Goal: Task Accomplishment & Management: Manage account settings

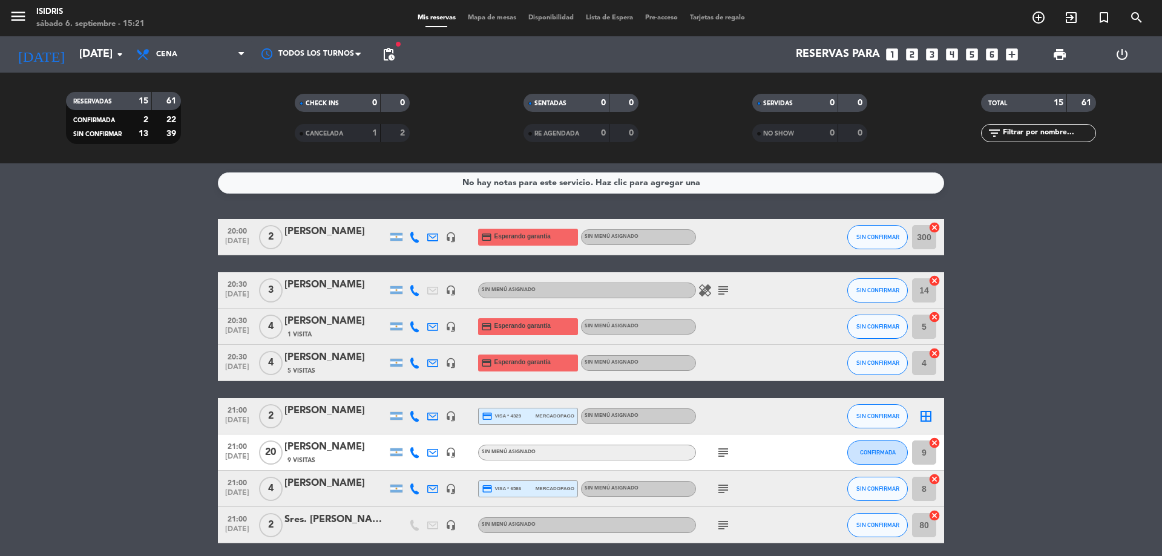
click at [492, 16] on span "Mapa de mesas" at bounding box center [492, 18] width 60 height 7
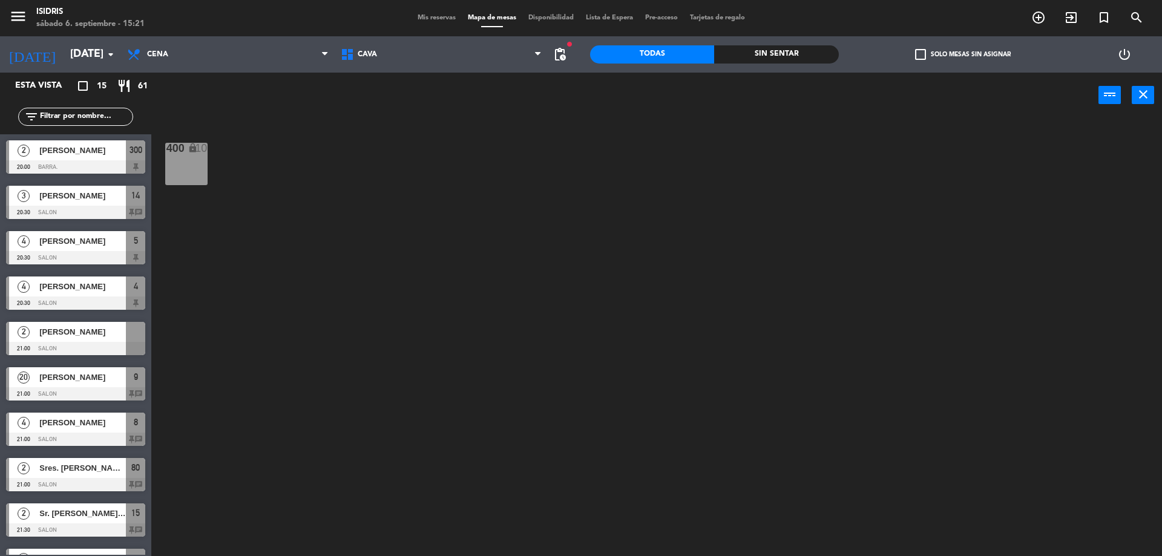
click at [408, 36] on div "CAVA LOBBY SALON SALON EXTERIOR VIP CAVA CAVA LOBBY SALON SALON EXTERIOR VIP" at bounding box center [442, 54] width 214 height 36
click at [407, 41] on span "CAVA" at bounding box center [442, 54] width 214 height 27
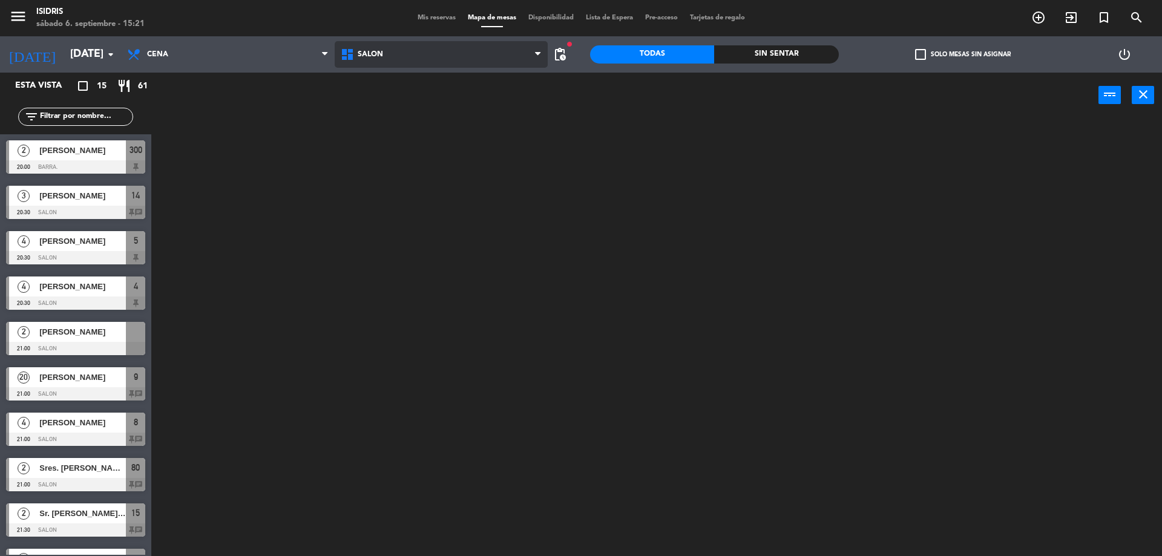
click at [404, 128] on ng-component "menu isidris sábado 6. septiembre - 15:21 Mis reservas Mapa de mesas Disponibil…" at bounding box center [581, 279] width 1162 height 559
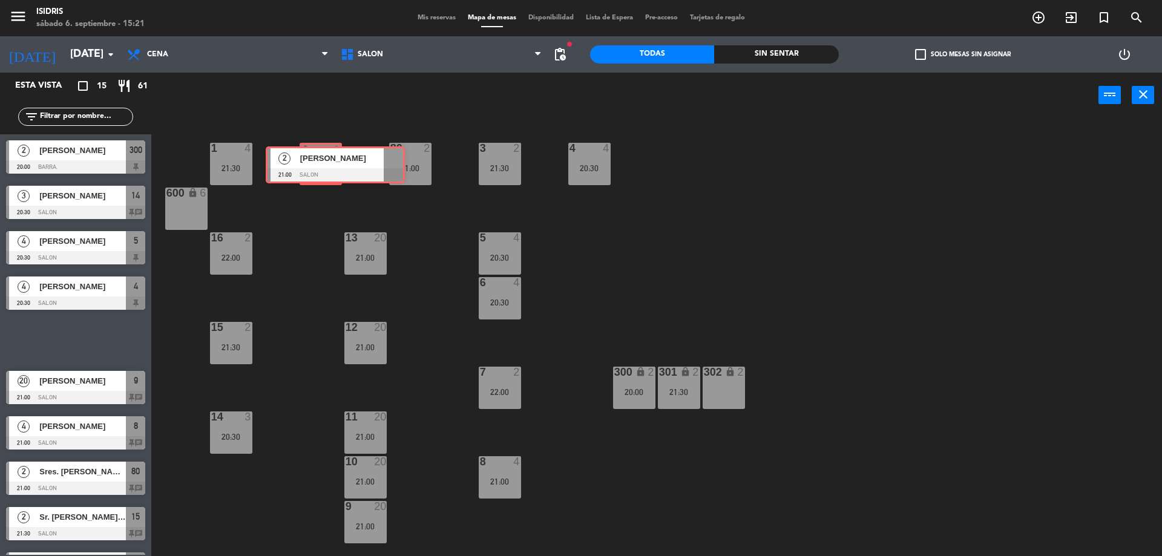
drag, startPoint x: 76, startPoint y: 336, endPoint x: 335, endPoint y: 163, distance: 311.6
click at [335, 163] on div "Esta vista crop_square 15 restaurant 61 filter_list 2 Filiti Rodrigo 20:00 BARR…" at bounding box center [581, 316] width 1162 height 486
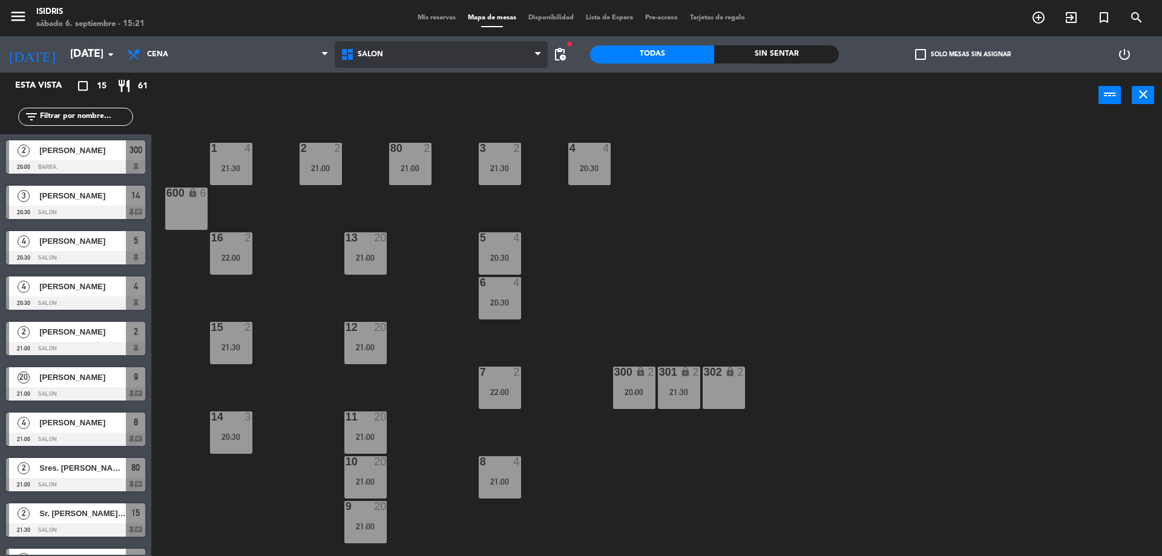
click at [402, 50] on span "SALON" at bounding box center [442, 54] width 214 height 27
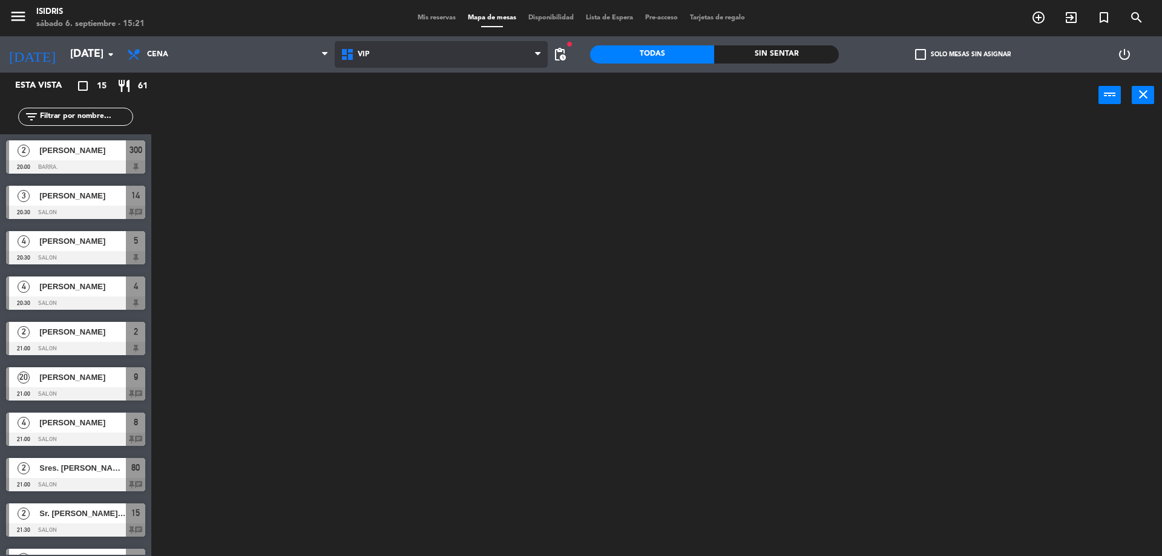
click at [359, 192] on ng-component "menu isidris sábado 6. septiembre - 15:21 Mis reservas Mapa de mesas Disponibil…" at bounding box center [581, 279] width 1162 height 559
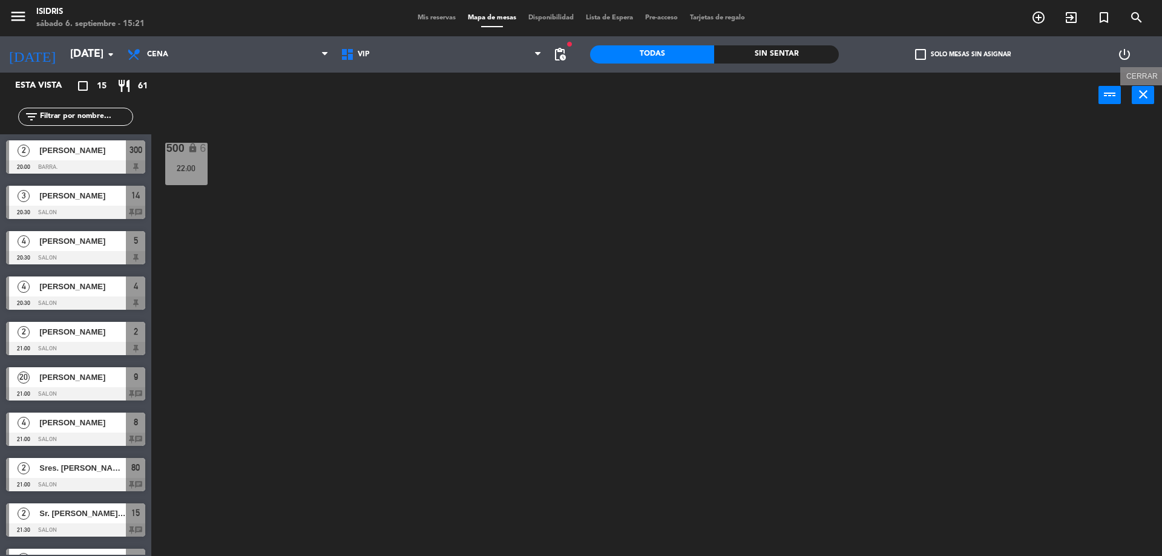
click at [1143, 93] on icon "close" at bounding box center [1143, 94] width 15 height 15
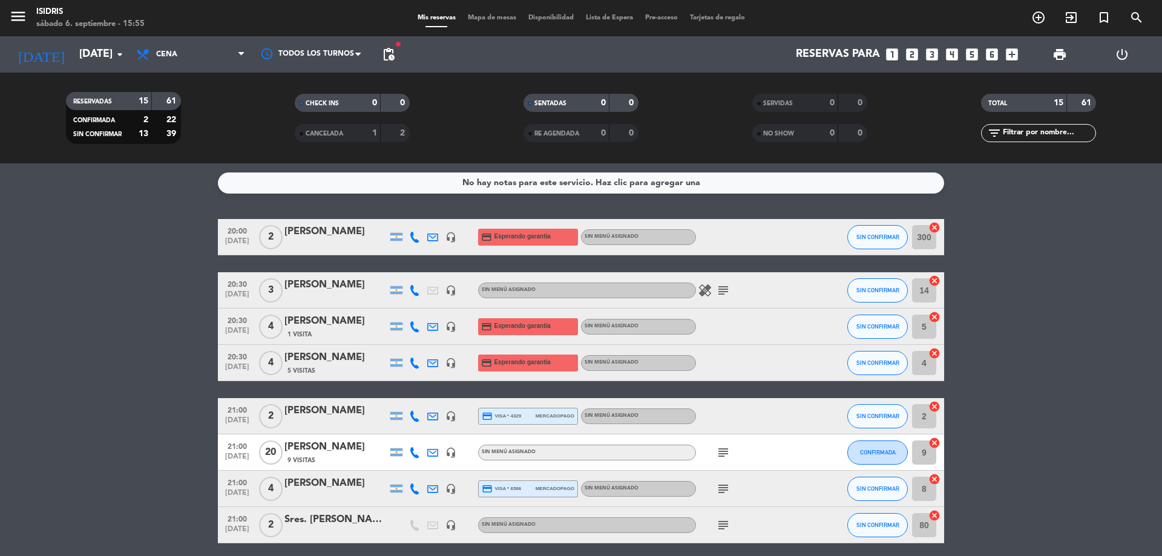
click at [414, 235] on icon at bounding box center [414, 237] width 11 height 11
click at [419, 220] on span "content_paste" at bounding box center [422, 216] width 9 height 9
click at [411, 290] on icon at bounding box center [414, 290] width 11 height 11
click at [418, 272] on span "content_paste" at bounding box center [422, 270] width 9 height 9
click at [417, 325] on icon at bounding box center [414, 326] width 11 height 11
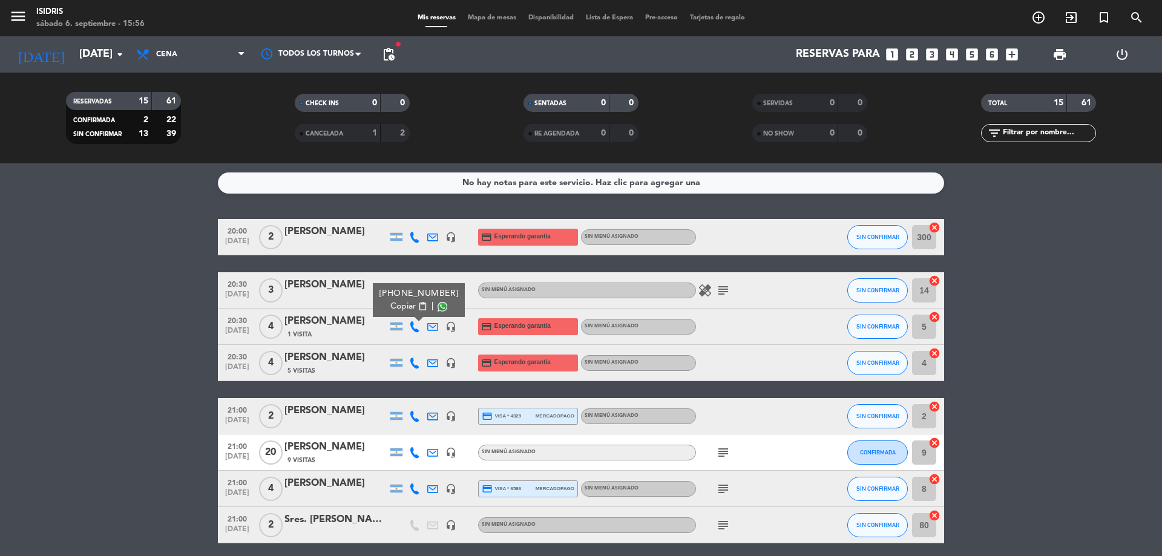
click at [418, 310] on span "content_paste" at bounding box center [422, 306] width 9 height 9
click at [118, 356] on bookings-row "20:00 sep. 6 2 Filiti Rodrigo headset_mic credit_card Esperando garantía Sin me…" at bounding box center [581, 525] width 1162 height 612
click at [311, 291] on div "[PERSON_NAME]" at bounding box center [335, 285] width 103 height 16
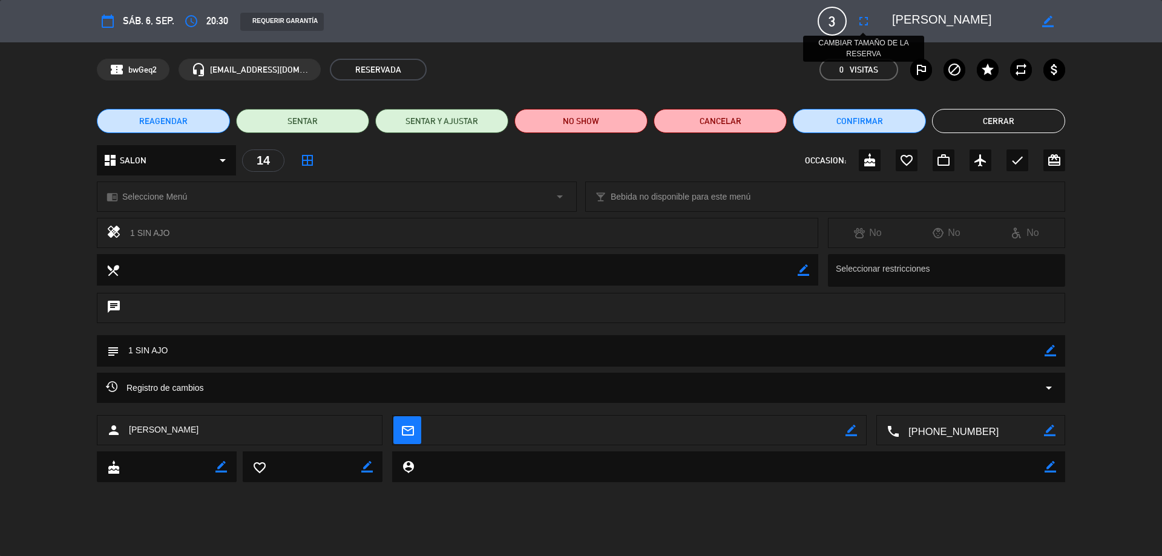
drag, startPoint x: 861, startPoint y: 22, endPoint x: 869, endPoint y: 21, distance: 8.5
click at [867, 24] on icon "fullscreen" at bounding box center [863, 21] width 15 height 15
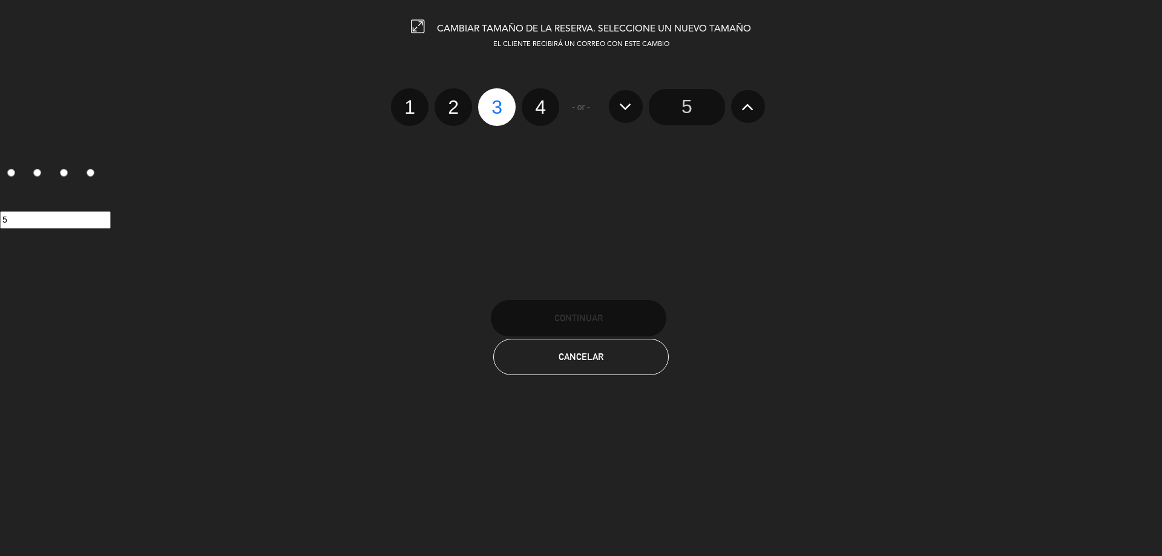
click at [539, 111] on label "4" at bounding box center [540, 107] width 38 height 38
click at [539, 100] on input "4" at bounding box center [539, 97] width 8 height 8
radio input "true"
radio input "false"
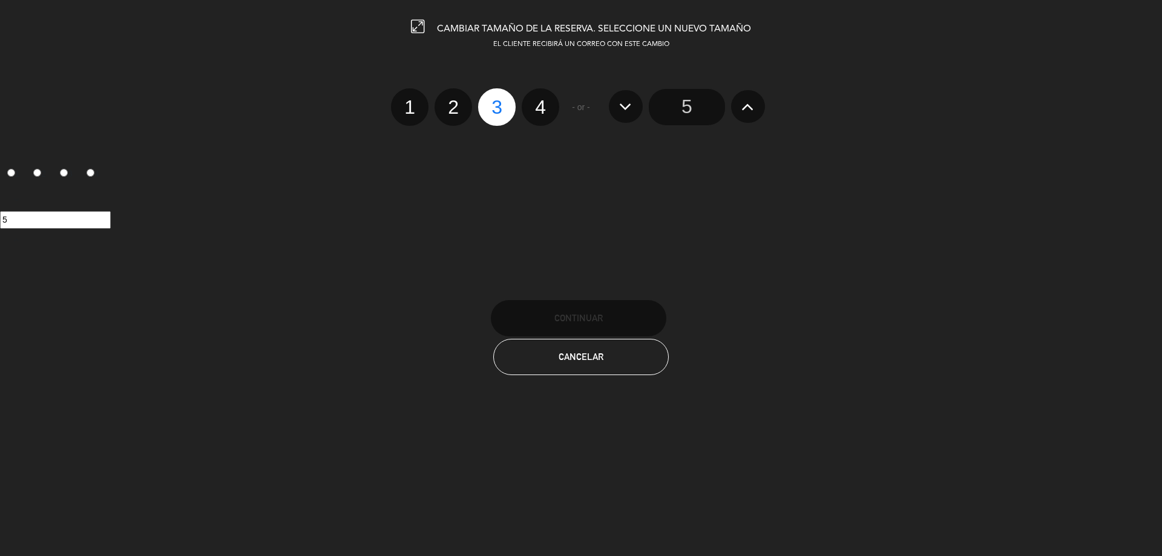
radio input "false"
radio input "true"
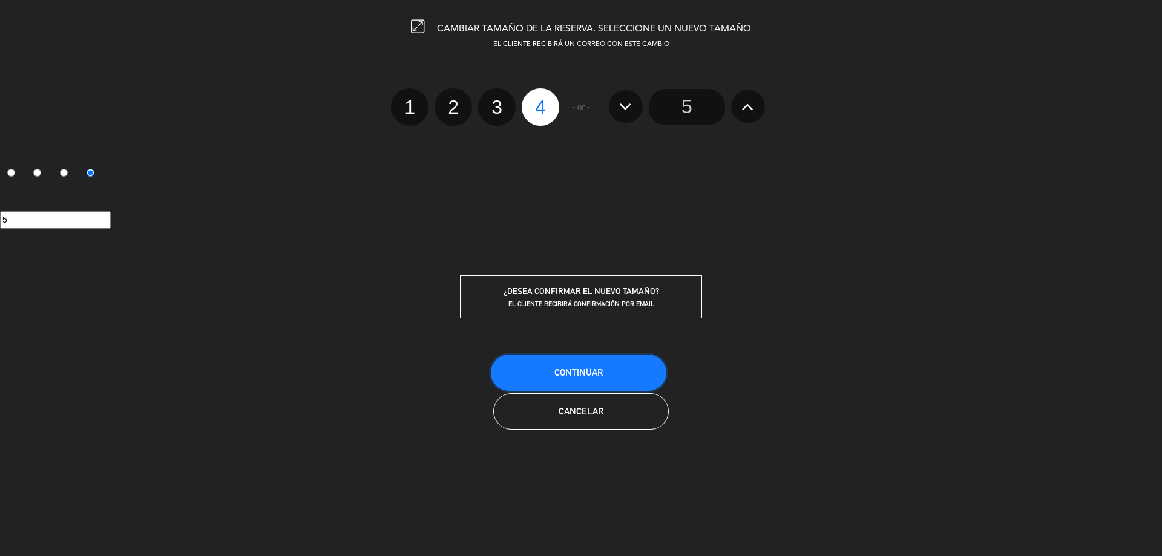
click at [571, 358] on button "Continuar" at bounding box center [578, 373] width 175 height 36
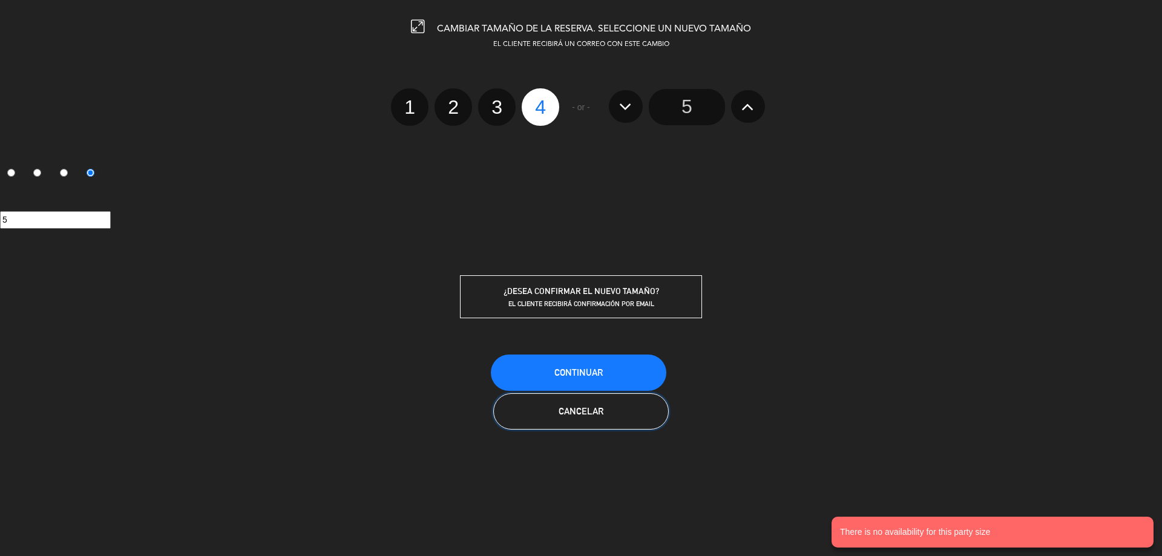
click at [602, 400] on button "Cancelar" at bounding box center [580, 411] width 175 height 36
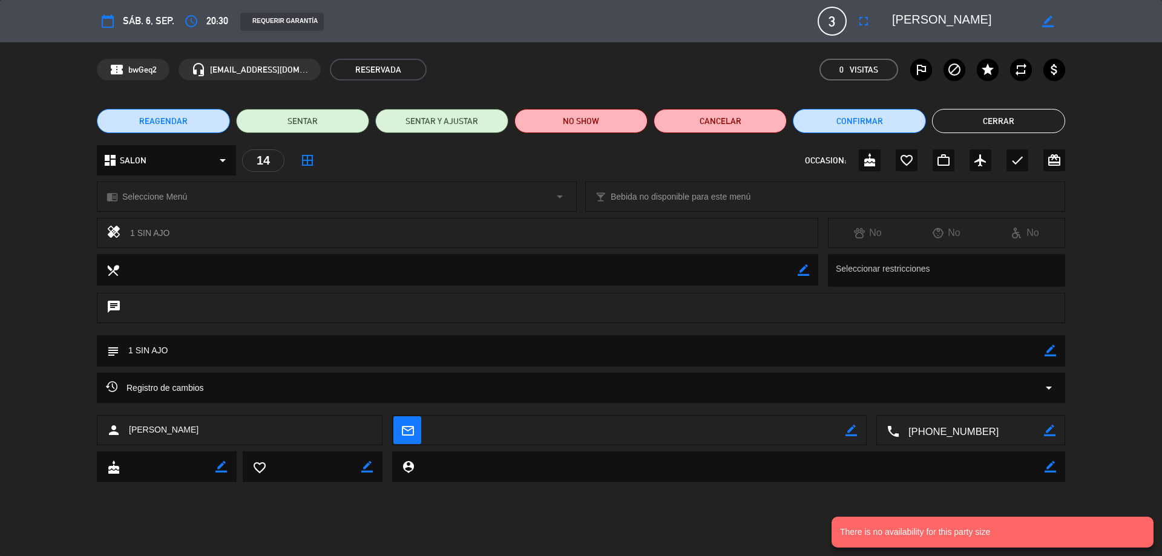
click at [1059, 351] on div "subject border_color" at bounding box center [581, 350] width 968 height 31
click at [1052, 348] on icon "border_color" at bounding box center [1049, 350] width 11 height 11
click at [813, 345] on textarea at bounding box center [581, 350] width 925 height 31
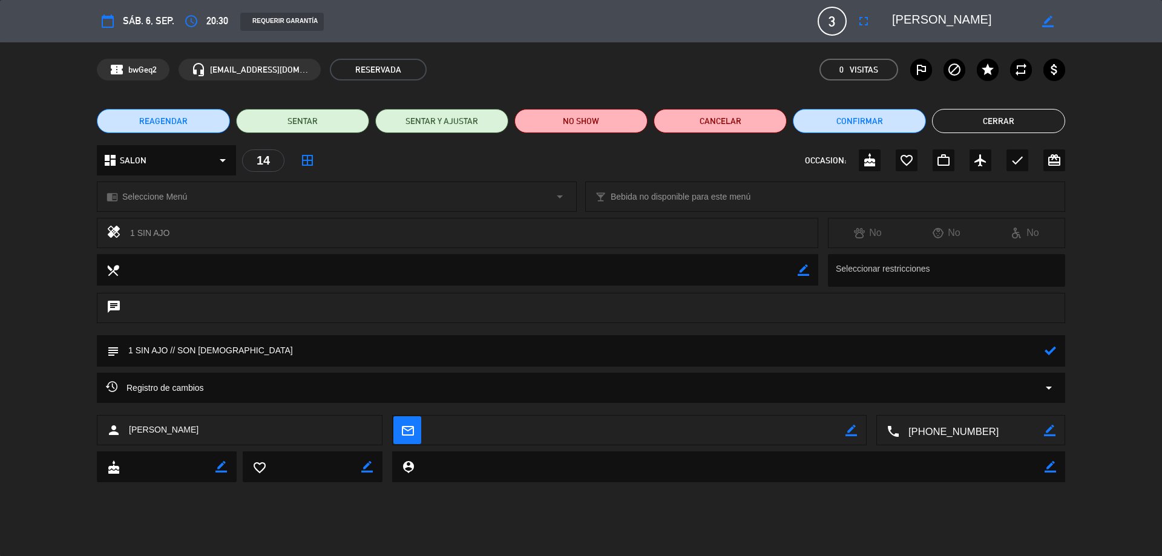
type textarea "1 SIN AJO // SON [DEMOGRAPHIC_DATA]"
click at [1047, 348] on icon at bounding box center [1049, 350] width 11 height 11
click at [1007, 113] on button "Cerrar" at bounding box center [998, 121] width 133 height 24
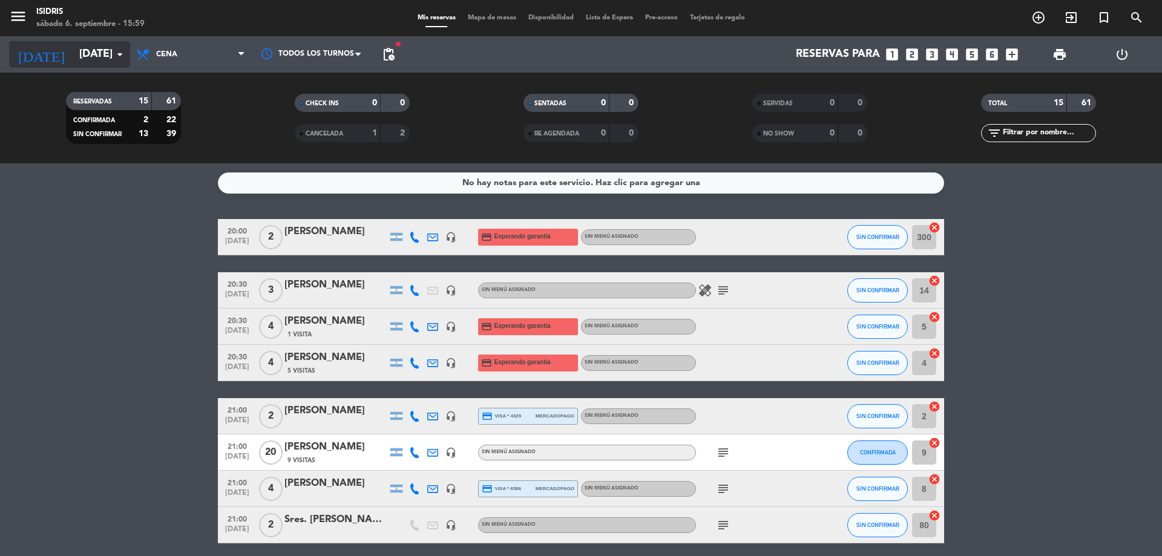
click at [82, 59] on input "sáb. [DATE]" at bounding box center [143, 54] width 140 height 24
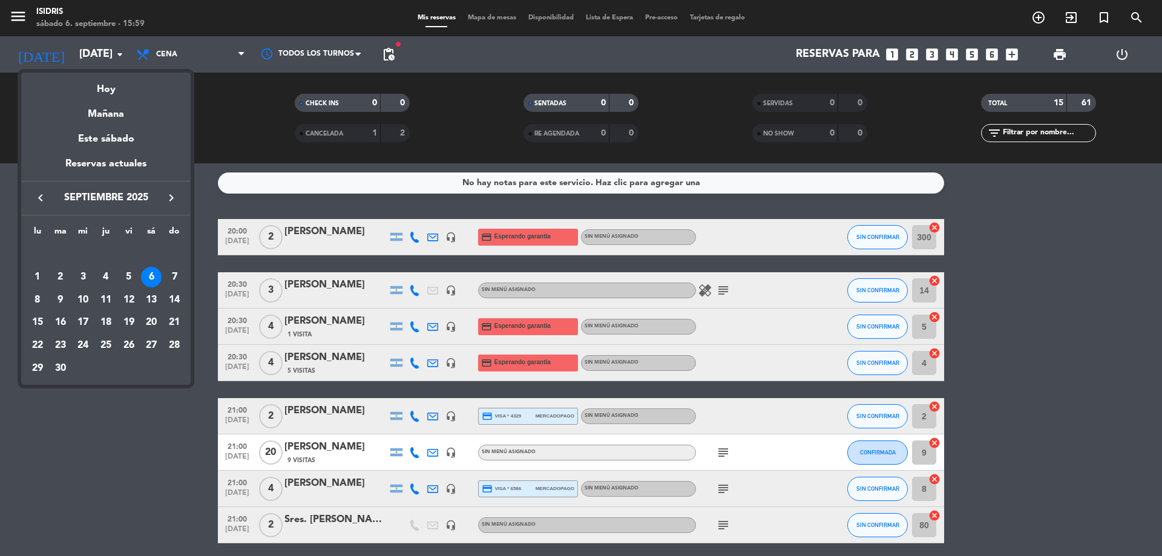
click at [106, 116] on div "Mañana" at bounding box center [105, 109] width 169 height 25
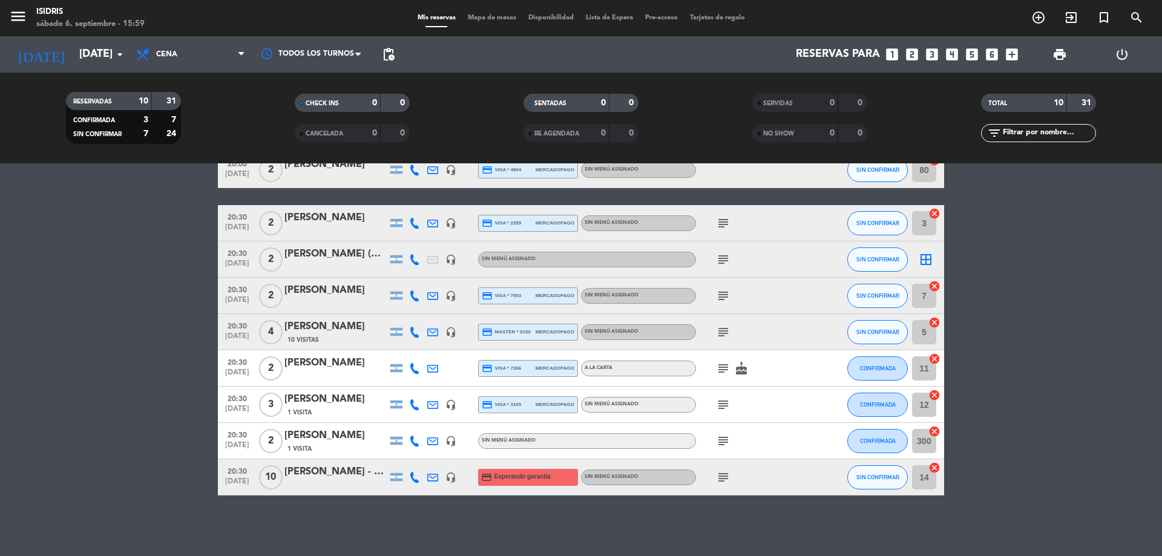
scroll to position [43, 0]
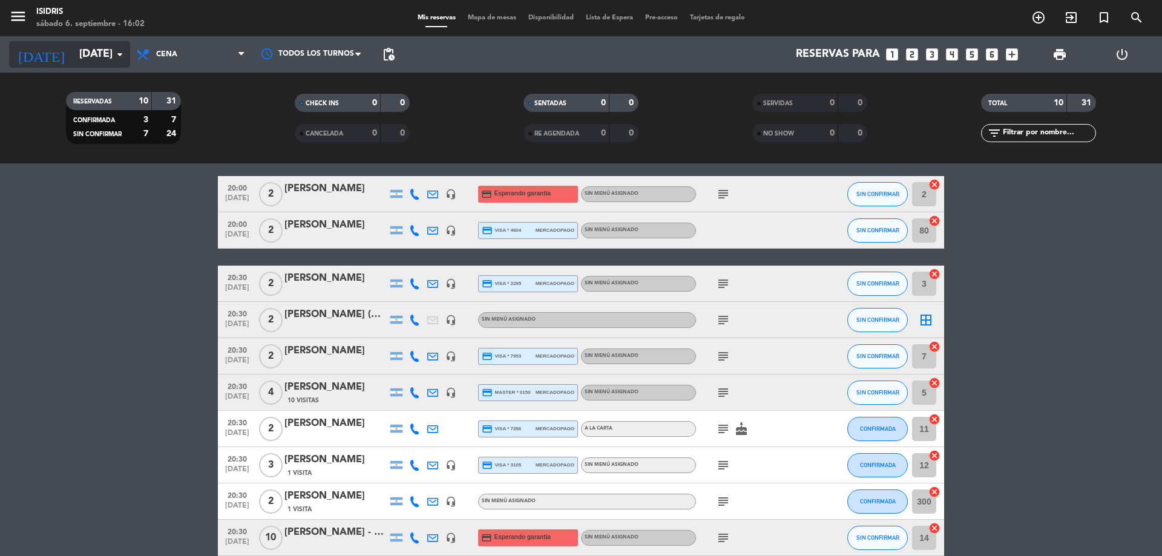
click at [111, 47] on input "dom. [DATE]" at bounding box center [143, 54] width 140 height 24
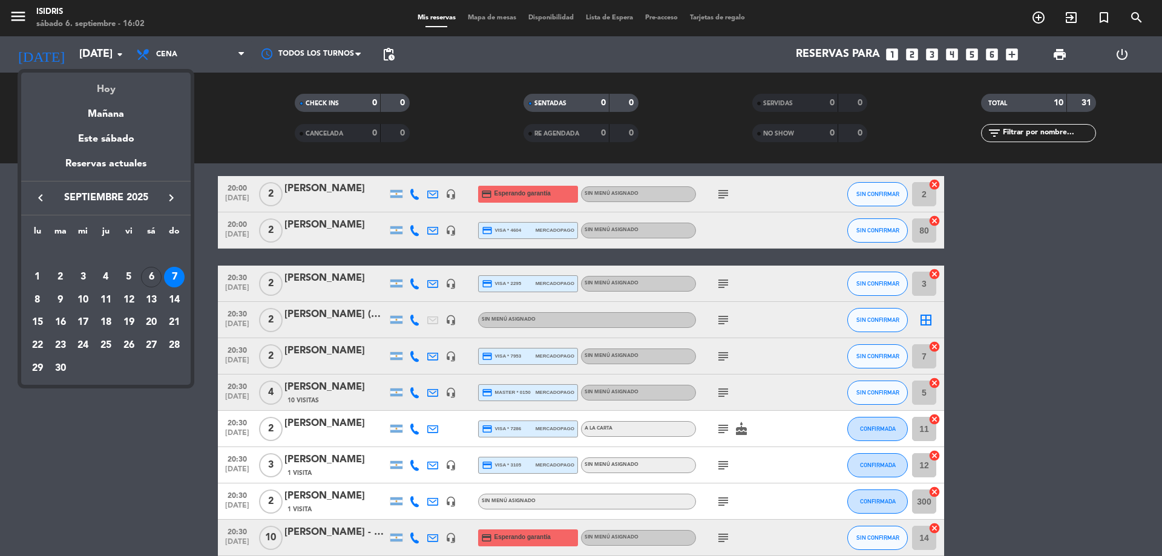
click at [118, 90] on div "Hoy" at bounding box center [105, 85] width 169 height 25
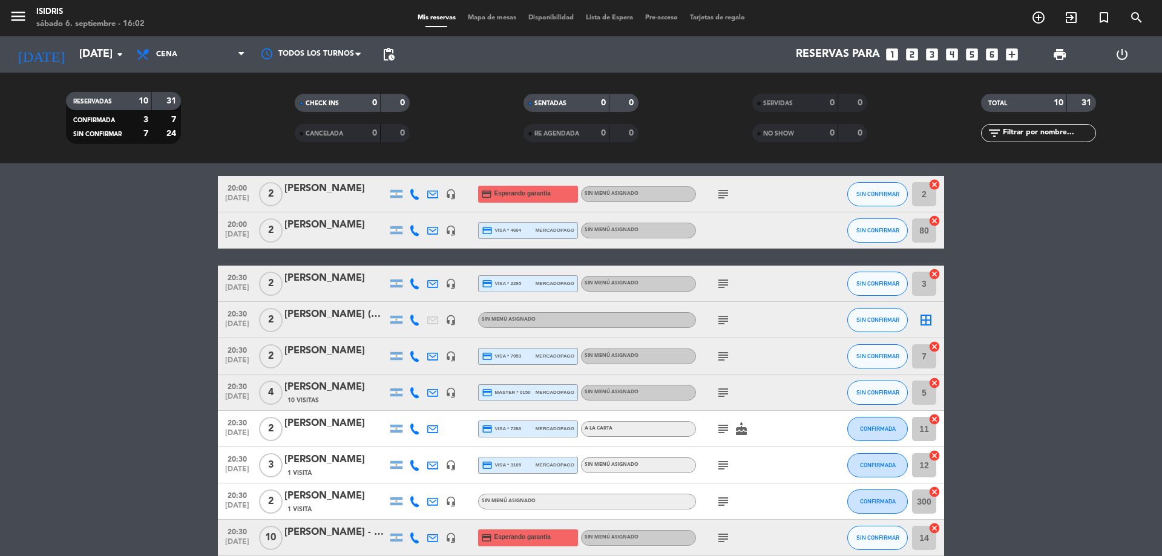
type input "sáb. [DATE]"
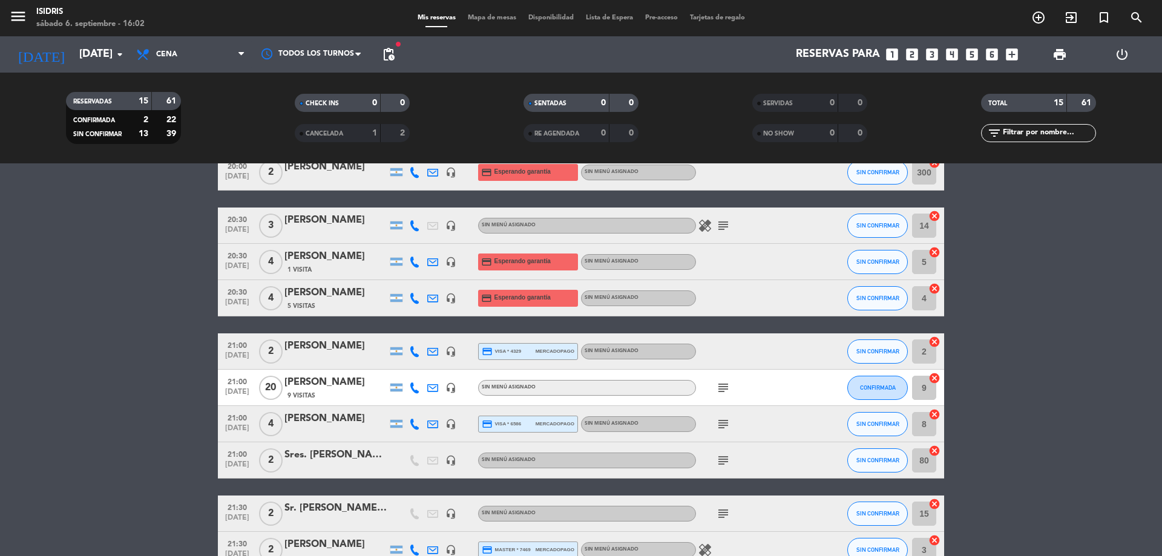
scroll to position [60, 0]
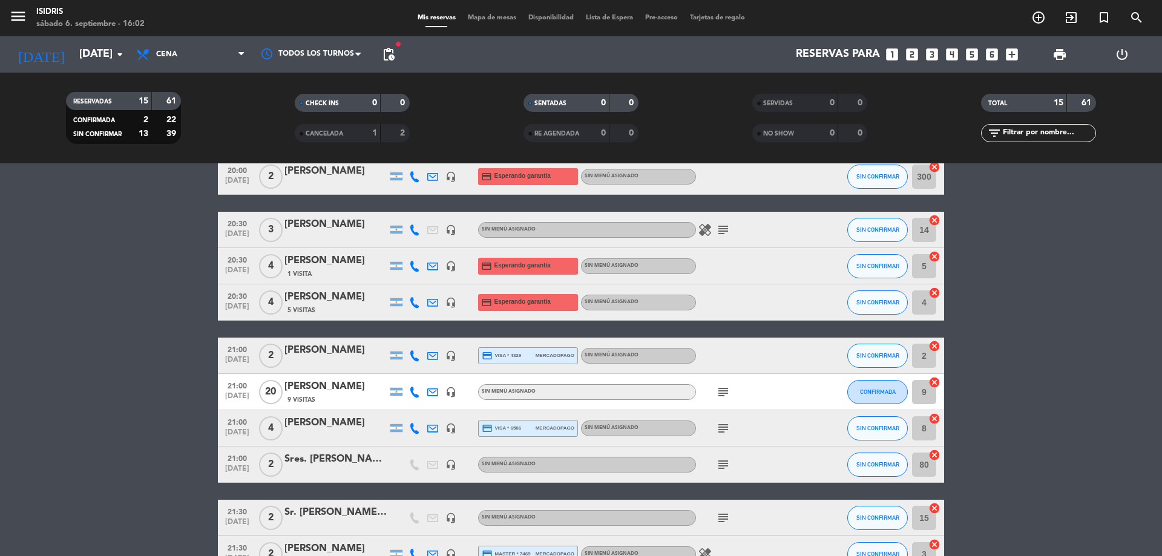
click at [413, 307] on icon at bounding box center [414, 302] width 11 height 11
click at [414, 272] on div "[PHONE_NUMBER]" at bounding box center [421, 269] width 79 height 13
click at [416, 276] on button "Copiar content_paste" at bounding box center [411, 282] width 37 height 13
click at [416, 356] on icon at bounding box center [414, 355] width 11 height 11
click at [420, 339] on span "content_paste" at bounding box center [424, 335] width 9 height 9
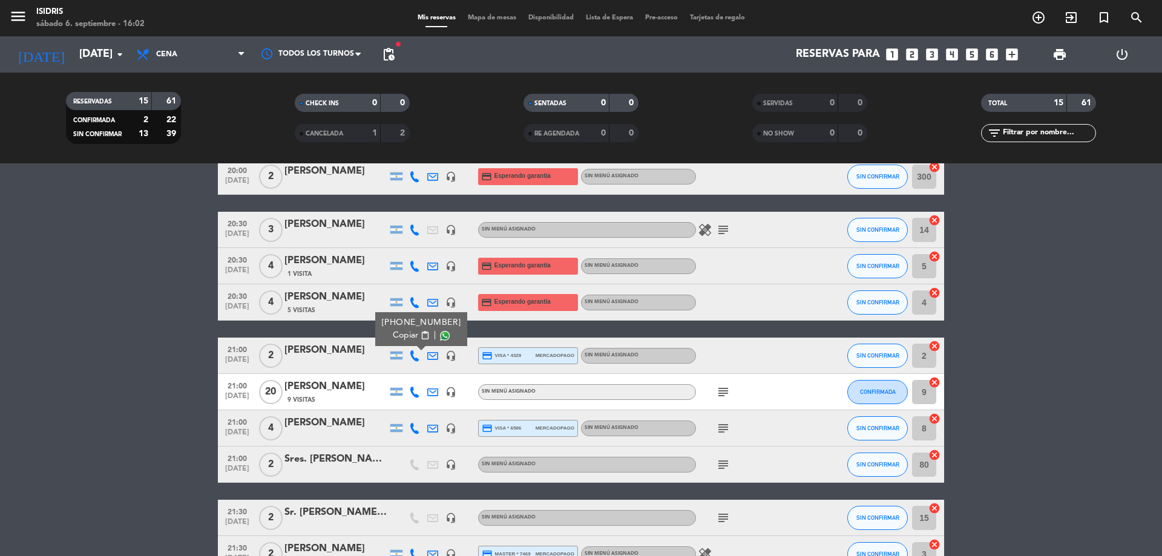
click at [414, 396] on icon at bounding box center [414, 392] width 11 height 11
click at [413, 378] on div "+542613420221 Copiar content_paste |" at bounding box center [421, 365] width 92 height 34
click at [411, 374] on span "Copiar" at bounding box center [405, 371] width 25 height 13
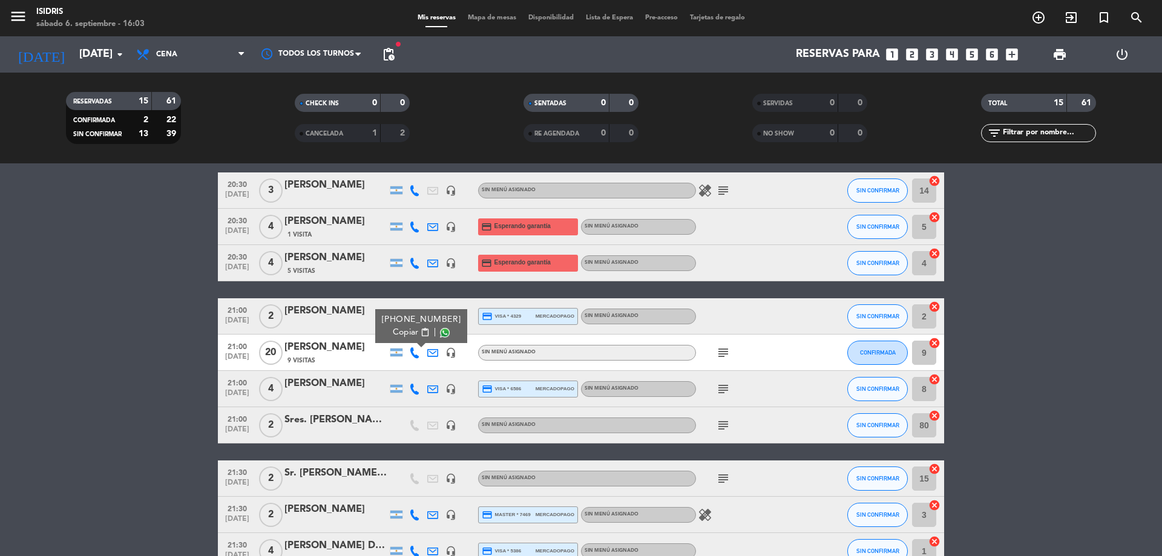
scroll to position [121, 0]
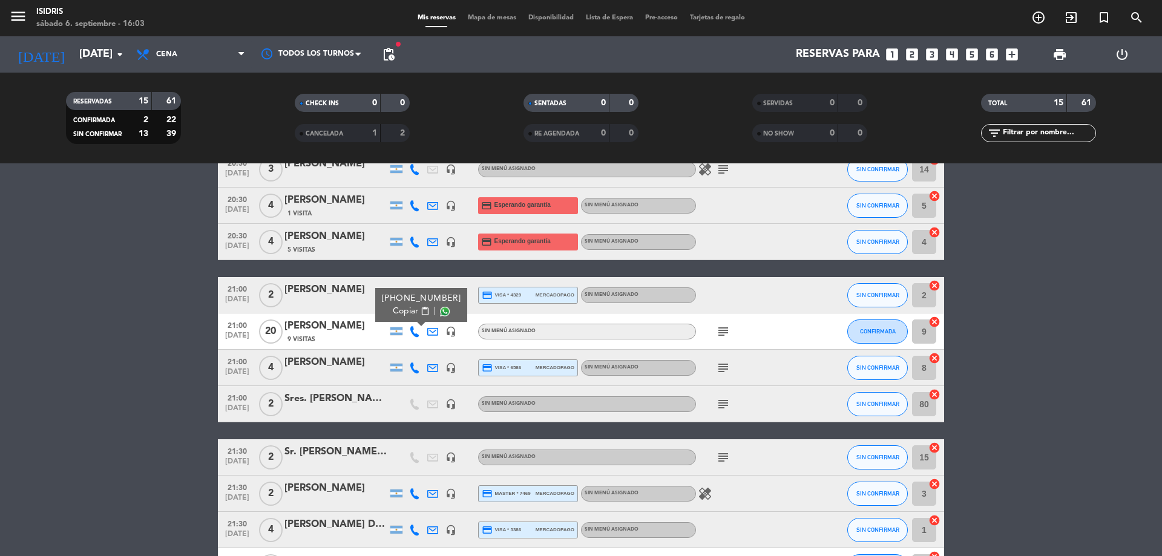
click at [411, 369] on icon at bounding box center [414, 367] width 11 height 11
click at [417, 352] on button "Copiar content_paste" at bounding box center [411, 347] width 37 height 13
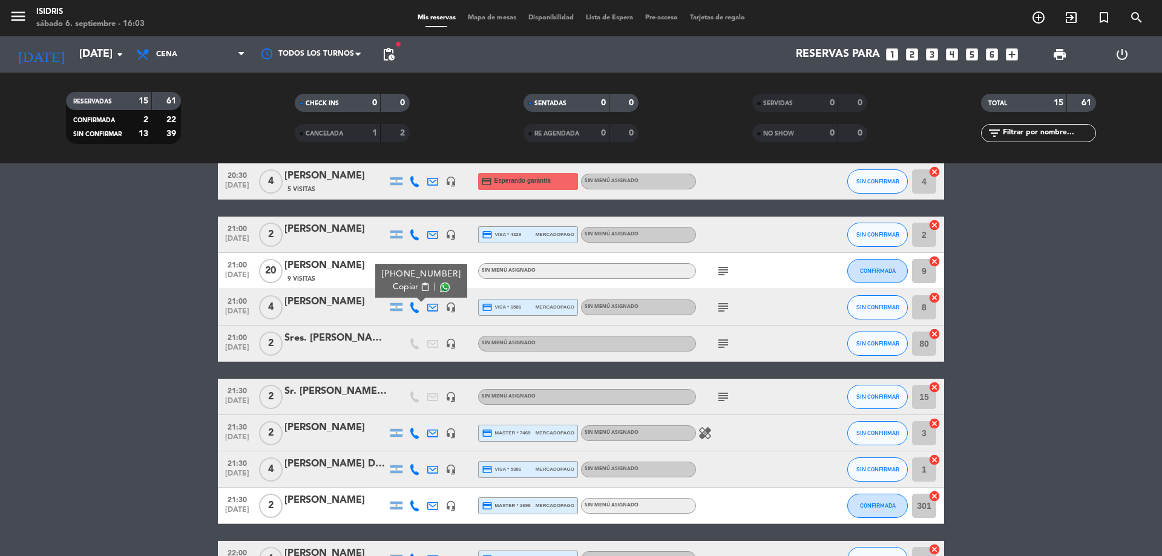
click at [417, 437] on icon at bounding box center [414, 433] width 11 height 11
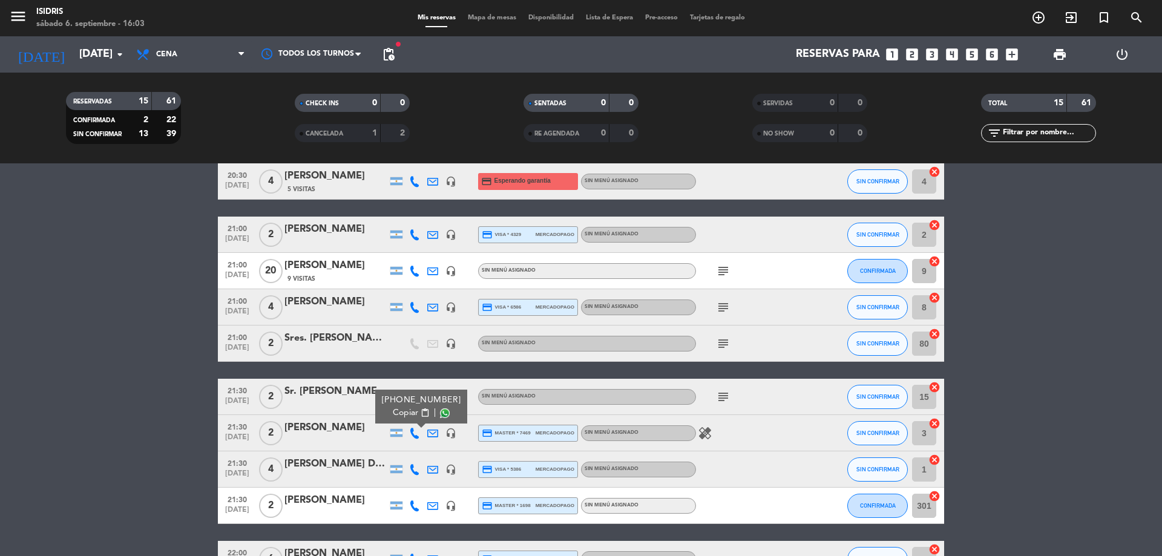
click at [413, 416] on button "Copiar content_paste" at bounding box center [411, 413] width 37 height 13
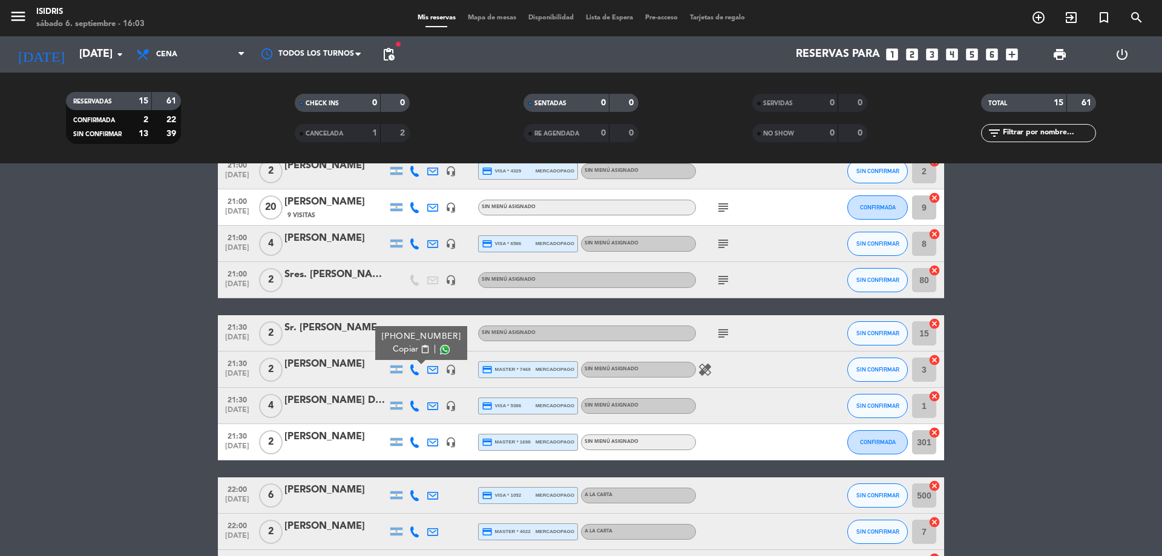
scroll to position [302, 0]
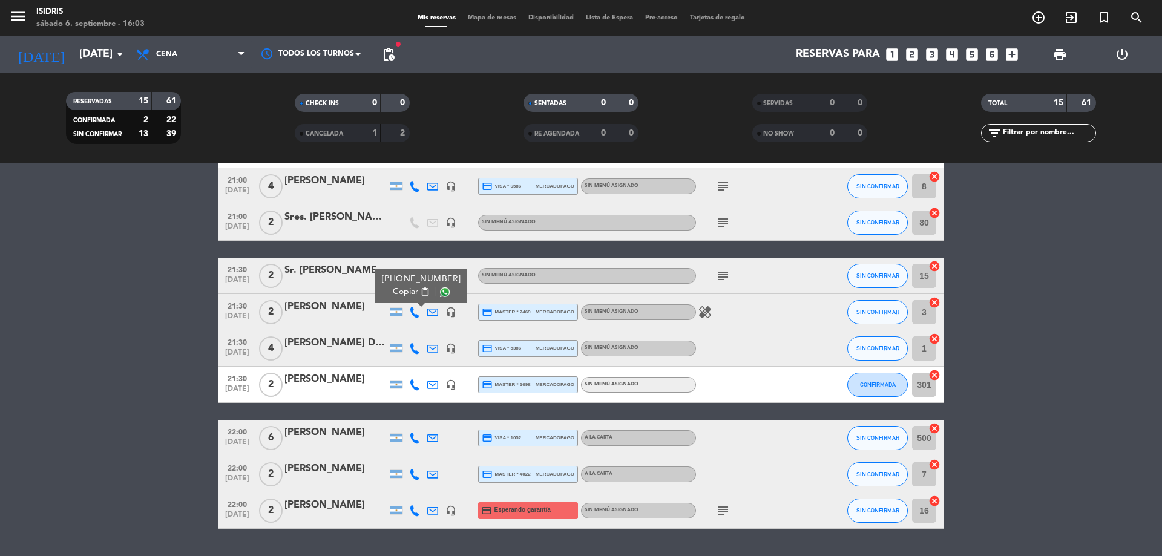
click at [419, 349] on icon at bounding box center [414, 348] width 11 height 11
click at [418, 329] on span "content_paste" at bounding box center [422, 328] width 9 height 9
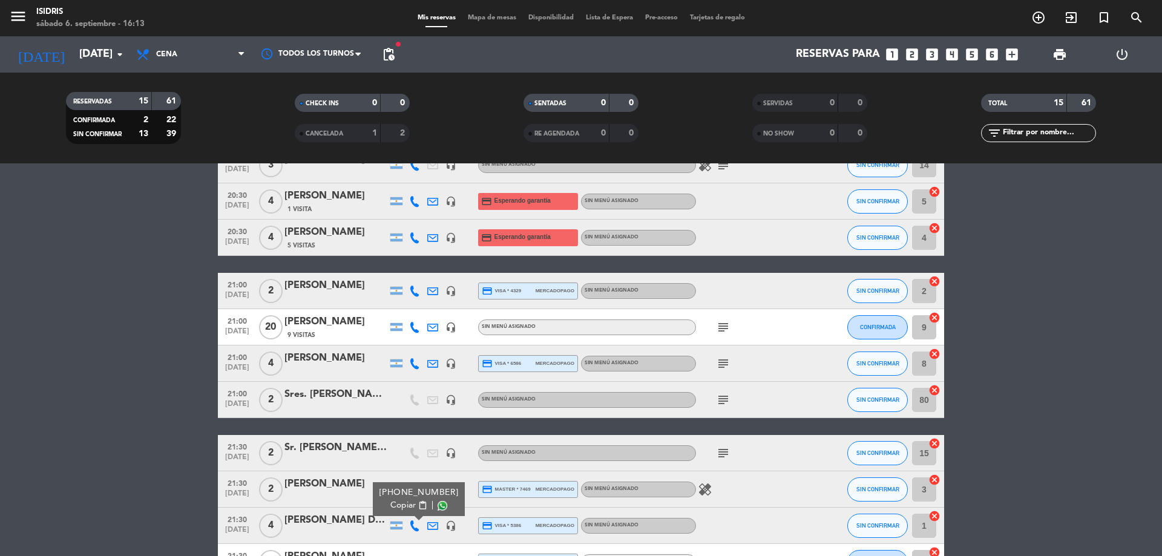
scroll to position [0, 0]
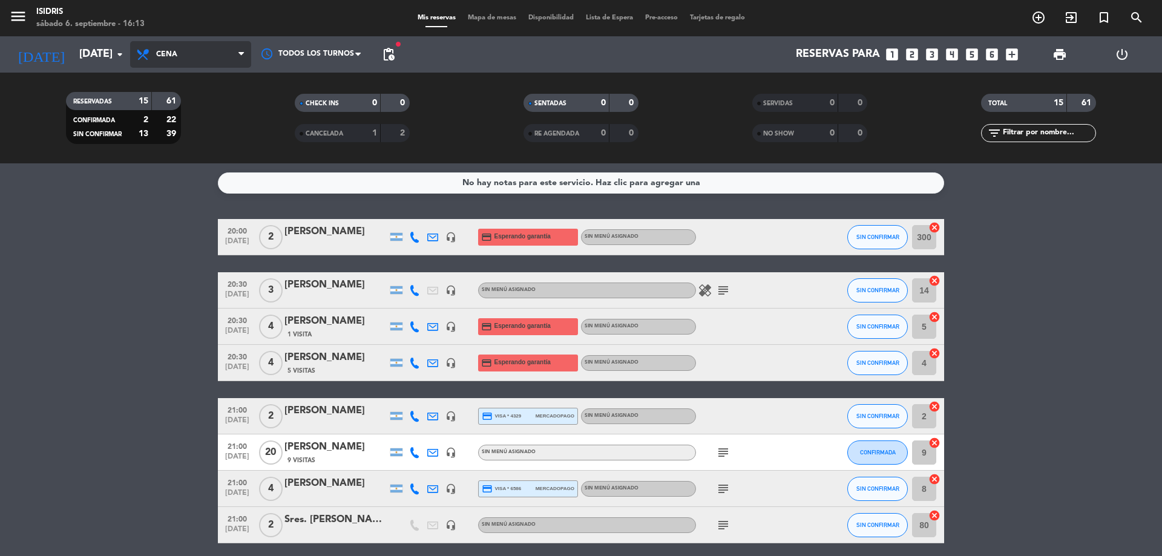
click at [166, 63] on span "Cena" at bounding box center [190, 54] width 121 height 27
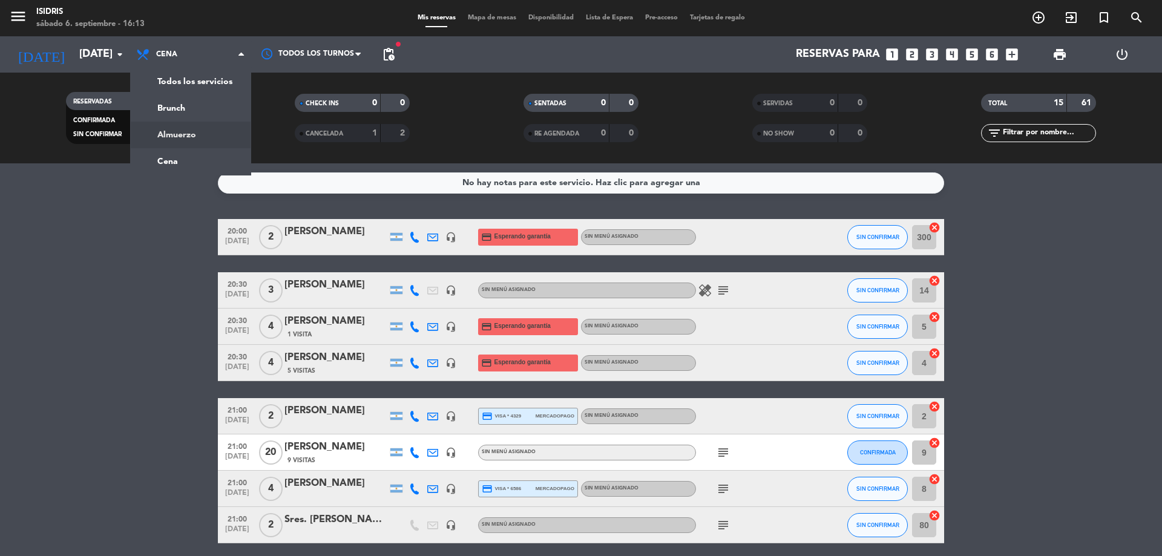
click at [161, 132] on div "menu isidris sábado 6. septiembre - 16:13 Mis reservas Mapa de mesas Disponibil…" at bounding box center [581, 81] width 1162 height 163
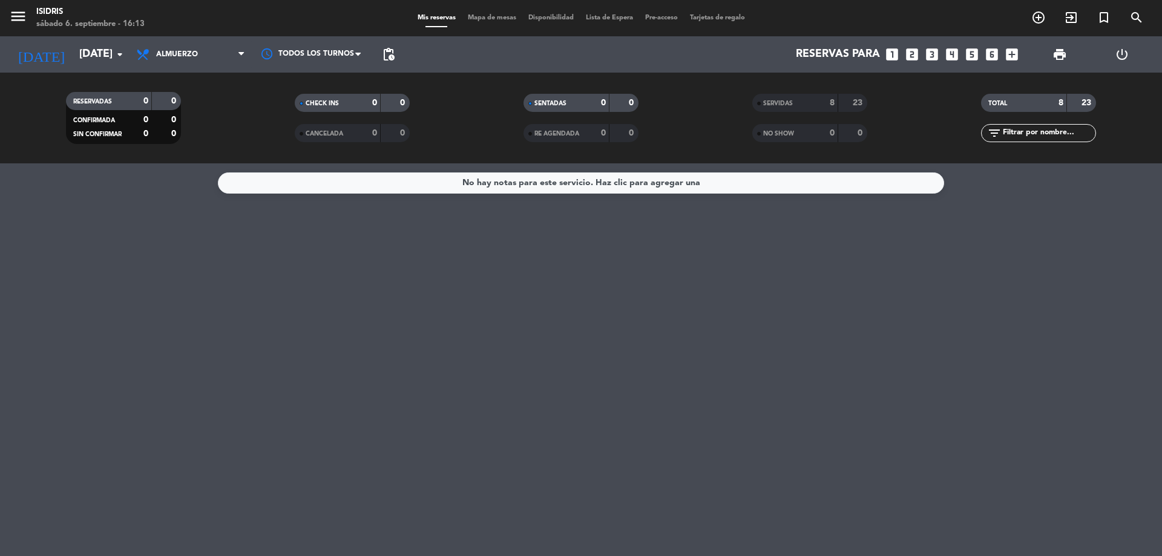
click at [799, 100] on div "SERVIDAS" at bounding box center [783, 103] width 56 height 14
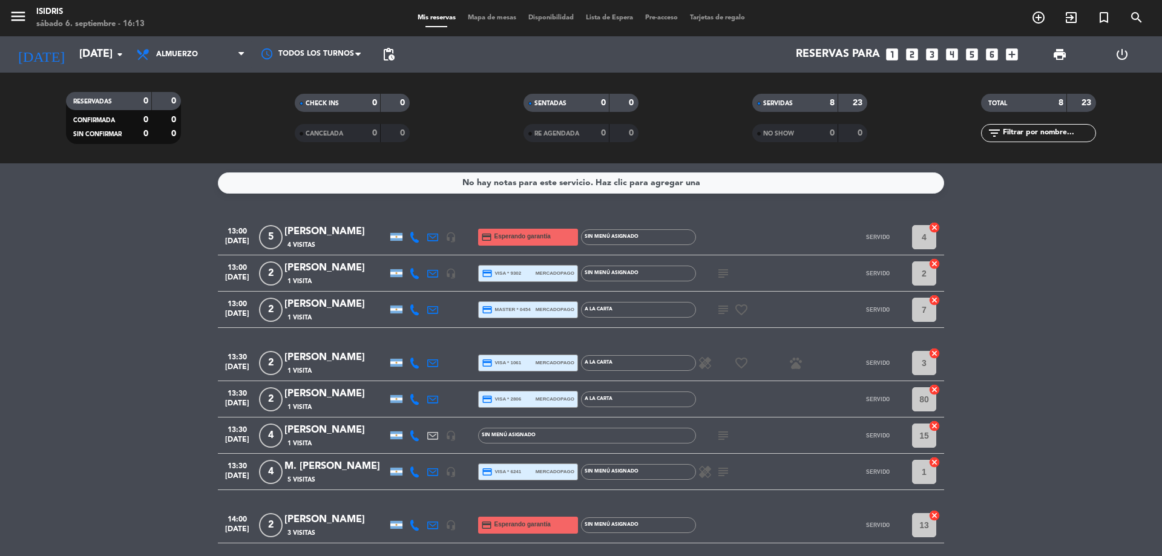
click at [724, 269] on icon "subject" at bounding box center [723, 273] width 15 height 15
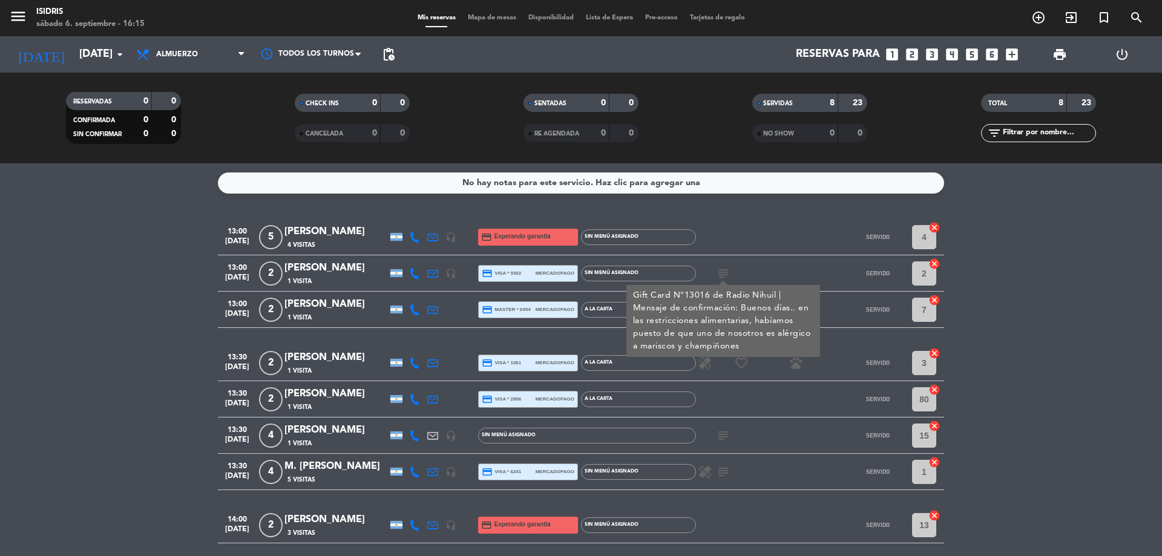
click at [107, 338] on bookings-row "13:00 sep. 6 5 Mariana debe 4 Visitas headset_mic credit_card Esperando garantí…" at bounding box center [581, 381] width 1162 height 324
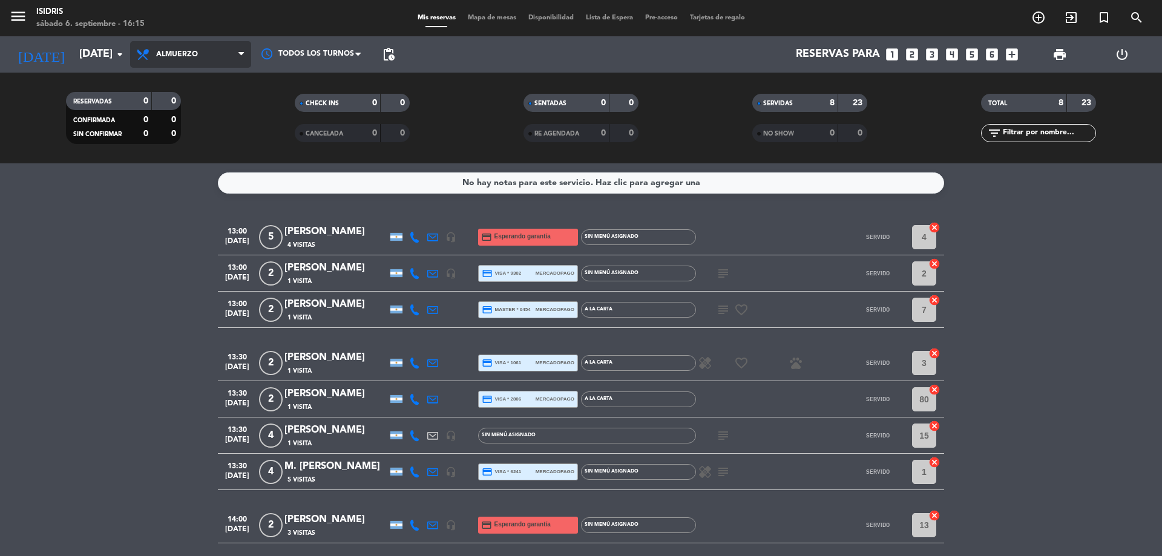
click at [190, 54] on span "Almuerzo" at bounding box center [177, 54] width 42 height 8
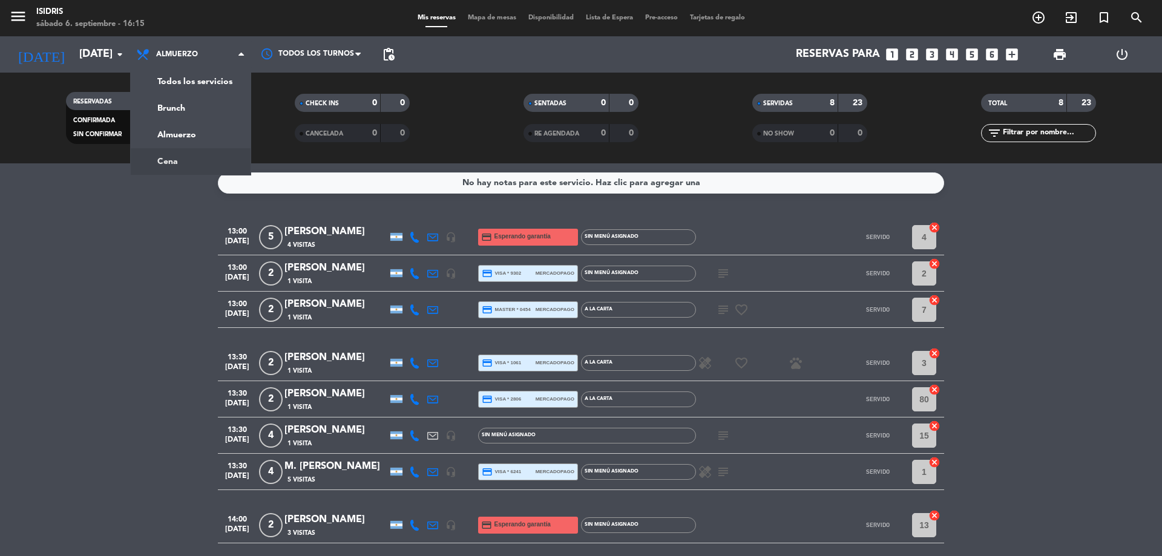
click at [185, 165] on ng-component "menu isidris sábado 6. septiembre - 16:15 Mis reservas Mapa de mesas Disponibil…" at bounding box center [581, 278] width 1162 height 556
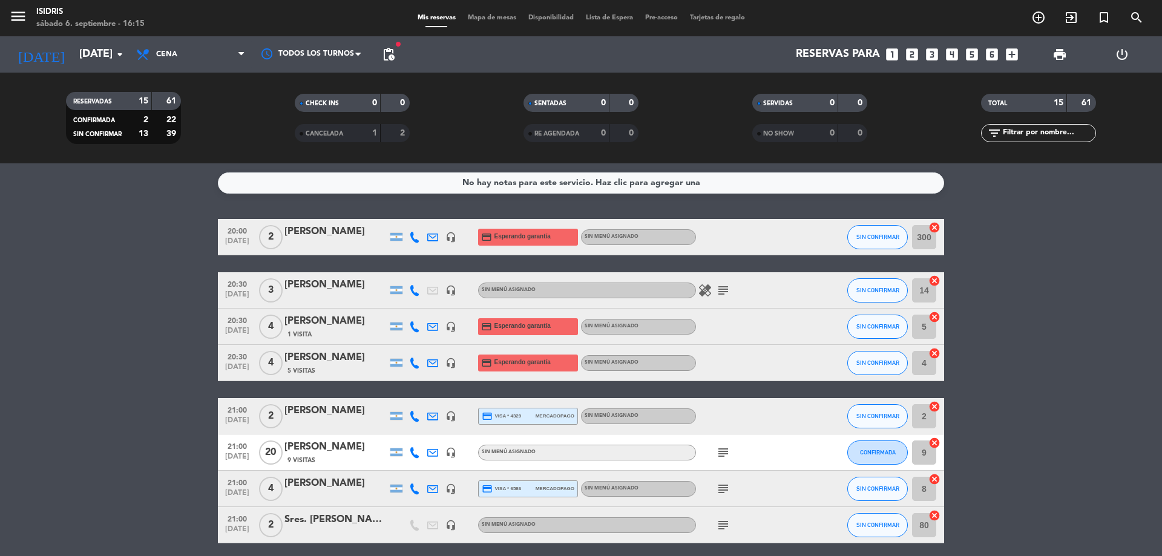
click at [491, 17] on span "Mapa de mesas" at bounding box center [492, 18] width 60 height 7
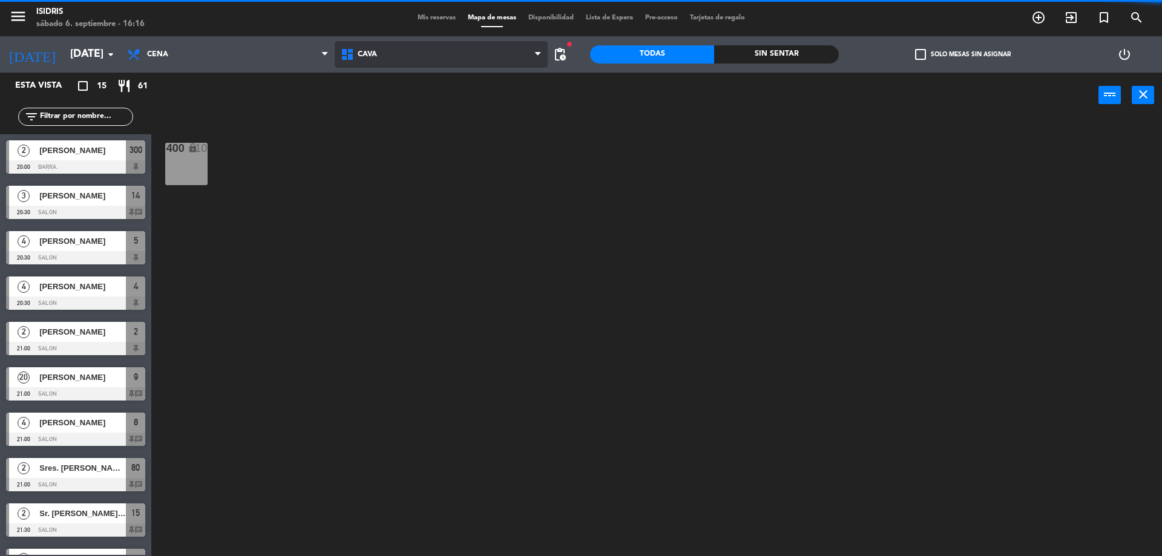
click at [358, 56] on span "CAVA" at bounding box center [442, 54] width 214 height 27
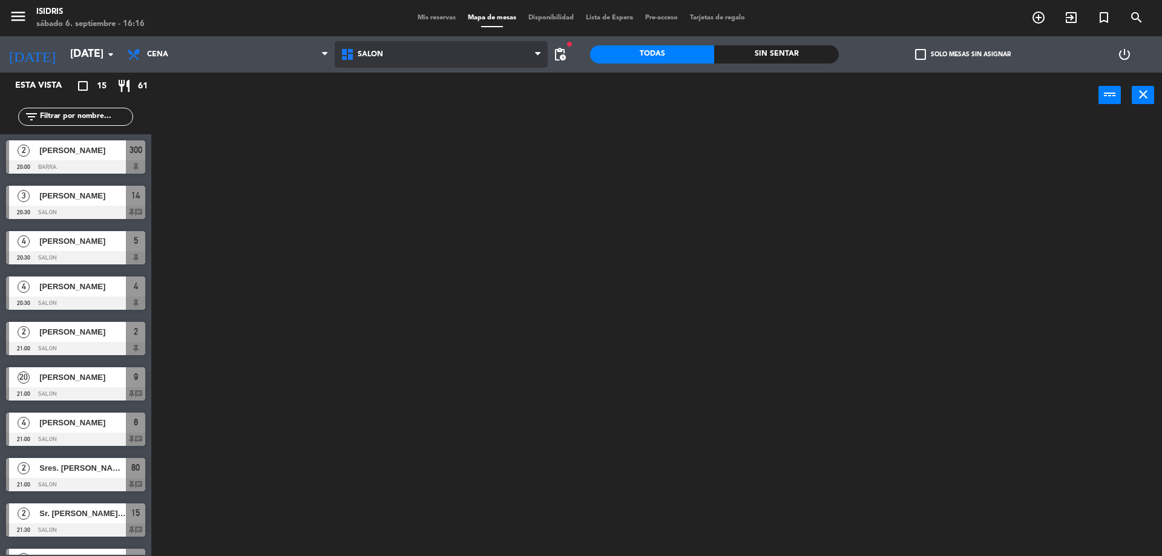
click at [374, 134] on ng-component "menu isidris sábado 6. septiembre - 16:16 Mis reservas Mapa de mesas Disponibil…" at bounding box center [581, 279] width 1162 height 559
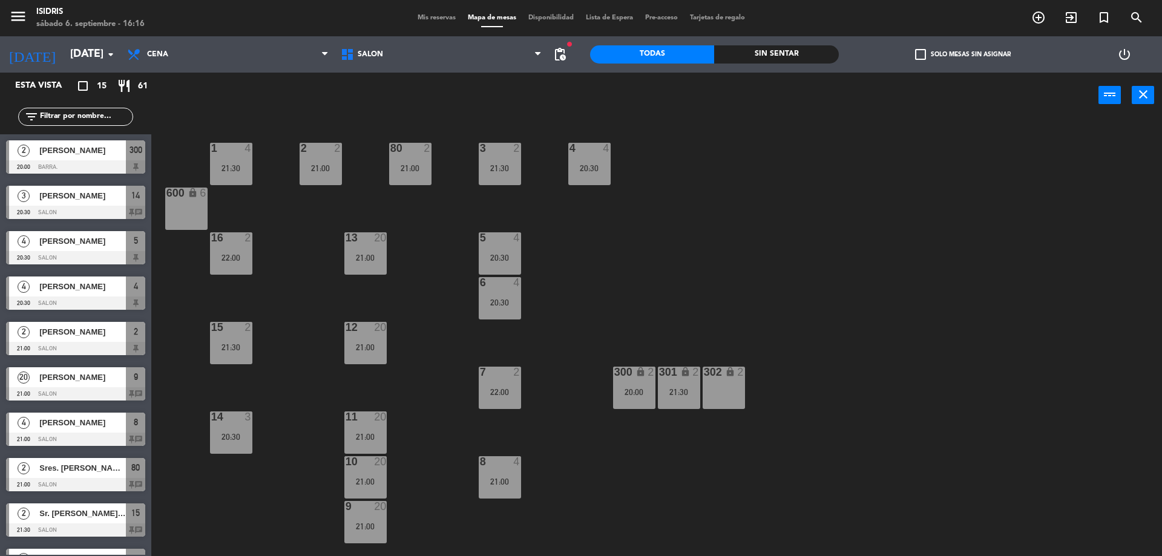
click at [451, 15] on span "Mis reservas" at bounding box center [436, 18] width 50 height 7
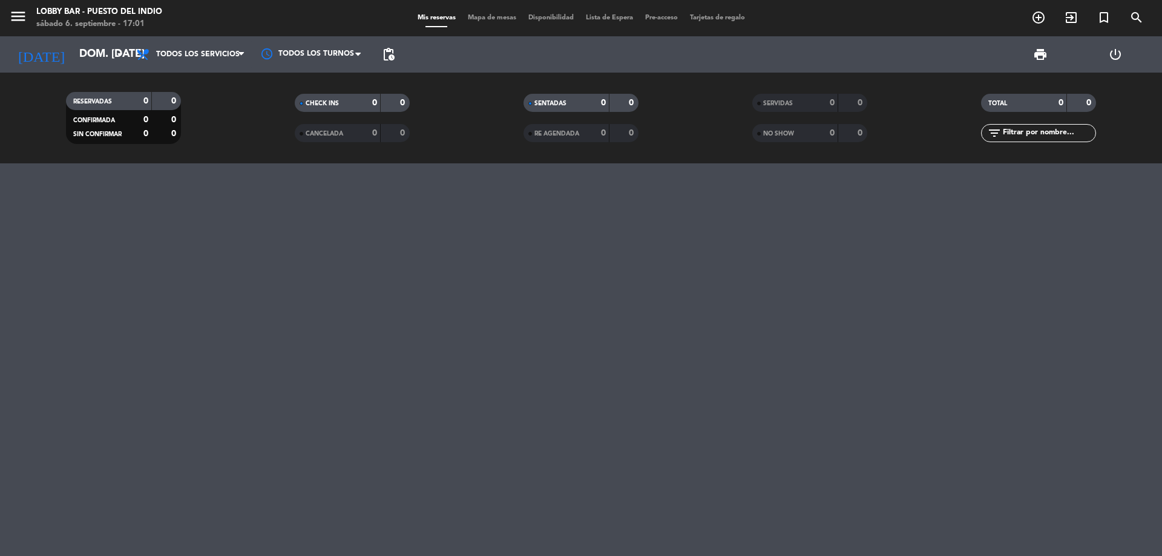
click at [77, 39] on div "today dom. 7 sep. arrow_drop_down" at bounding box center [69, 54] width 121 height 36
click at [80, 51] on input "dom. [DATE]" at bounding box center [143, 54] width 140 height 24
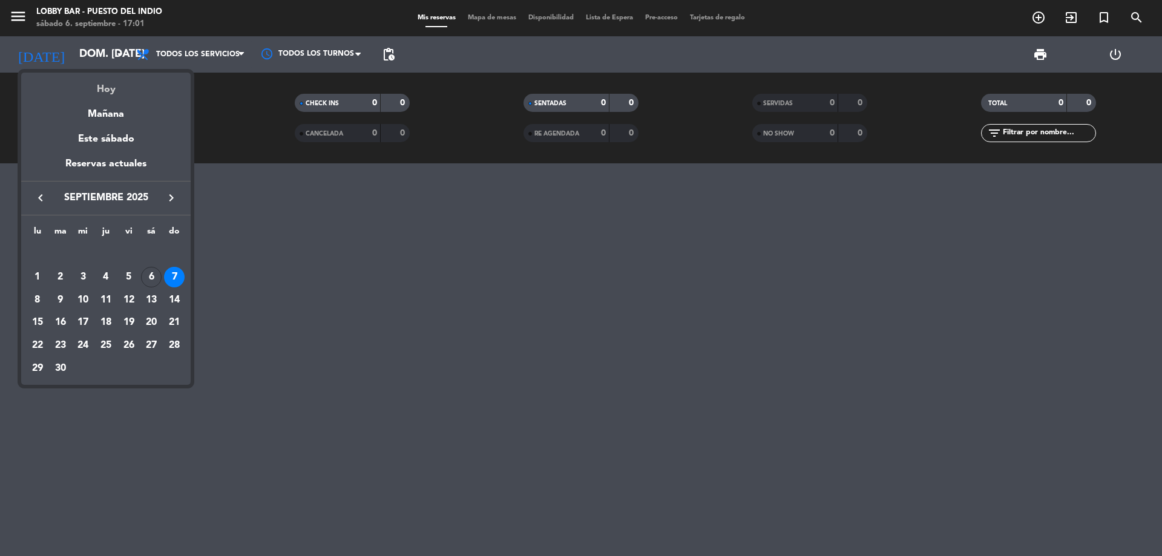
click at [126, 90] on div "Hoy" at bounding box center [105, 85] width 169 height 25
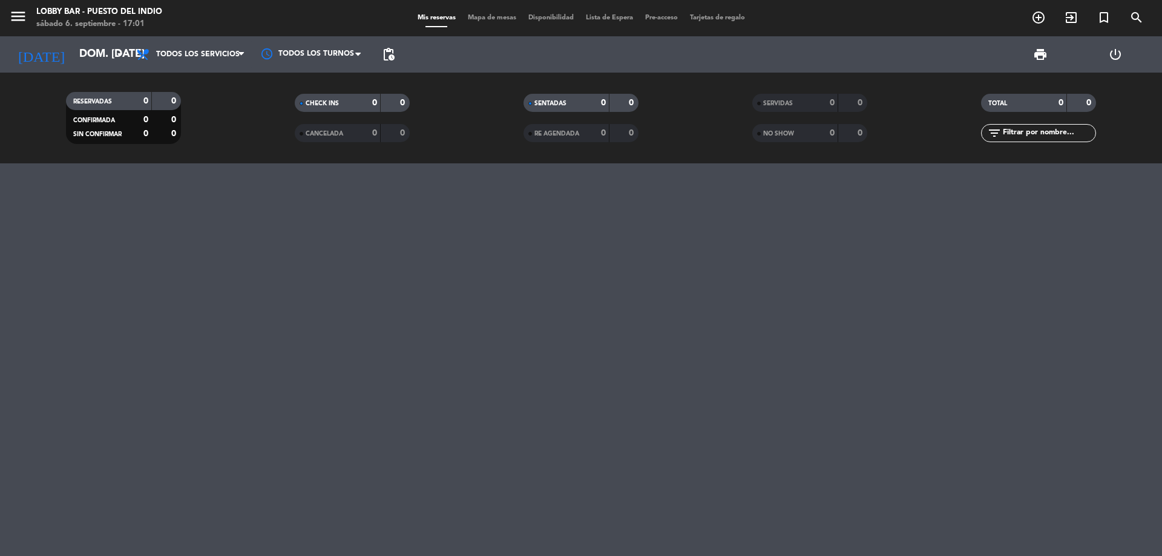
type input "sáb. [DATE]"
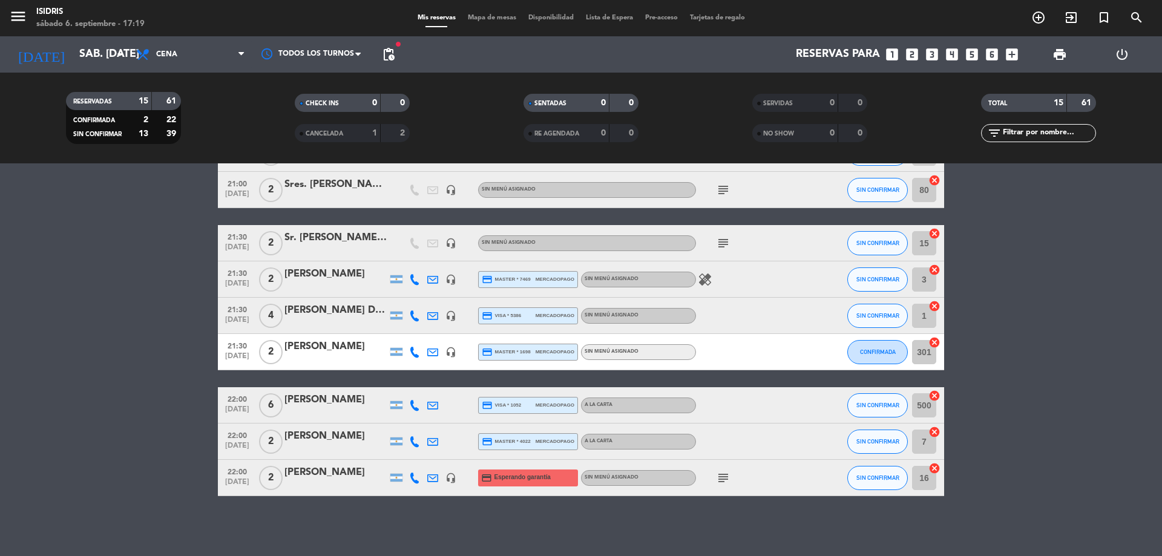
scroll to position [336, 0]
click at [44, 271] on bookings-row "20:00 [DATE] 2 [PERSON_NAME] headset_mic credit_card Esperando garantía Sin men…" at bounding box center [581, 189] width 1162 height 612
click at [727, 195] on icon "subject" at bounding box center [723, 189] width 15 height 15
click at [725, 238] on icon "subject" at bounding box center [723, 242] width 15 height 15
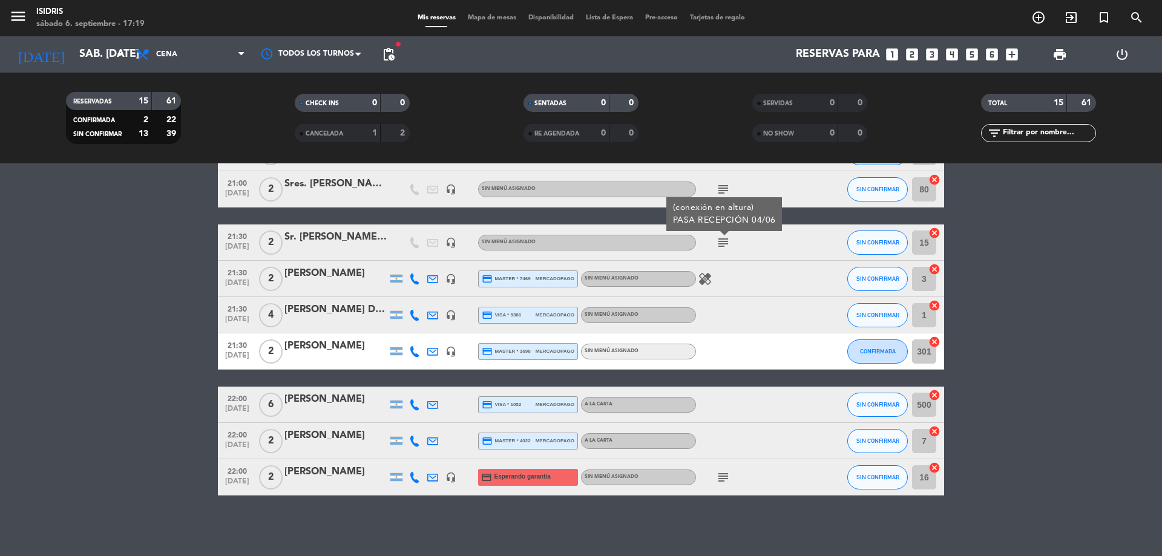
click at [727, 477] on icon "subject" at bounding box center [723, 477] width 15 height 15
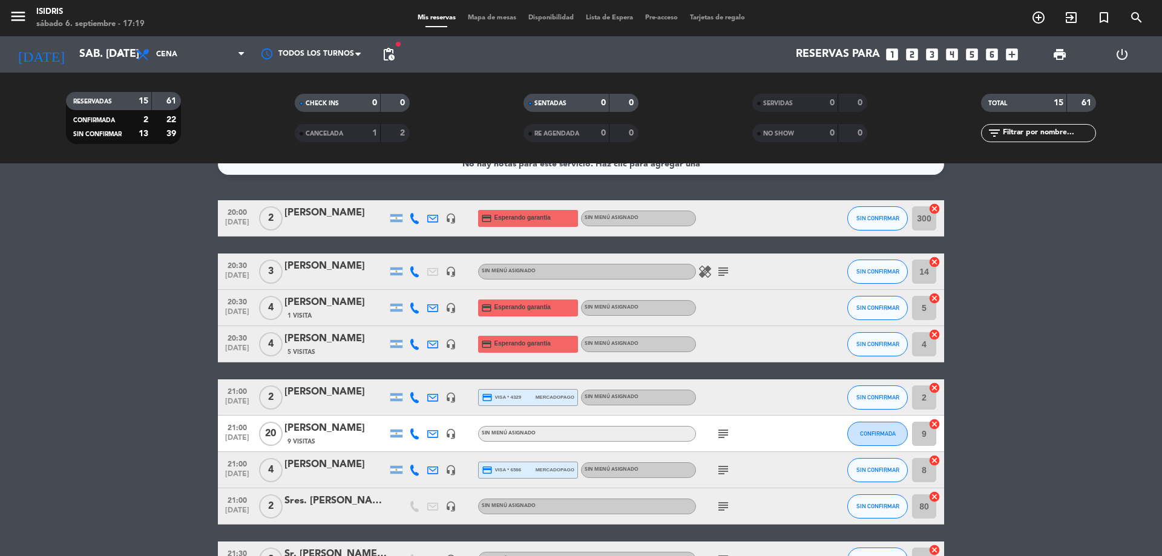
scroll to position [0, 0]
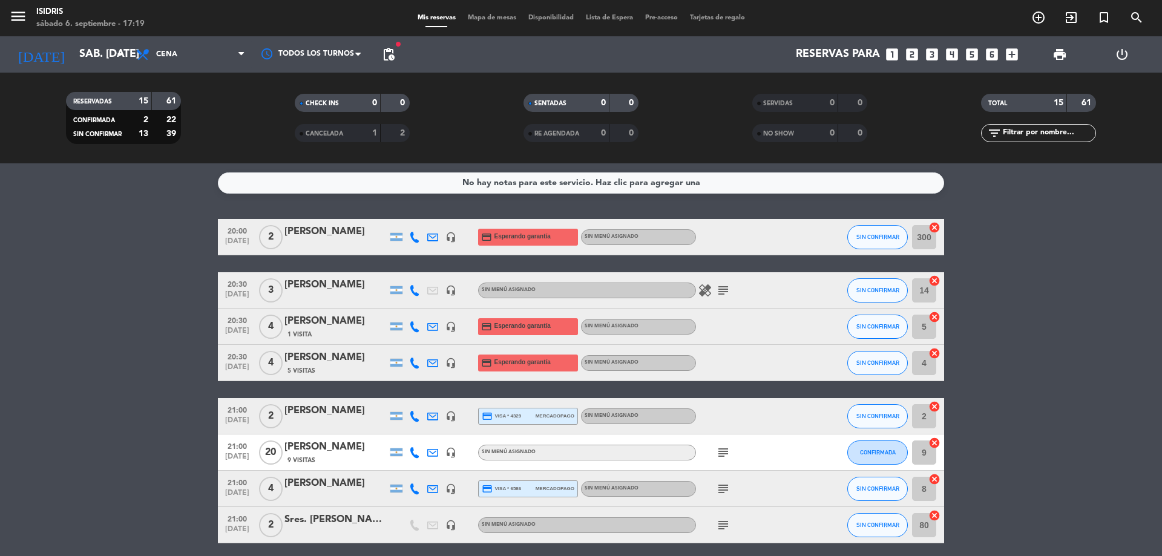
click at [724, 289] on div "healing subject" at bounding box center [750, 290] width 109 height 36
click at [724, 289] on icon "subject" at bounding box center [723, 290] width 15 height 15
click at [325, 283] on div "[PERSON_NAME]" at bounding box center [335, 285] width 103 height 16
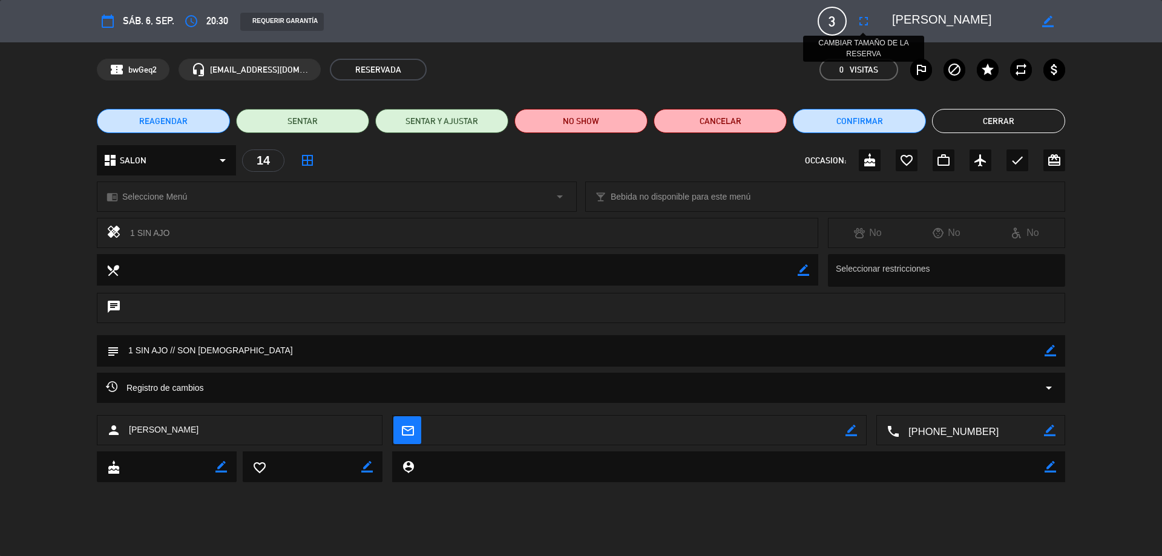
click at [857, 20] on icon "fullscreen" at bounding box center [863, 21] width 15 height 15
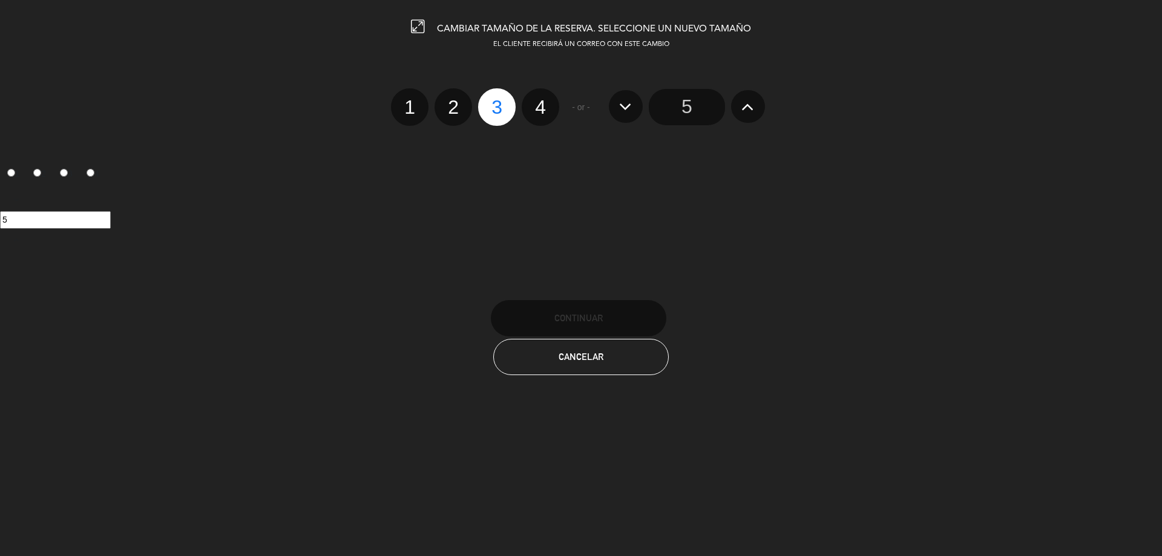
click at [534, 104] on label "4" at bounding box center [540, 107] width 38 height 38
click at [535, 100] on input "4" at bounding box center [539, 97] width 8 height 8
radio input "true"
radio input "false"
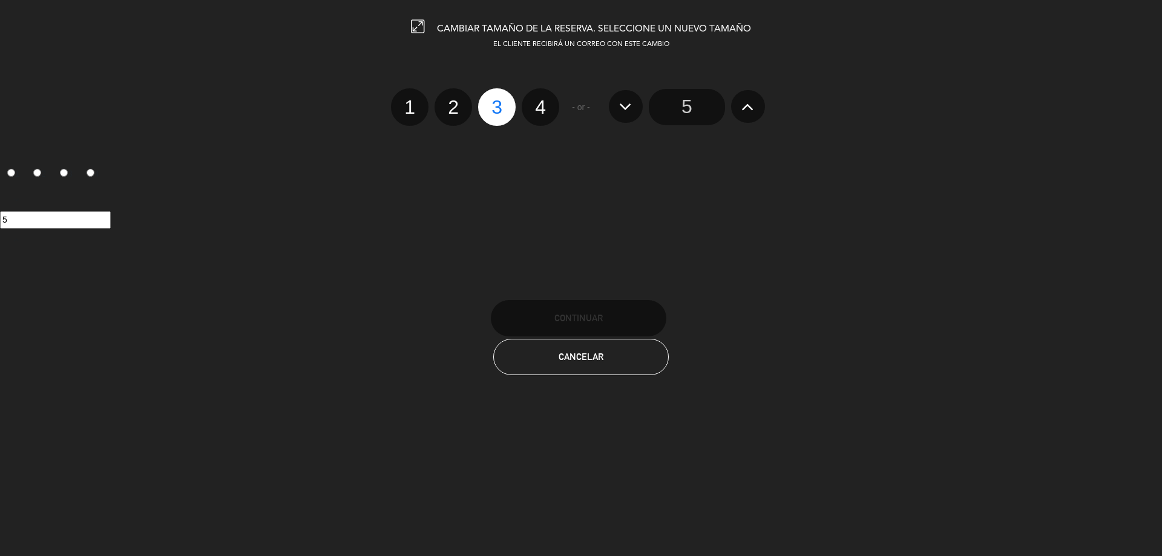
radio input "false"
radio input "true"
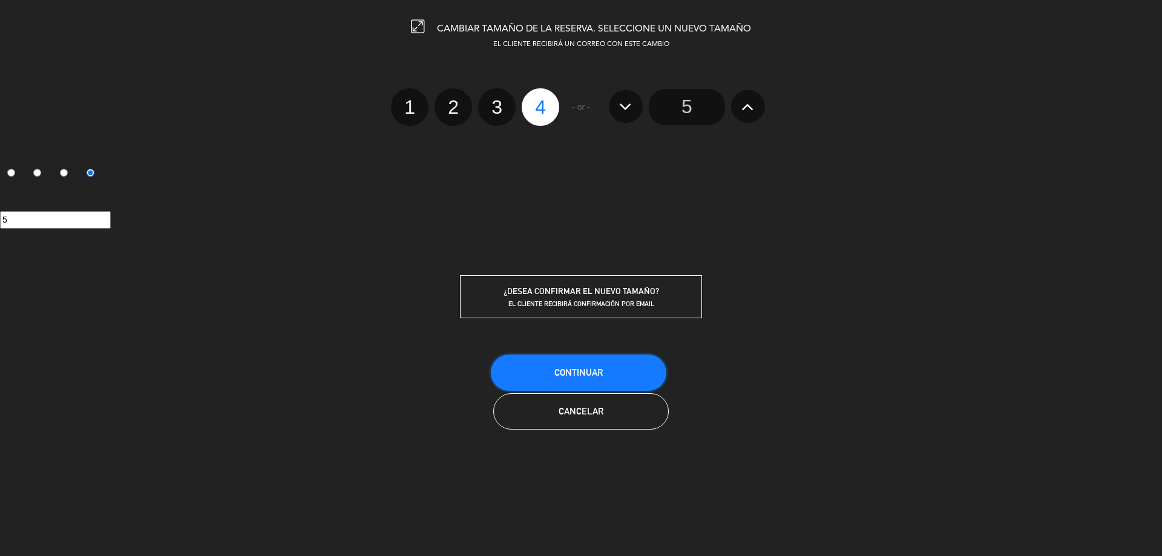
click at [545, 361] on button "Continuar" at bounding box center [578, 373] width 175 height 36
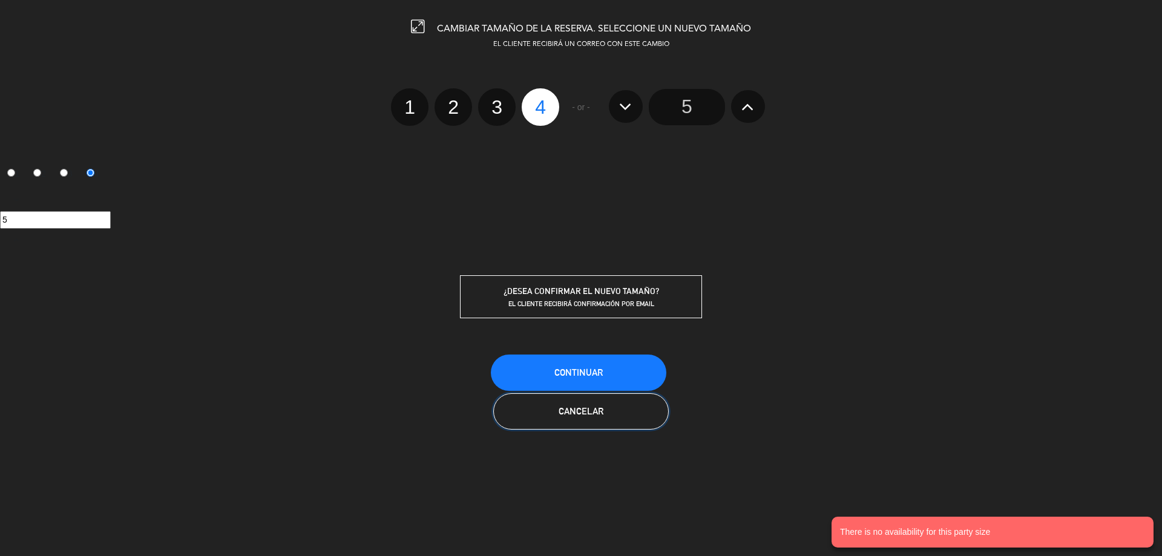
click at [626, 404] on button "Cancelar" at bounding box center [580, 411] width 175 height 36
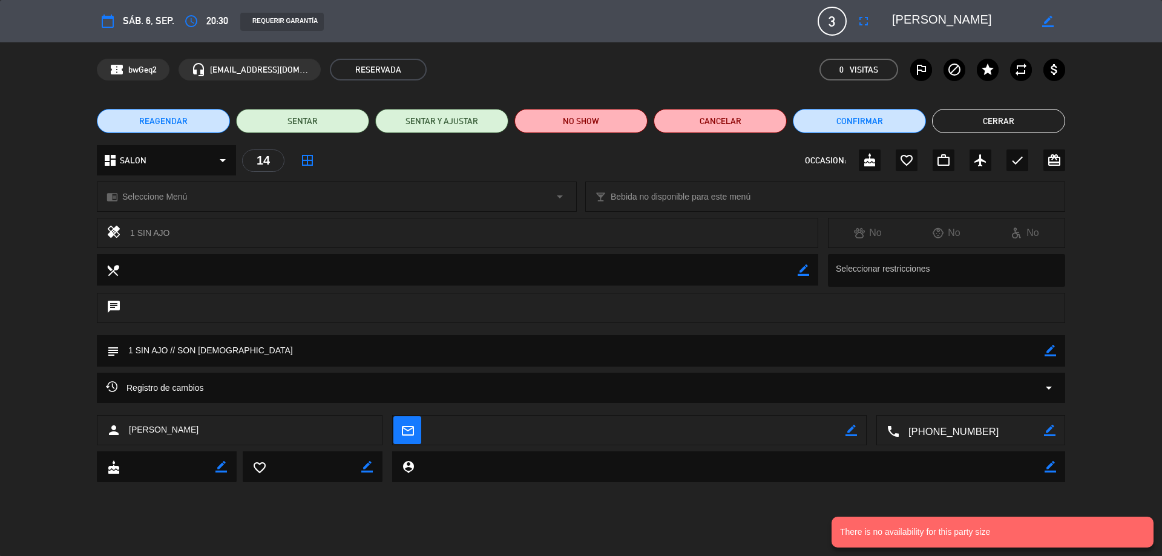
click at [1009, 120] on button "Cerrar" at bounding box center [998, 121] width 133 height 24
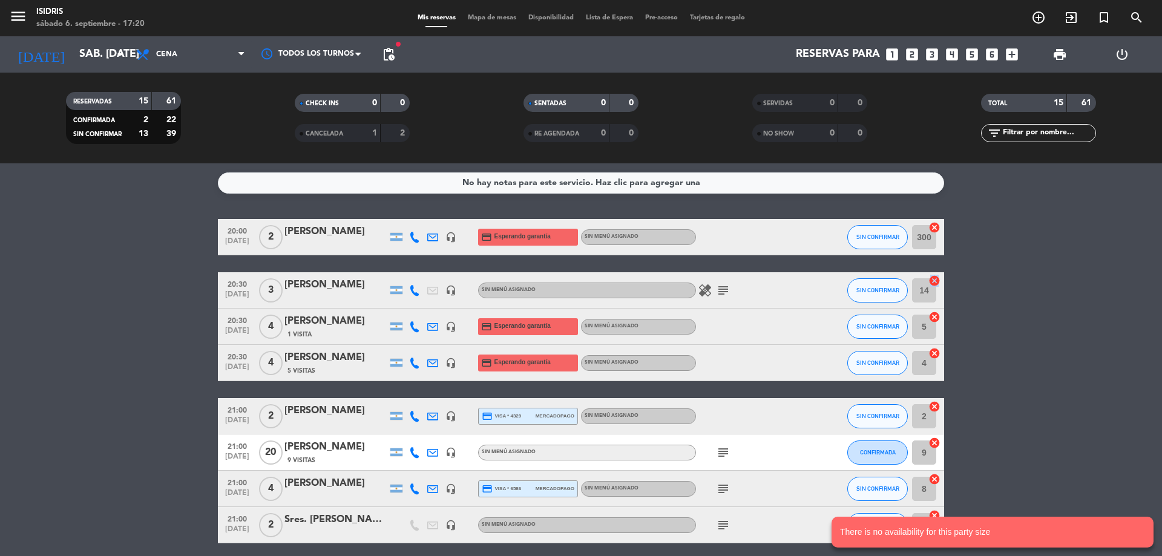
drag, startPoint x: 936, startPoint y: 273, endPoint x: 937, endPoint y: 286, distance: 12.7
click at [937, 286] on div "14 cancel" at bounding box center [925, 290] width 36 height 36
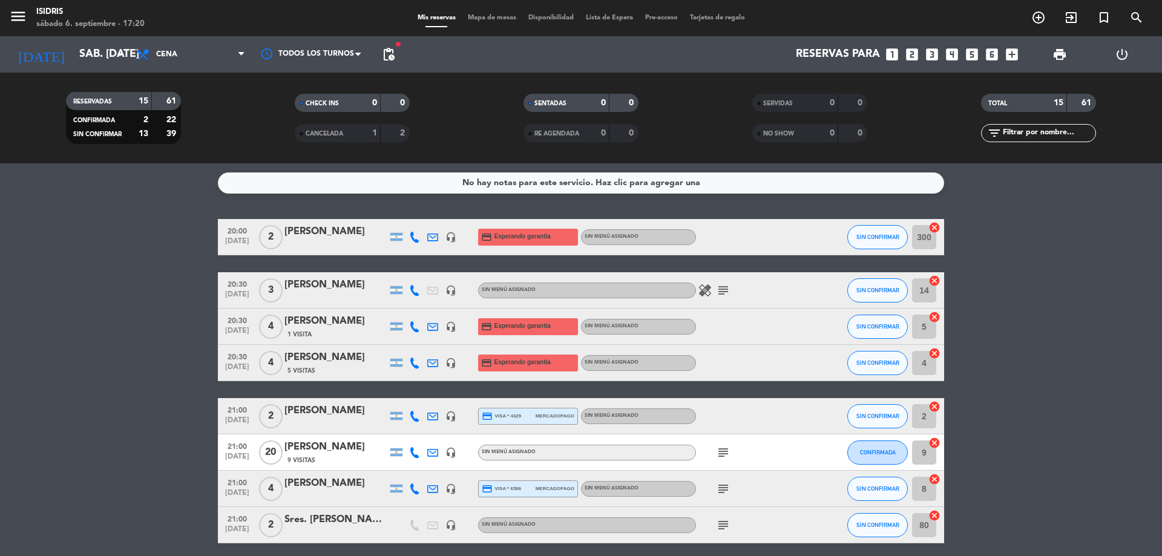
click at [938, 280] on icon "cancel" at bounding box center [934, 281] width 12 height 12
click at [315, 290] on div "[PERSON_NAME]" at bounding box center [335, 285] width 103 height 16
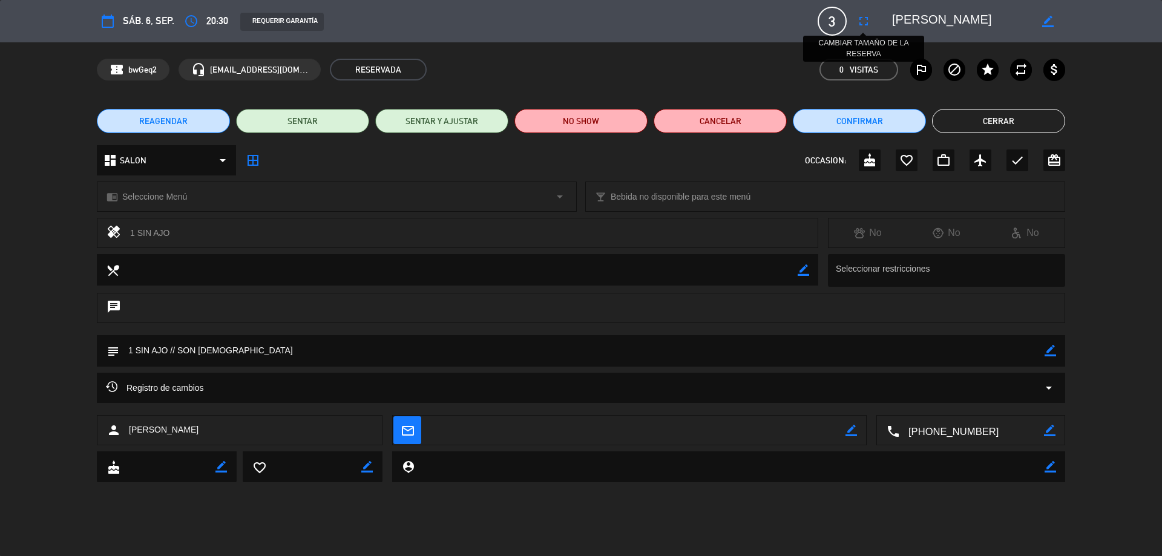
click at [863, 11] on button "fullscreen" at bounding box center [863, 21] width 22 height 22
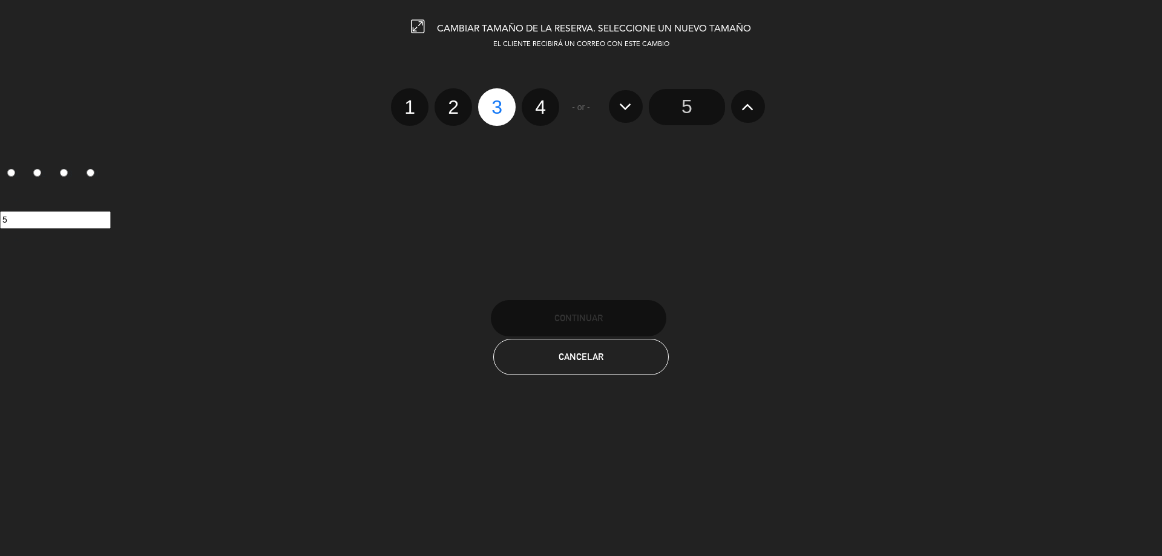
click at [551, 111] on label "4" at bounding box center [540, 107] width 38 height 38
click at [543, 100] on input "4" at bounding box center [539, 97] width 8 height 8
radio input "true"
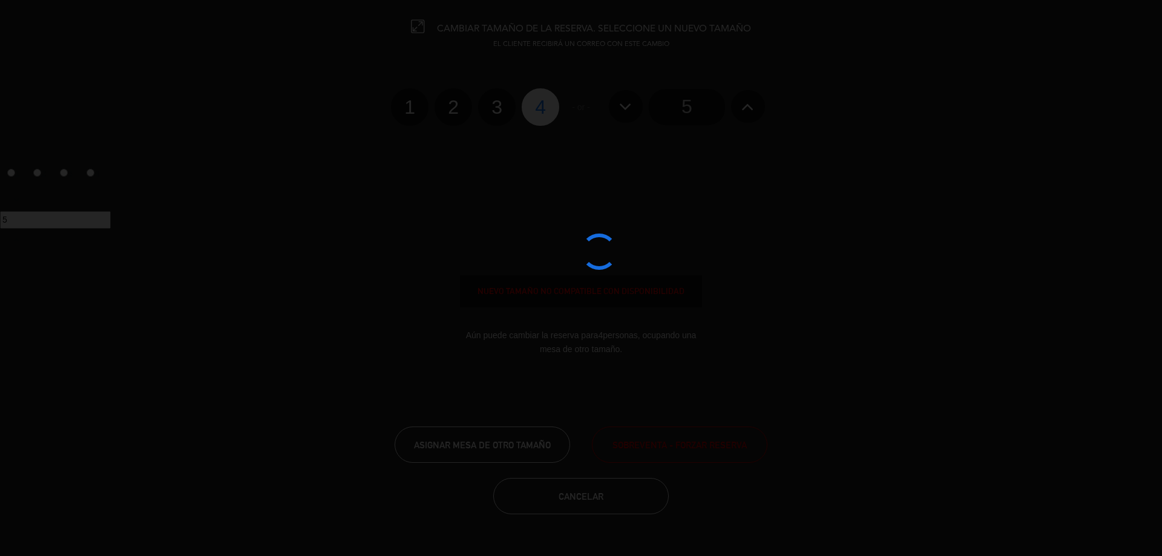
radio input "false"
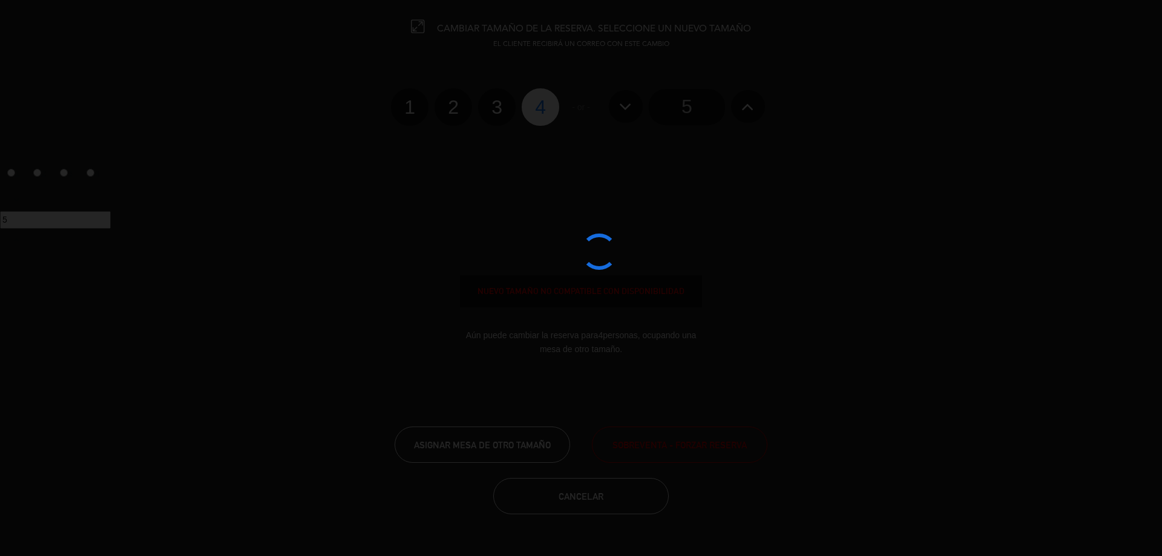
radio input "false"
radio input "true"
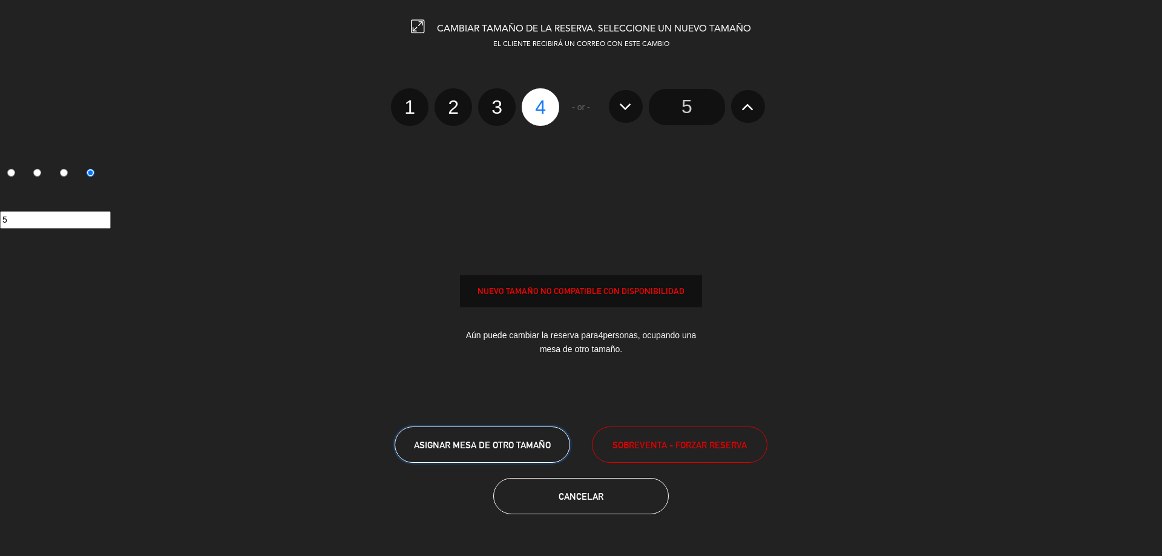
click at [493, 449] on span "ASIGNAR MESA DE OTRO TAMAÑO" at bounding box center [482, 445] width 137 height 10
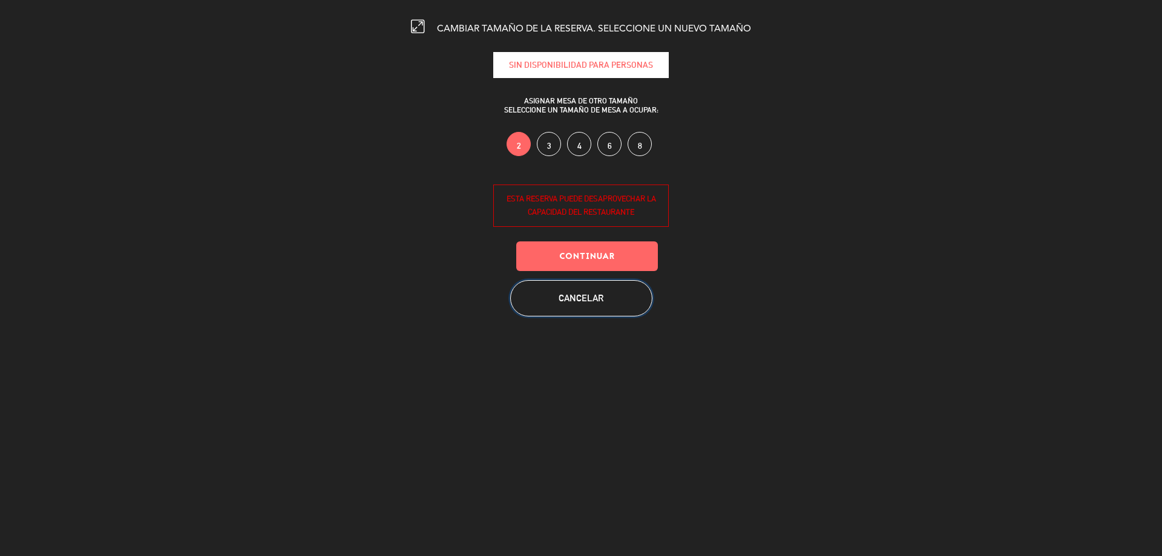
click at [603, 310] on button "Cancelar" at bounding box center [581, 298] width 142 height 36
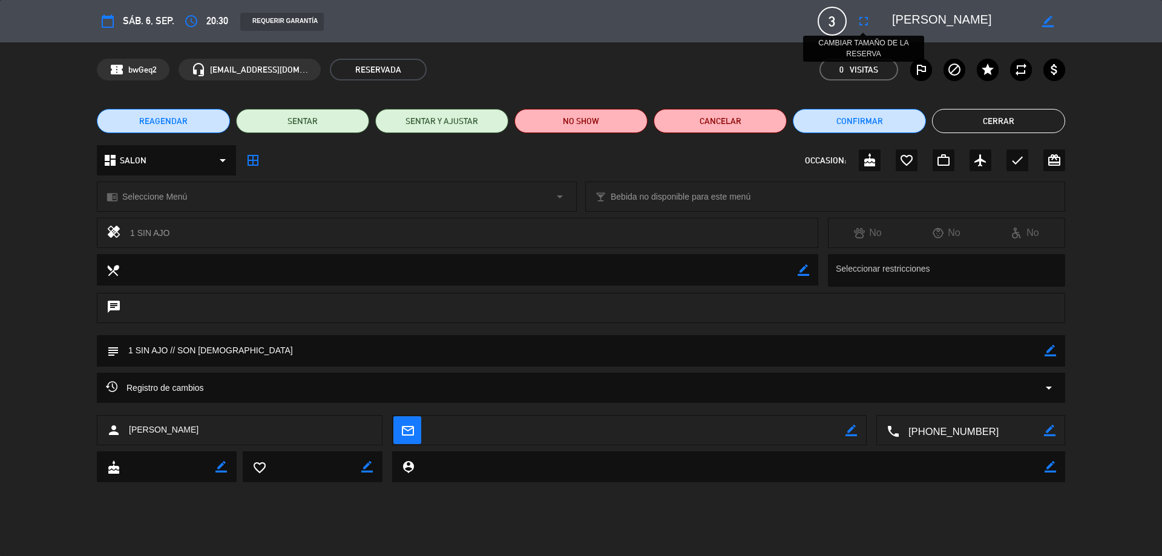
click at [864, 25] on icon "fullscreen" at bounding box center [863, 21] width 15 height 15
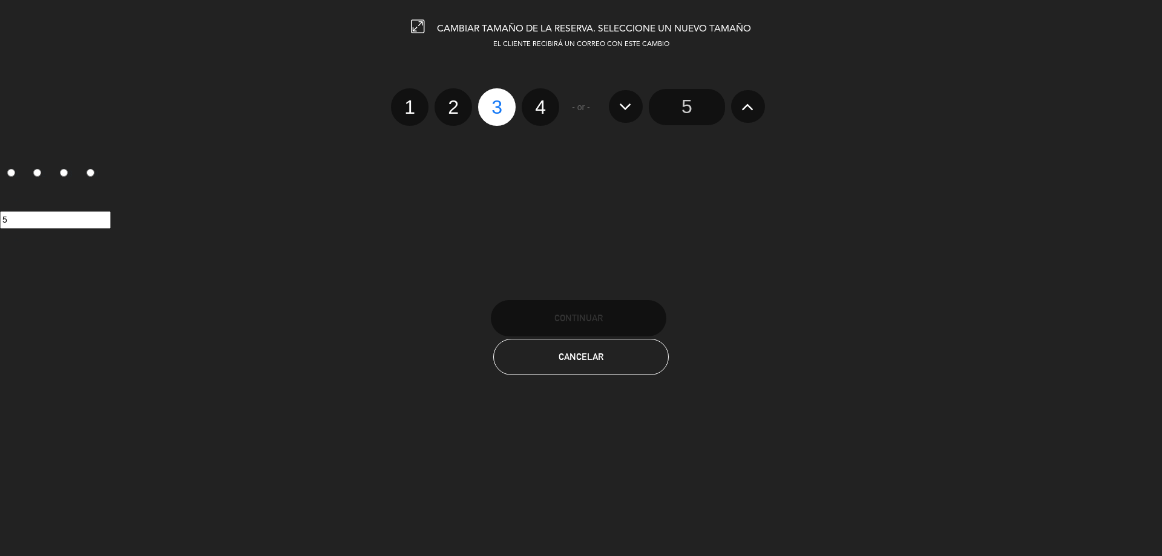
click at [544, 108] on label "4" at bounding box center [540, 107] width 38 height 38
click at [543, 100] on input "4" at bounding box center [539, 97] width 8 height 8
radio input "true"
radio input "false"
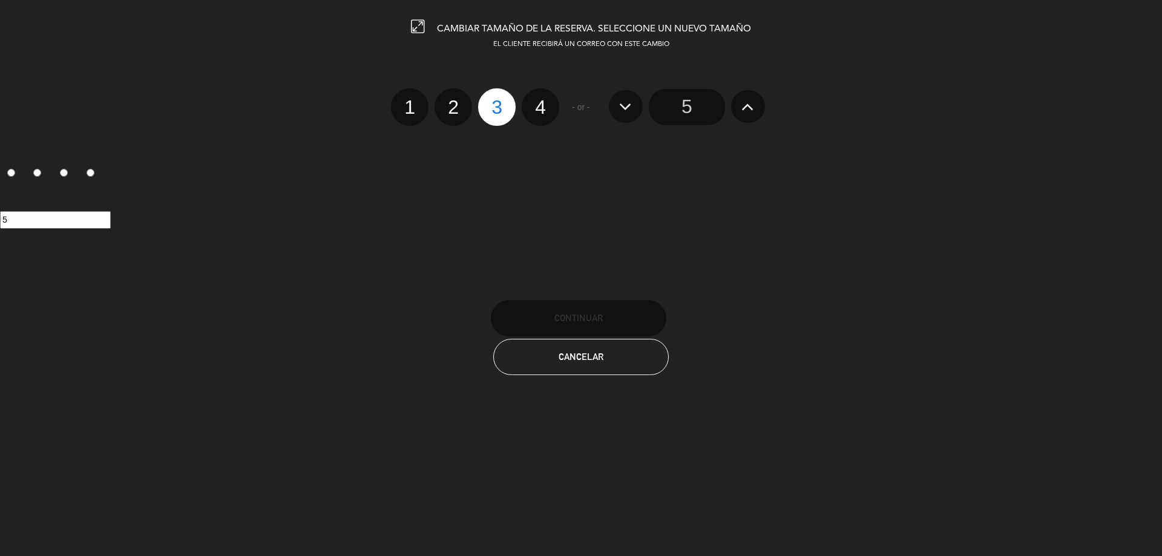
radio input "false"
radio input "true"
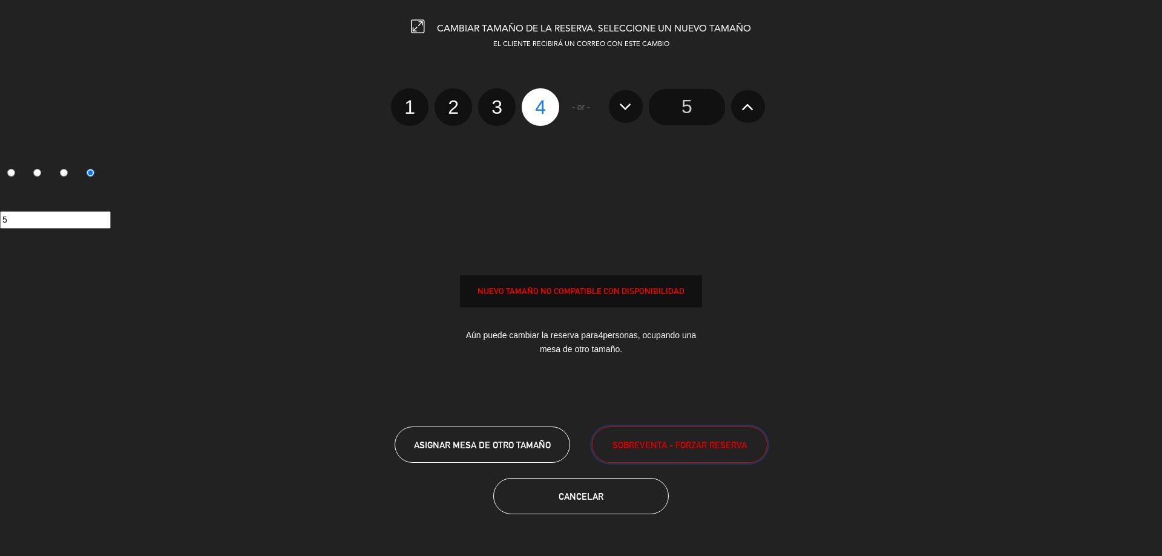
click at [711, 450] on span "SOBREVENTA - FORZAR RESERVA" at bounding box center [679, 445] width 134 height 14
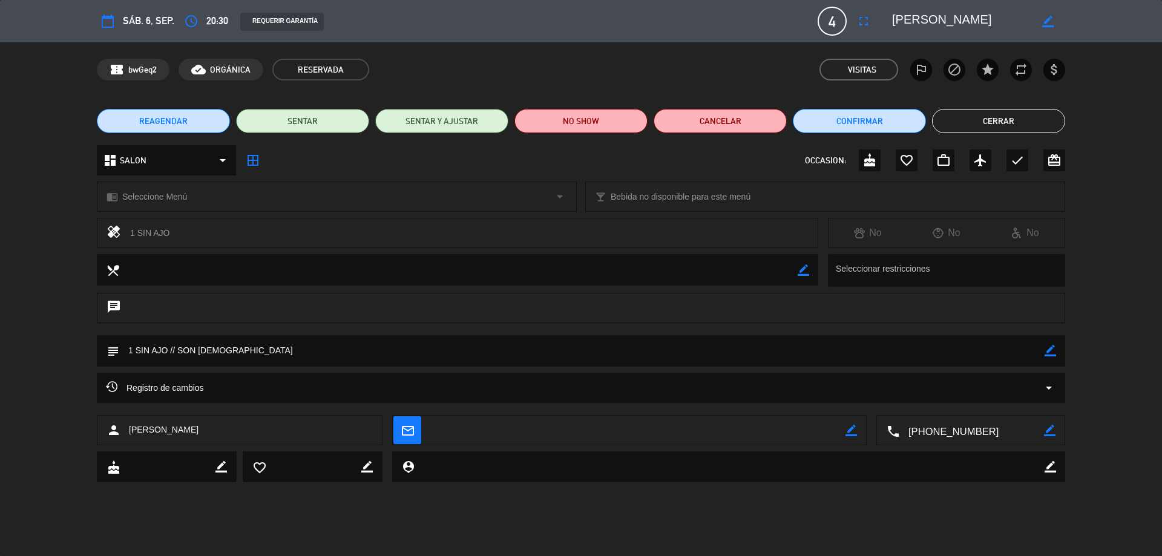
click at [974, 126] on button "Cerrar" at bounding box center [998, 121] width 133 height 24
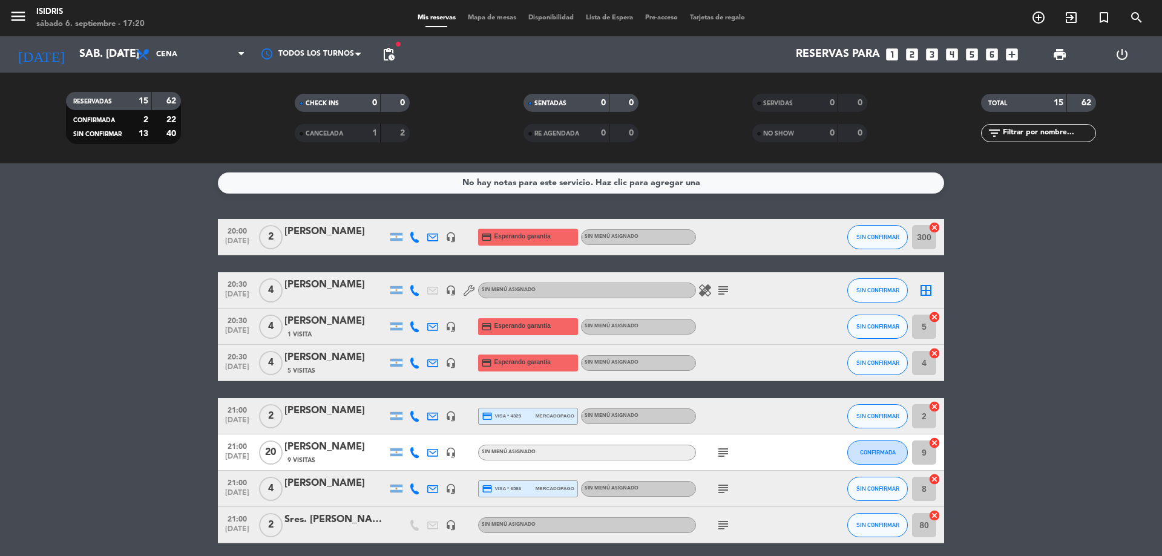
click at [926, 287] on icon "border_all" at bounding box center [925, 290] width 15 height 15
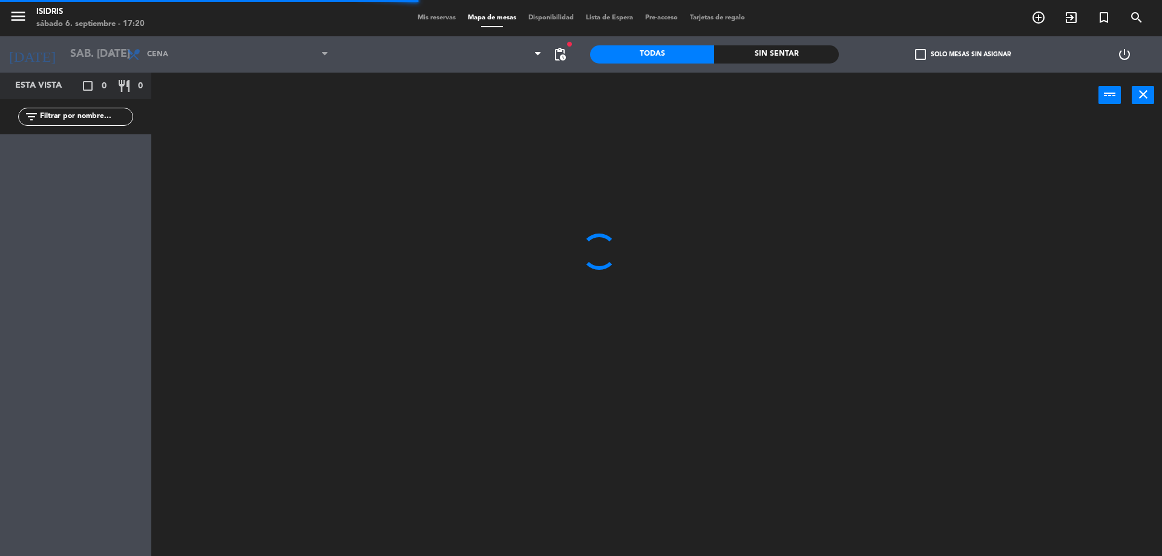
click at [413, 36] on div at bounding box center [442, 54] width 214 height 36
click at [414, 60] on span "CAVA" at bounding box center [442, 54] width 214 height 27
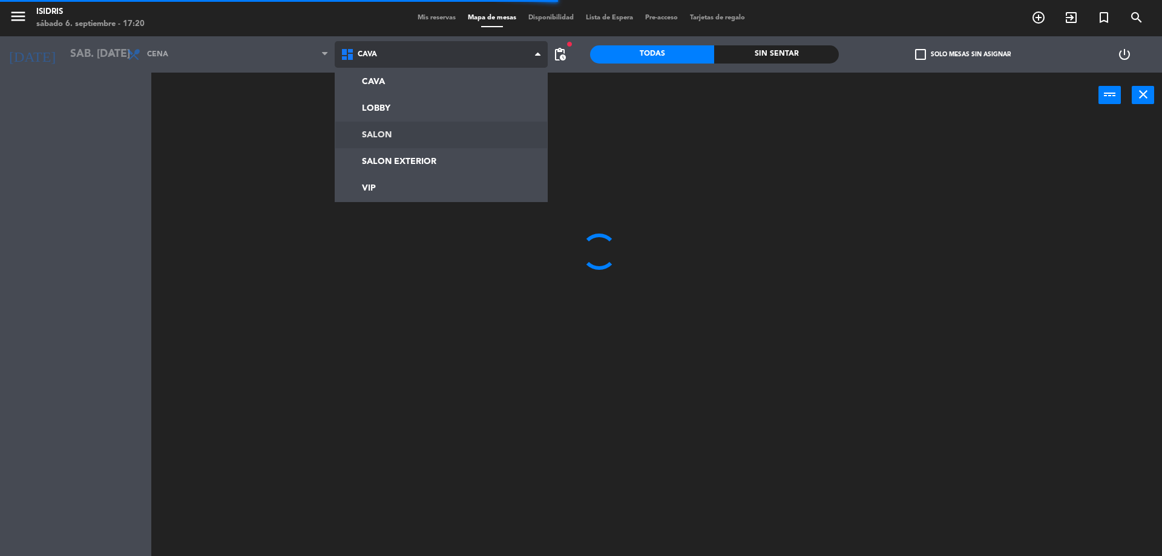
click at [402, 125] on ng-component "menu isidris sábado 6. septiembre - 17:20 Mis reservas Mapa de mesas Disponibil…" at bounding box center [581, 279] width 1162 height 559
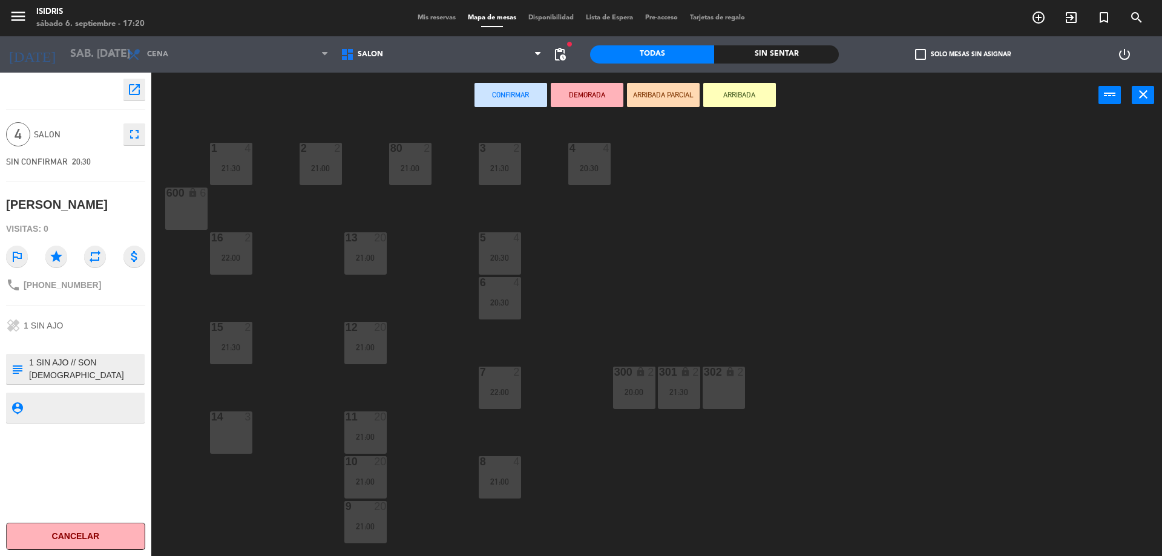
click at [217, 434] on div "14 3" at bounding box center [231, 432] width 42 height 42
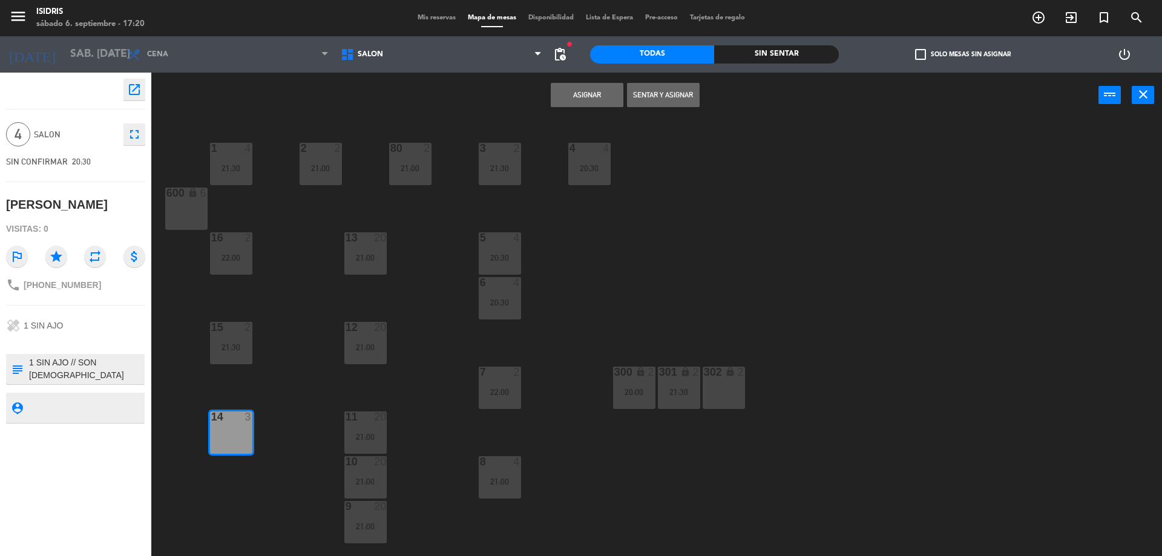
click at [568, 98] on button "Asignar" at bounding box center [587, 95] width 73 height 24
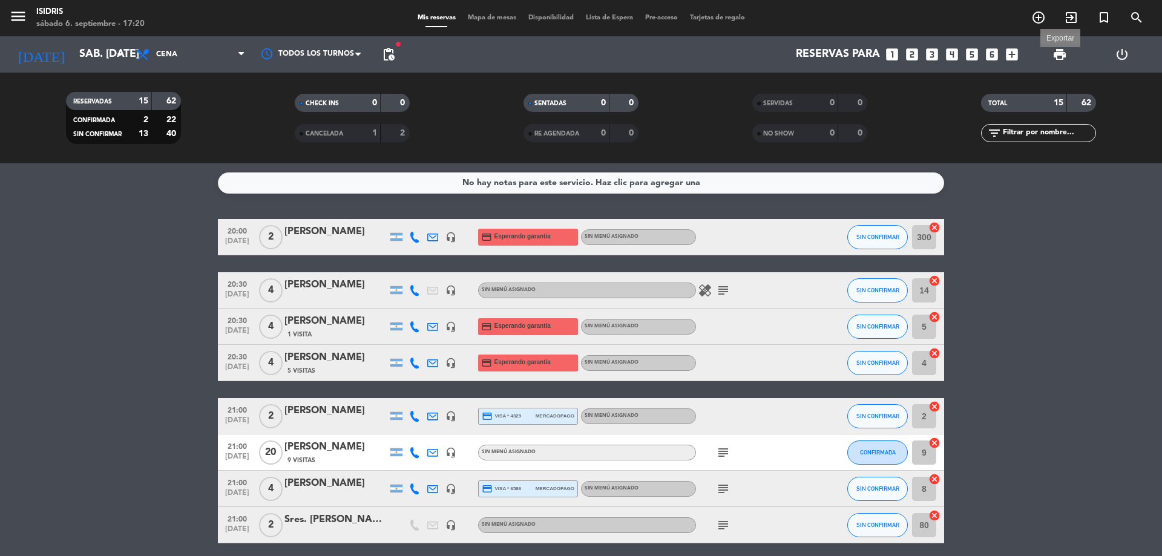
click at [1060, 51] on span "print" at bounding box center [1059, 54] width 15 height 15
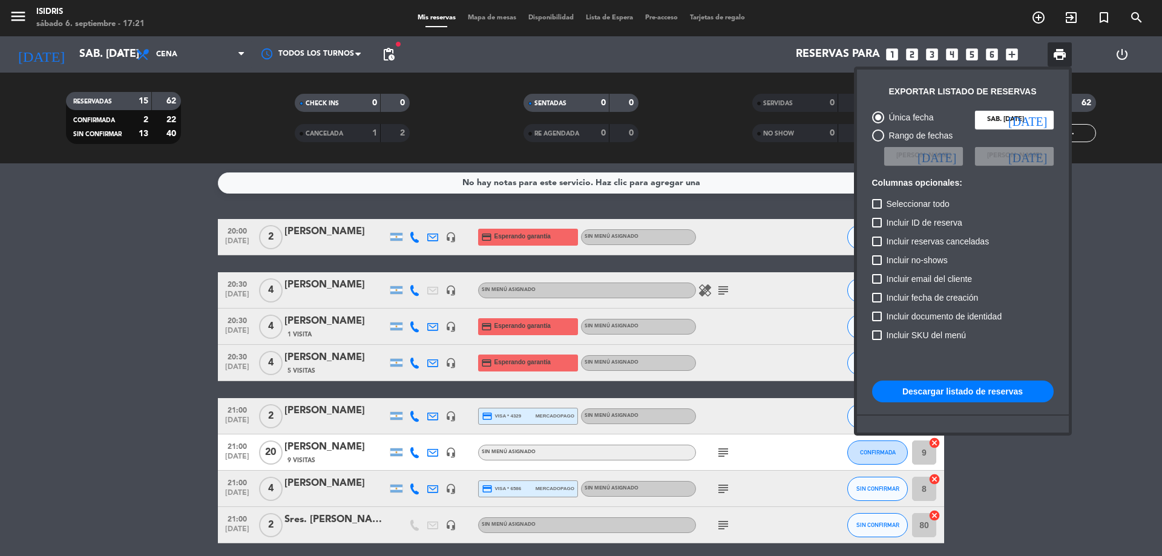
click at [1003, 394] on button "Descargar listado de reservas" at bounding box center [962, 392] width 181 height 22
click at [17, 288] on div at bounding box center [581, 278] width 1162 height 556
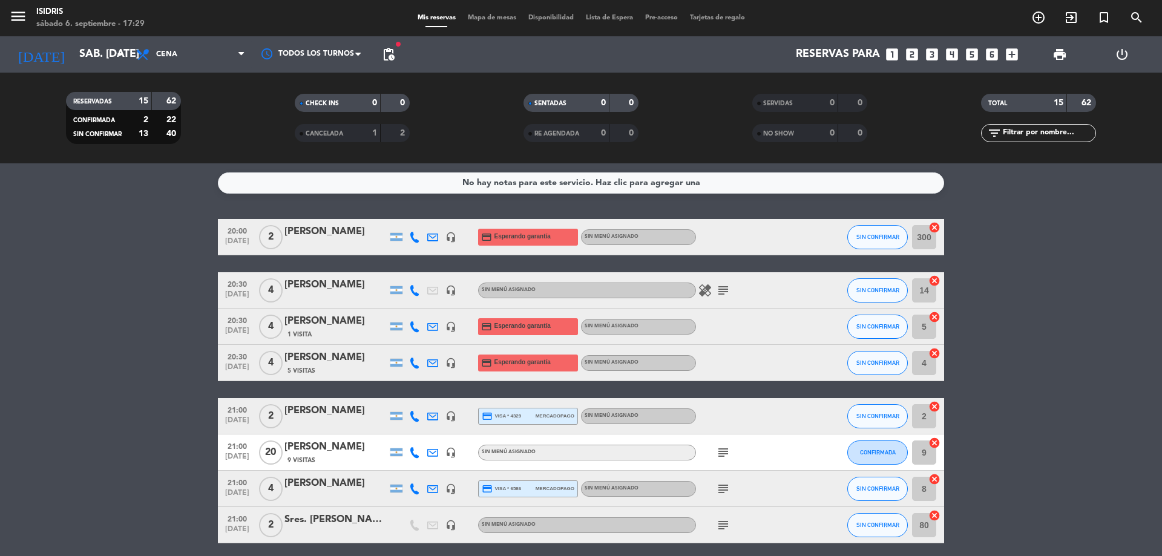
click at [501, 16] on span "Mapa de mesas" at bounding box center [492, 18] width 60 height 7
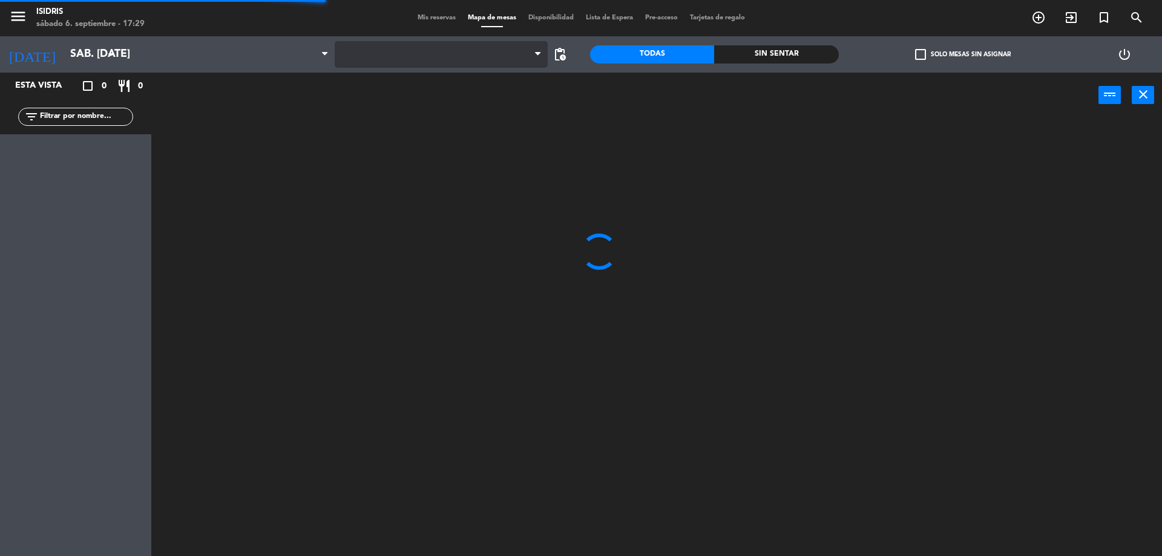
click at [402, 51] on span at bounding box center [442, 54] width 214 height 27
click at [437, 52] on span at bounding box center [442, 54] width 214 height 27
click at [439, 50] on span "CAVA" at bounding box center [442, 54] width 214 height 27
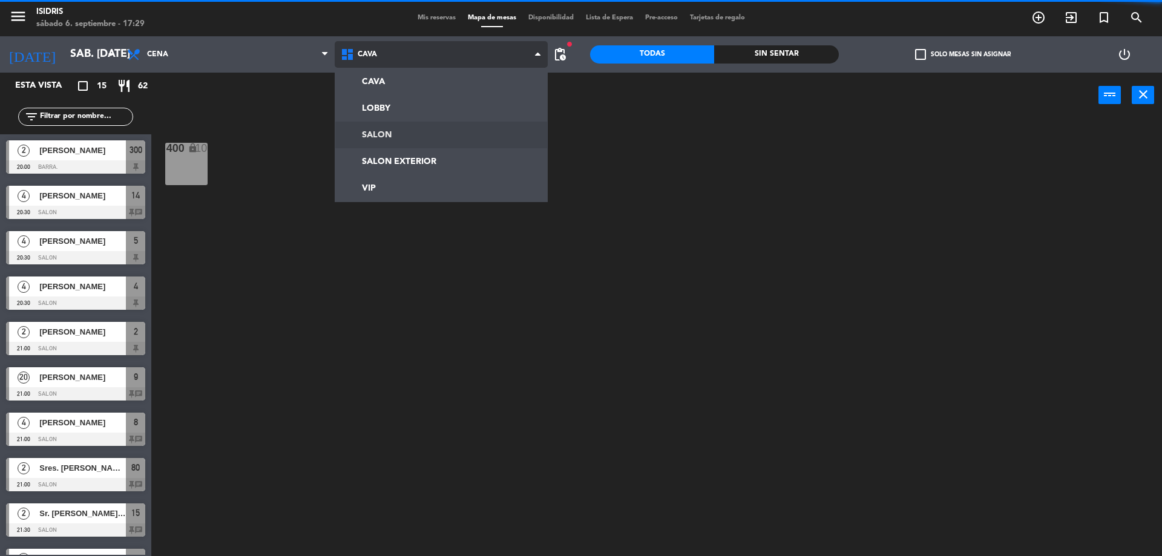
click at [406, 122] on ng-component "menu isidris sábado 6. septiembre - 17:29 Mis reservas Mapa de mesas Disponibil…" at bounding box center [581, 279] width 1162 height 559
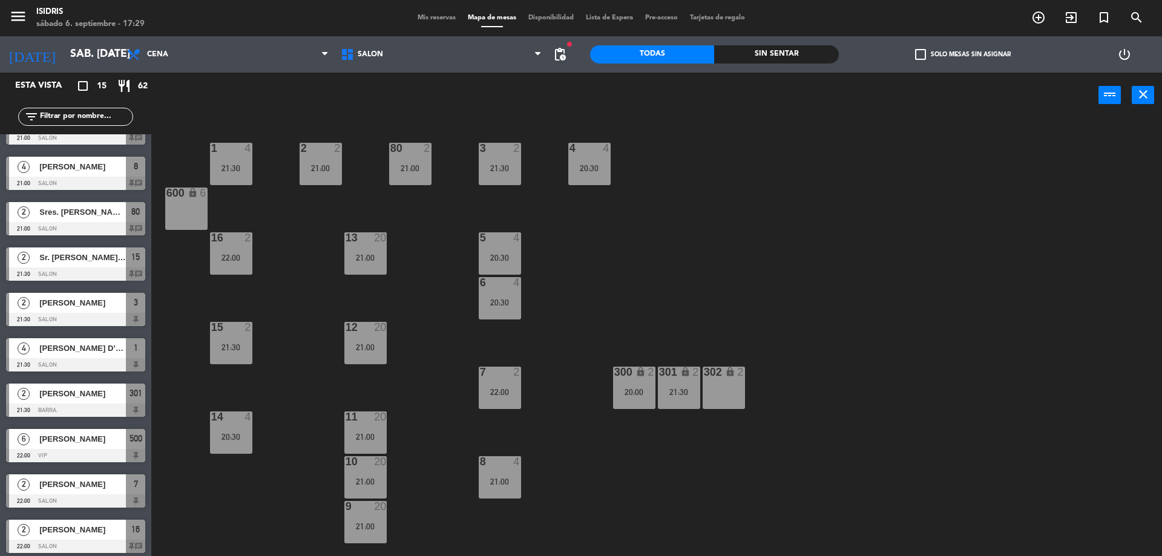
scroll to position [260, 0]
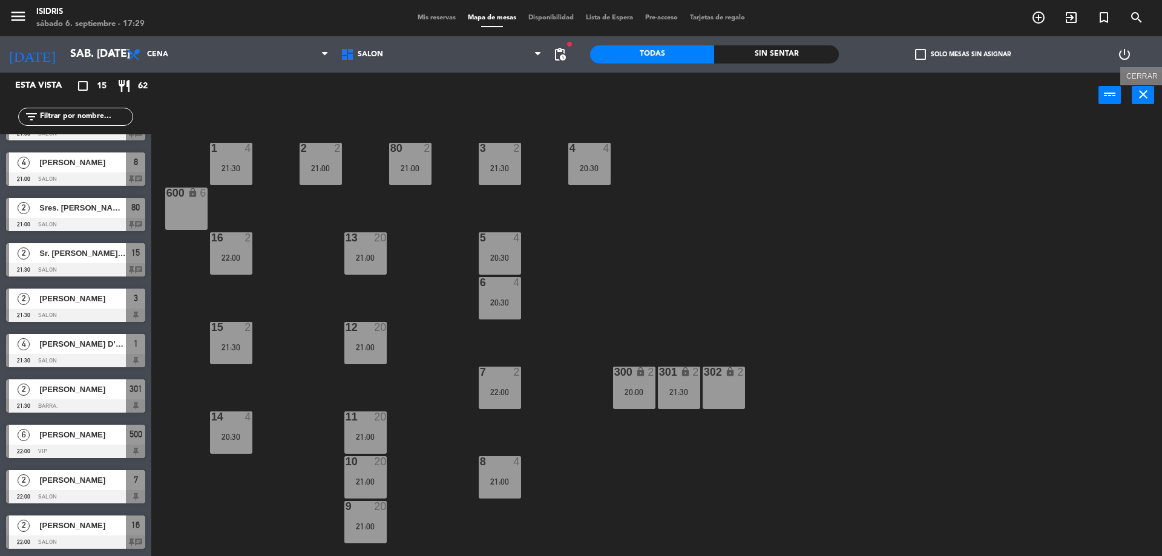
click at [1148, 93] on icon "close" at bounding box center [1143, 94] width 15 height 15
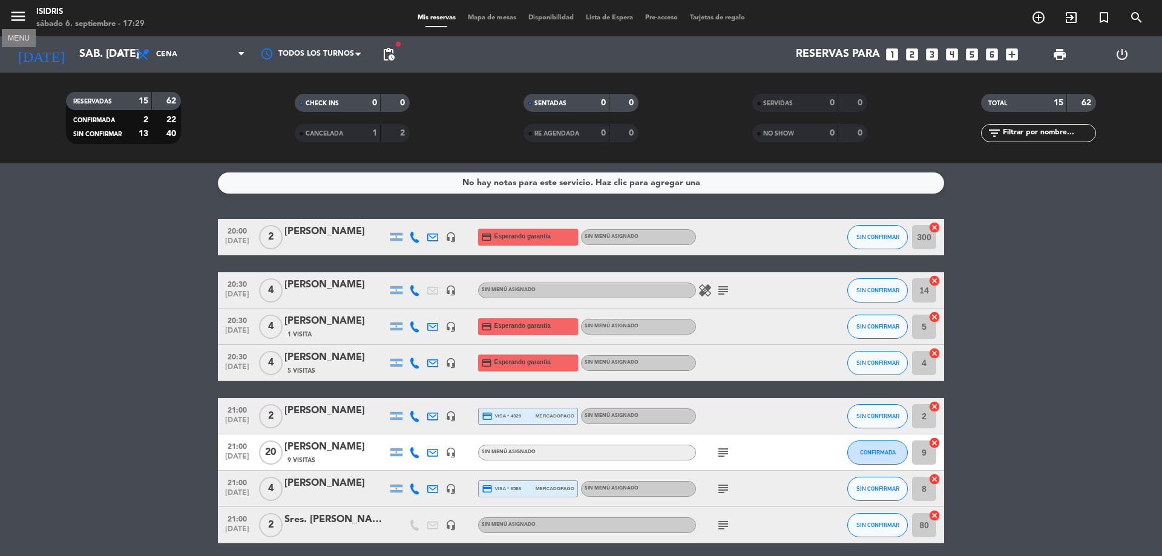
click at [20, 16] on icon "menu" at bounding box center [18, 16] width 18 height 18
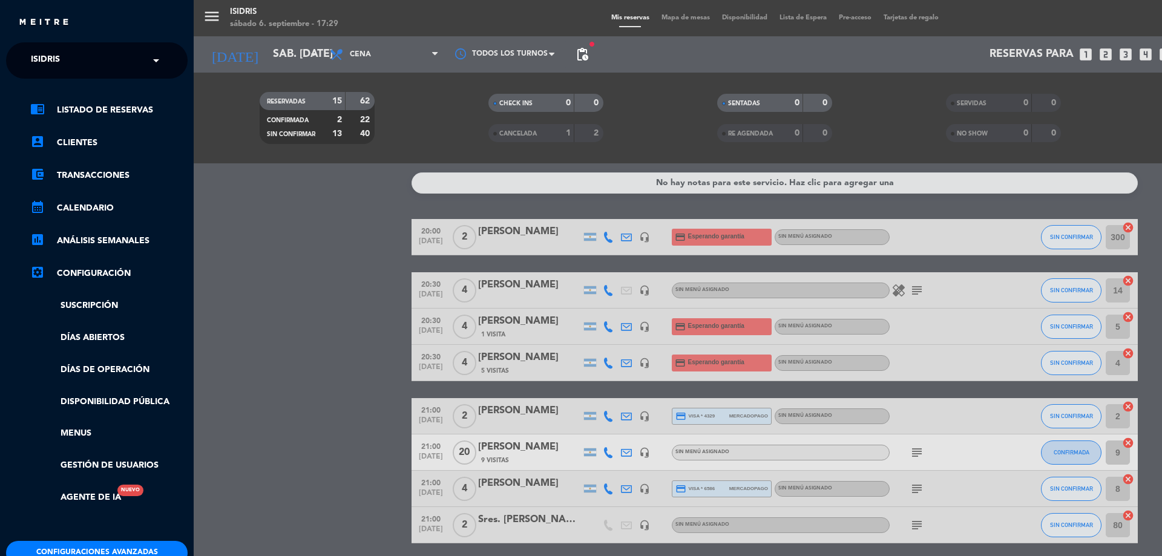
click at [94, 58] on input "text" at bounding box center [98, 61] width 148 height 27
click at [97, 108] on span "Lobby Bar - Puesto del Indio" at bounding box center [81, 112] width 136 height 14
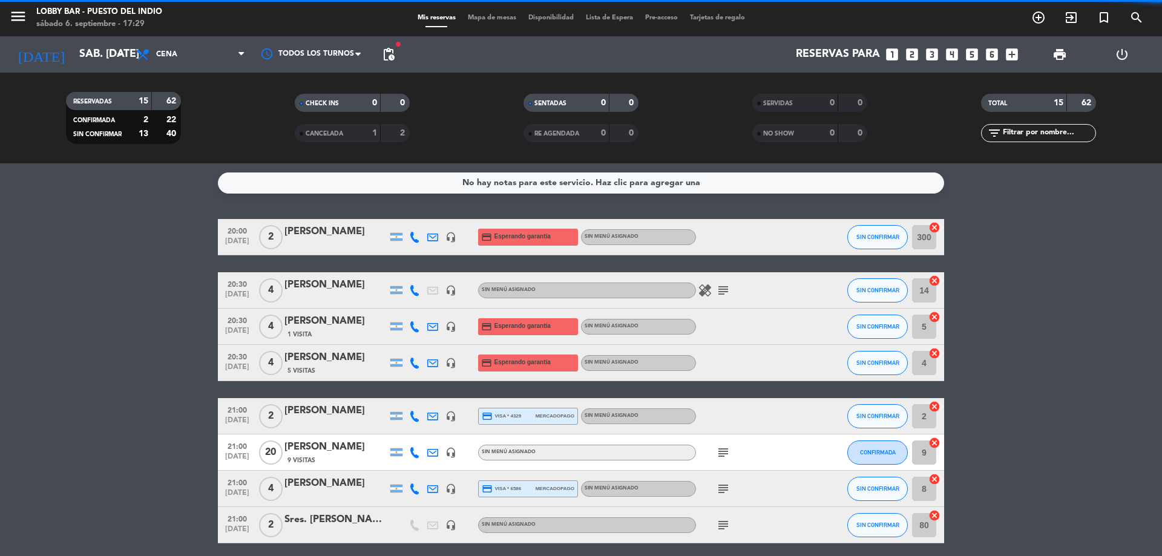
click at [0, 6] on div "menu Lobby Bar - Puesto del Indio sábado 6. septiembre - 17:29" at bounding box center [145, 18] width 290 height 28
click at [20, 20] on icon "menu" at bounding box center [18, 16] width 18 height 18
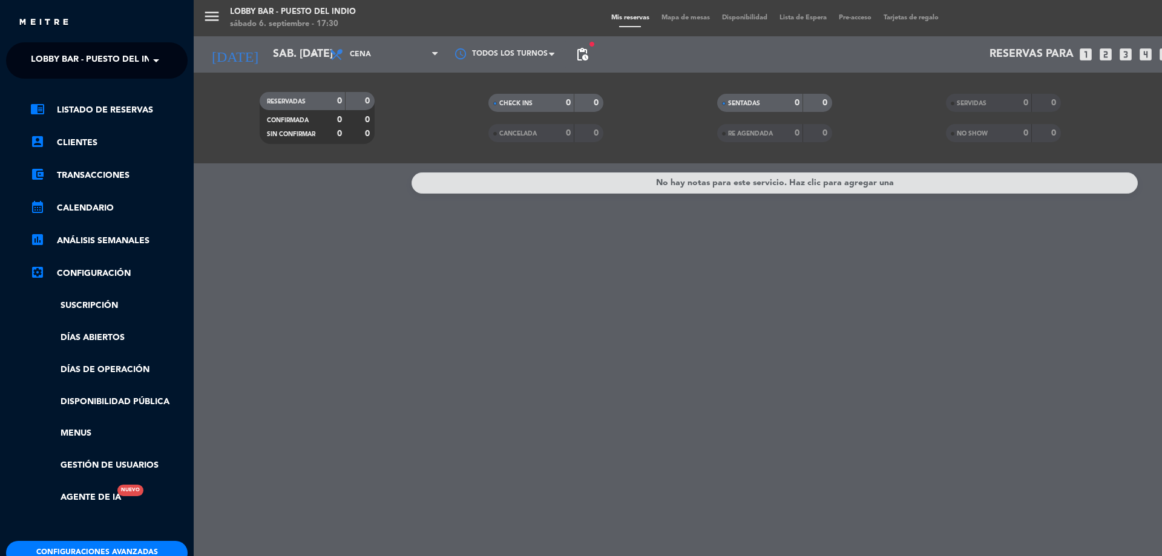
click at [85, 59] on span "Lobby Bar - Puesto del Indio" at bounding box center [99, 60] width 136 height 25
click at [90, 92] on div "isidris" at bounding box center [97, 93] width 180 height 18
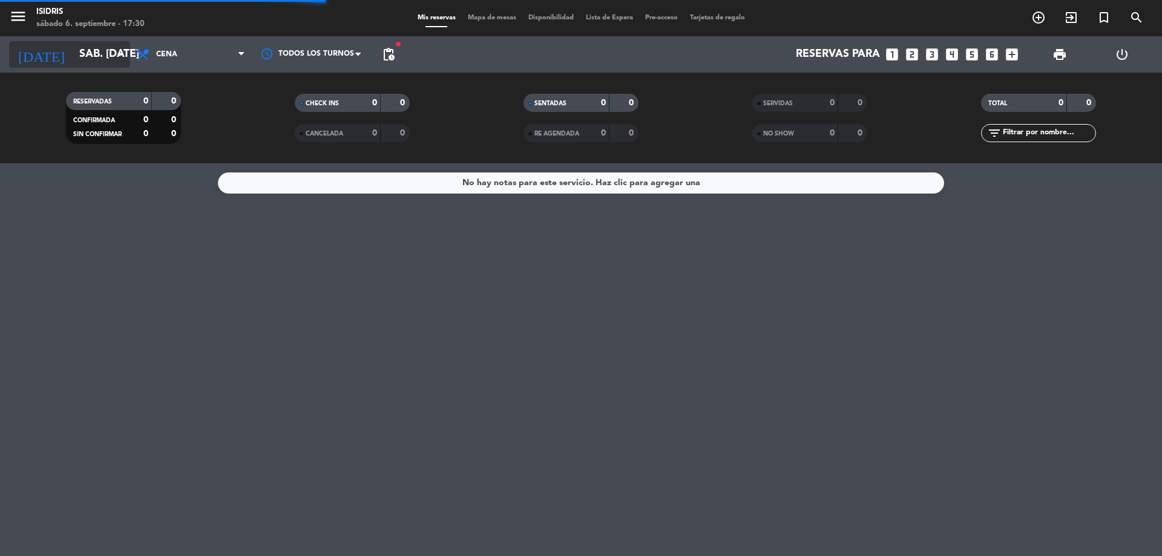
click at [73, 54] on input "sáb. [DATE]" at bounding box center [143, 54] width 140 height 24
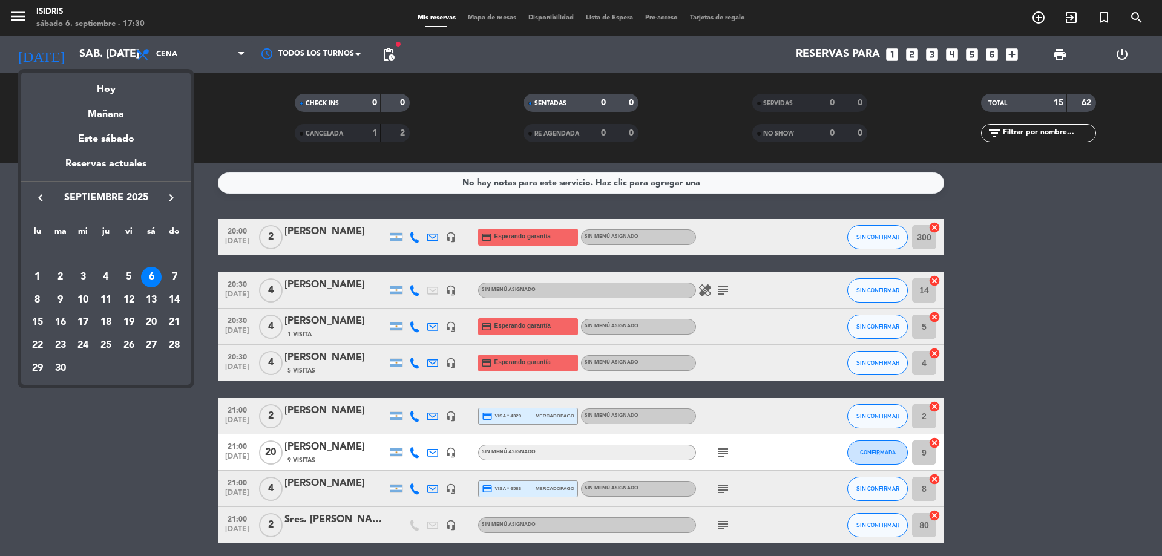
click at [181, 278] on div "7" at bounding box center [174, 277] width 21 height 21
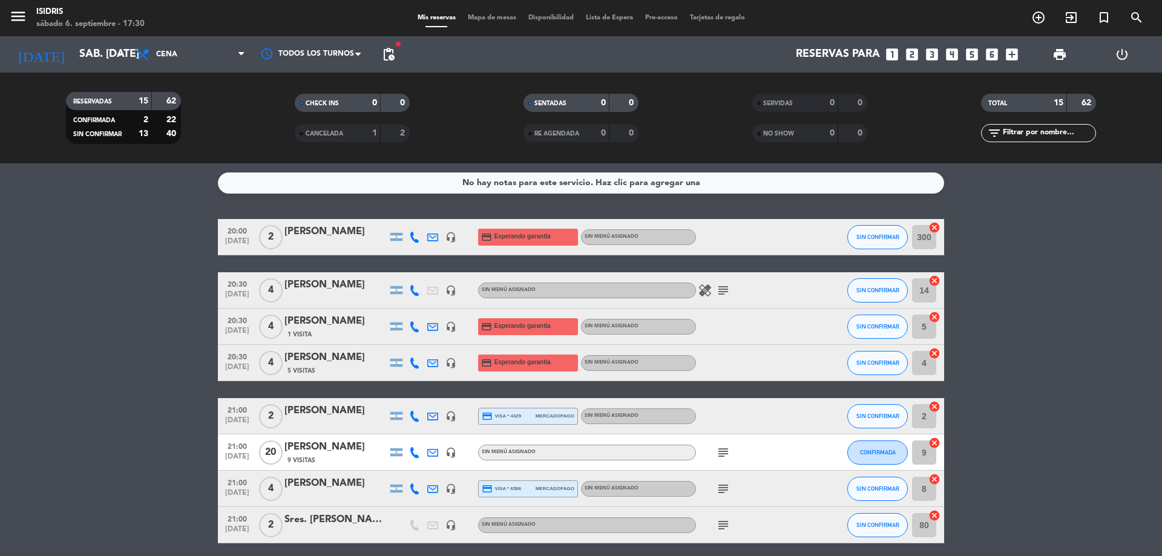
type input "dom. [DATE]"
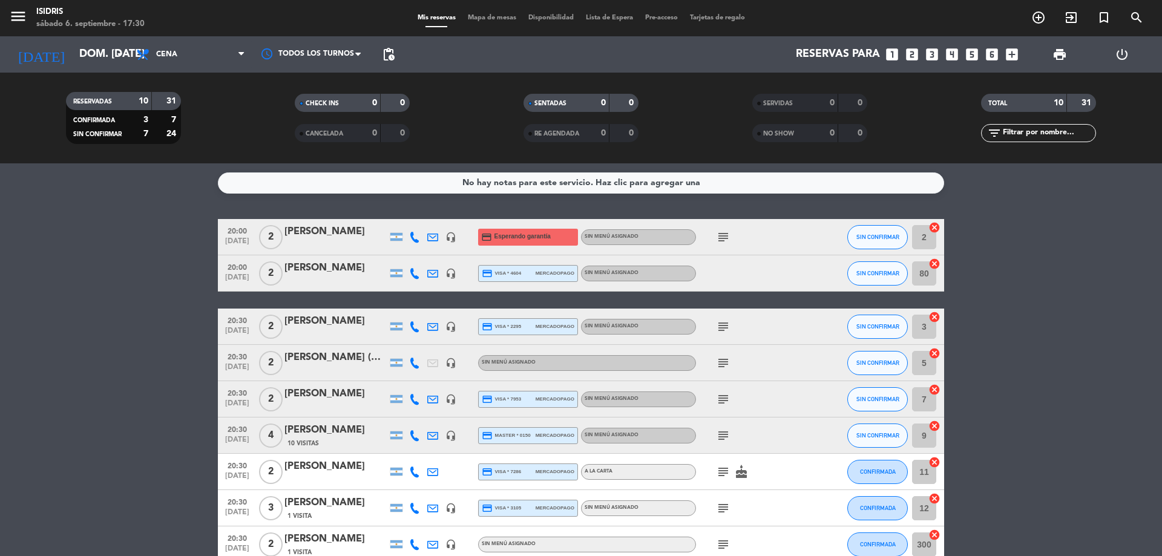
click at [168, 40] on div "Todos los servicios Brunch Almuerzo Cena Cena Todos los servicios Brunch Almuer…" at bounding box center [190, 54] width 121 height 36
drag, startPoint x: 180, startPoint y: 67, endPoint x: 186, endPoint y: 56, distance: 12.2
click at [181, 64] on span "Cena" at bounding box center [190, 54] width 121 height 27
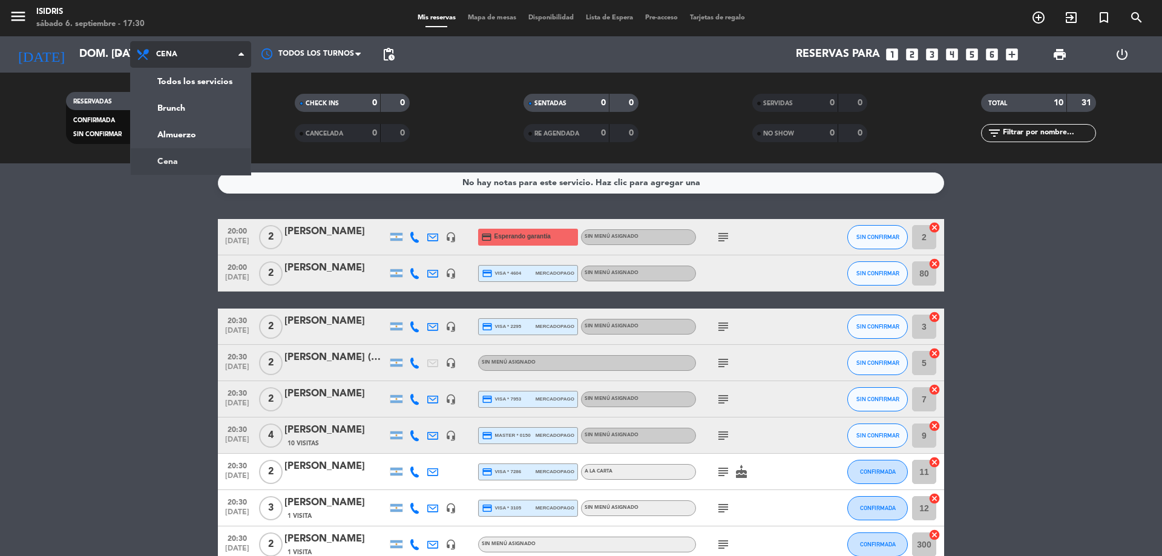
click at [186, 56] on span "Cena" at bounding box center [190, 54] width 121 height 27
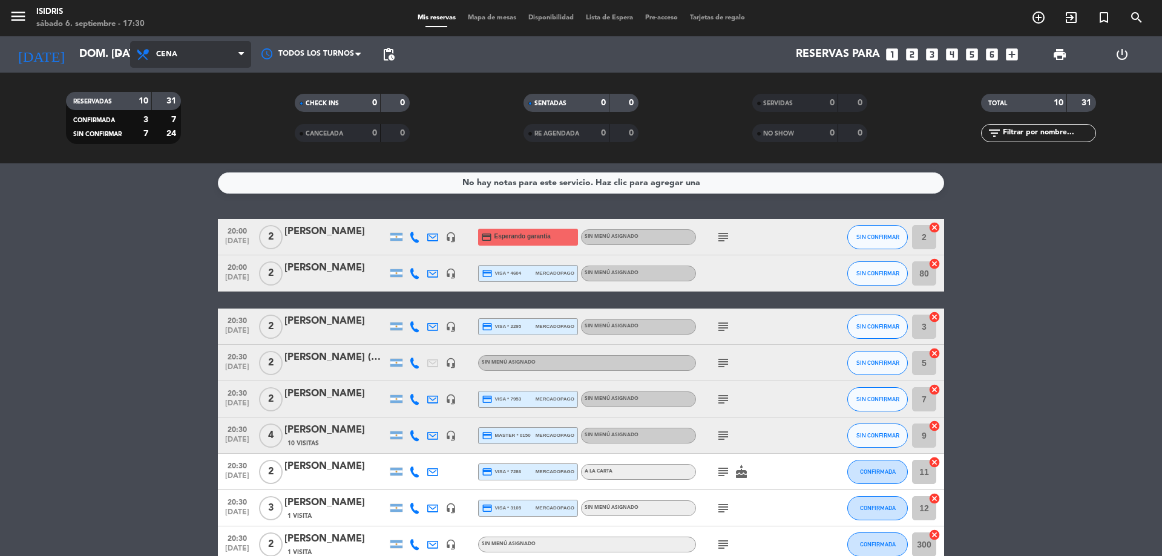
click at [186, 56] on span "Cena" at bounding box center [190, 54] width 121 height 27
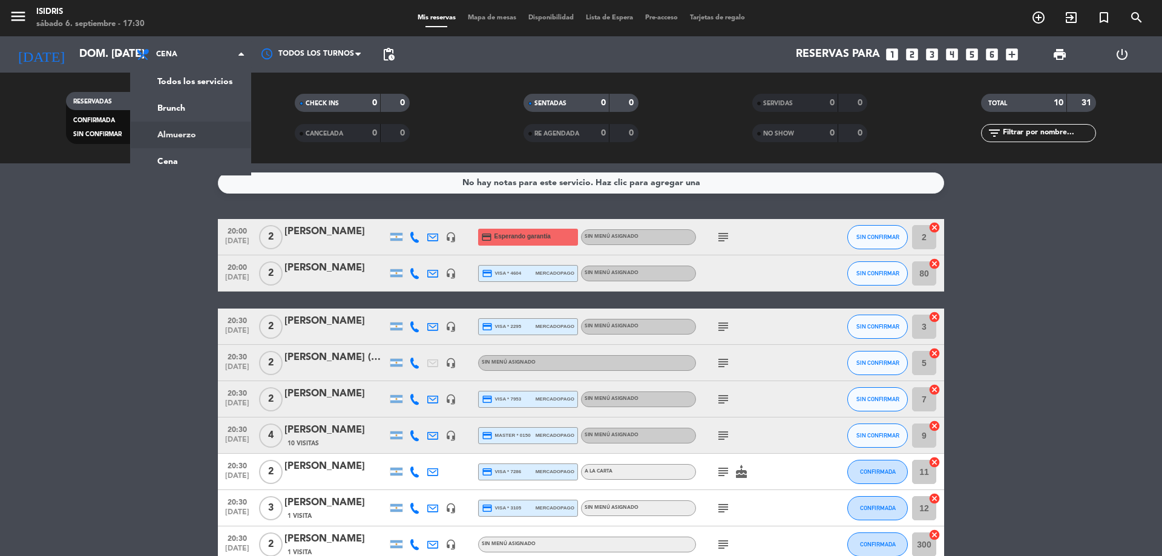
click at [201, 139] on div "menu isidris sábado 6. septiembre - 17:30 Mis reservas Mapa de mesas Disponibil…" at bounding box center [581, 81] width 1162 height 163
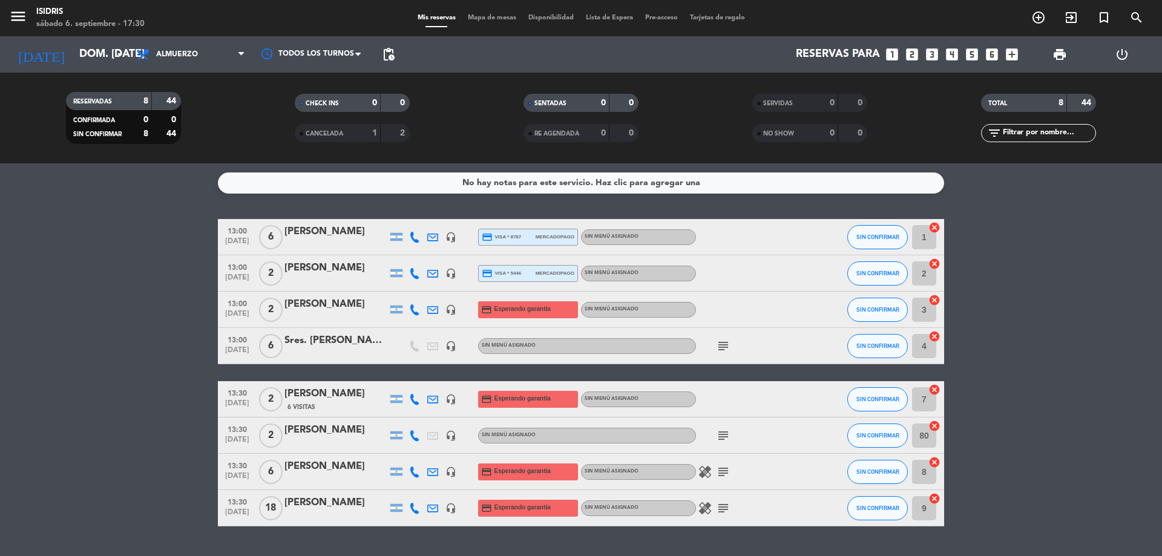
click at [475, 15] on span "Mapa de mesas" at bounding box center [492, 18] width 60 height 7
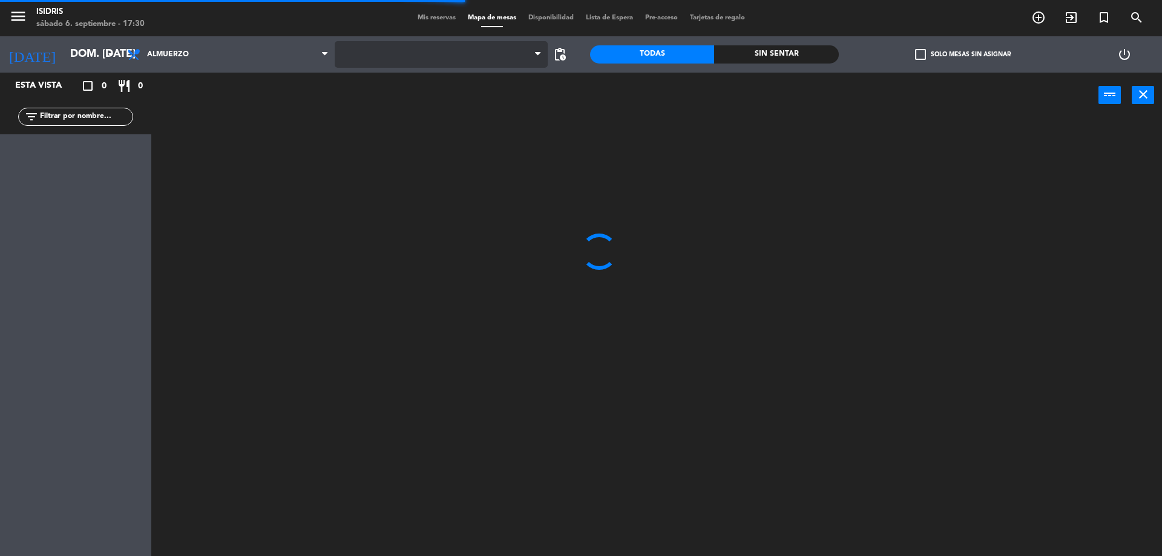
click at [429, 48] on span at bounding box center [442, 54] width 214 height 27
click at [418, 56] on span "CAVA" at bounding box center [442, 54] width 214 height 27
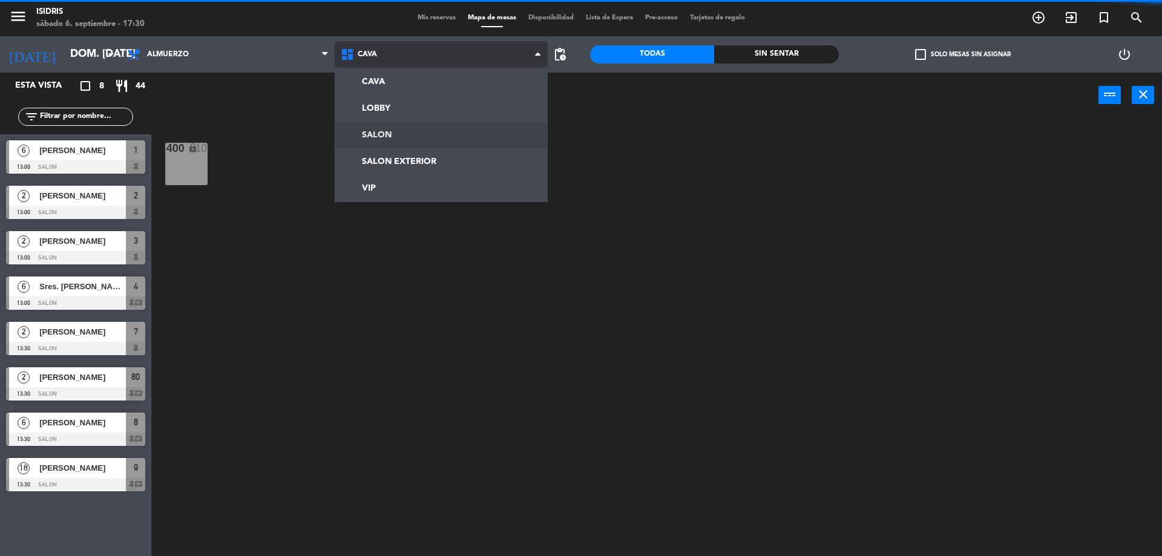
click at [392, 128] on ng-component "menu isidris sábado 6. septiembre - 17:30 Mis reservas Mapa de mesas Disponibil…" at bounding box center [581, 279] width 1162 height 559
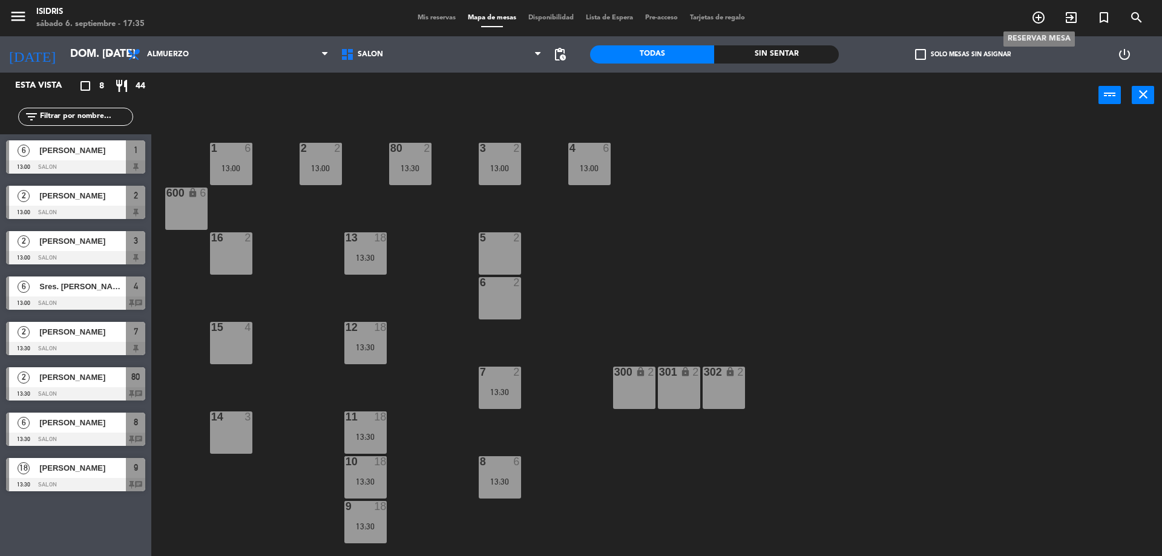
click at [1036, 12] on icon "add_circle_outline" at bounding box center [1038, 17] width 15 height 15
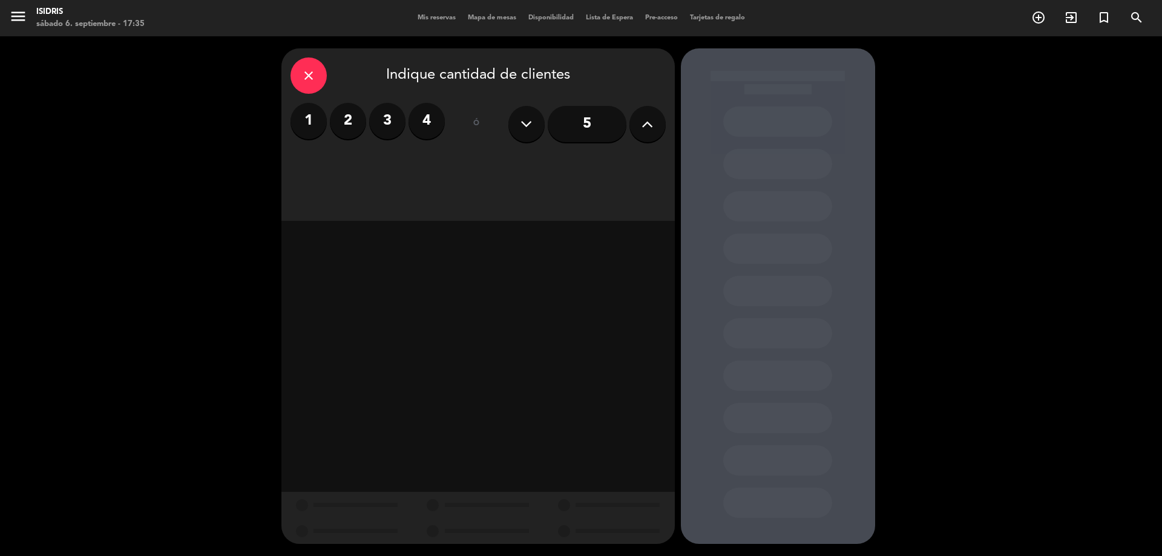
click at [637, 131] on button at bounding box center [647, 124] width 36 height 36
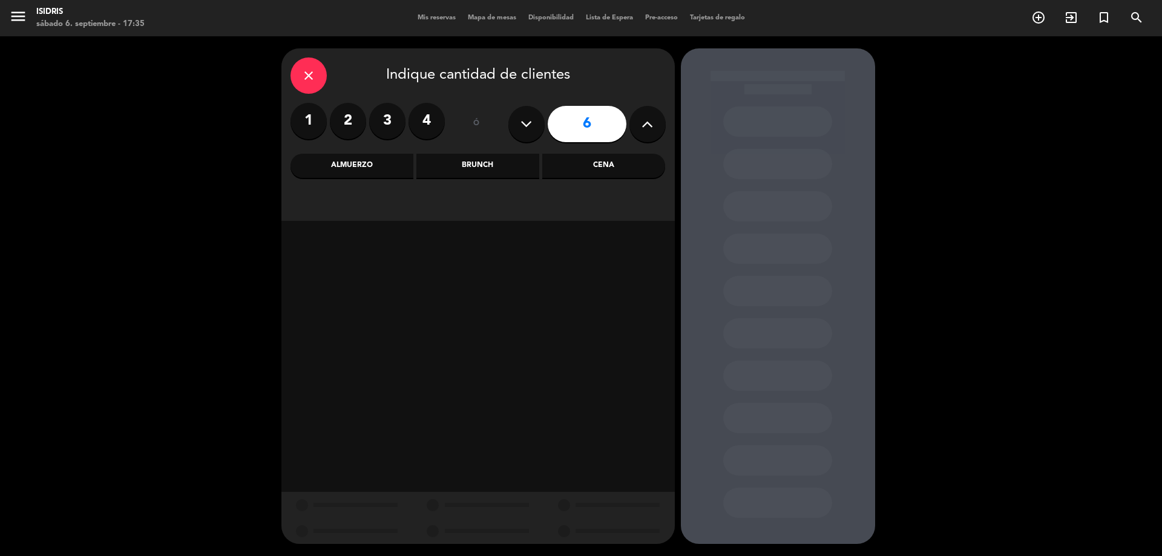
click at [635, 131] on button at bounding box center [647, 124] width 36 height 36
type input "9"
drag, startPoint x: 670, startPoint y: 177, endPoint x: 636, endPoint y: 178, distance: 34.5
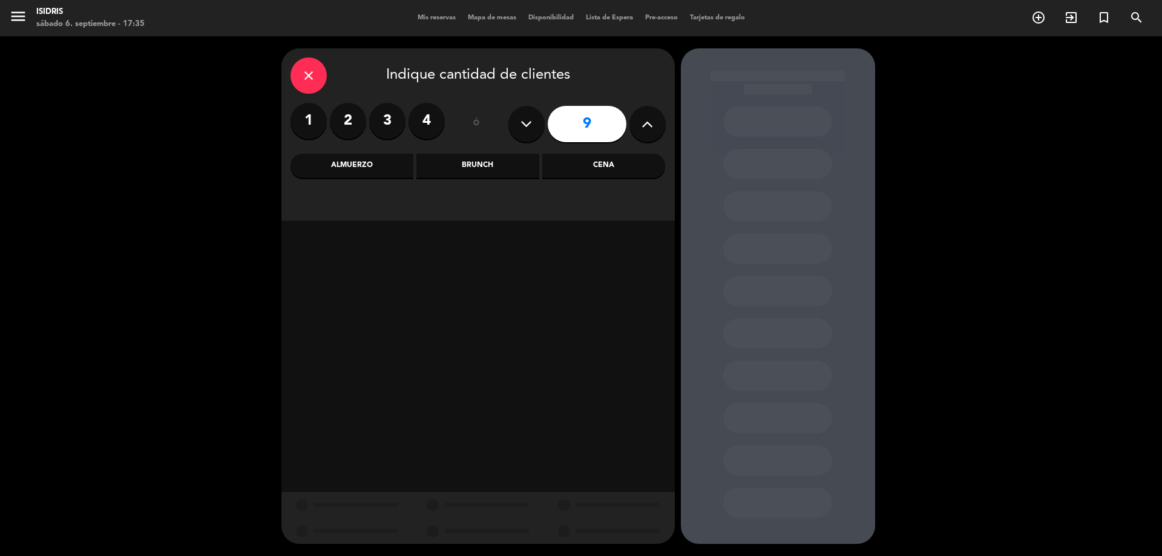
click at [657, 180] on div "close Indique cantidad de clientes 1 2 3 4 ó 9 Almuerzo Brunch Cena" at bounding box center [477, 134] width 393 height 172
click at [636, 178] on div "close Indique cantidad de clientes 1 2 3 4 ó 9 Almuerzo Brunch Cena" at bounding box center [477, 134] width 393 height 172
click at [638, 168] on div "Cena" at bounding box center [603, 166] width 123 height 24
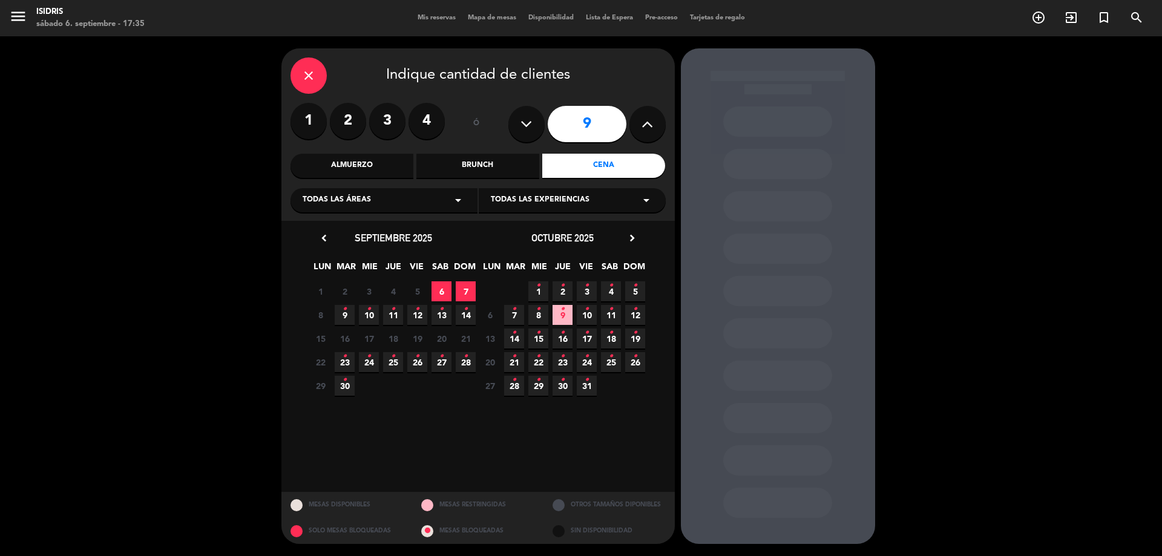
click at [450, 286] on span "6" at bounding box center [441, 291] width 20 height 20
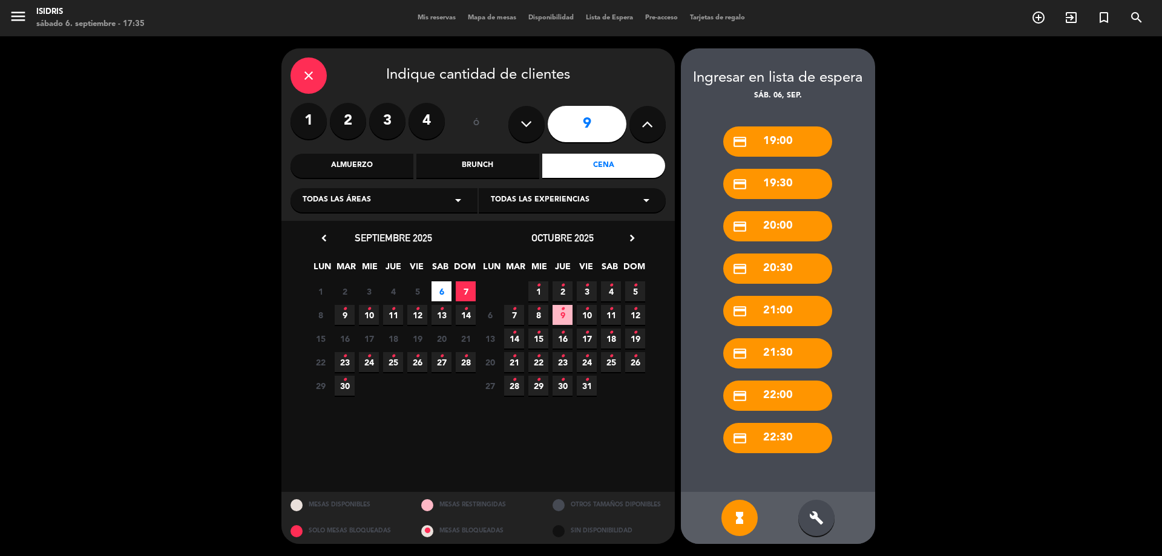
click at [378, 165] on div "Almuerzo" at bounding box center [351, 166] width 123 height 24
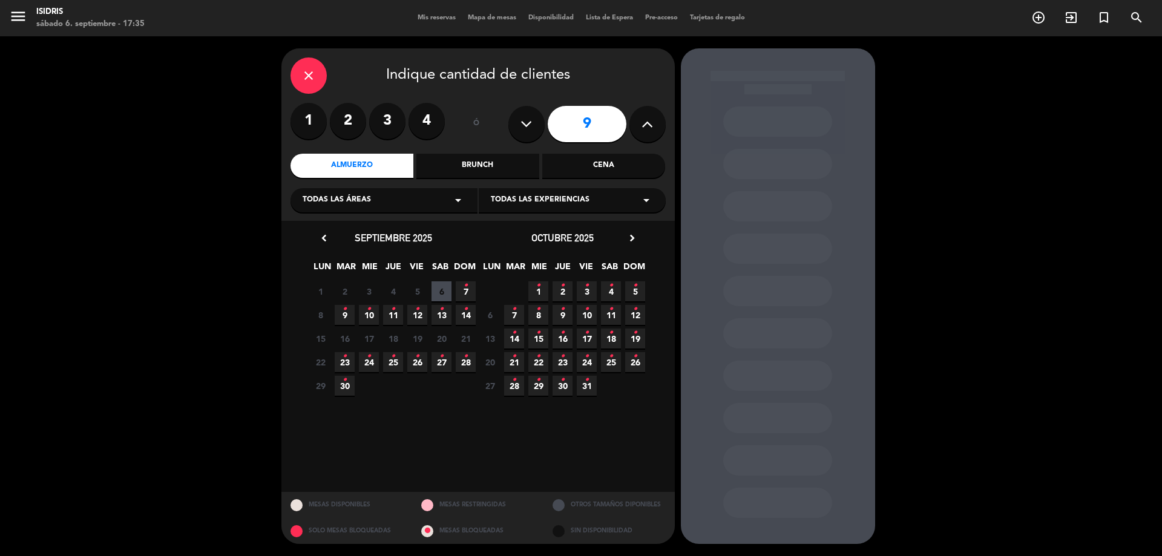
click at [463, 287] on icon "•" at bounding box center [465, 285] width 4 height 19
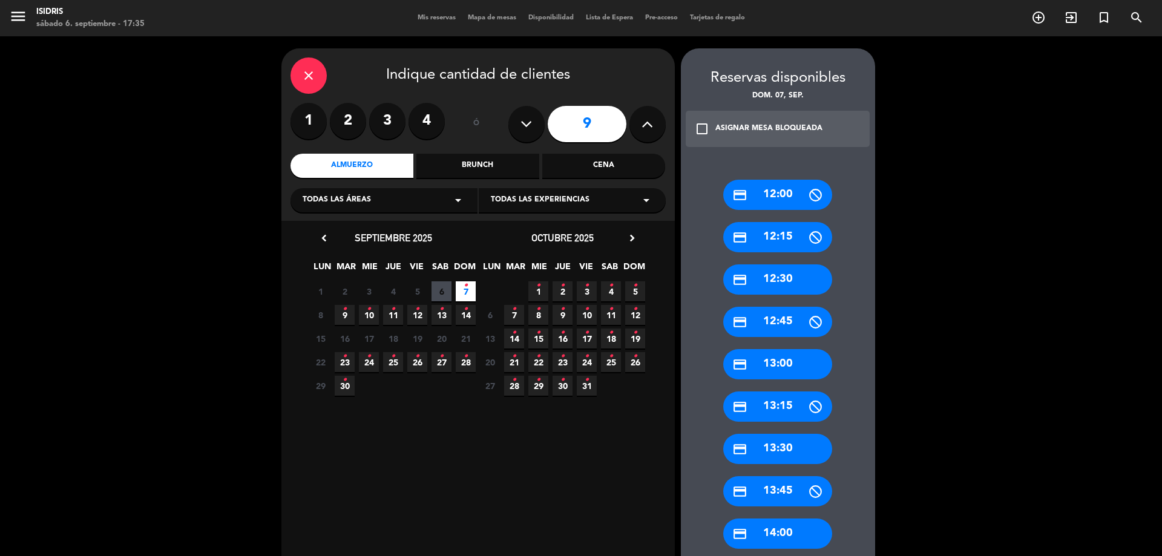
click at [779, 530] on div "credit_card 14:00" at bounding box center [777, 533] width 109 height 30
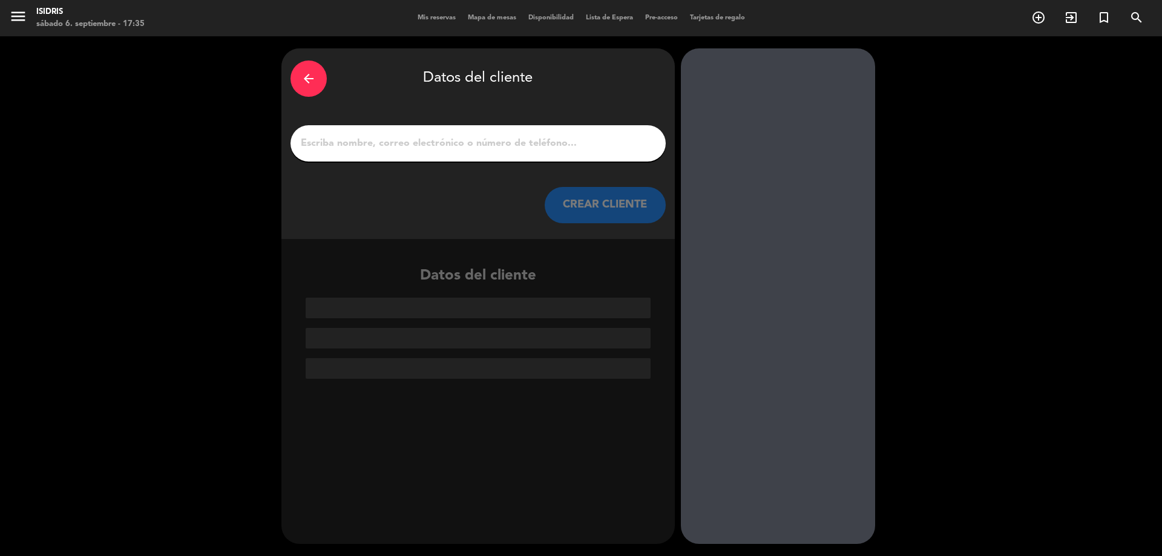
click at [499, 139] on input "1" at bounding box center [477, 143] width 357 height 17
paste input "⁠[PERSON_NAME]"
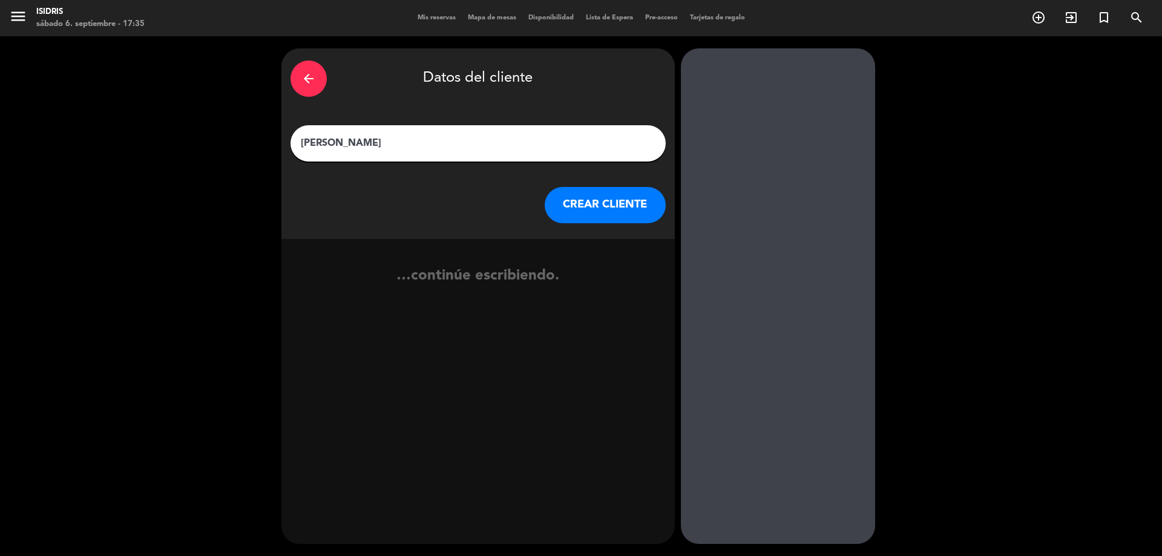
type input "⁠[PERSON_NAME]"
click at [606, 206] on button "CREAR CLIENTE" at bounding box center [604, 205] width 121 height 36
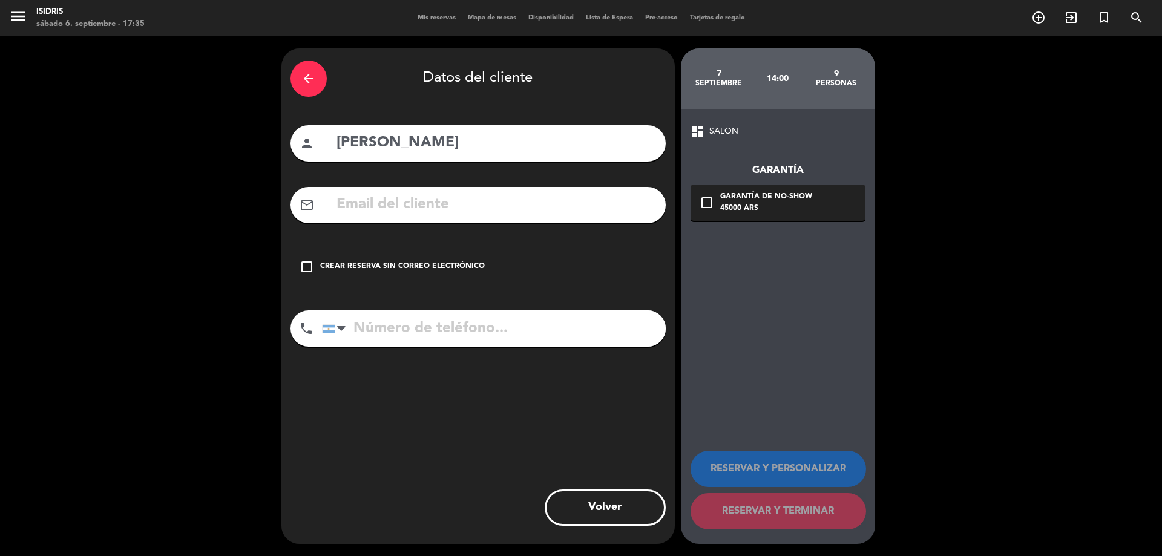
click at [502, 204] on input "text" at bounding box center [495, 204] width 321 height 25
paste input "[EMAIL_ADDRESS][DOMAIN_NAME]"
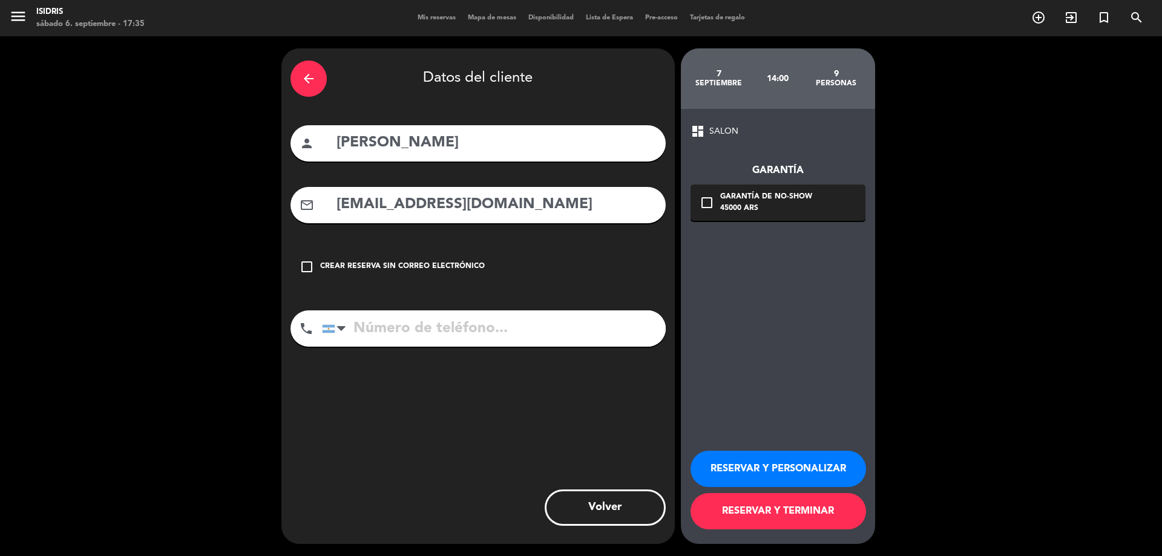
type input "[EMAIL_ADDRESS][DOMAIN_NAME]"
click at [703, 208] on icon "check_box_outline_blank" at bounding box center [706, 202] width 15 height 15
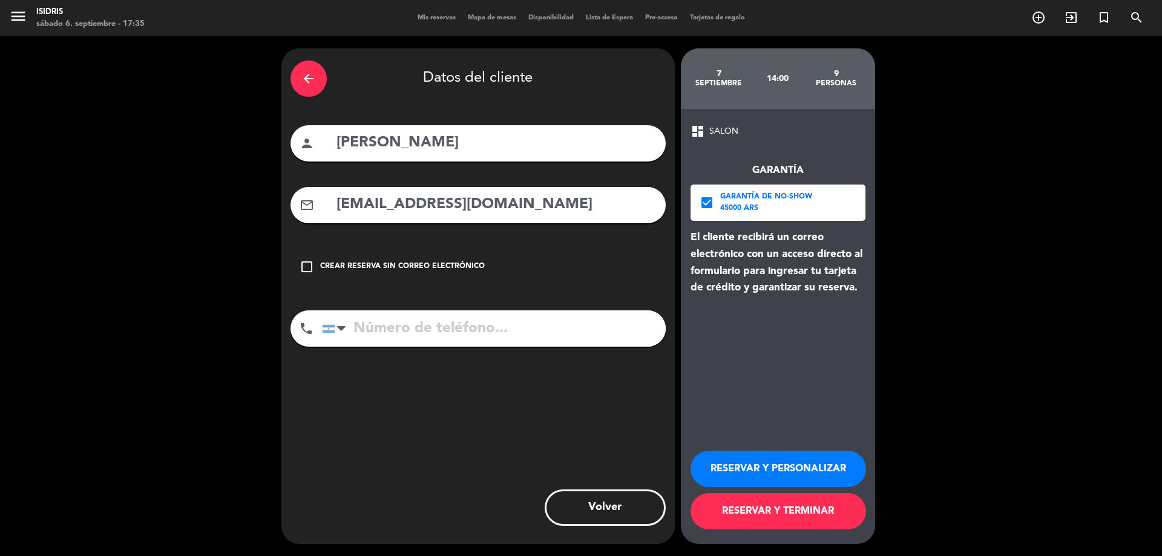
click at [452, 337] on input "tel" at bounding box center [494, 328] width 344 height 36
paste input "[PHONE_NUMBER]"
type input "[PHONE_NUMBER]"
click at [791, 514] on button "RESERVAR Y TERMINAR" at bounding box center [777, 511] width 175 height 36
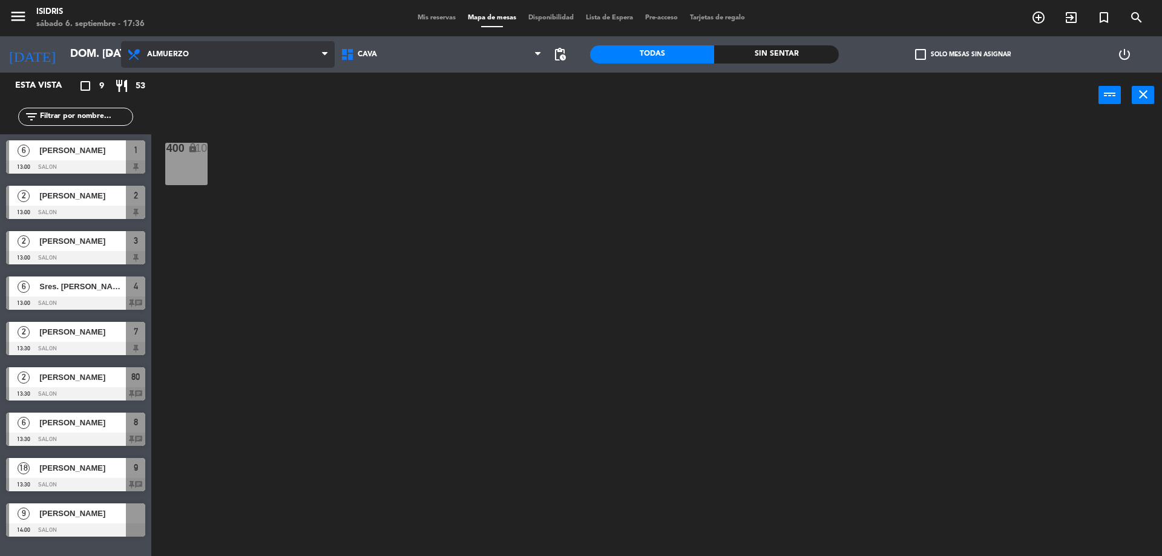
click at [202, 65] on span "Almuerzo" at bounding box center [228, 54] width 214 height 27
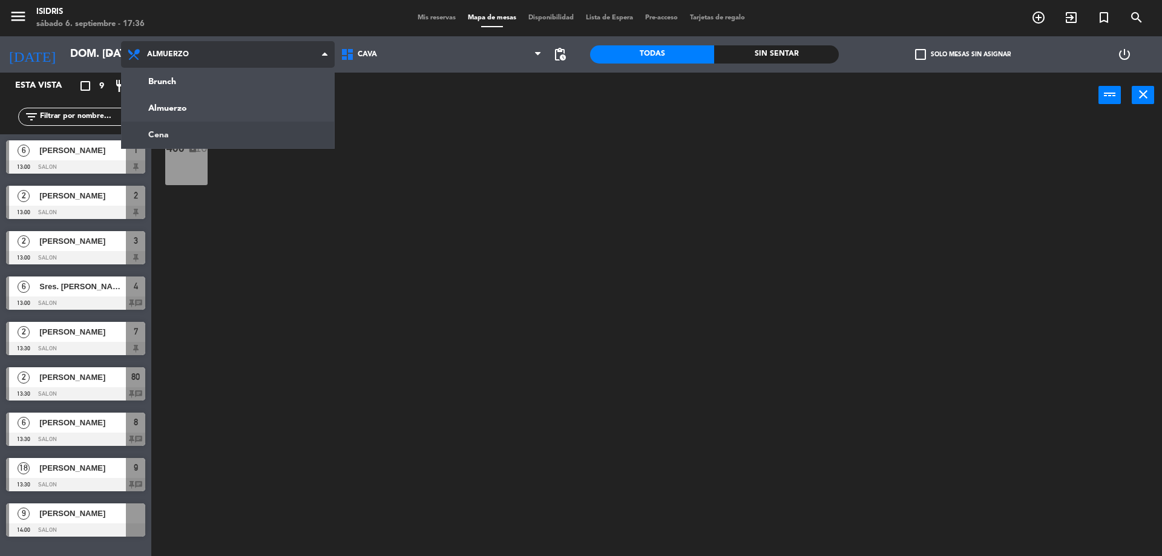
click at [184, 137] on ng-component "menu isidris sábado 6. septiembre - 17:36 Mis reservas Mapa de mesas Disponibil…" at bounding box center [581, 279] width 1162 height 559
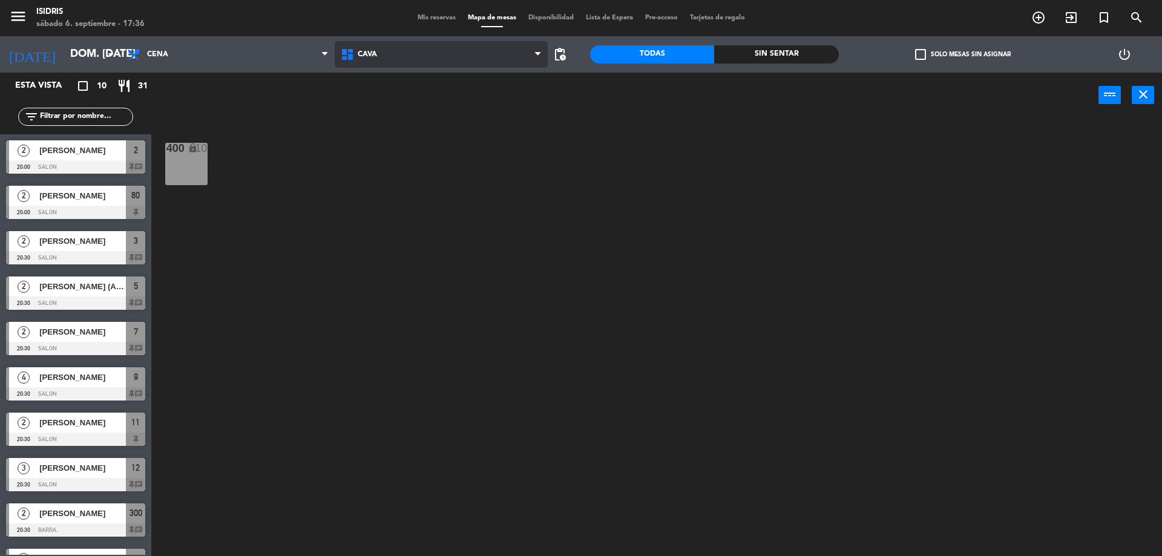
click at [400, 64] on span "CAVA" at bounding box center [442, 54] width 214 height 27
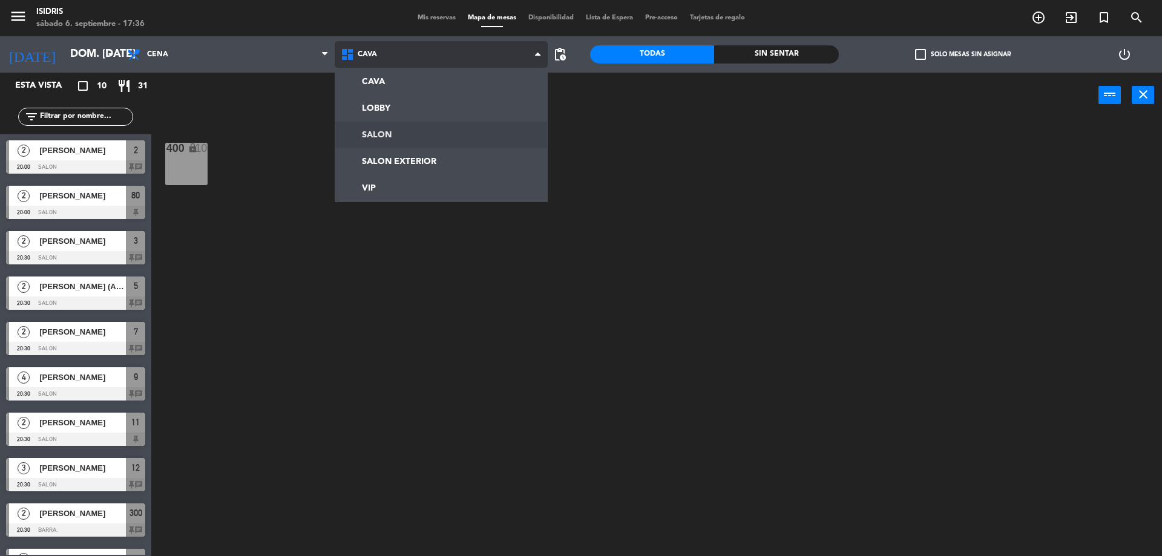
click at [405, 138] on ng-component "menu isidris sábado 6. septiembre - 17:36 Mis reservas Mapa de mesas Disponibil…" at bounding box center [581, 279] width 1162 height 559
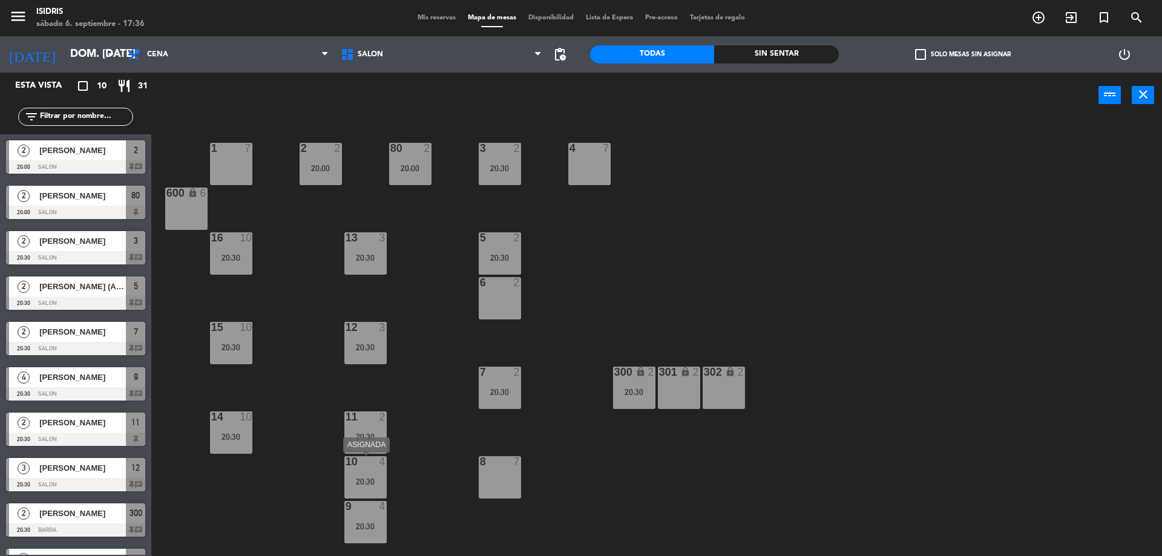
click at [370, 479] on div "20:30" at bounding box center [365, 481] width 42 height 8
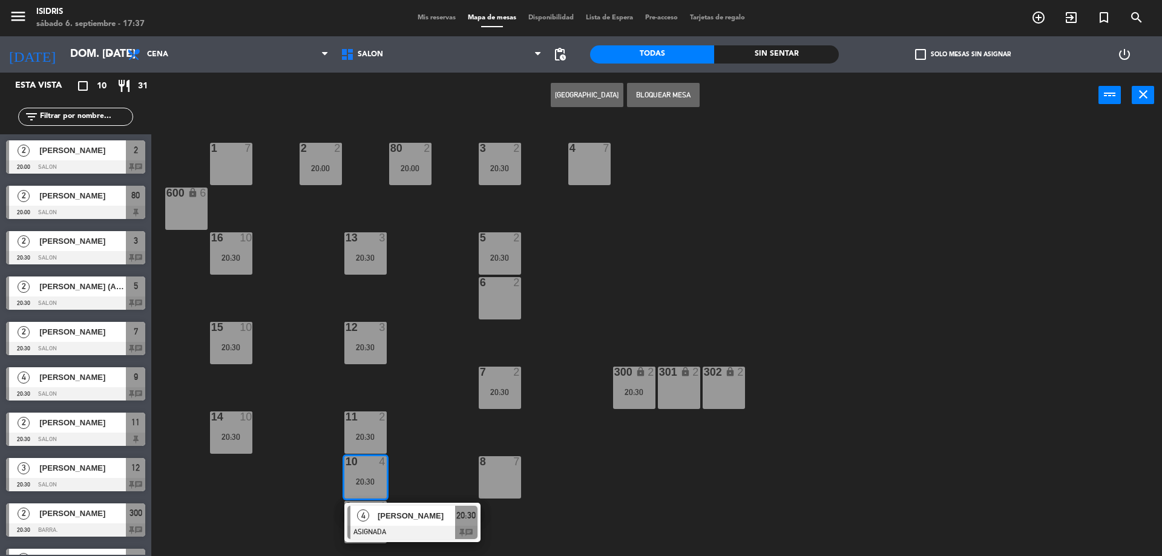
click at [446, 460] on div "1 7 2 2 20:00 3 2 20:30 4 7 80 2 20:00 600 lock 6 5 2 20:30 13 3 20:30 16 10 20…" at bounding box center [662, 340] width 999 height 438
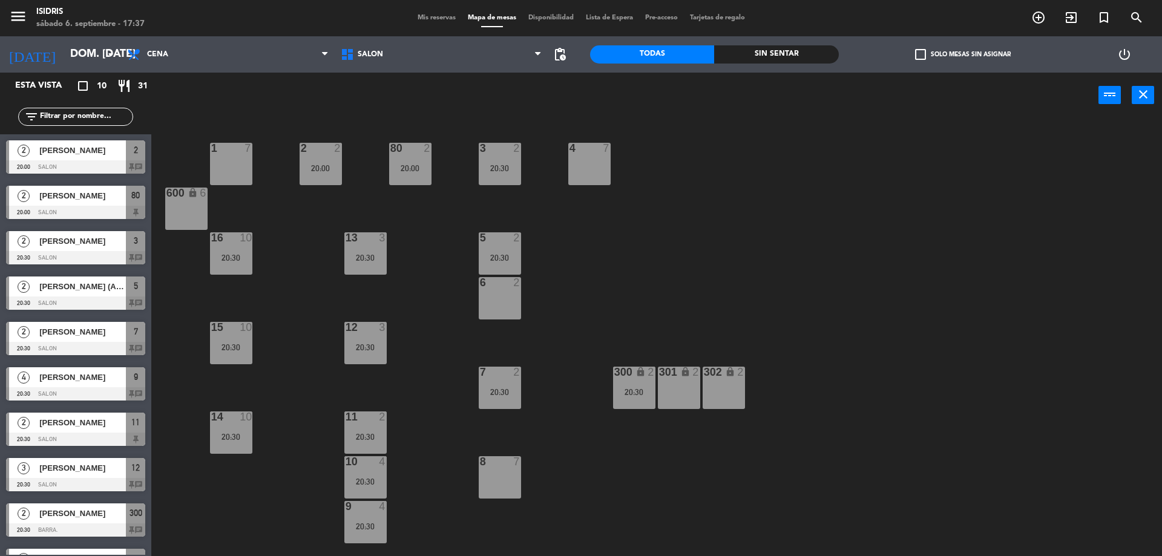
click at [381, 520] on div "9 4 20:30" at bounding box center [365, 522] width 42 height 42
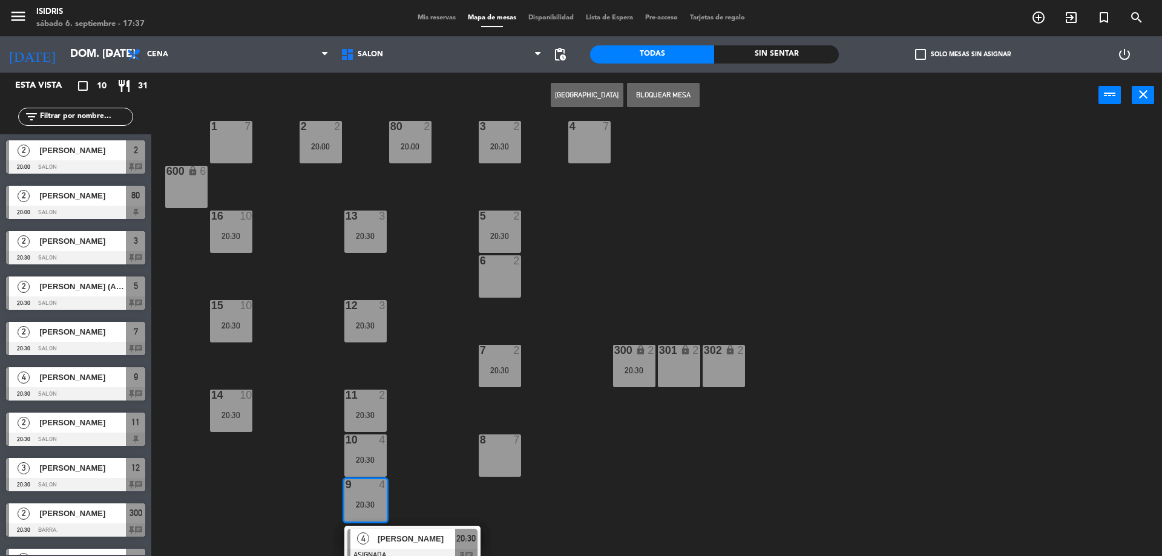
scroll to position [28, 0]
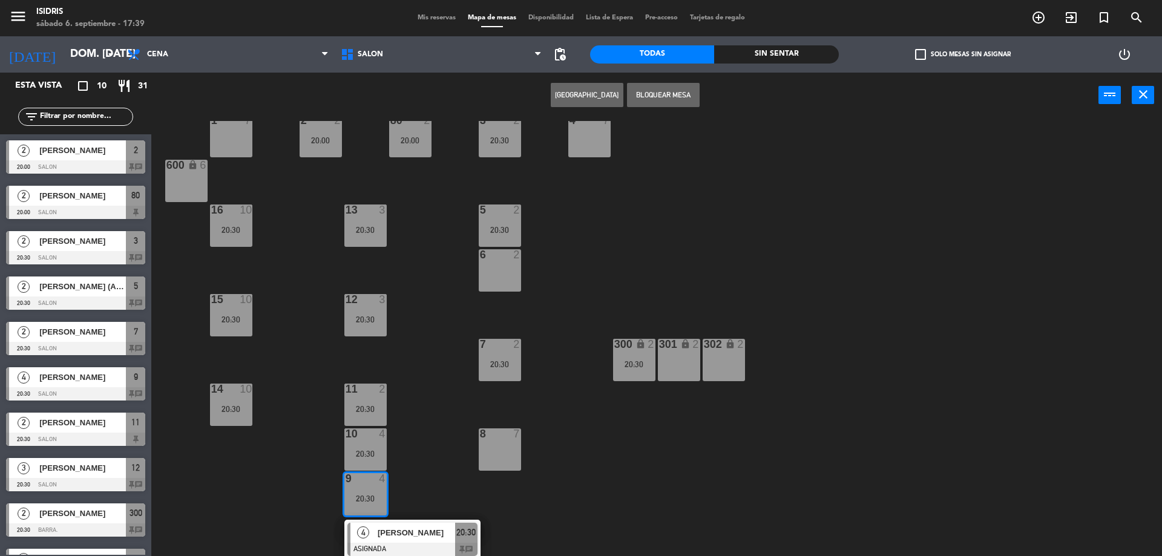
click at [625, 234] on div "1 7 2 2 20:00 3 2 20:30 4 7 80 2 20:00 600 lock 6 5 2 20:30 13 3 20:30 16 10 20…" at bounding box center [662, 340] width 999 height 438
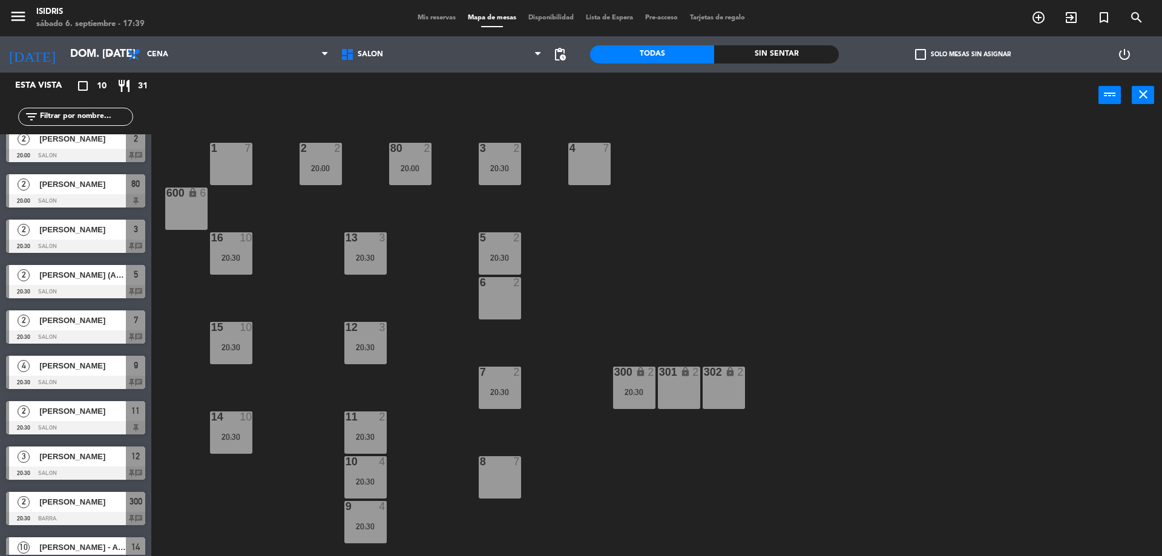
scroll to position [0, 0]
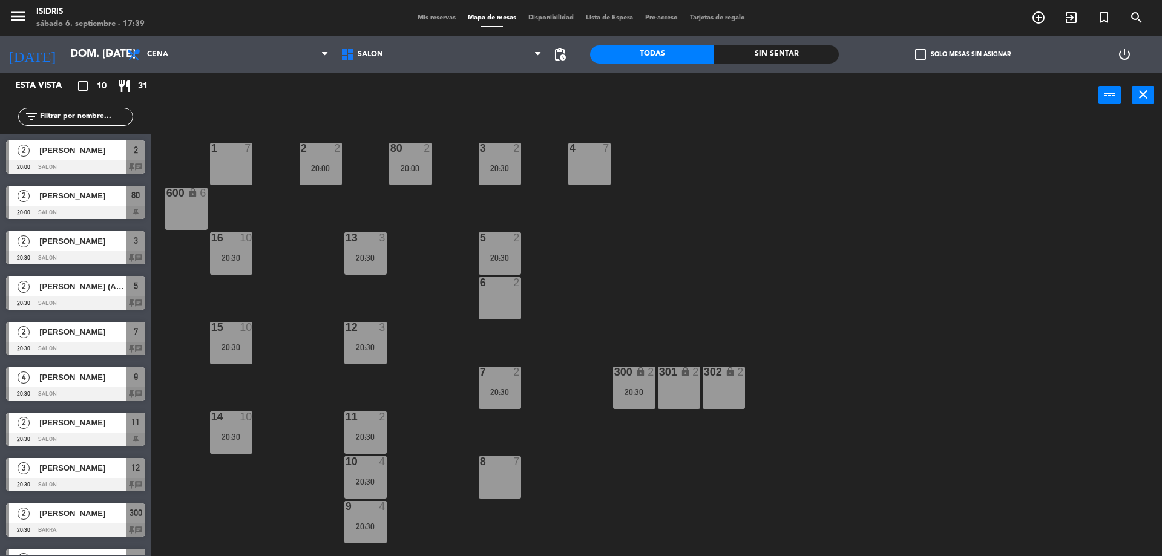
click at [105, 154] on span "[PERSON_NAME]" at bounding box center [82, 150] width 87 height 13
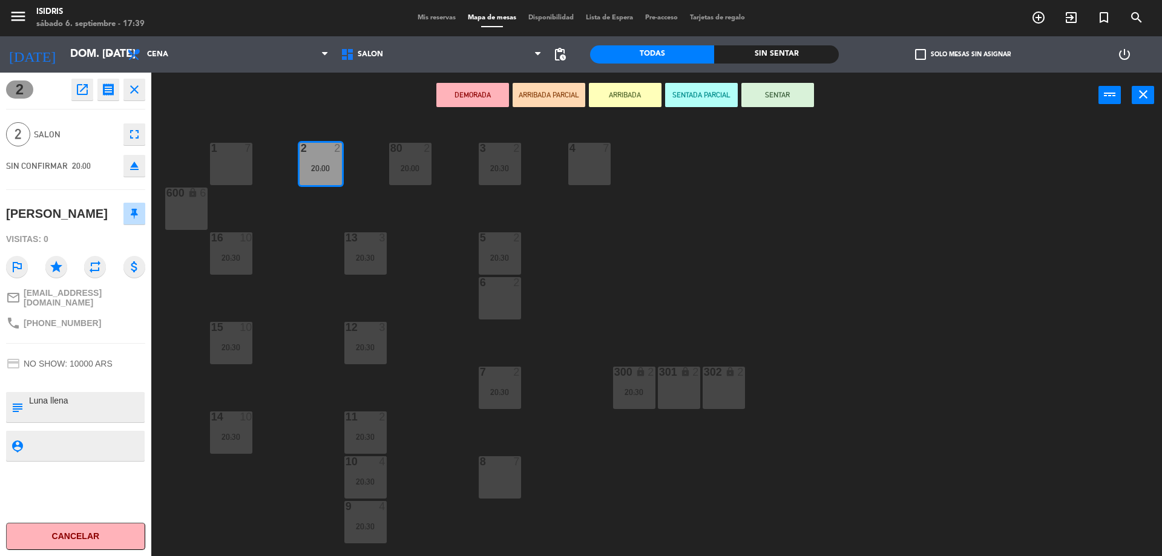
click at [147, 84] on div "2 open_in_new receipt 8:00 PM dom., [DATE] 2 personas [GEOGRAPHIC_DATA][PERSON_…" at bounding box center [75, 314] width 151 height 483
click at [146, 87] on div "2 open_in_new receipt 8:00 PM dom., [DATE] 2 personas [GEOGRAPHIC_DATA][PERSON_…" at bounding box center [75, 314] width 151 height 483
click at [142, 90] on button "close" at bounding box center [134, 90] width 22 height 22
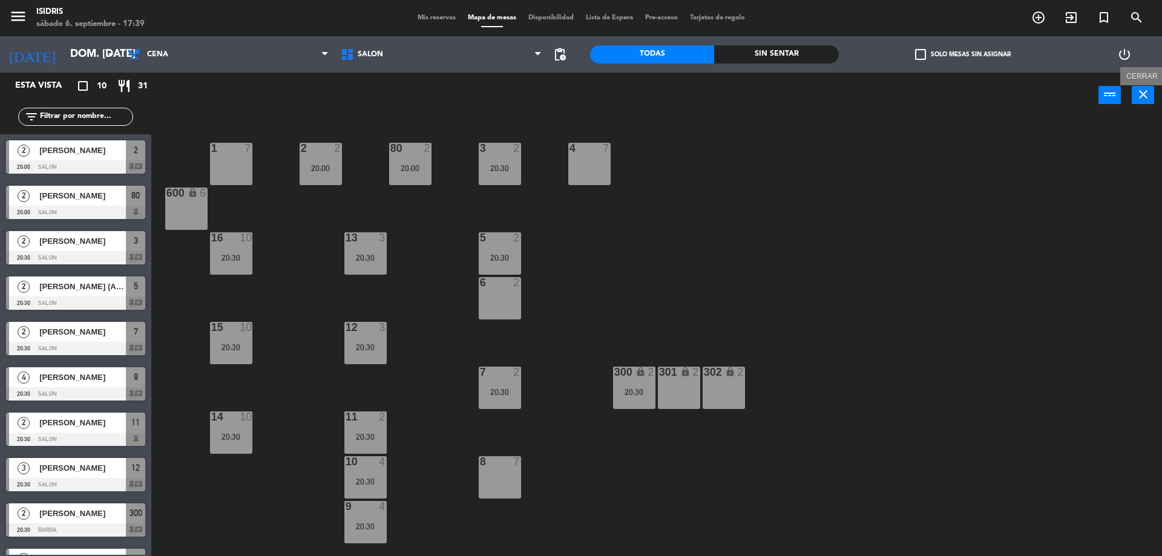
click at [1151, 96] on button "close" at bounding box center [1142, 95] width 22 height 18
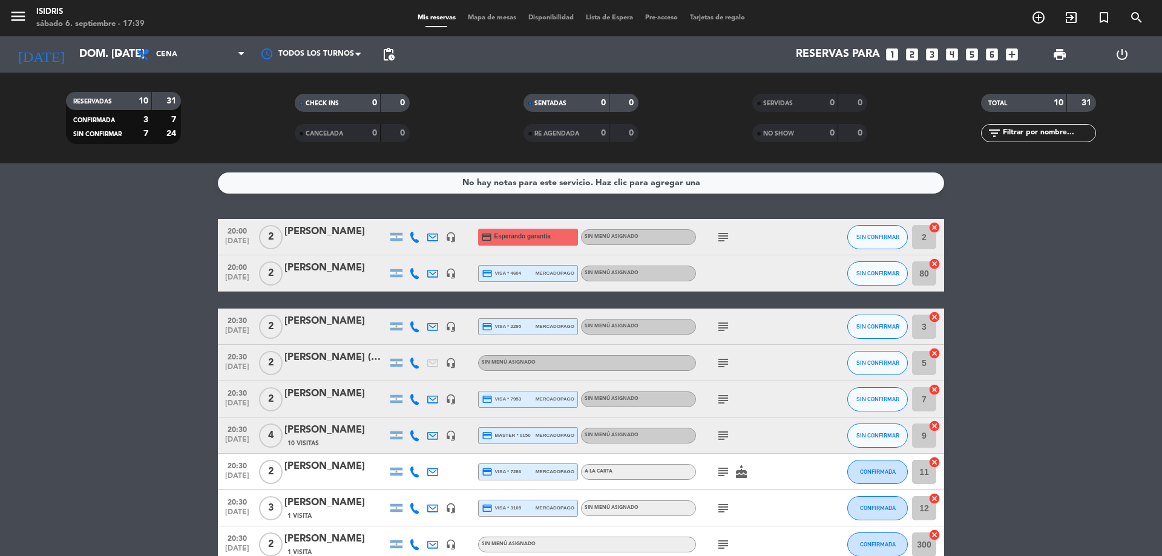
click at [722, 230] on icon "subject" at bounding box center [723, 237] width 15 height 15
click at [722, 328] on icon "subject" at bounding box center [723, 326] width 15 height 15
click at [728, 365] on icon "subject" at bounding box center [723, 363] width 15 height 15
click at [724, 404] on icon "subject" at bounding box center [723, 399] width 15 height 15
click at [725, 433] on icon "subject" at bounding box center [723, 435] width 15 height 15
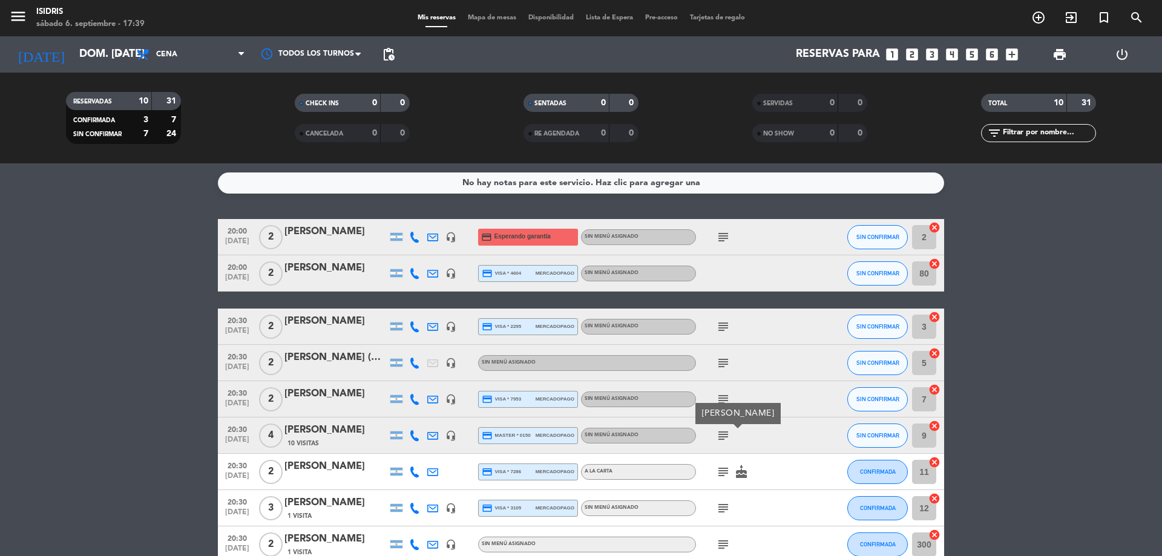
click at [725, 473] on icon "subject" at bounding box center [723, 472] width 15 height 15
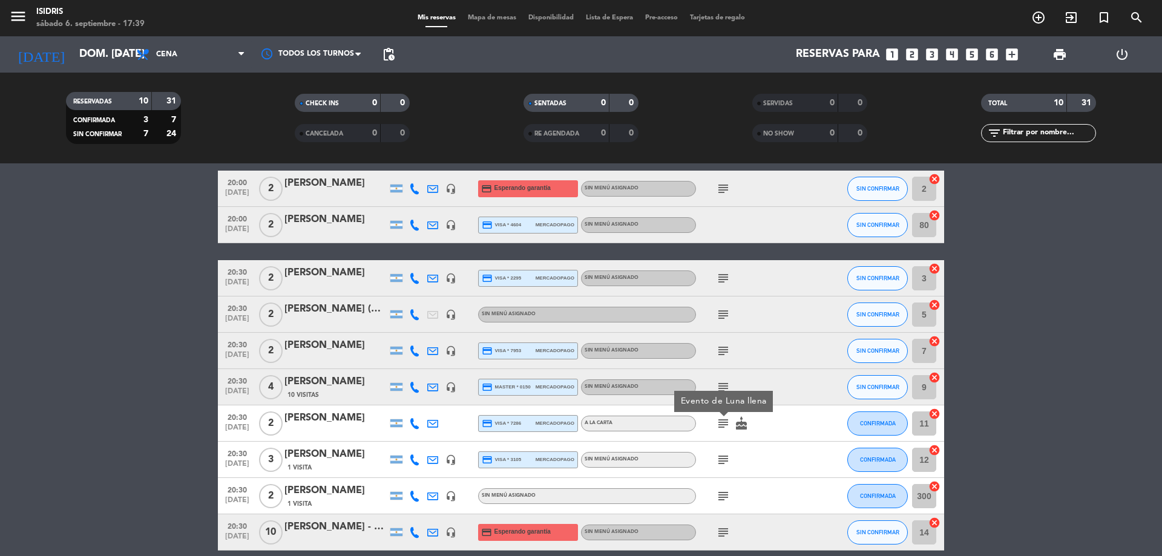
scroll to position [103, 0]
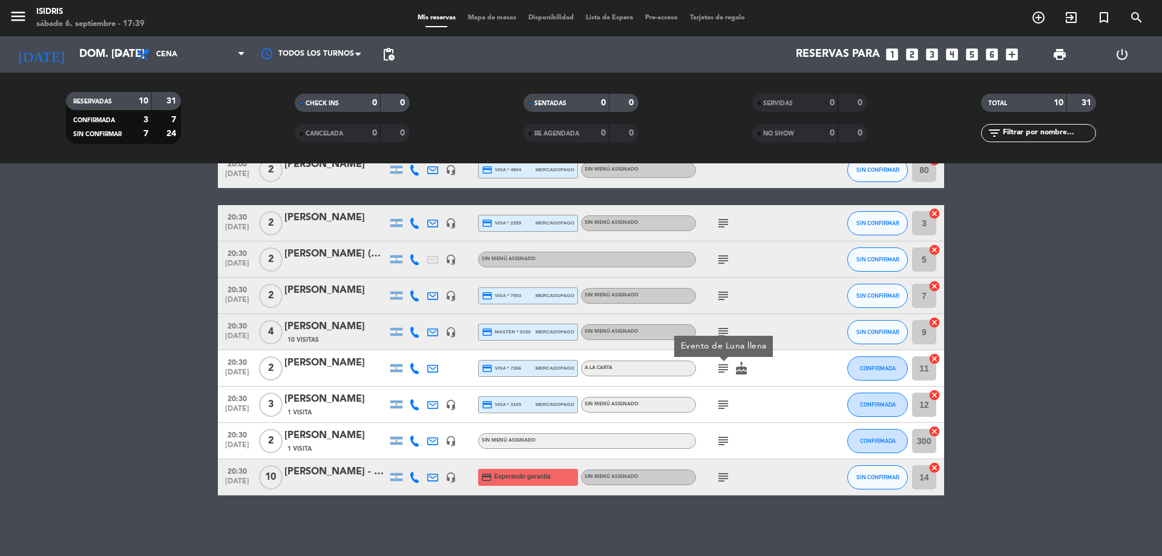
click at [728, 397] on icon "subject" at bounding box center [723, 404] width 15 height 15
click at [718, 439] on icon "subject" at bounding box center [723, 441] width 15 height 15
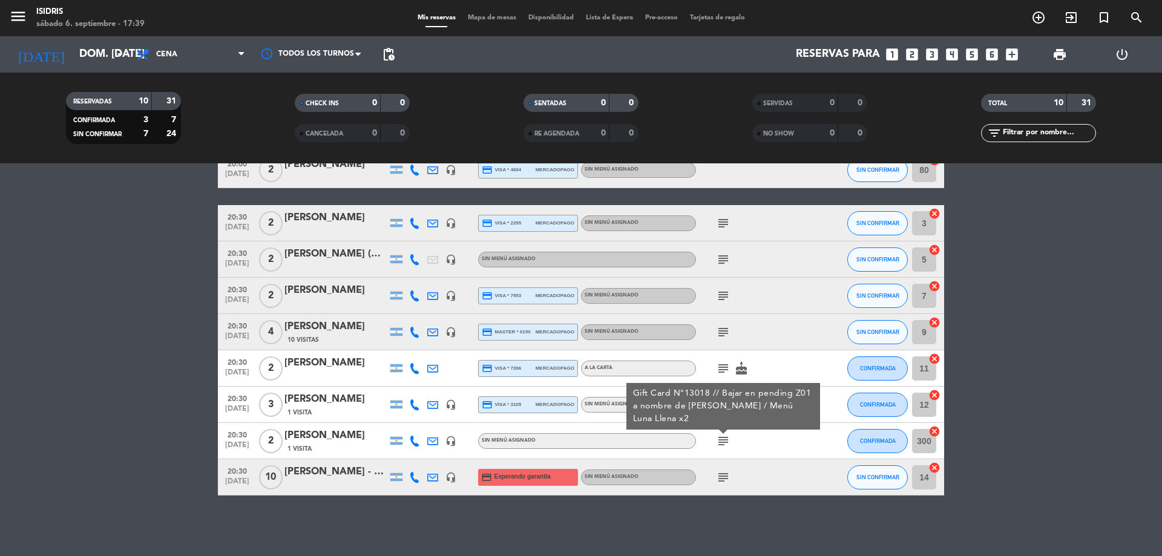
click at [726, 480] on icon "subject" at bounding box center [723, 477] width 15 height 15
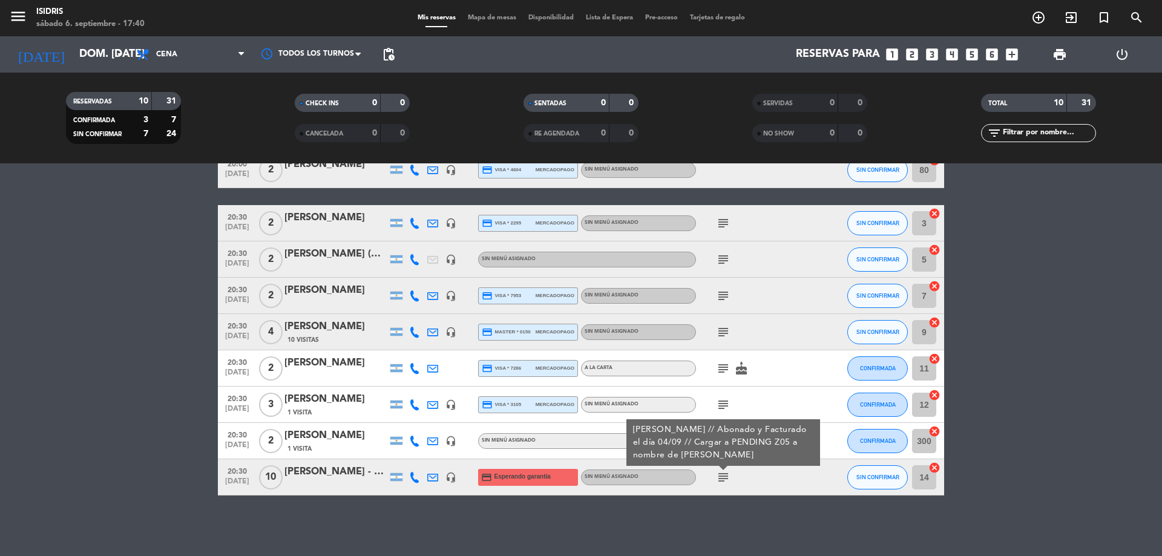
click at [128, 244] on bookings-row "20:00 [DATE] 2 [PERSON_NAME] headset_mic credit_card Esperando garantía Sin men…" at bounding box center [581, 306] width 1162 height 380
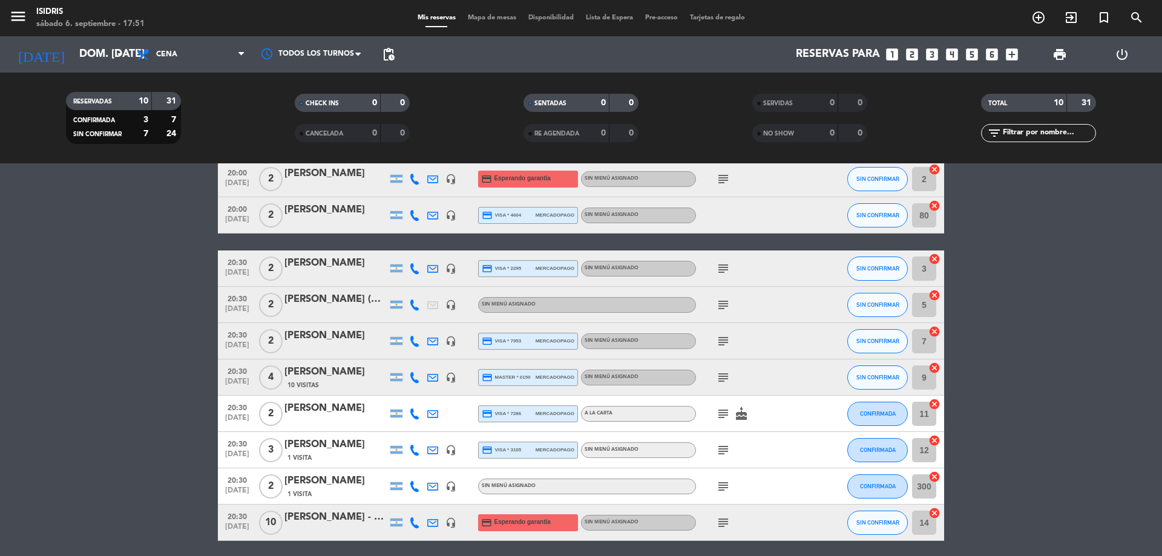
scroll to position [0, 0]
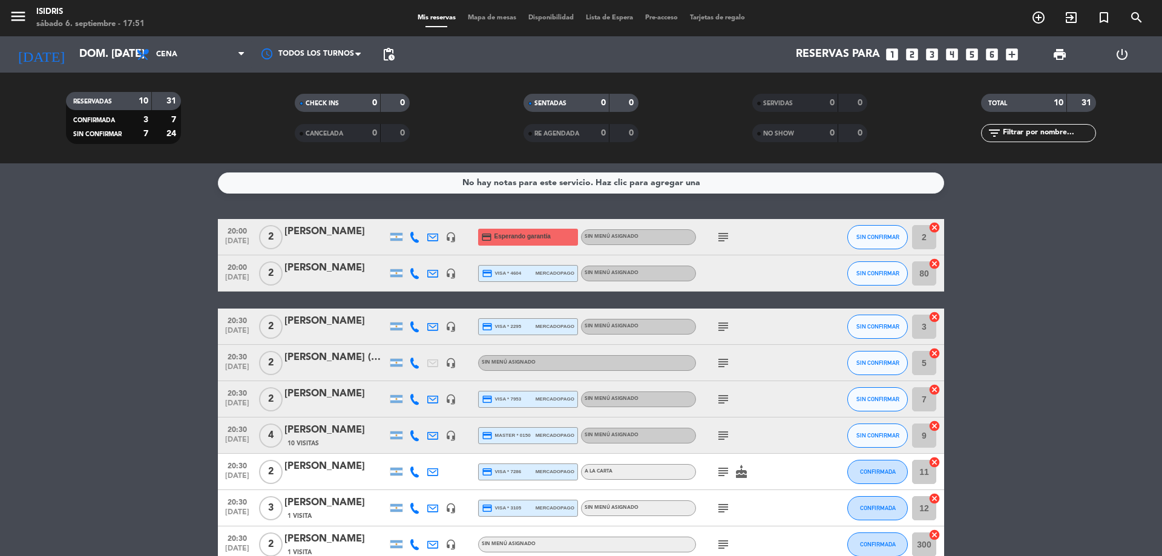
click at [724, 232] on icon "subject" at bounding box center [723, 237] width 15 height 15
click at [727, 326] on icon "subject" at bounding box center [723, 326] width 15 height 15
click at [720, 368] on icon "subject" at bounding box center [723, 363] width 15 height 15
click at [721, 403] on icon "subject" at bounding box center [723, 399] width 15 height 15
click at [722, 437] on icon "subject" at bounding box center [723, 435] width 15 height 15
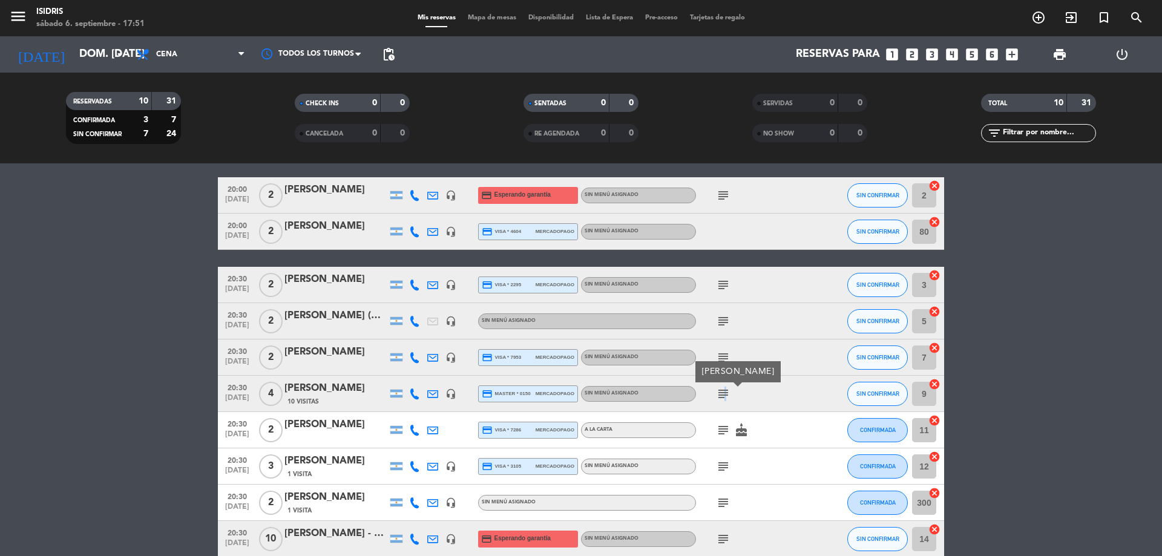
scroll to position [60, 0]
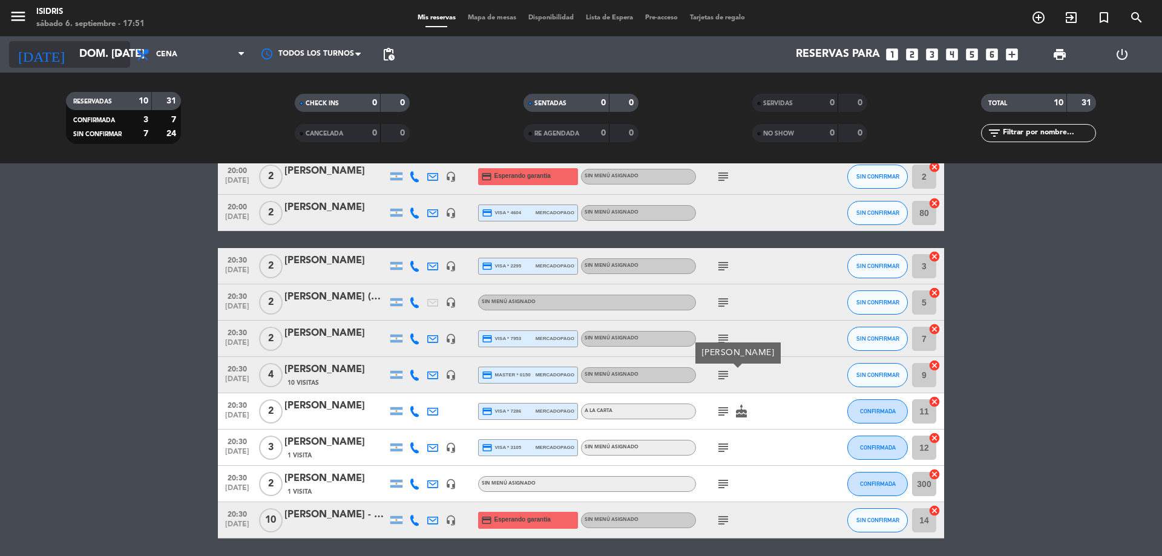
click at [113, 46] on input "dom. [DATE]" at bounding box center [143, 54] width 140 height 24
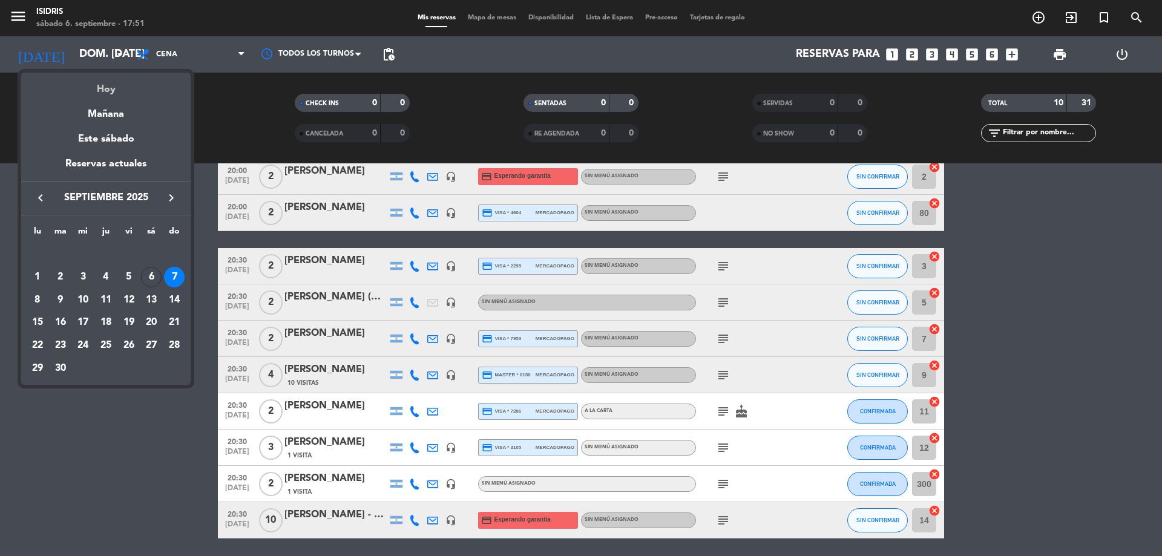
click at [99, 87] on div "Hoy" at bounding box center [105, 85] width 169 height 25
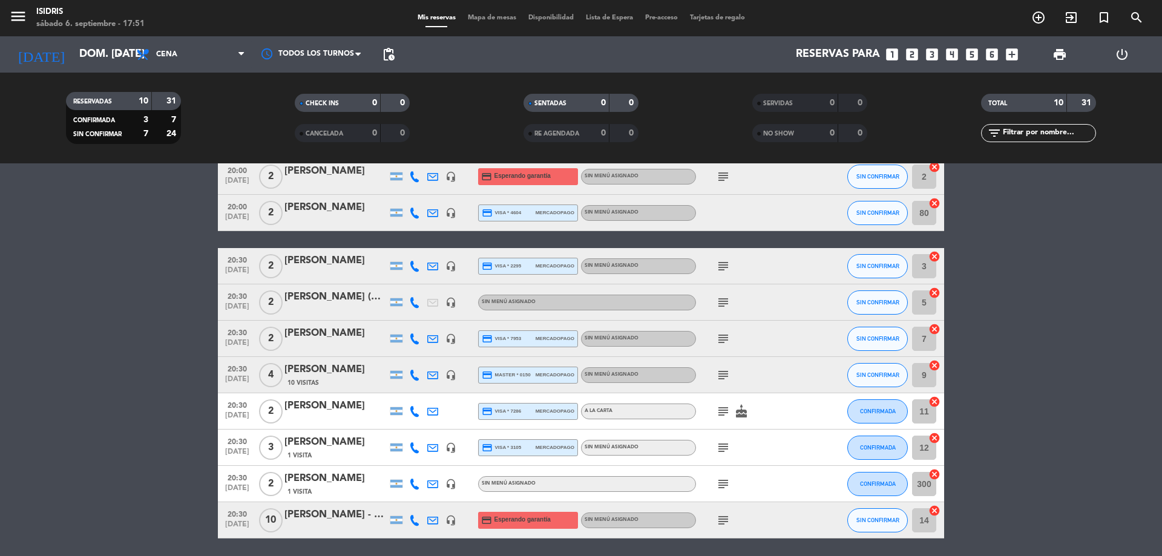
type input "sáb. [DATE]"
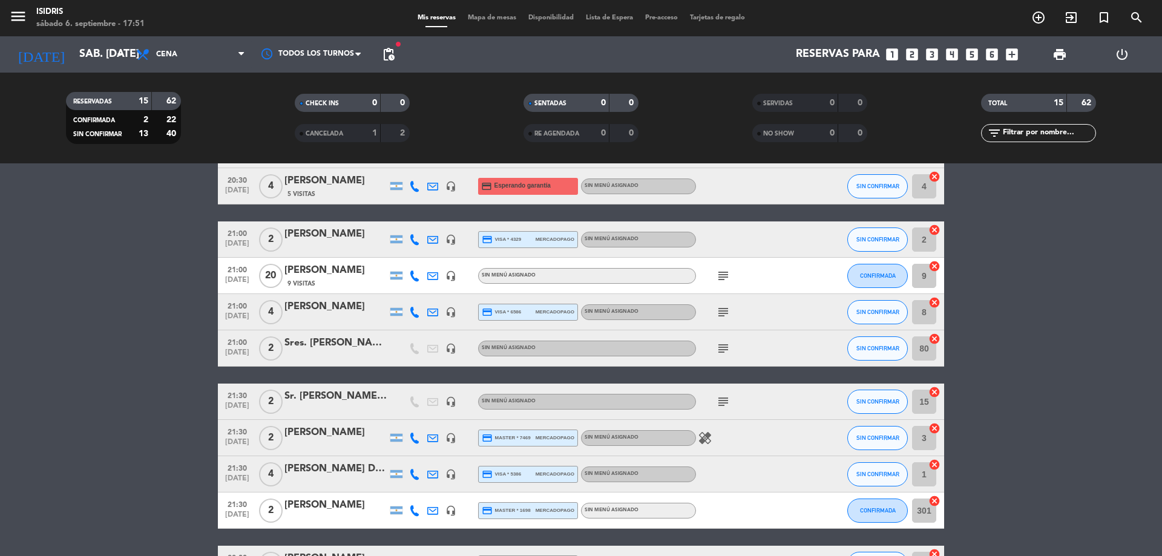
scroll to position [302, 0]
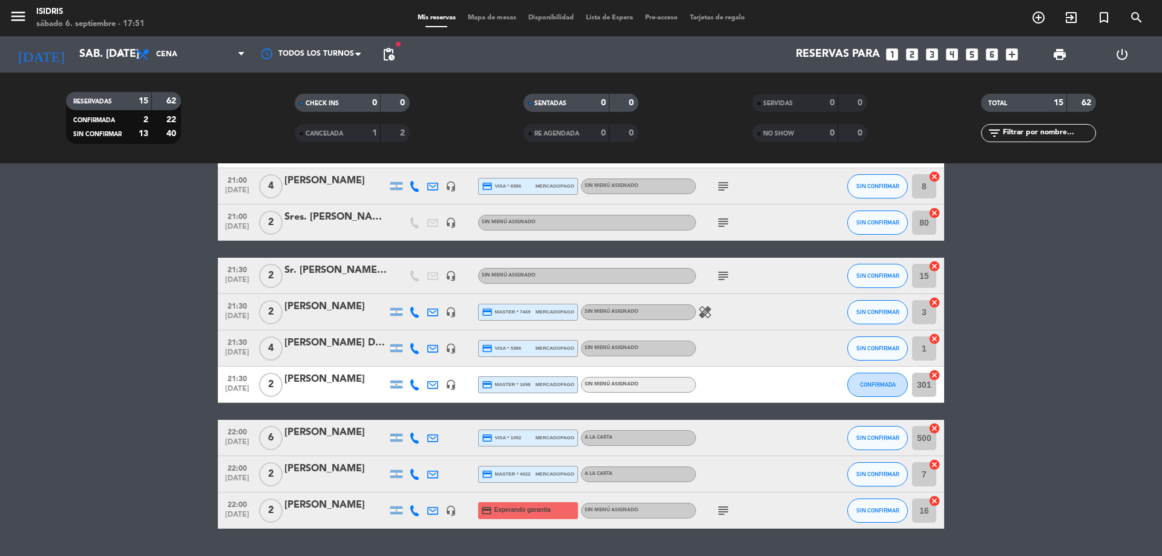
click at [719, 286] on div "subject" at bounding box center [750, 276] width 109 height 36
click at [719, 280] on icon "subject" at bounding box center [723, 276] width 15 height 15
click at [724, 510] on icon "subject" at bounding box center [723, 510] width 15 height 15
click at [725, 274] on icon "subject" at bounding box center [723, 276] width 15 height 15
click at [725, 224] on icon "subject" at bounding box center [723, 222] width 15 height 15
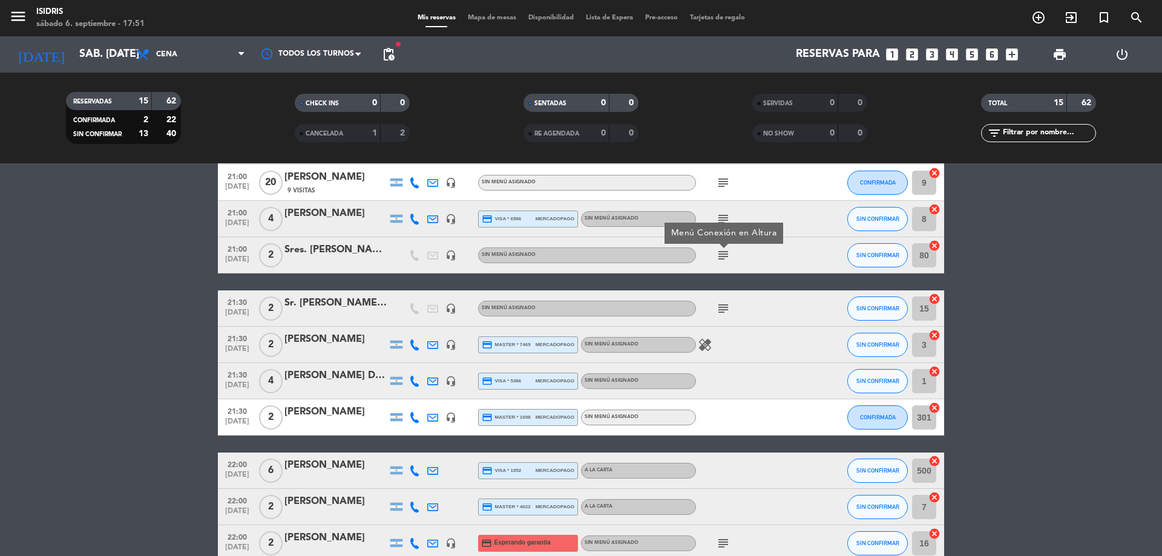
scroll to position [242, 0]
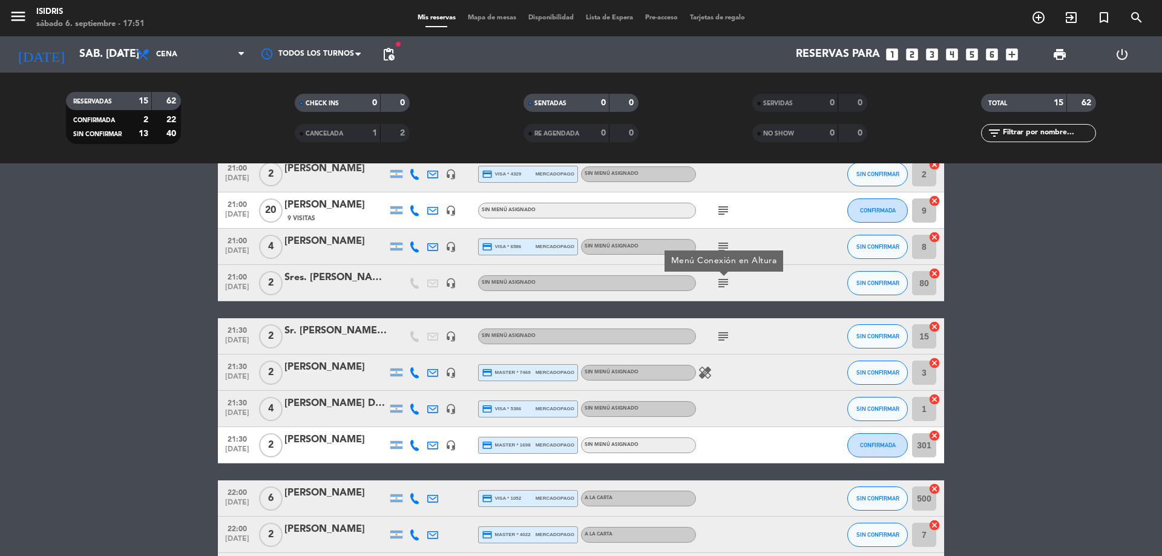
click at [728, 246] on icon "subject" at bounding box center [723, 247] width 15 height 15
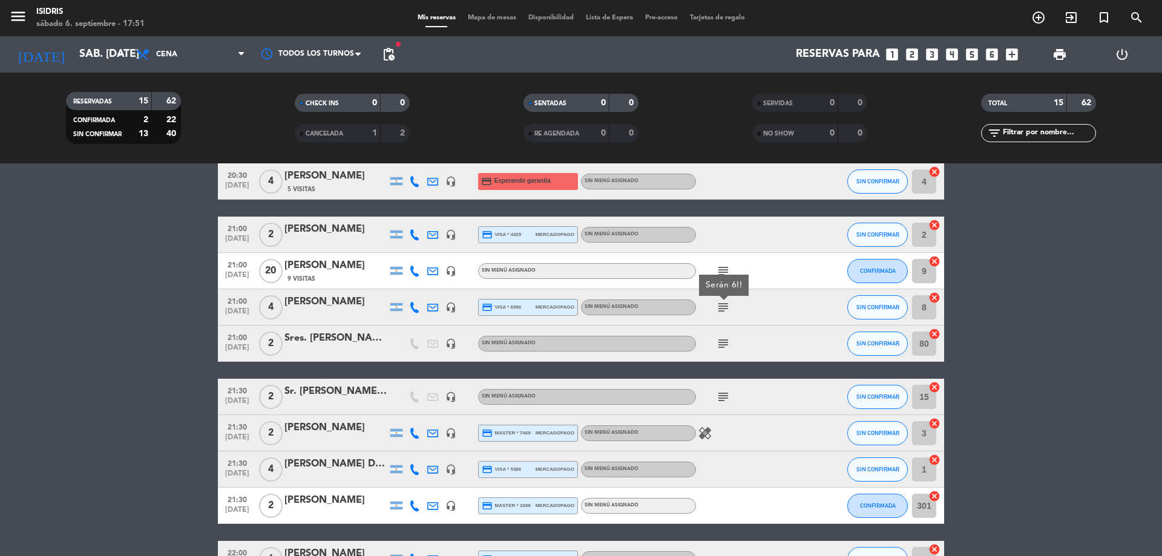
click at [724, 266] on icon "subject" at bounding box center [723, 271] width 15 height 15
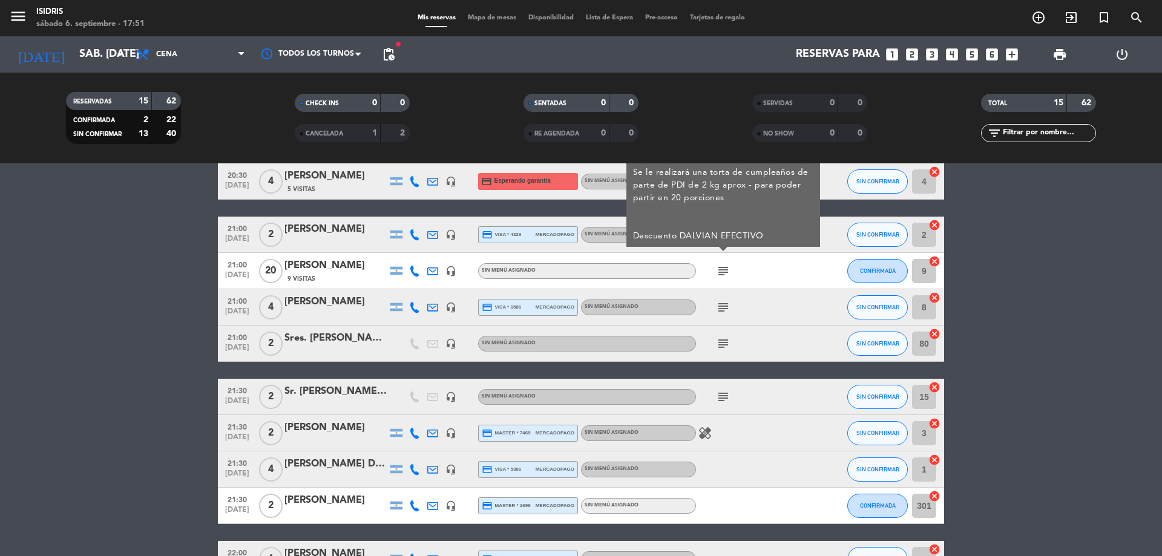
scroll to position [121, 0]
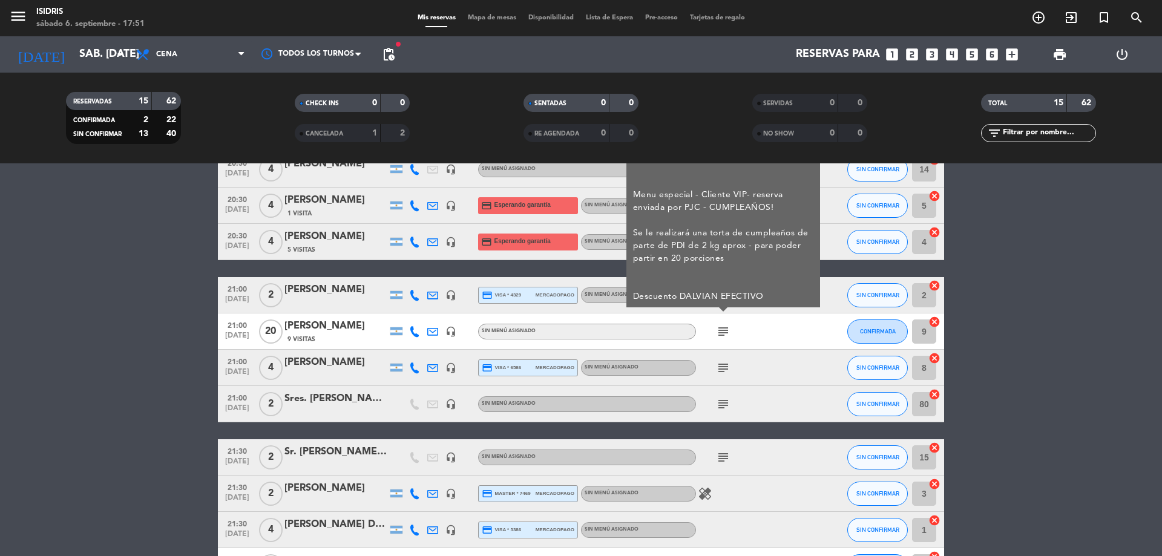
click at [716, 406] on span "subject" at bounding box center [723, 404] width 18 height 15
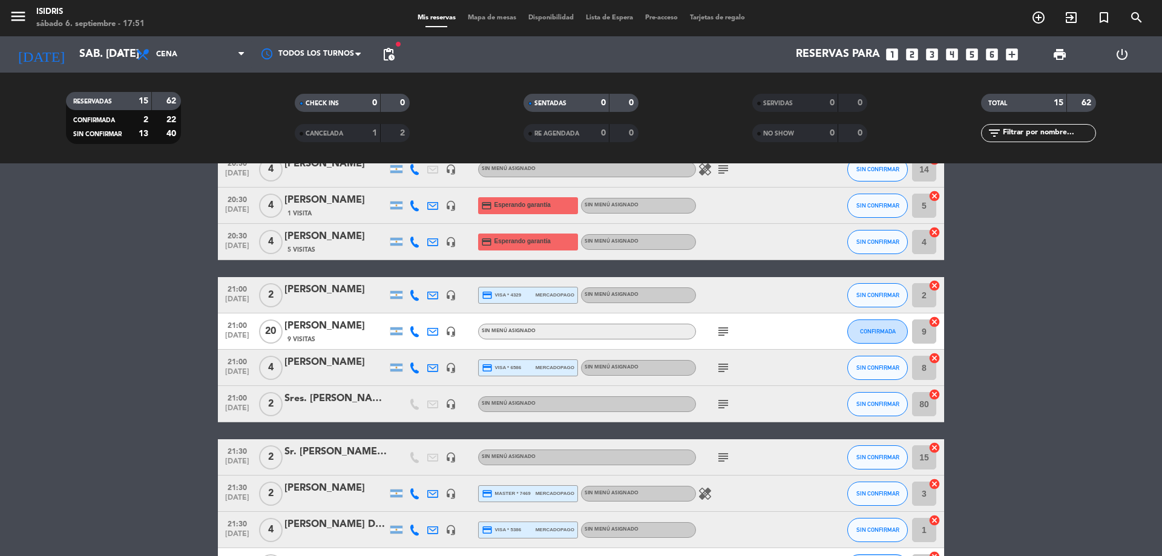
click at [716, 406] on icon "subject" at bounding box center [723, 404] width 15 height 15
click at [725, 365] on icon "subject" at bounding box center [723, 368] width 15 height 15
click at [726, 454] on icon "subject" at bounding box center [723, 457] width 15 height 15
click at [721, 368] on icon "subject" at bounding box center [723, 368] width 15 height 15
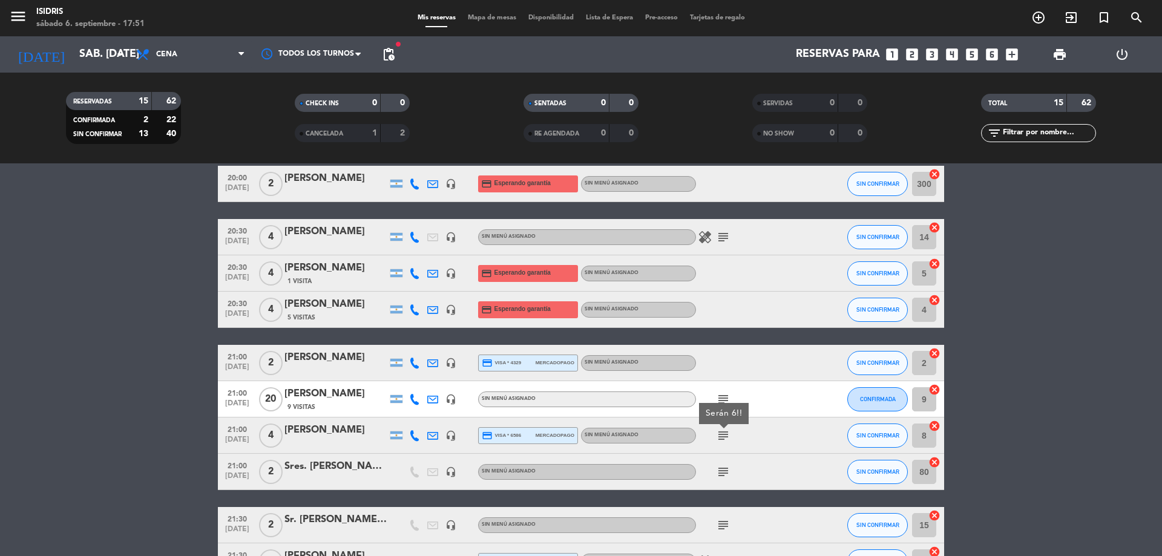
scroll to position [0, 0]
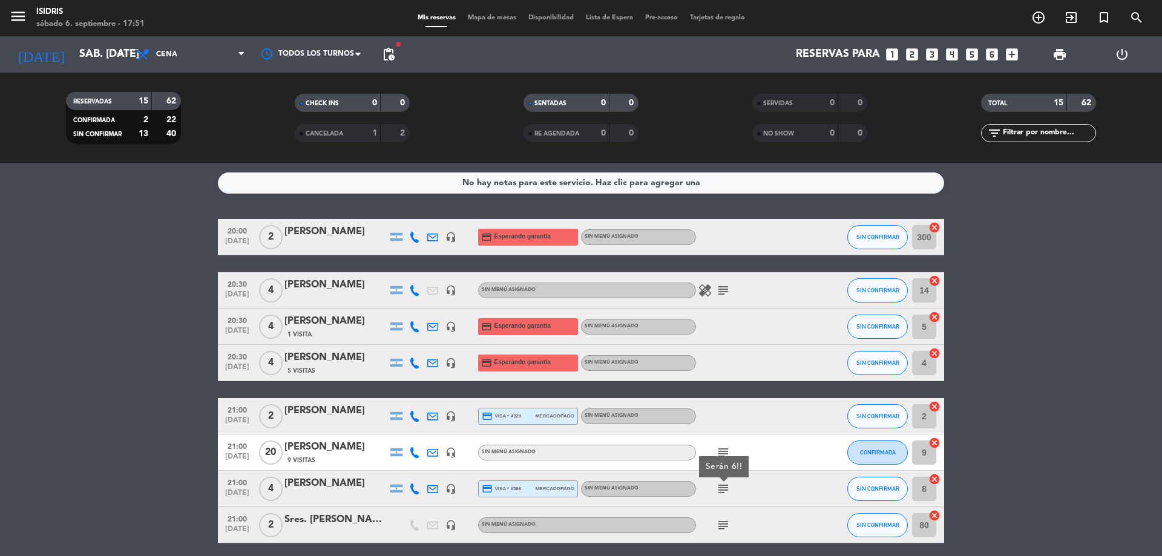
click at [722, 288] on icon "subject" at bounding box center [723, 290] width 15 height 15
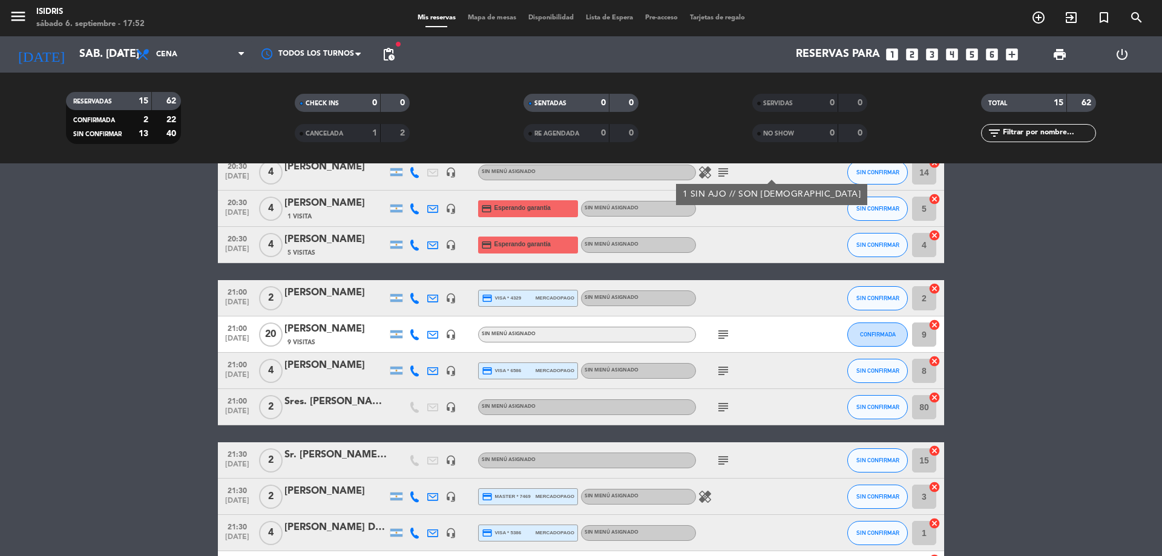
scroll to position [181, 0]
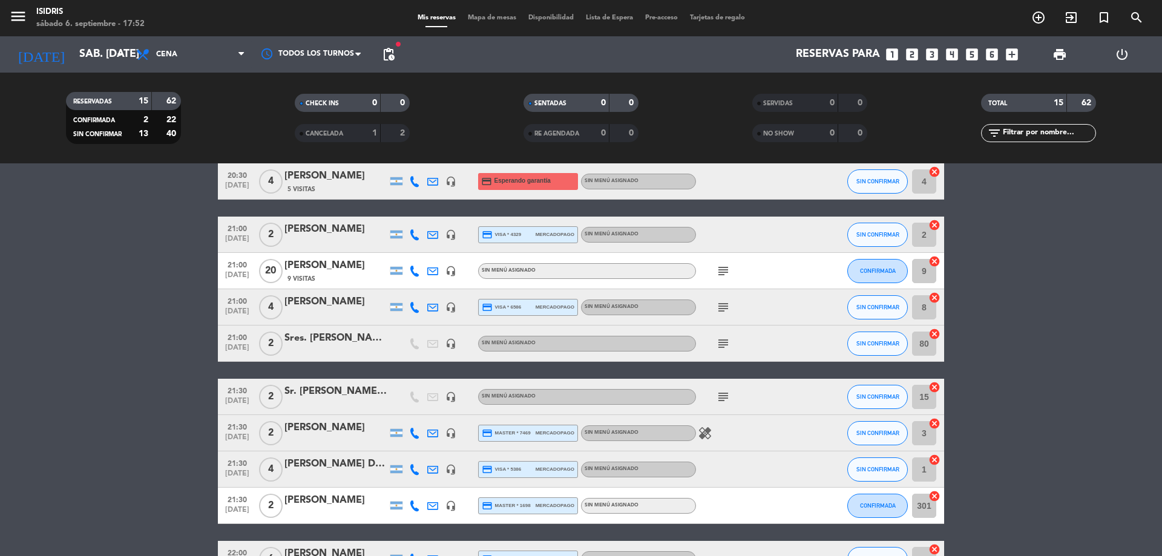
click at [716, 344] on icon "subject" at bounding box center [723, 343] width 15 height 15
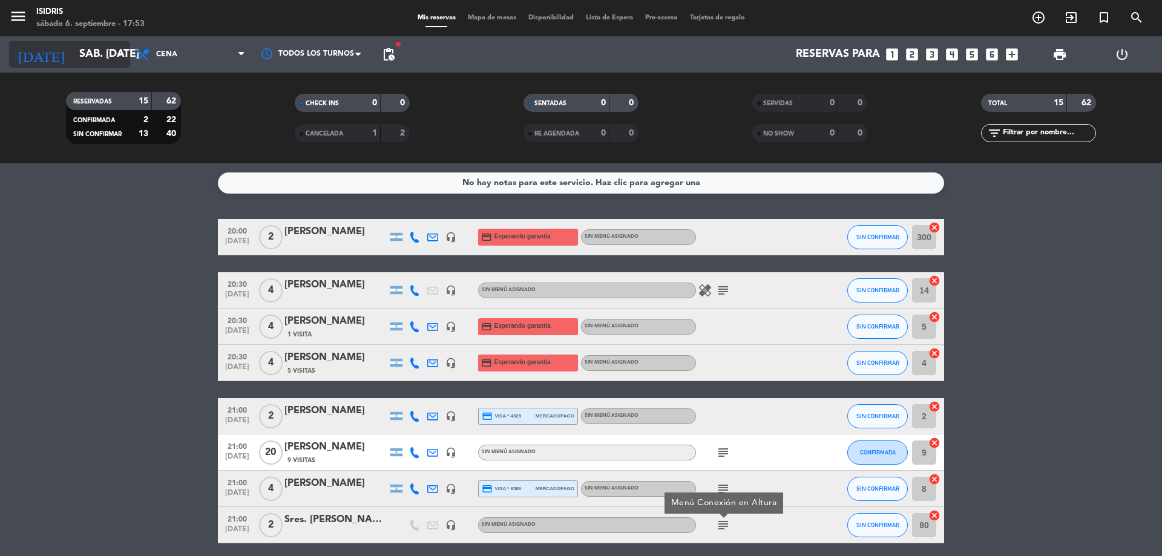
click at [81, 57] on input "sáb. [DATE]" at bounding box center [143, 54] width 140 height 24
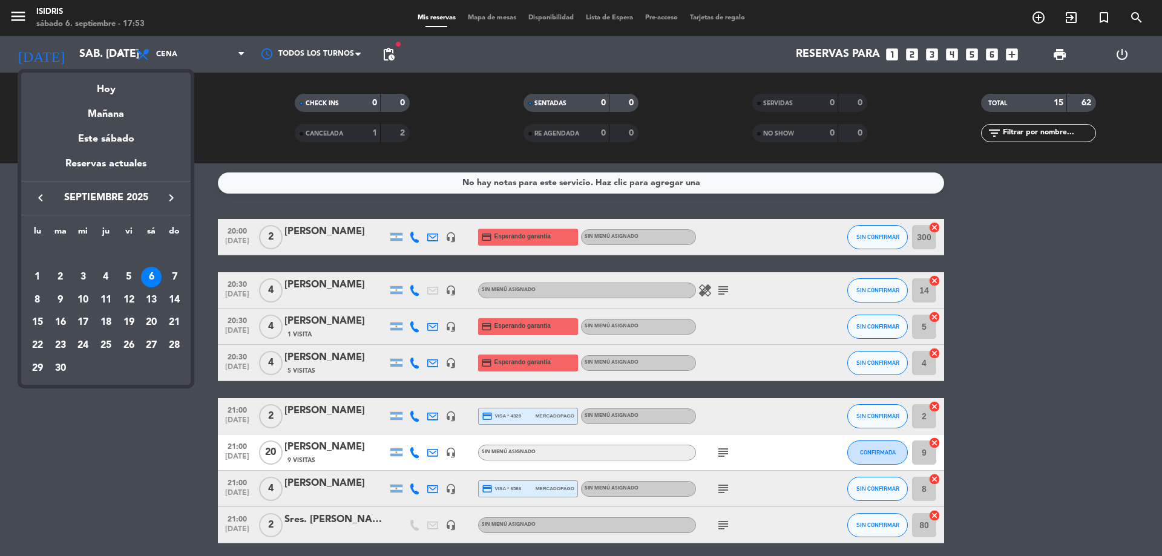
click at [167, 64] on div at bounding box center [581, 278] width 1162 height 556
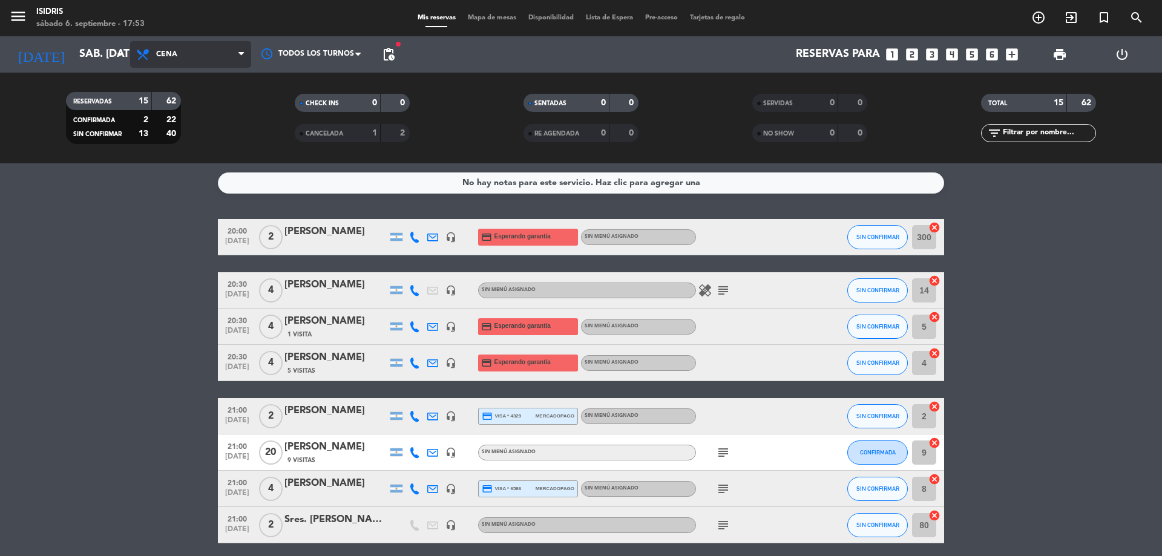
click at [175, 54] on span "Cena" at bounding box center [166, 54] width 21 height 8
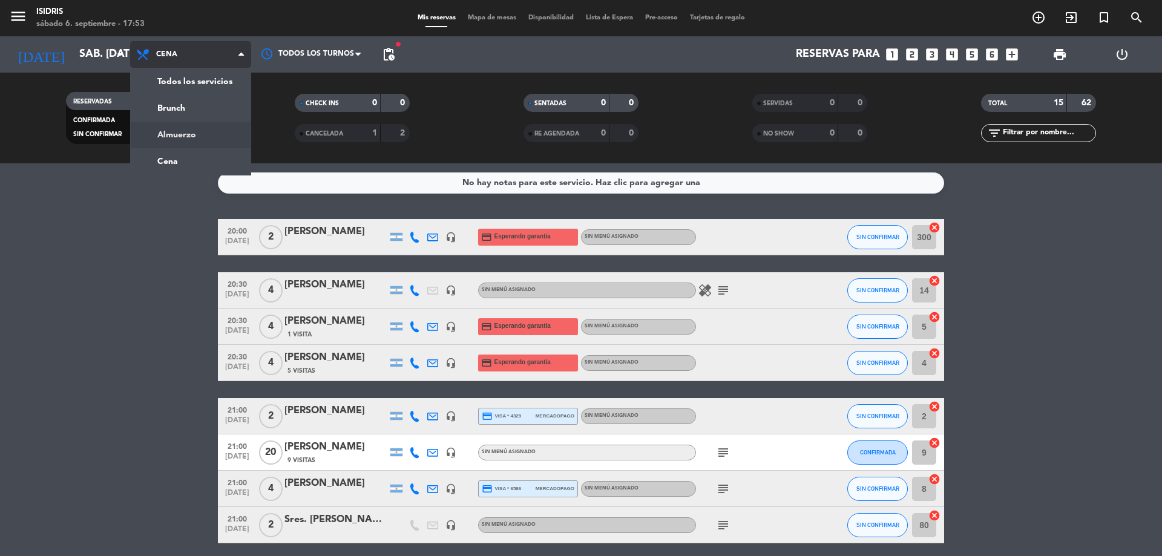
click at [182, 132] on div "menu isidris sábado 6. septiembre - 17:53 Mis reservas Mapa de mesas Disponibil…" at bounding box center [581, 81] width 1162 height 163
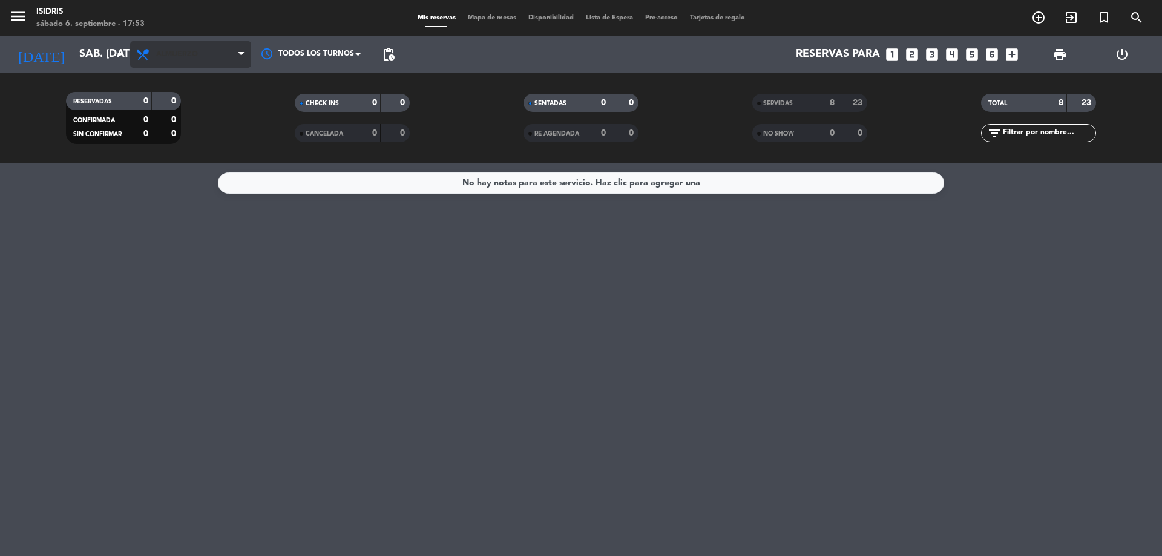
click at [185, 59] on span "Almuerzo" at bounding box center [190, 54] width 121 height 27
click at [181, 159] on div "menu isidris sábado 6. septiembre - 17:53 Mis reservas Mapa de mesas Disponibil…" at bounding box center [581, 81] width 1162 height 163
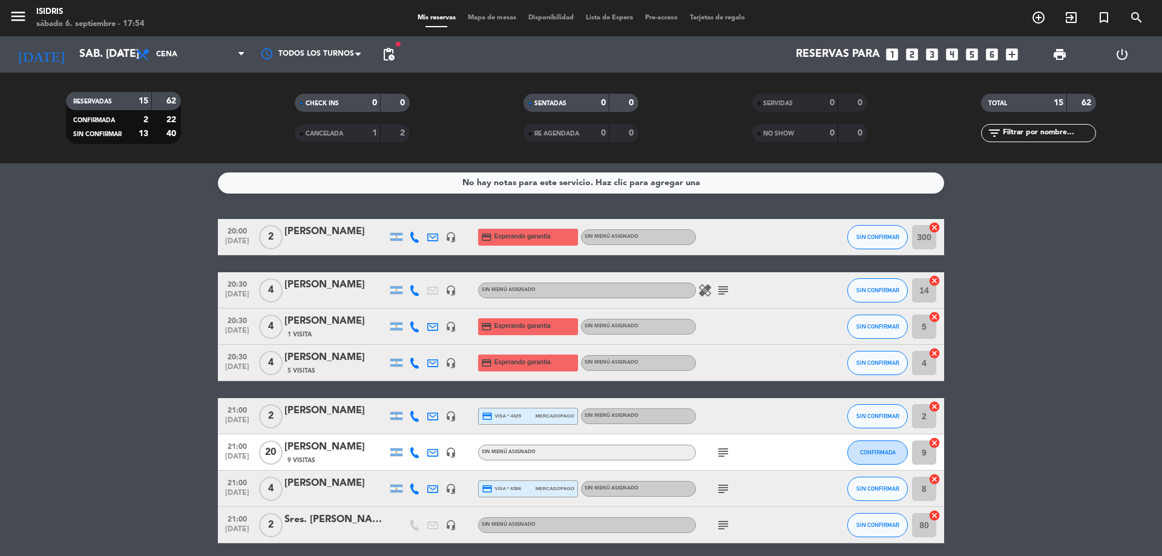
click at [390, 45] on span "pending_actions" at bounding box center [388, 54] width 24 height 24
click at [390, 55] on span "pending_actions" at bounding box center [388, 54] width 15 height 15
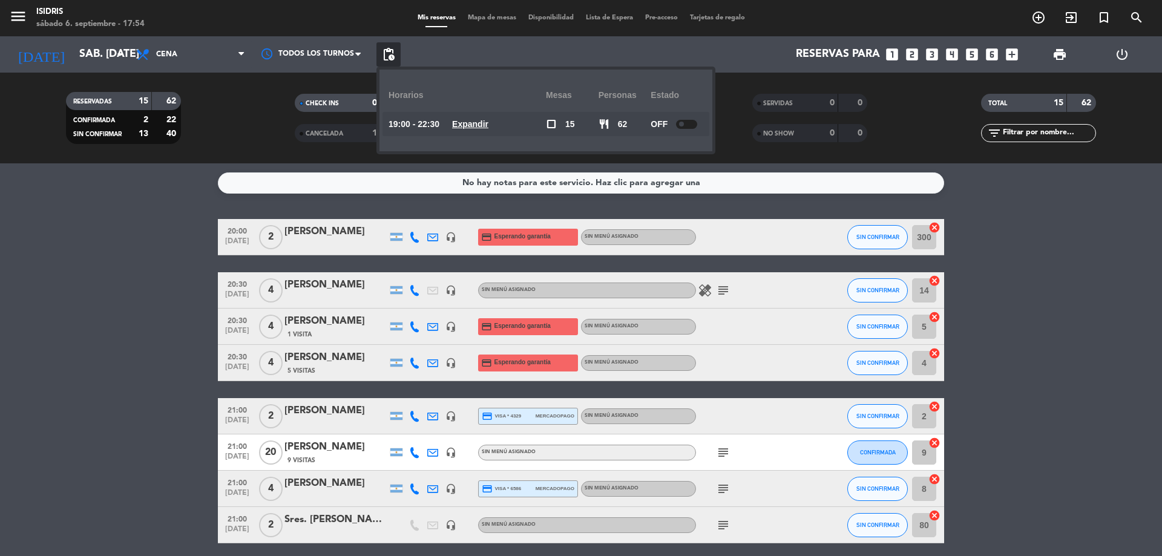
click at [687, 121] on div at bounding box center [686, 124] width 21 height 9
click at [687, 123] on span at bounding box center [687, 124] width 5 height 5
click at [1025, 198] on div "No hay notas para este servicio. Haz clic para agregar una 20:00 [DATE] 2 [PERS…" at bounding box center [581, 359] width 1162 height 393
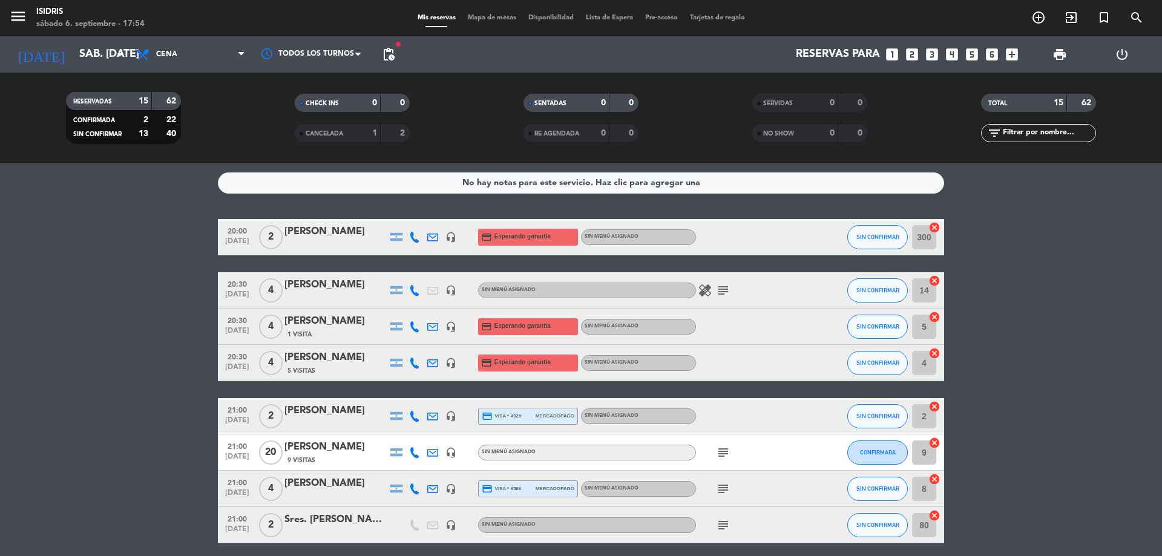
click at [930, 229] on icon "cancel" at bounding box center [934, 227] width 12 height 12
click at [936, 280] on icon "cancel" at bounding box center [934, 281] width 12 height 12
click at [932, 317] on icon "cancel" at bounding box center [934, 317] width 12 height 12
click at [937, 352] on icon "cancel" at bounding box center [934, 353] width 12 height 12
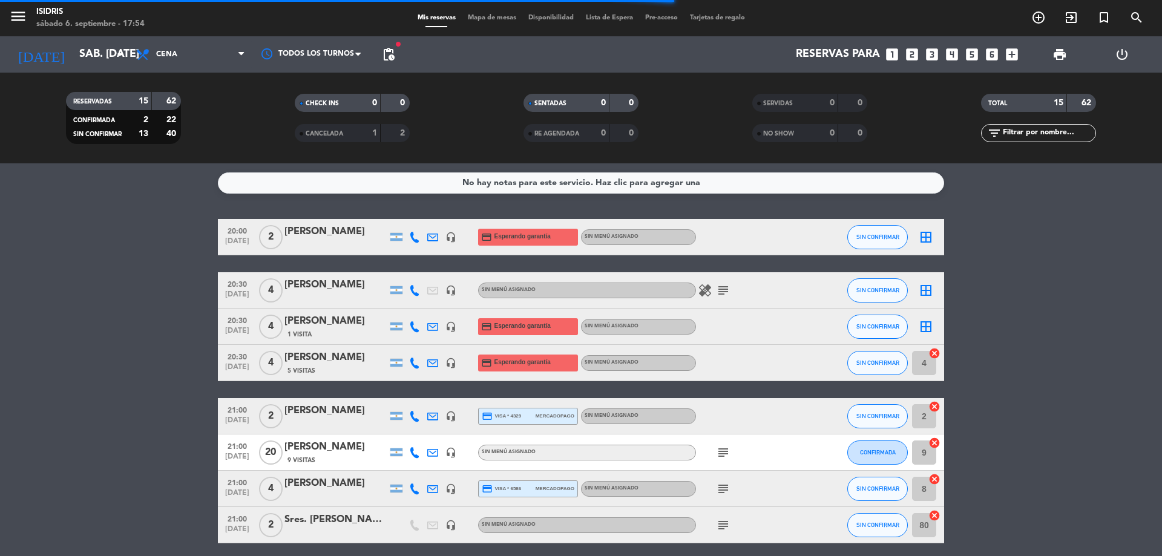
click at [933, 407] on icon "cancel" at bounding box center [934, 406] width 12 height 12
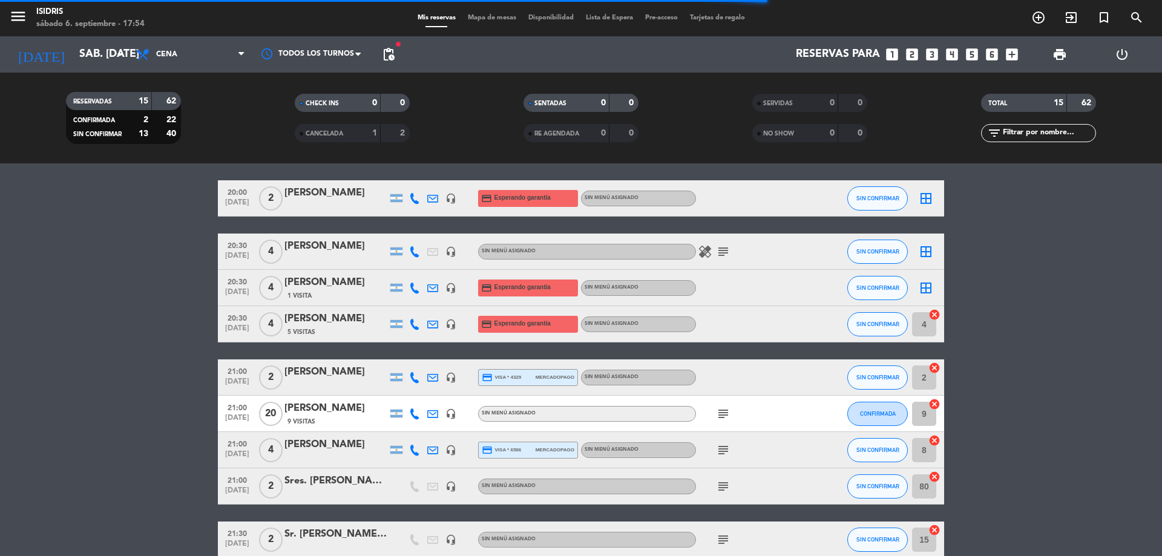
scroll to position [60, 0]
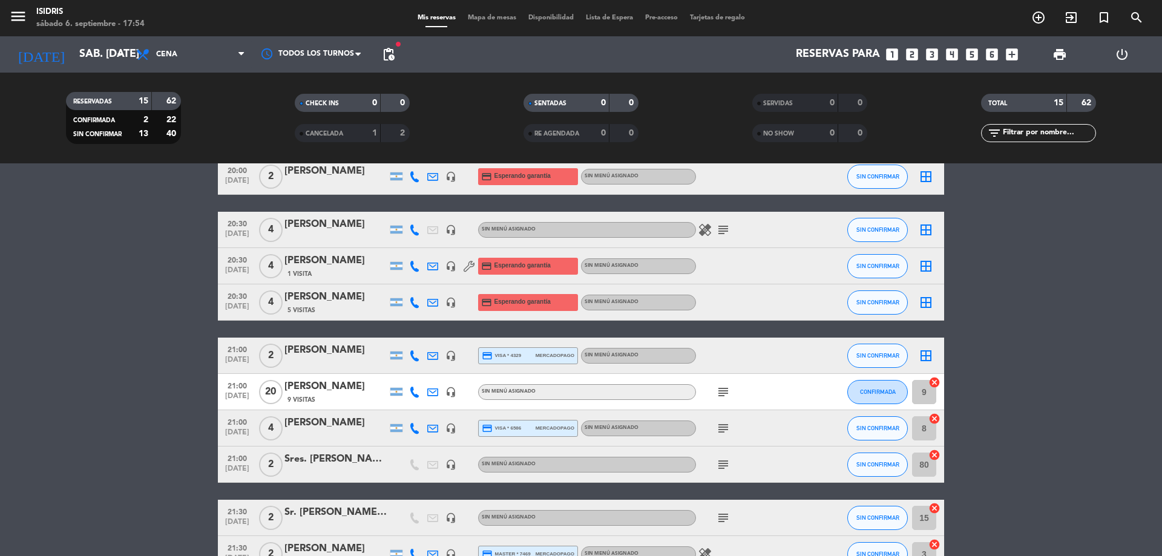
click at [936, 384] on icon "cancel" at bounding box center [934, 382] width 12 height 12
click at [937, 420] on icon "cancel" at bounding box center [934, 419] width 12 height 12
click at [936, 456] on icon "cancel" at bounding box center [934, 455] width 12 height 12
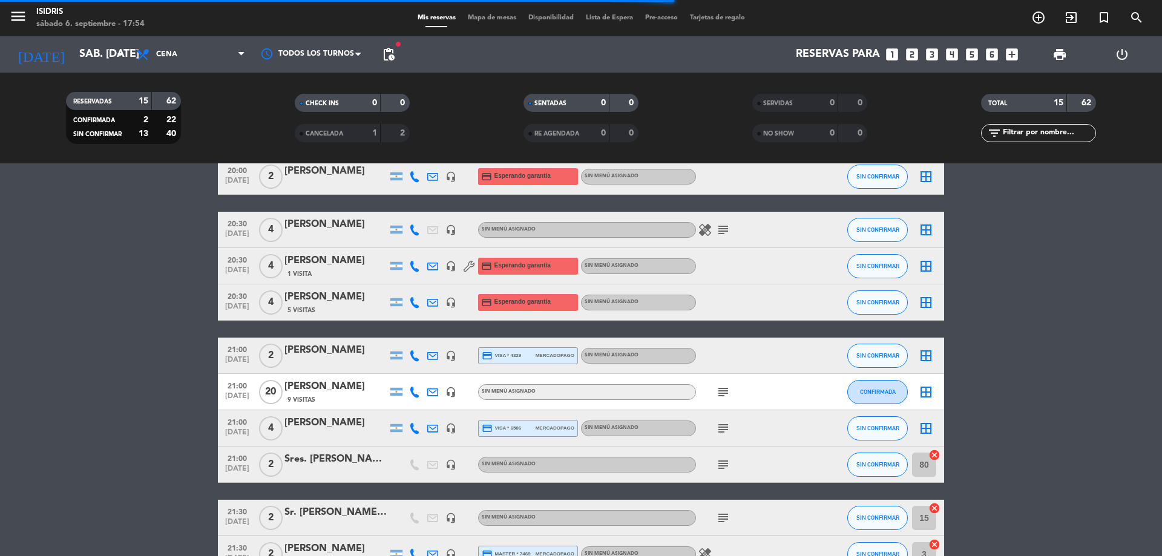
click at [935, 506] on icon "cancel" at bounding box center [934, 508] width 12 height 12
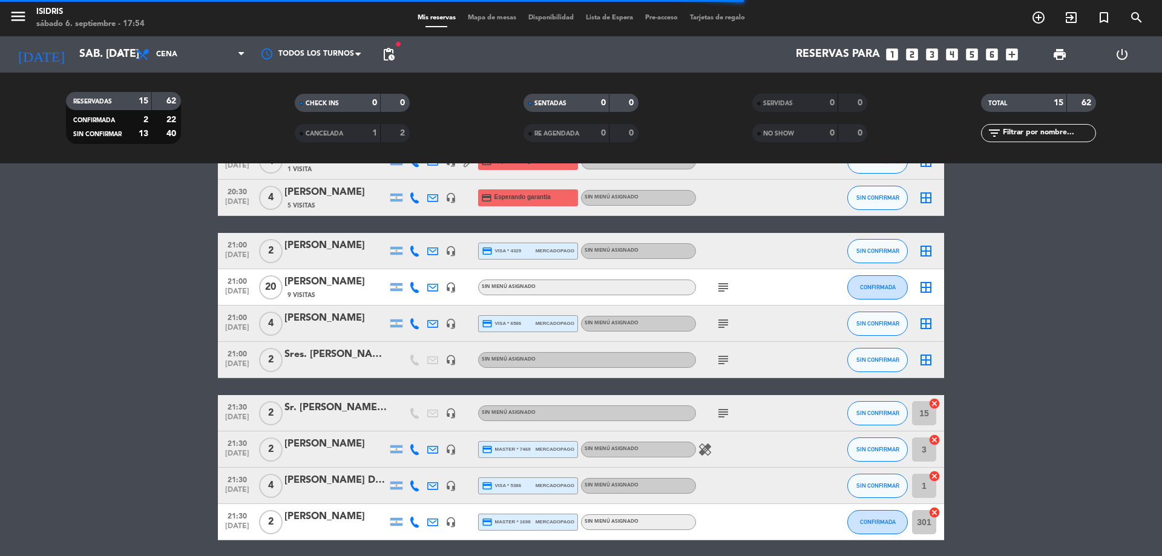
scroll to position [242, 0]
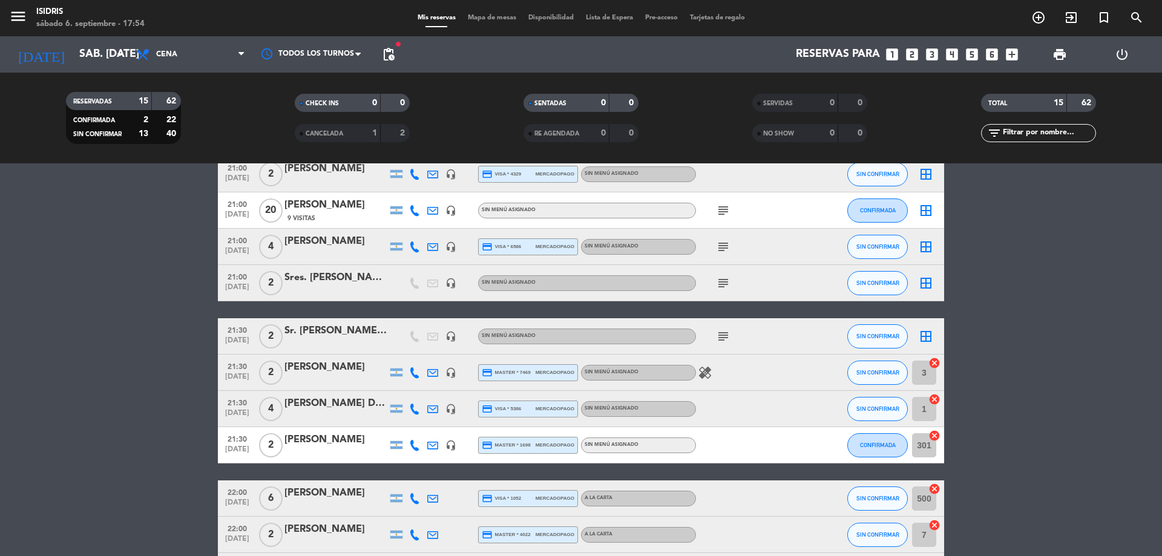
click at [932, 364] on icon "cancel" at bounding box center [934, 363] width 12 height 12
click at [935, 395] on icon "cancel" at bounding box center [934, 399] width 12 height 12
click at [933, 438] on icon "cancel" at bounding box center [934, 436] width 12 height 12
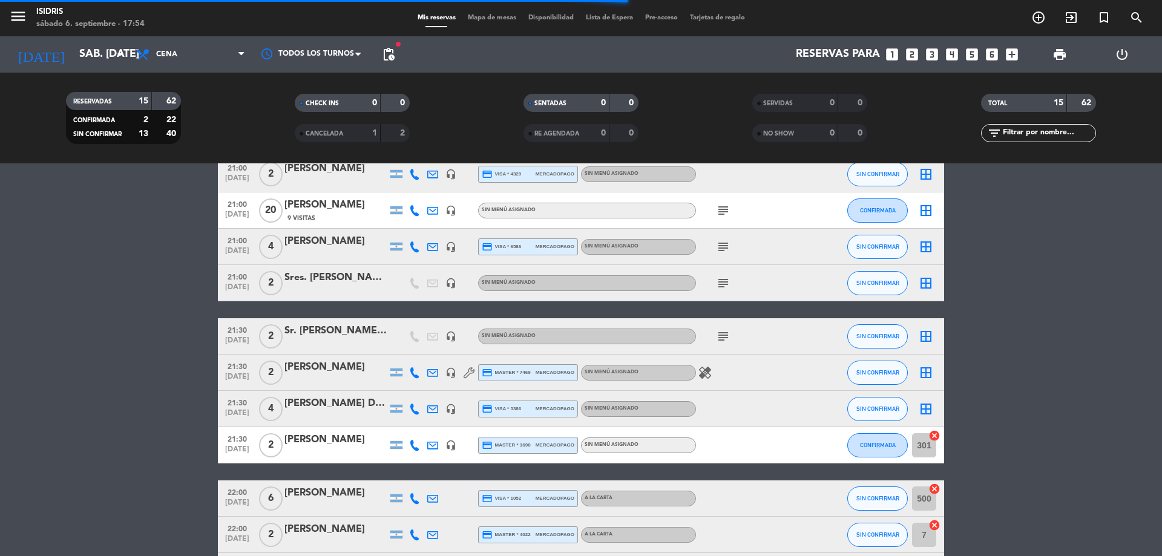
click at [935, 483] on icon "cancel" at bounding box center [934, 489] width 12 height 12
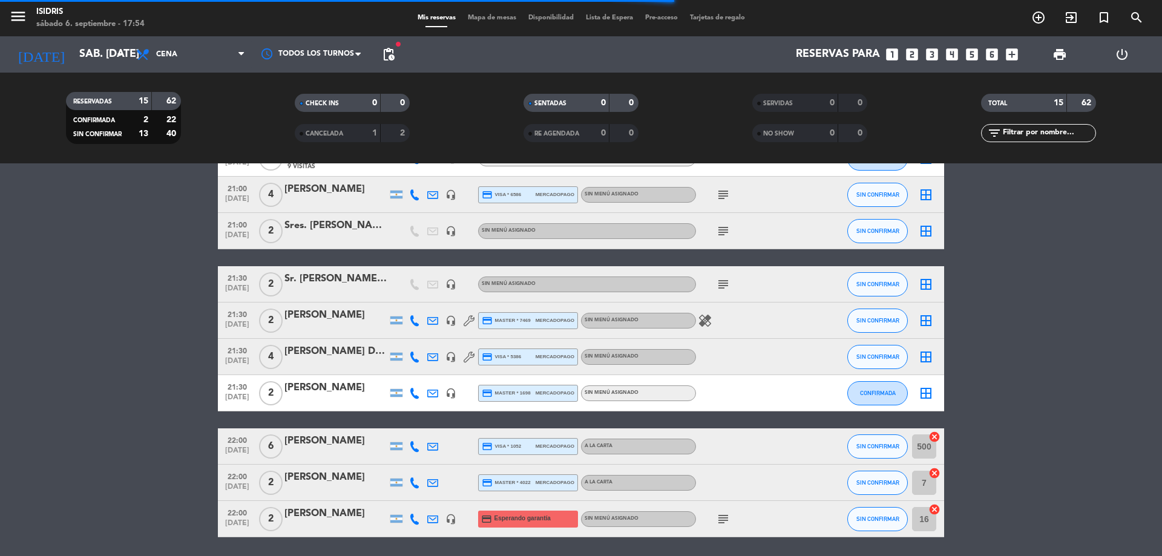
scroll to position [336, 0]
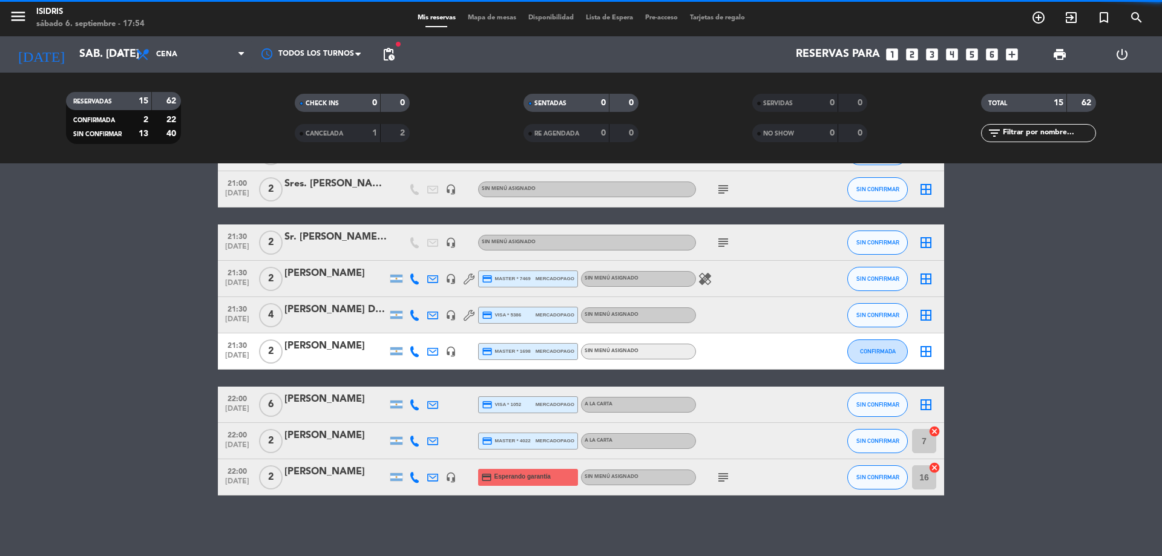
click at [937, 434] on icon "cancel" at bounding box center [934, 431] width 12 height 12
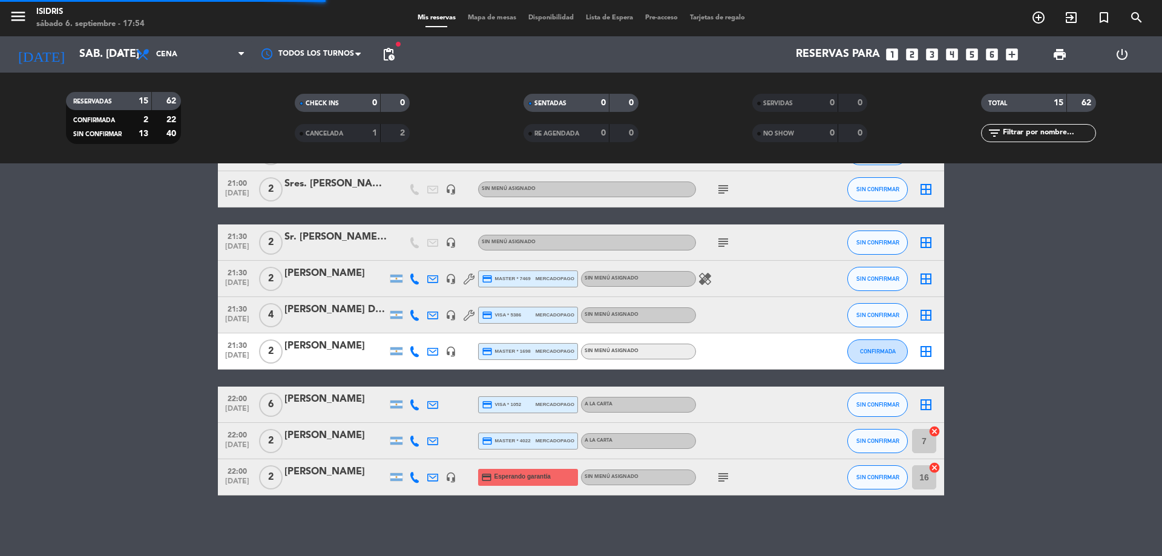
click at [935, 466] on icon "cancel" at bounding box center [934, 468] width 12 height 12
click at [479, 19] on span "Mapa de mesas" at bounding box center [492, 18] width 60 height 7
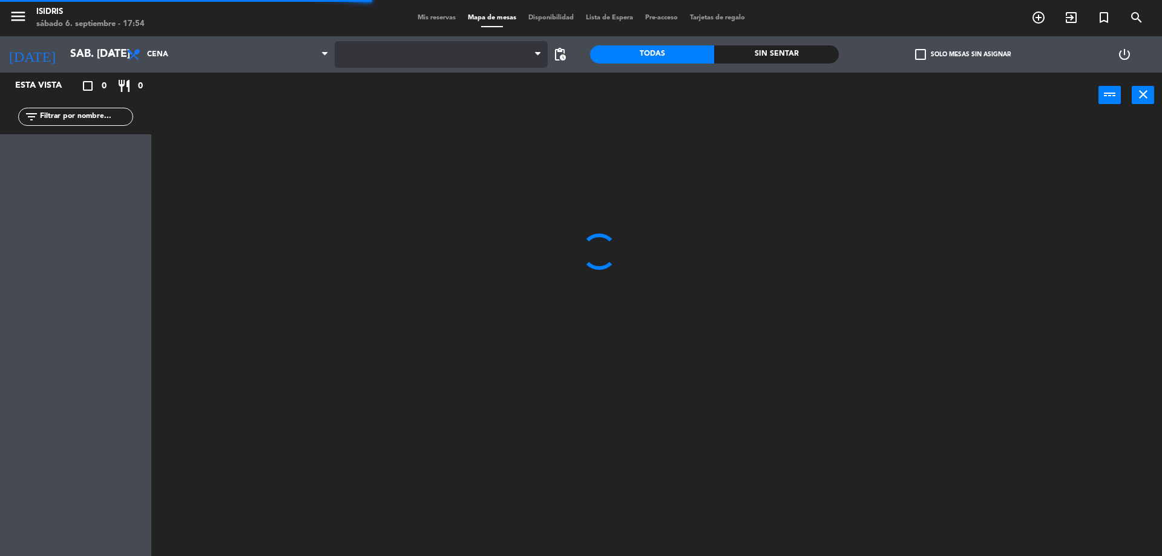
click at [404, 47] on span at bounding box center [442, 54] width 214 height 27
click at [396, 47] on span "CAVA" at bounding box center [442, 54] width 214 height 27
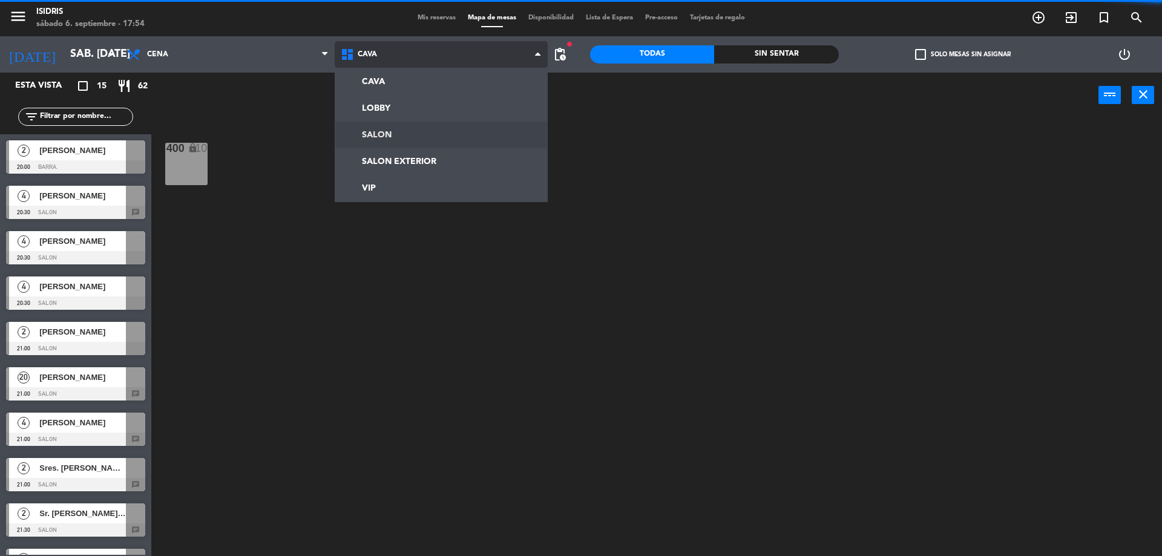
click at [388, 129] on ng-component "menu isidris sábado 6. septiembre - 17:54 Mis reservas Mapa de mesas Disponibil…" at bounding box center [581, 279] width 1162 height 559
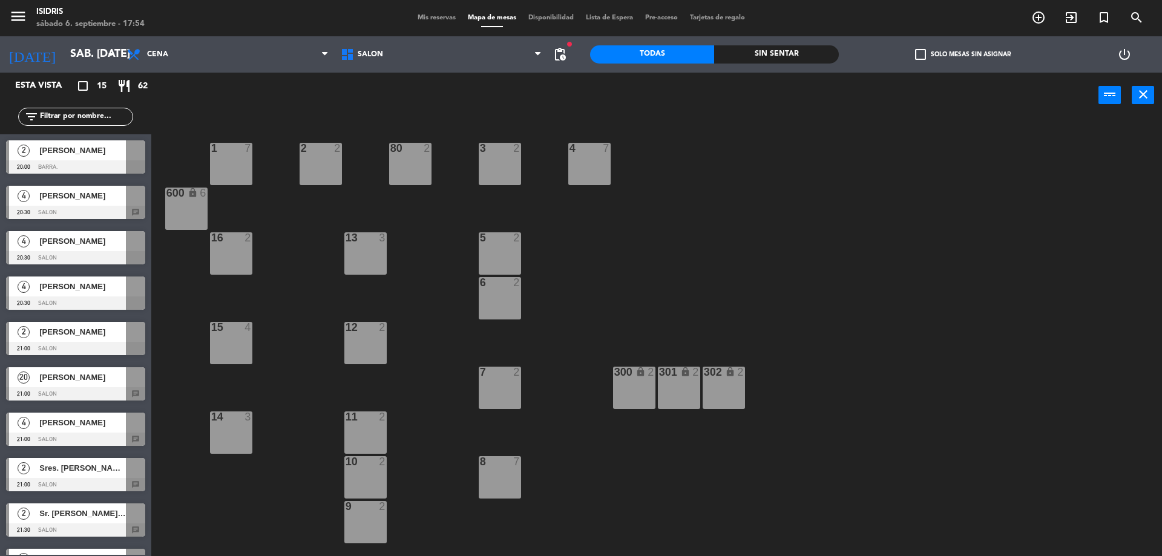
click at [650, 394] on div "300 lock 2" at bounding box center [634, 388] width 42 height 42
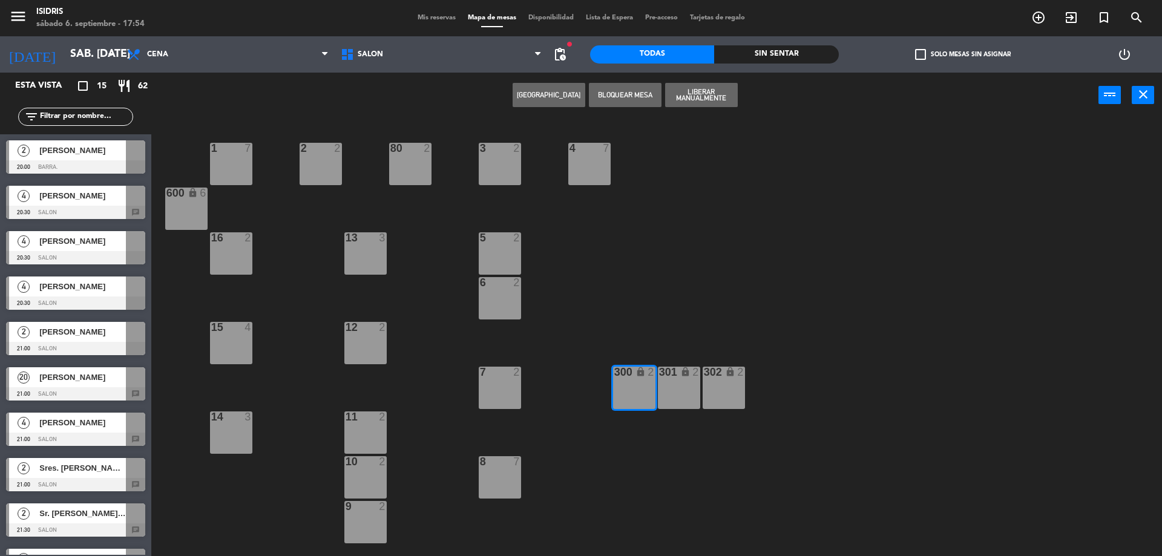
click at [103, 158] on div "[PERSON_NAME]" at bounding box center [82, 150] width 88 height 20
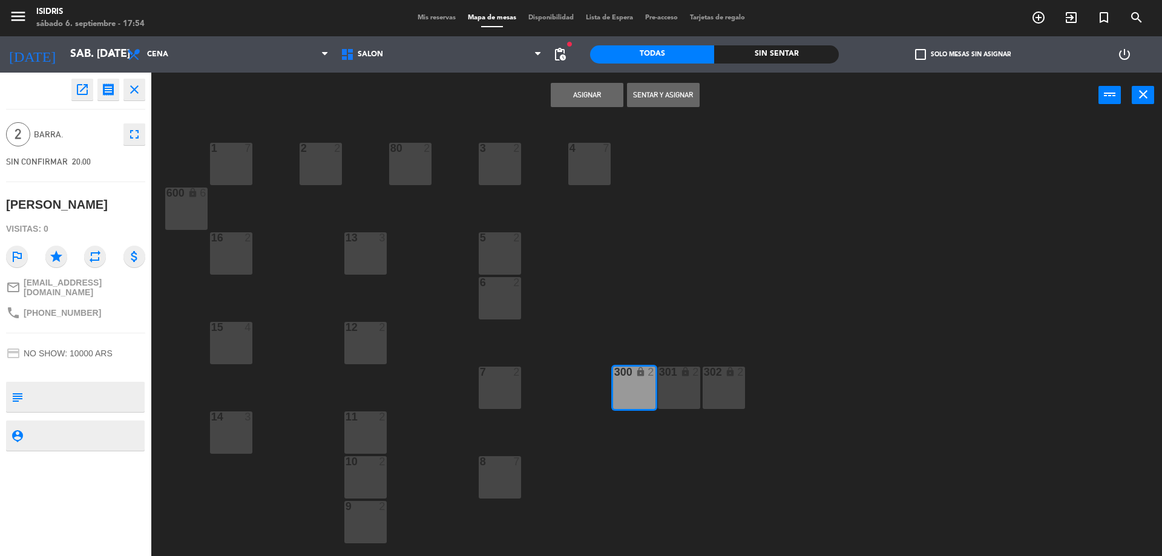
click at [544, 87] on div "Asignar Sentar y Asignar power_input close" at bounding box center [624, 96] width 947 height 46
click at [563, 88] on button "Asignar" at bounding box center [587, 95] width 73 height 24
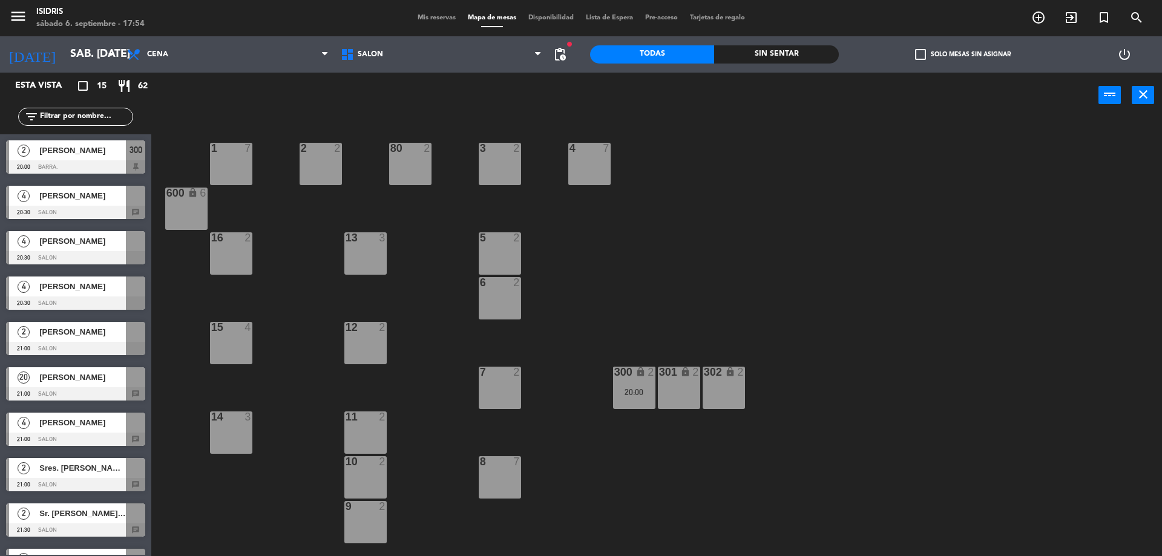
click at [80, 213] on div at bounding box center [75, 212] width 139 height 13
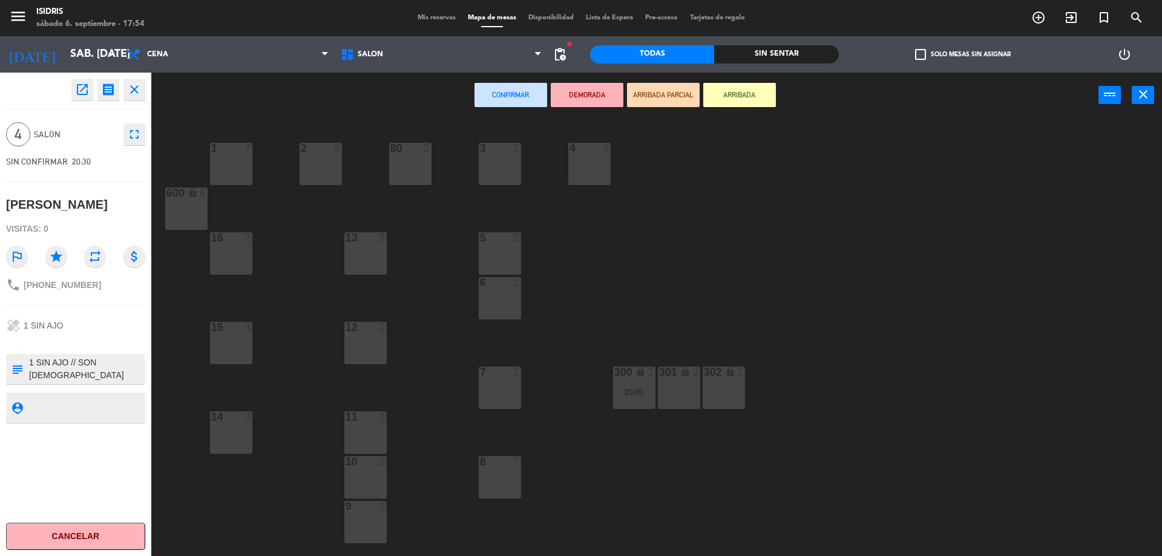
click at [232, 422] on div "14 3" at bounding box center [231, 417] width 42 height 12
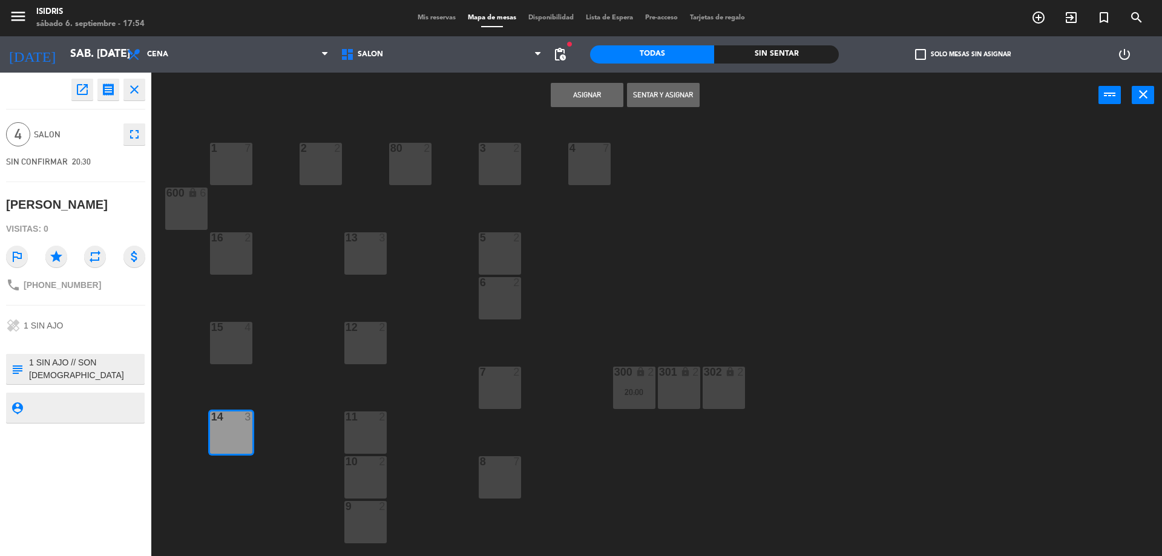
click at [582, 97] on button "Asignar" at bounding box center [587, 95] width 73 height 24
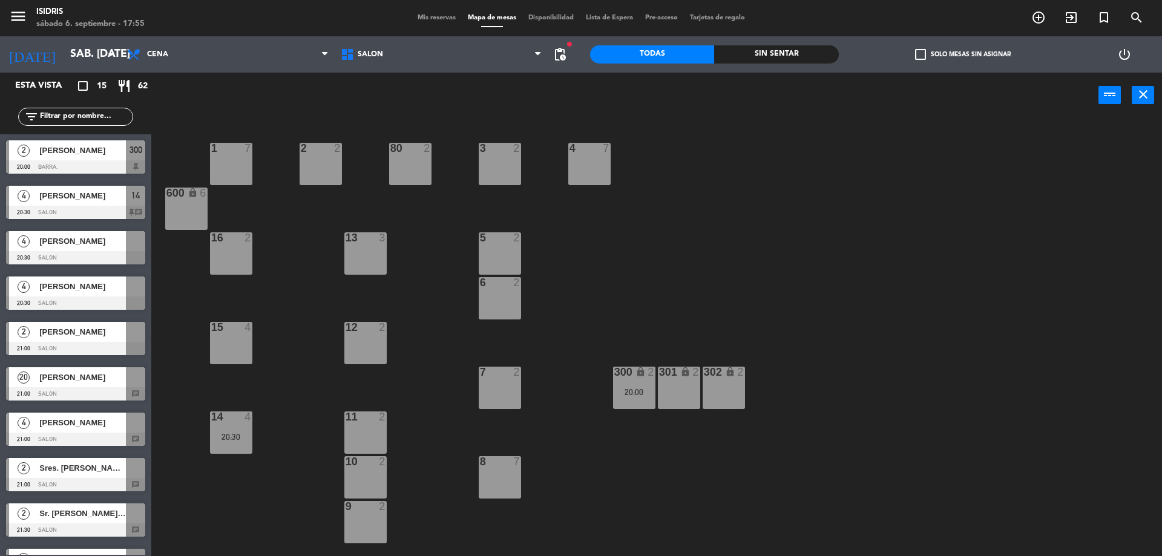
click at [94, 259] on div at bounding box center [75, 257] width 139 height 13
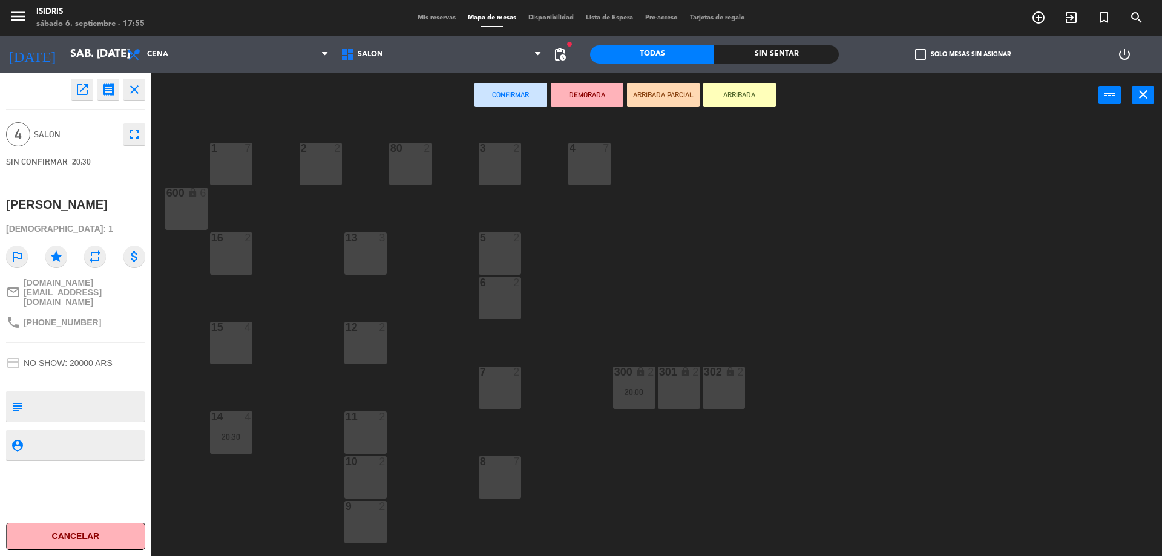
click at [604, 157] on div "4 7" at bounding box center [589, 164] width 42 height 42
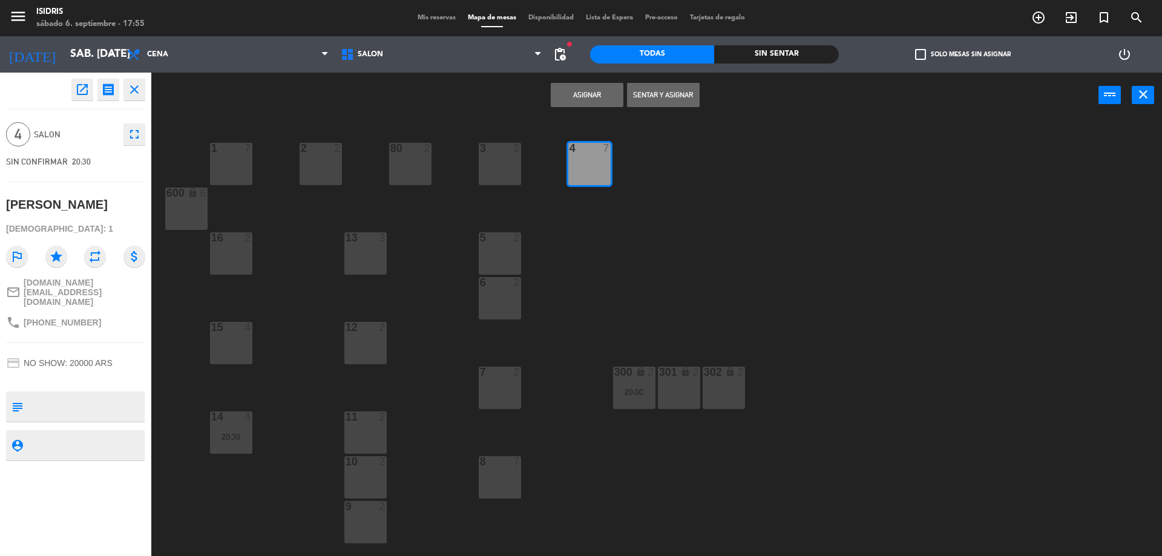
click at [596, 85] on button "Asignar" at bounding box center [587, 95] width 73 height 24
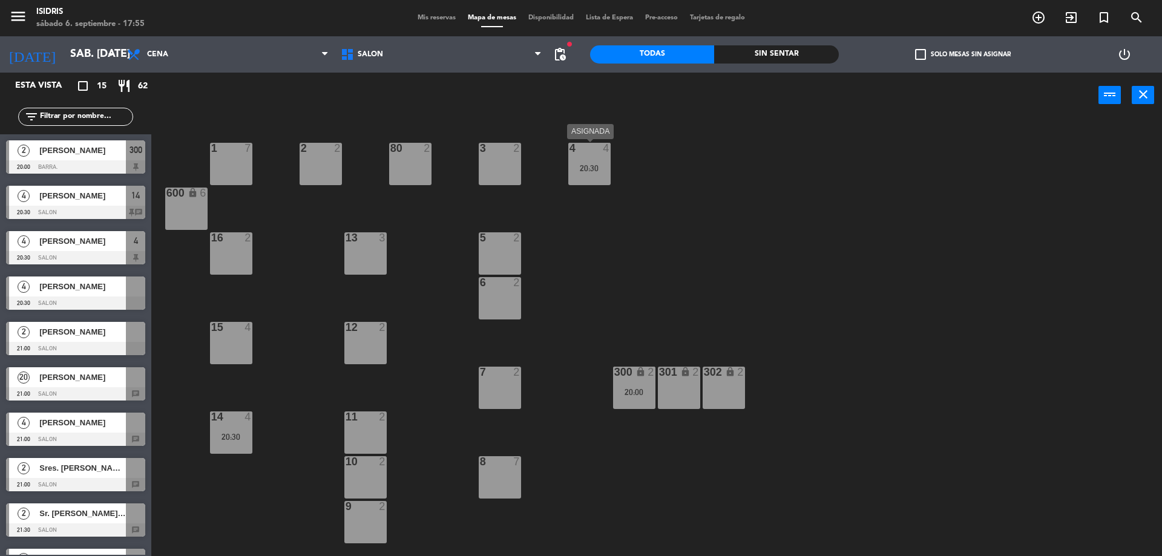
click at [582, 178] on div "4 4 20:30" at bounding box center [589, 164] width 42 height 42
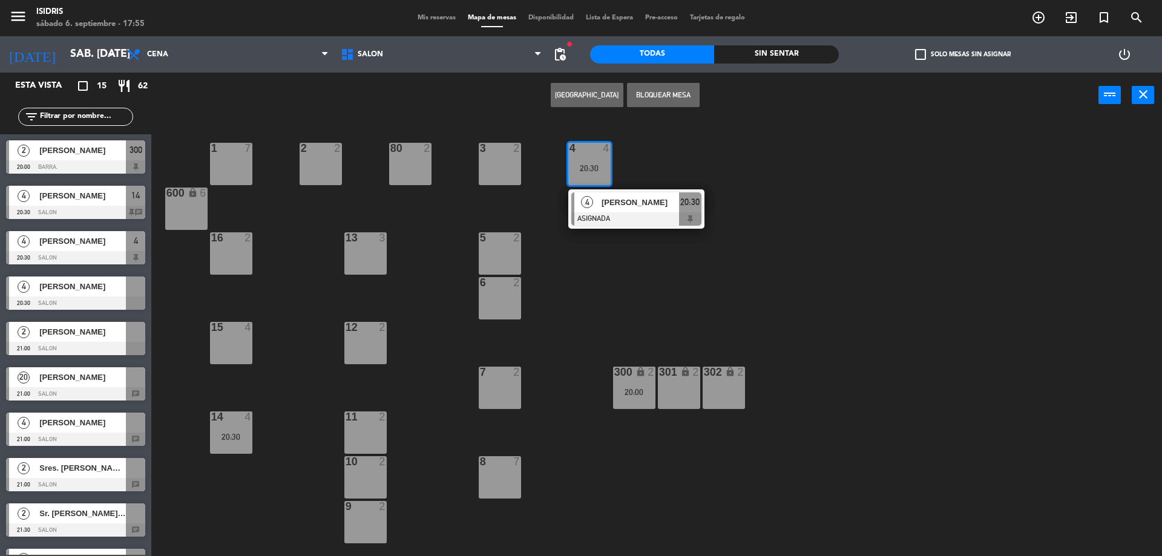
click at [108, 293] on div "[PERSON_NAME]" at bounding box center [82, 286] width 88 height 20
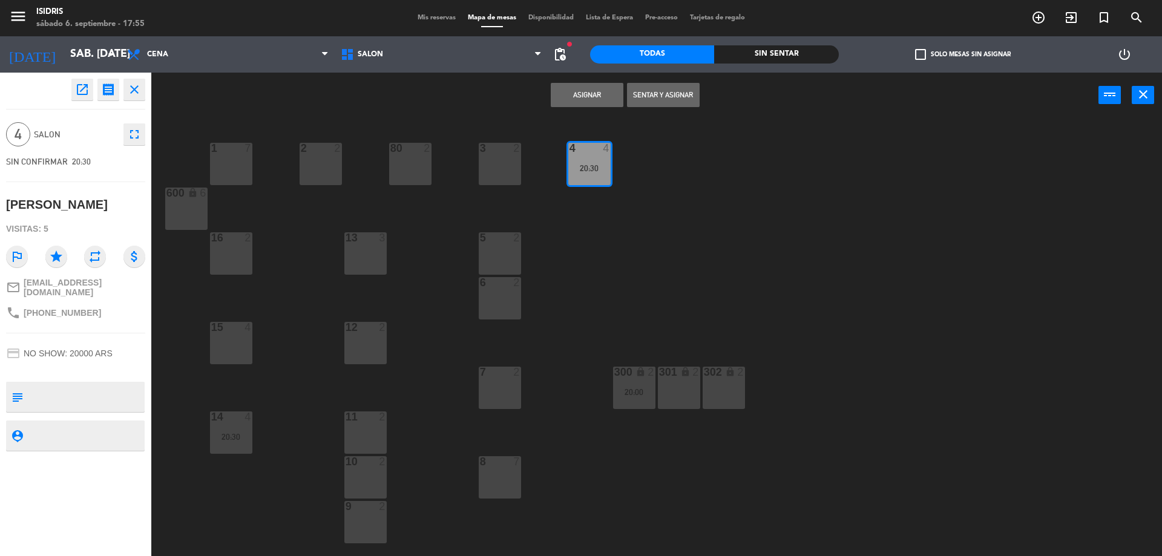
click at [404, 164] on div "80 2" at bounding box center [410, 164] width 42 height 42
click at [487, 224] on div "1 7 2 2 3 2 4 4 20:30 80 2 600 lock 6 5 2 13 3 16 2 6 2 12 2 15 4 7 2 300 lock …" at bounding box center [662, 340] width 999 height 438
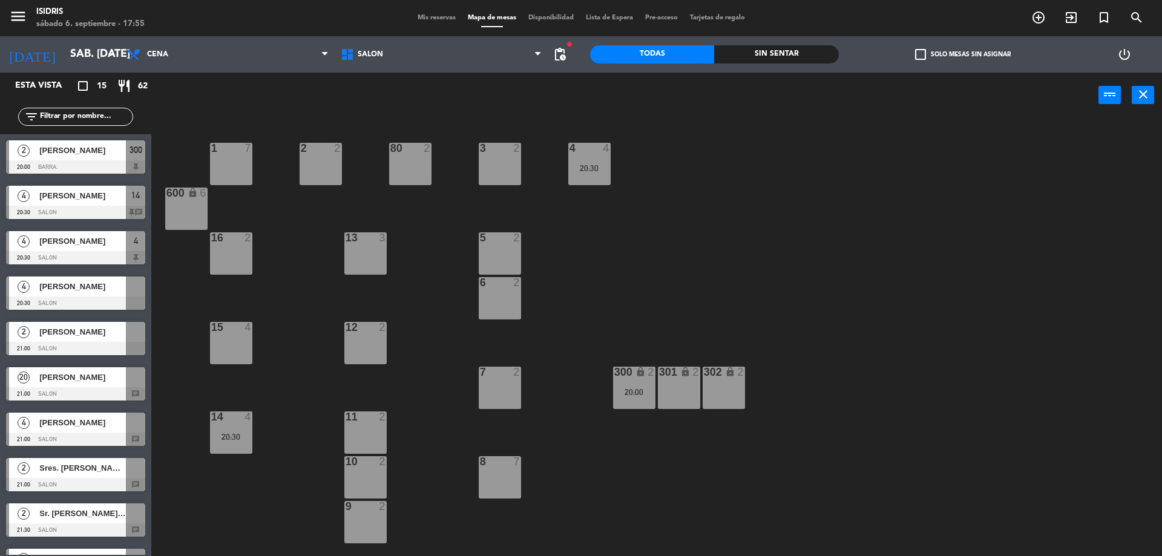
click at [113, 296] on div at bounding box center [75, 302] width 139 height 13
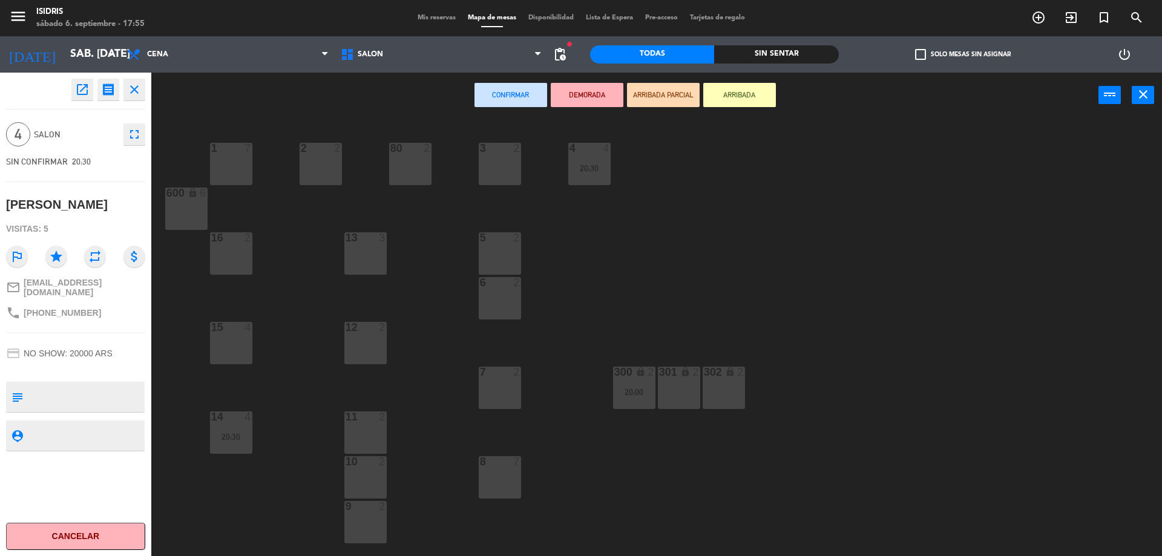
click at [401, 169] on div "80 2" at bounding box center [410, 164] width 42 height 42
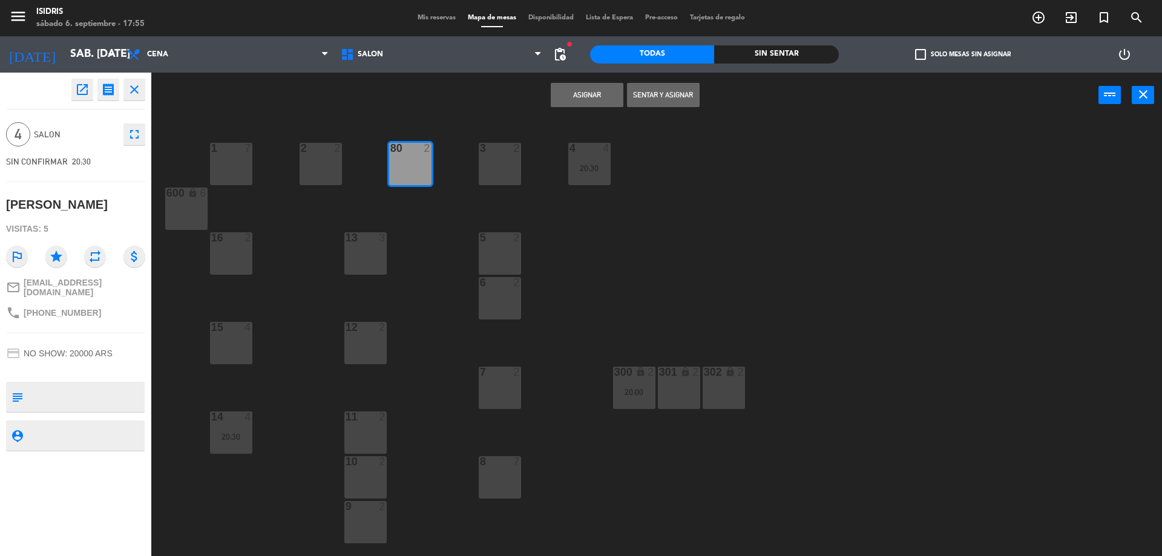
click at [582, 97] on button "Asignar" at bounding box center [587, 95] width 73 height 24
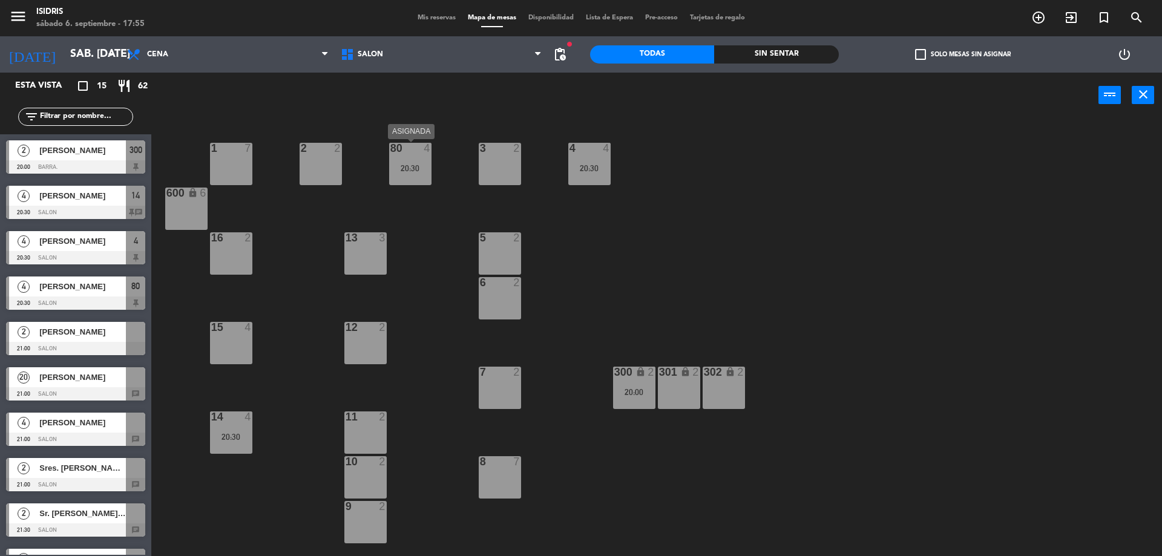
click at [412, 153] on div at bounding box center [410, 148] width 20 height 11
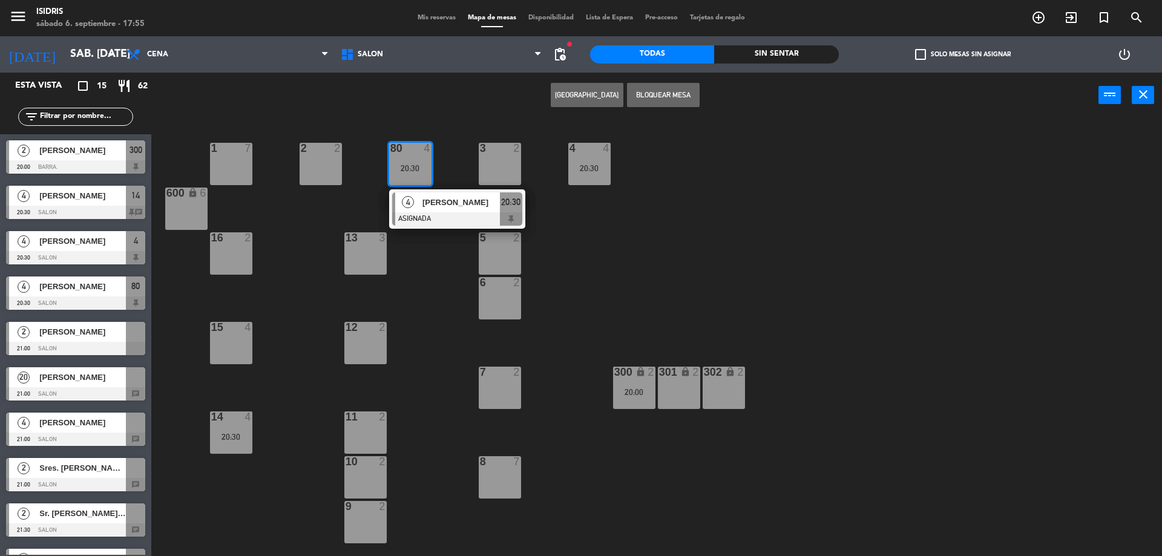
click at [496, 171] on div "3 2" at bounding box center [500, 164] width 42 height 42
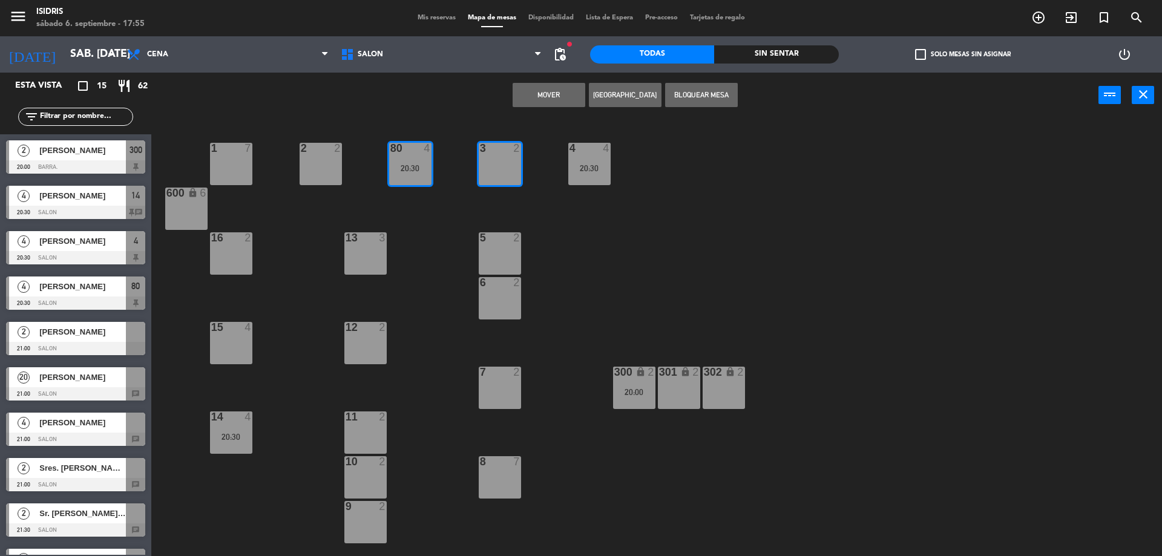
click at [570, 99] on button "Mover" at bounding box center [548, 95] width 73 height 24
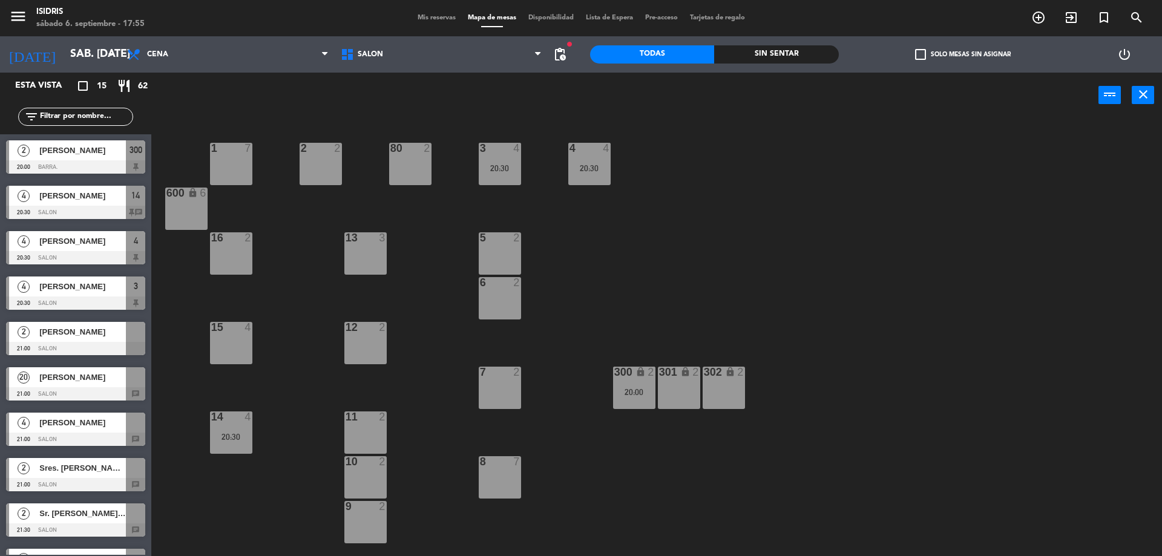
click at [88, 332] on span "[PERSON_NAME]" at bounding box center [82, 331] width 87 height 13
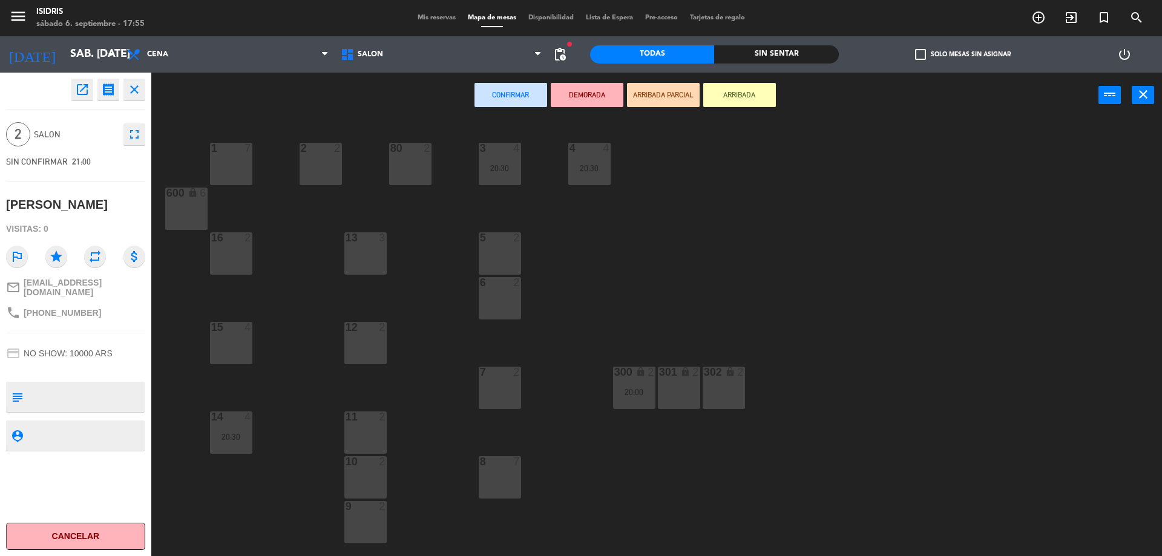
click at [320, 168] on div "2 2" at bounding box center [320, 164] width 42 height 42
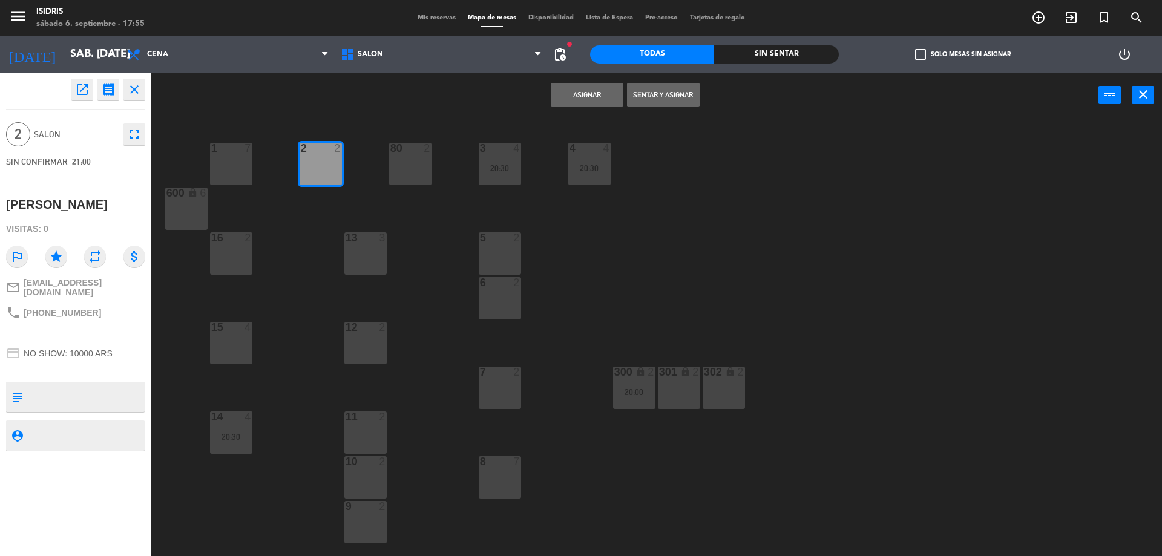
click at [573, 95] on button "Asignar" at bounding box center [587, 95] width 73 height 24
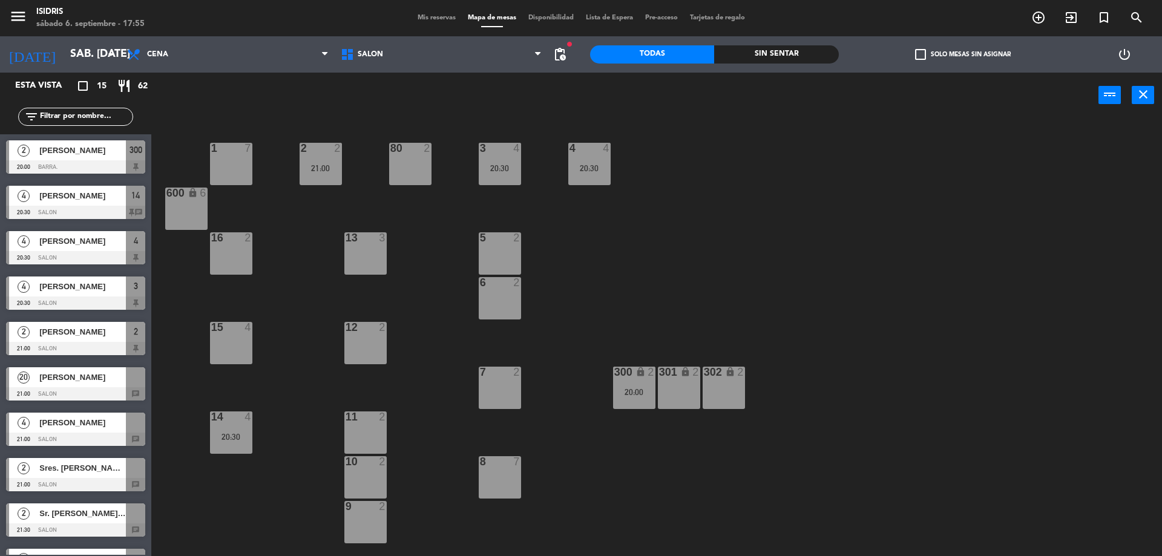
click at [74, 382] on span "[PERSON_NAME]" at bounding box center [82, 377] width 87 height 13
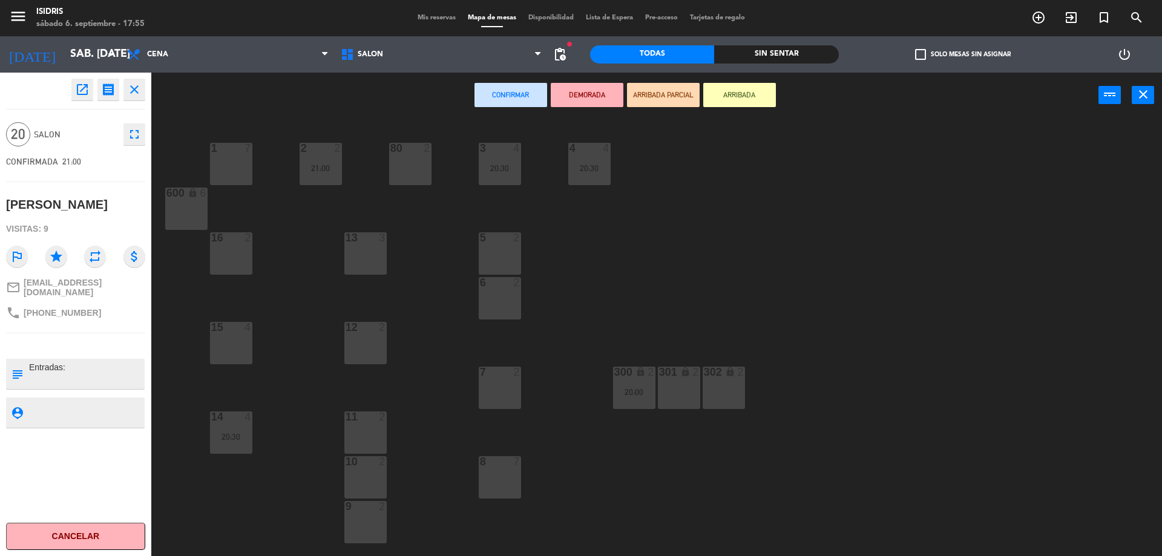
click at [355, 254] on div "13 3" at bounding box center [365, 253] width 42 height 42
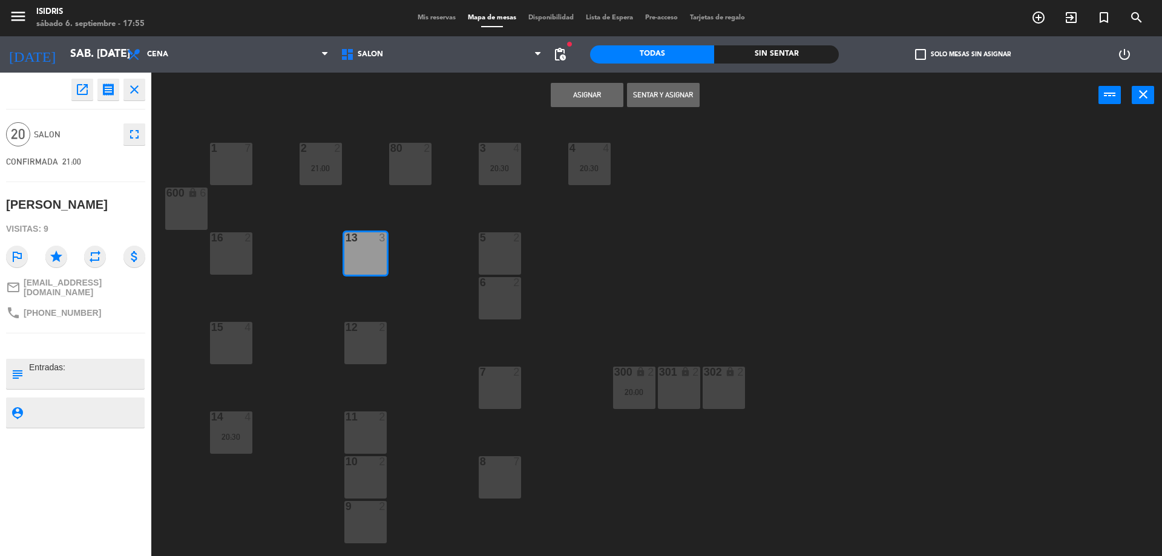
click at [347, 338] on div "12 2" at bounding box center [365, 343] width 42 height 42
click at [364, 409] on div "1 7 2 2 21:00 3 4 20:30 4 4 20:30 80 2 600 lock 6 5 2 13 3 16 2 6 2 12 2 15 4 7…" at bounding box center [662, 340] width 999 height 438
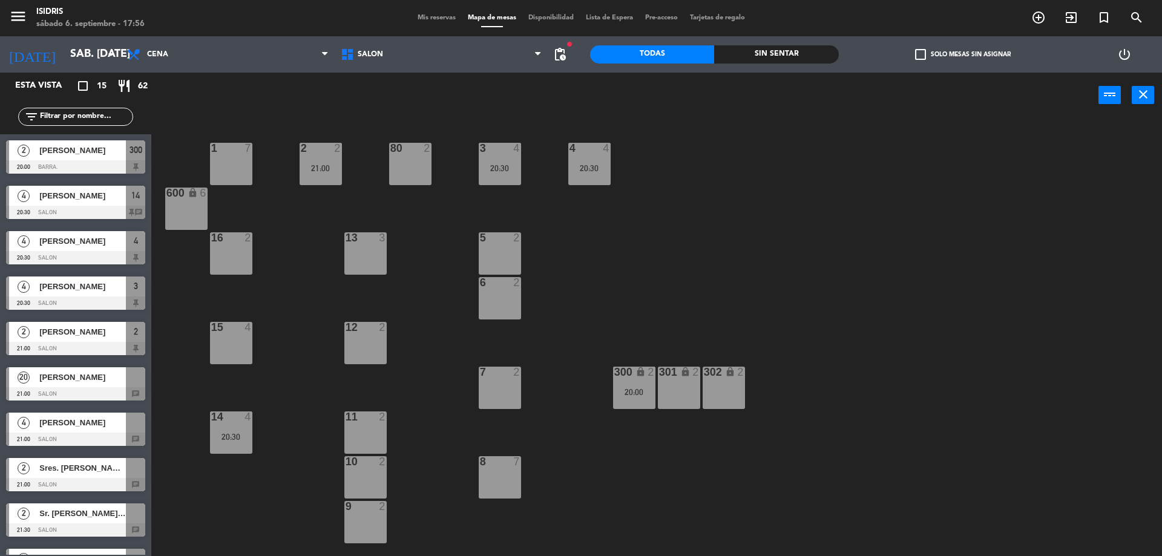
click at [85, 387] on div "20 [PERSON_NAME] 21:00 SALON chat" at bounding box center [75, 383] width 151 height 45
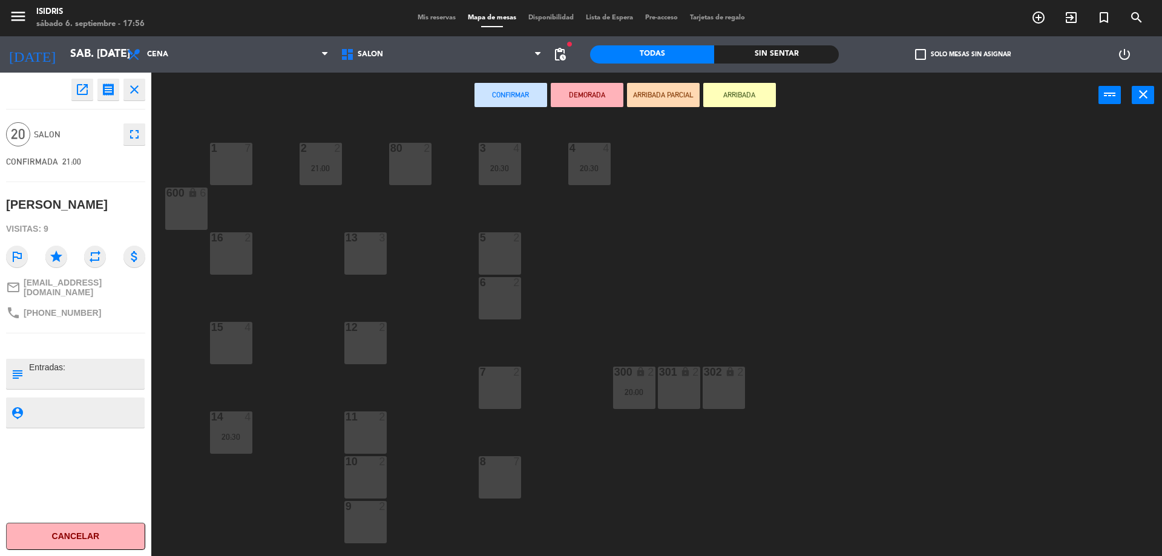
click at [373, 528] on div "9 2" at bounding box center [365, 522] width 42 height 42
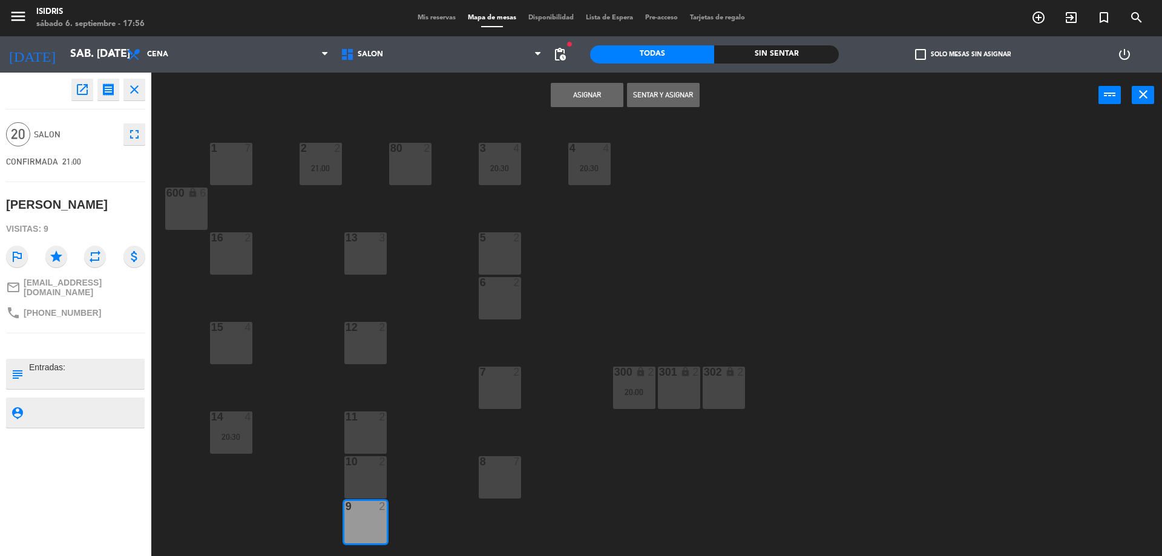
click at [371, 481] on div "10 2" at bounding box center [365, 477] width 42 height 42
click at [384, 410] on div "1 7 2 2 21:00 3 4 20:30 4 4 20:30 80 2 600 lock 6 5 2 13 3 16 2 6 2 12 2 15 4 7…" at bounding box center [662, 340] width 999 height 438
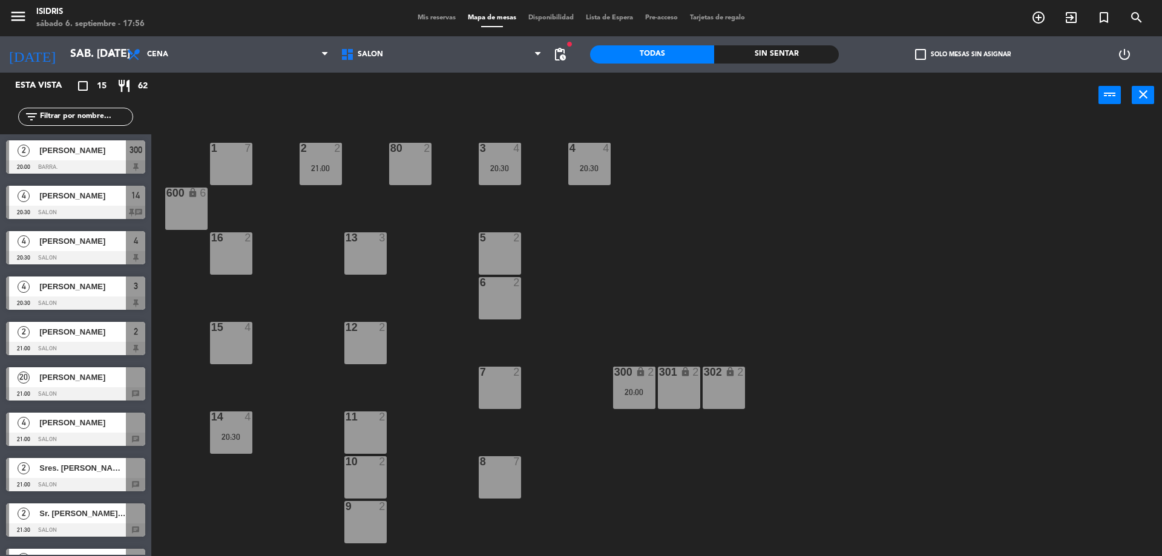
click at [82, 376] on span "[PERSON_NAME]" at bounding box center [82, 377] width 87 height 13
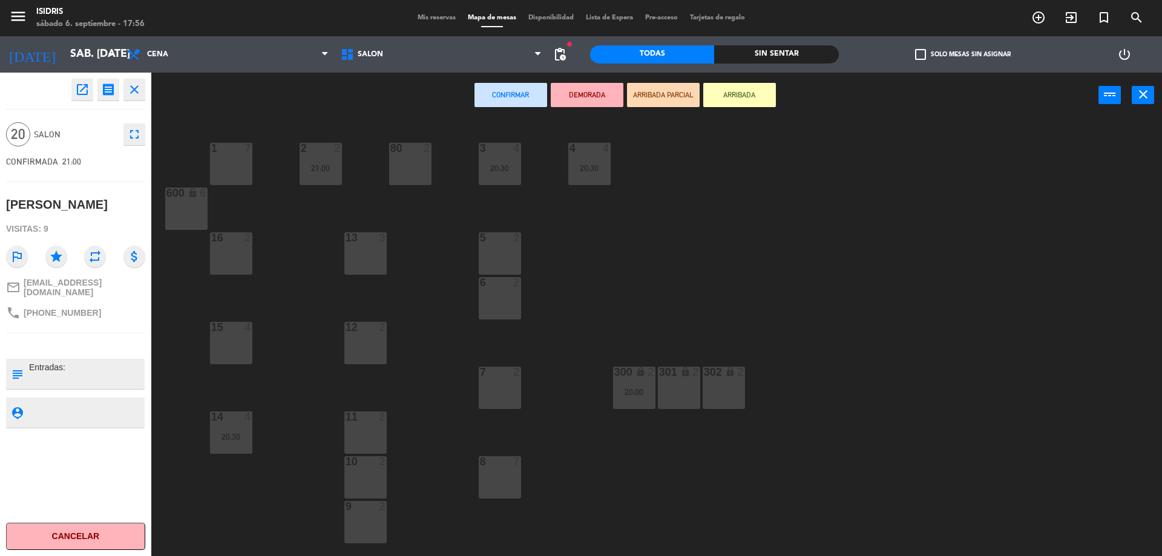
click at [375, 511] on div "2" at bounding box center [385, 506] width 20 height 11
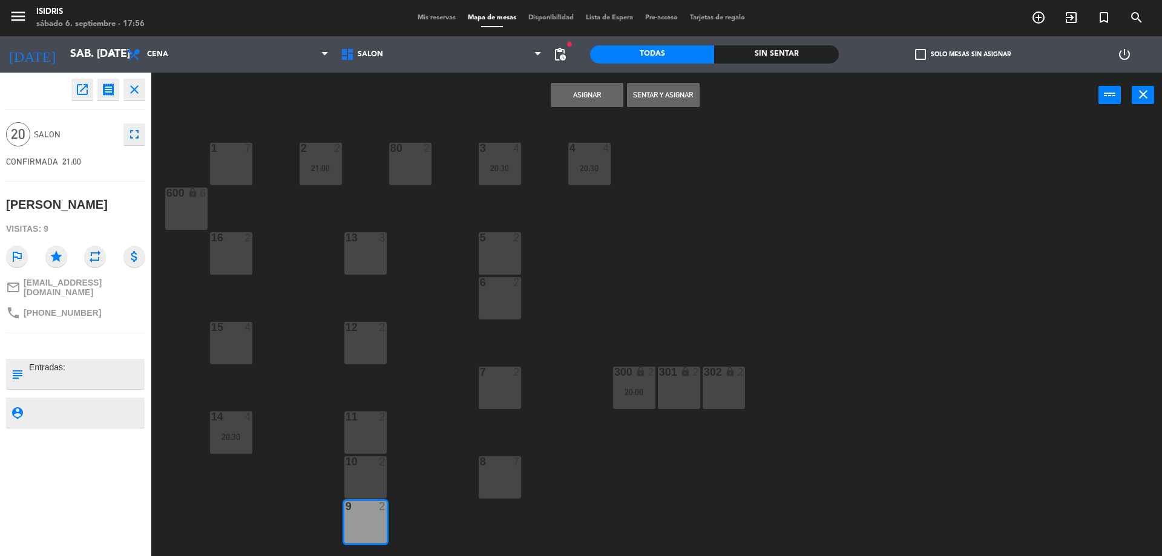
click at [367, 474] on div "10 2" at bounding box center [365, 477] width 42 height 42
click at [378, 435] on div "11 2" at bounding box center [365, 432] width 42 height 42
click at [375, 345] on div "12 2" at bounding box center [365, 343] width 42 height 42
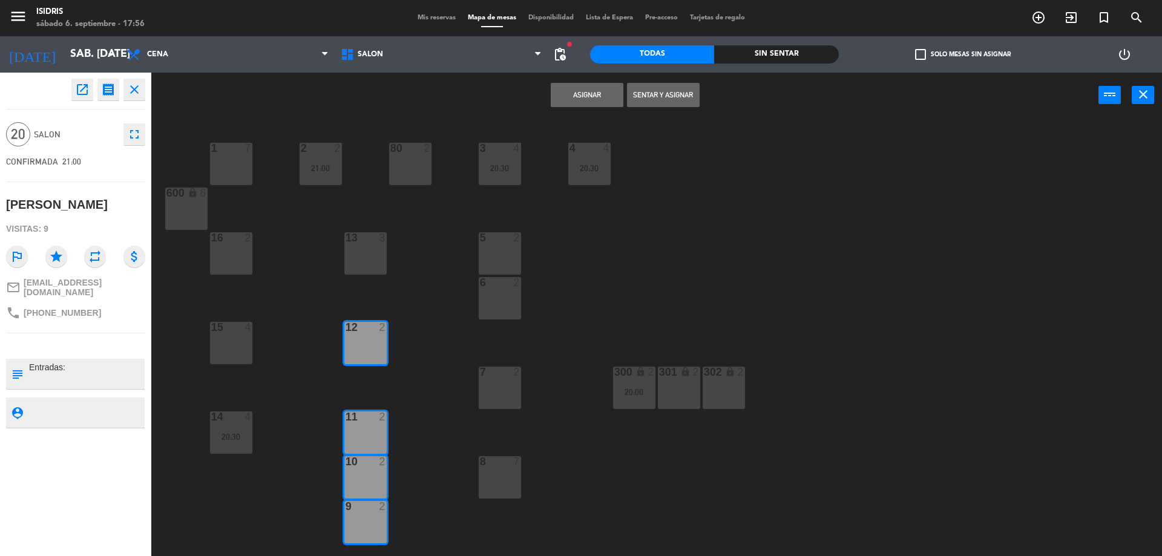
click at [353, 253] on div "13 3" at bounding box center [365, 253] width 42 height 42
click at [598, 94] on button "Asignar" at bounding box center [587, 95] width 73 height 24
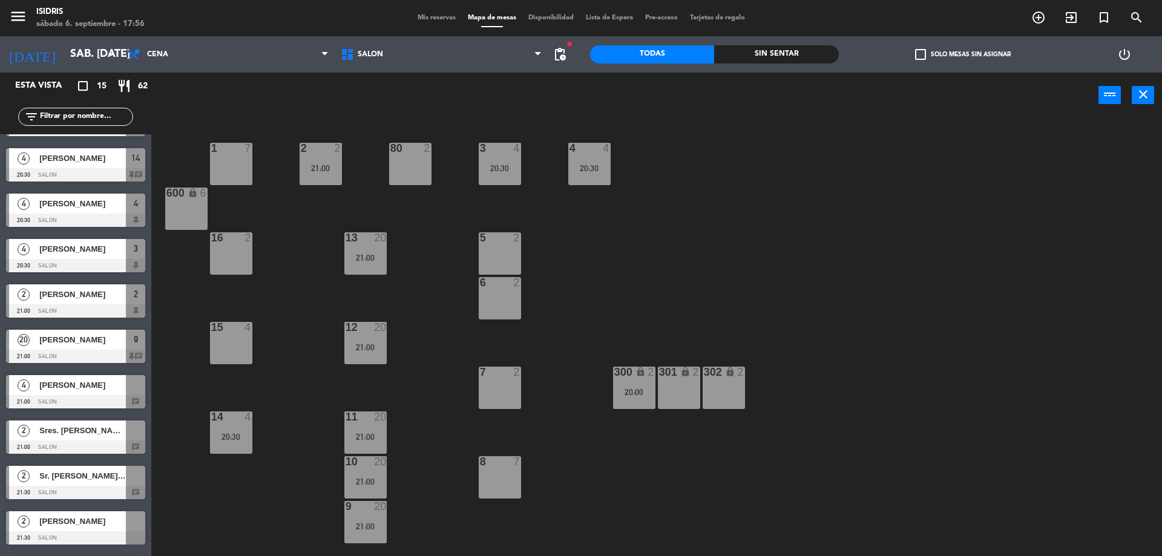
scroll to position [181, 0]
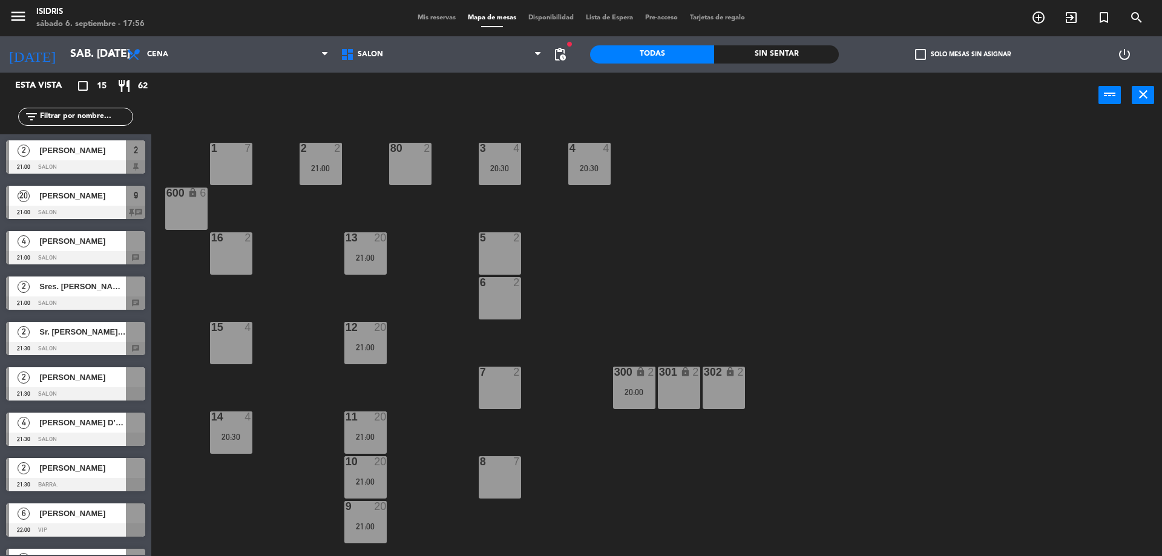
click at [97, 247] on span "[PERSON_NAME]" at bounding box center [82, 241] width 87 height 13
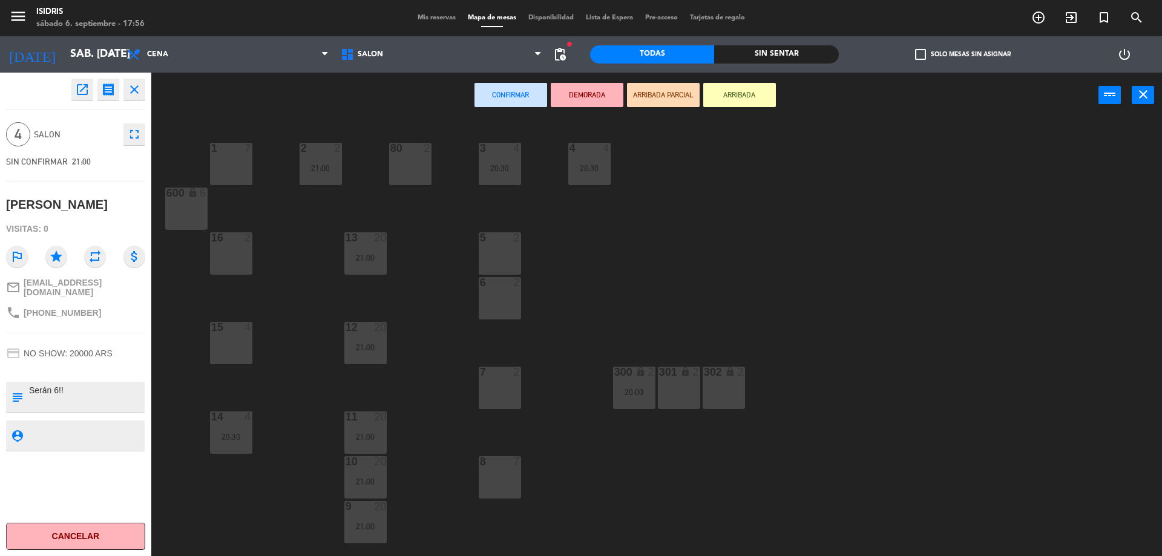
click at [495, 478] on div "8 7" at bounding box center [500, 477] width 42 height 42
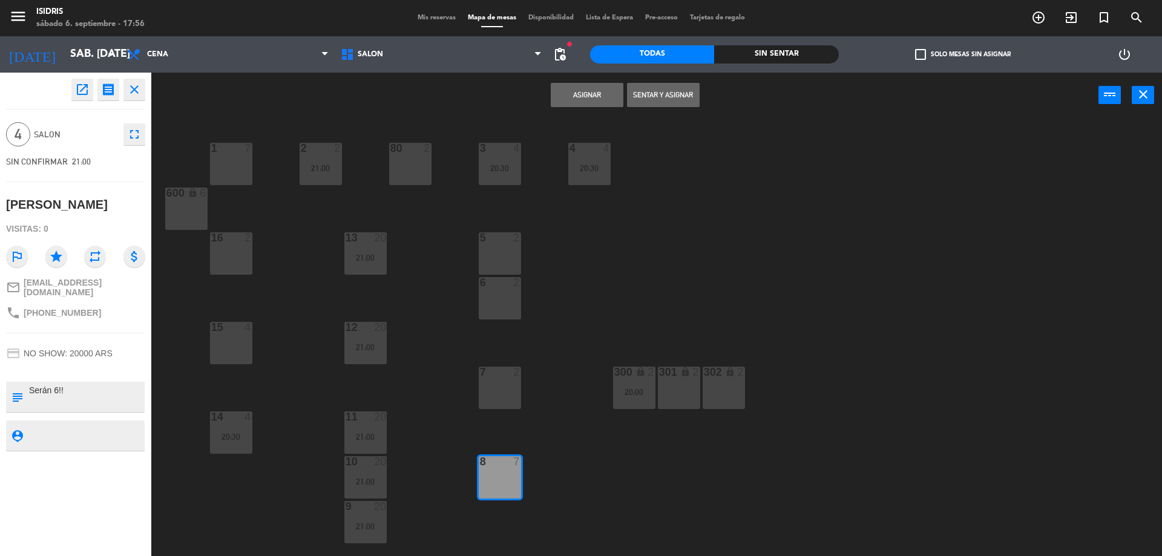
click at [578, 96] on button "Asignar" at bounding box center [587, 95] width 73 height 24
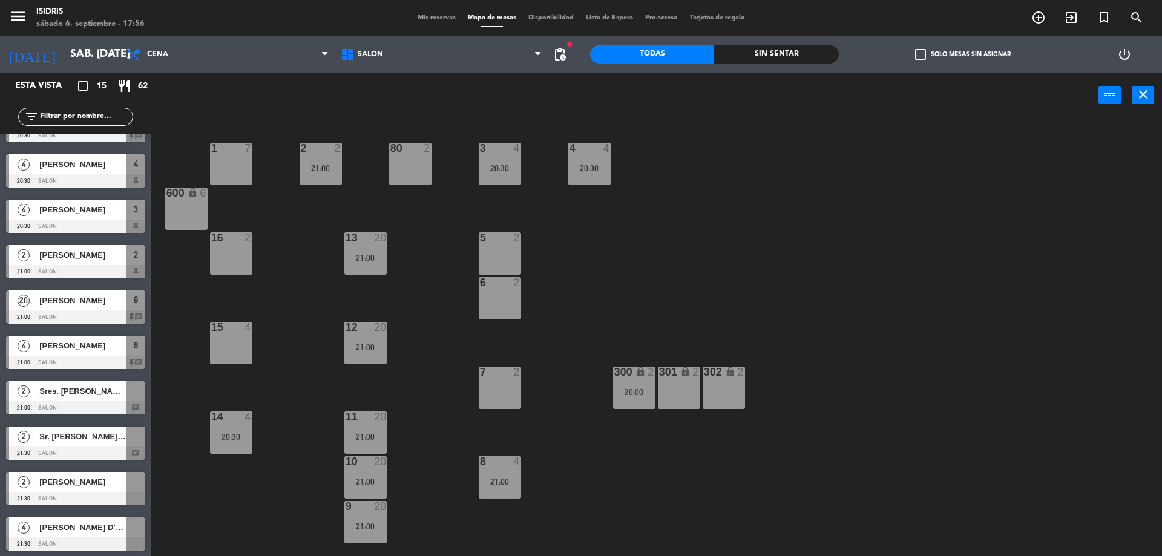
scroll to position [121, 0]
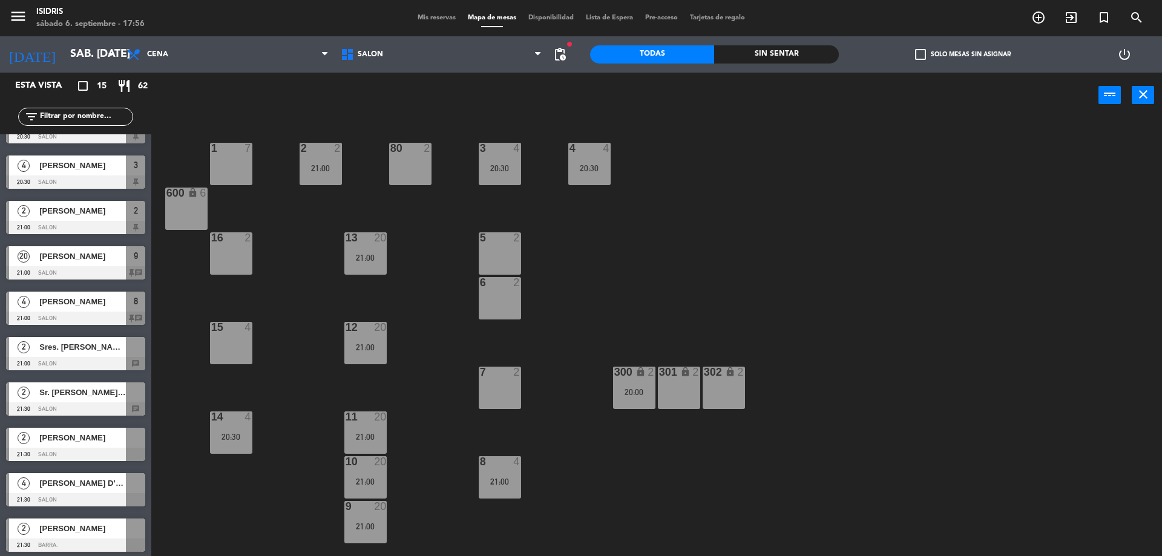
click at [93, 355] on div "Sres. [PERSON_NAME] & [PERSON_NAME] de L2A" at bounding box center [82, 347] width 88 height 20
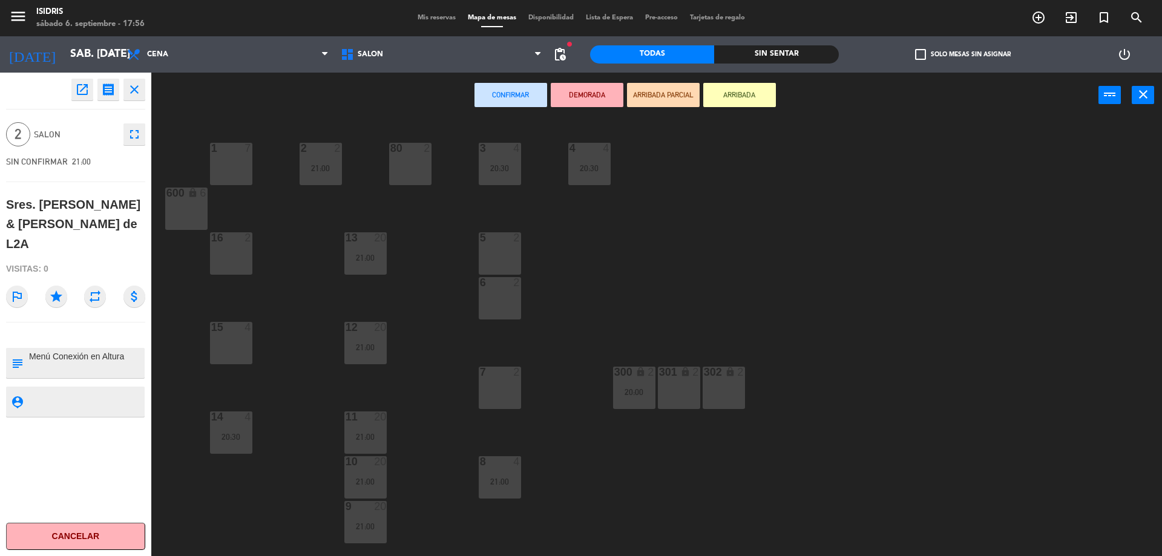
click at [498, 252] on div "5 2" at bounding box center [500, 253] width 42 height 42
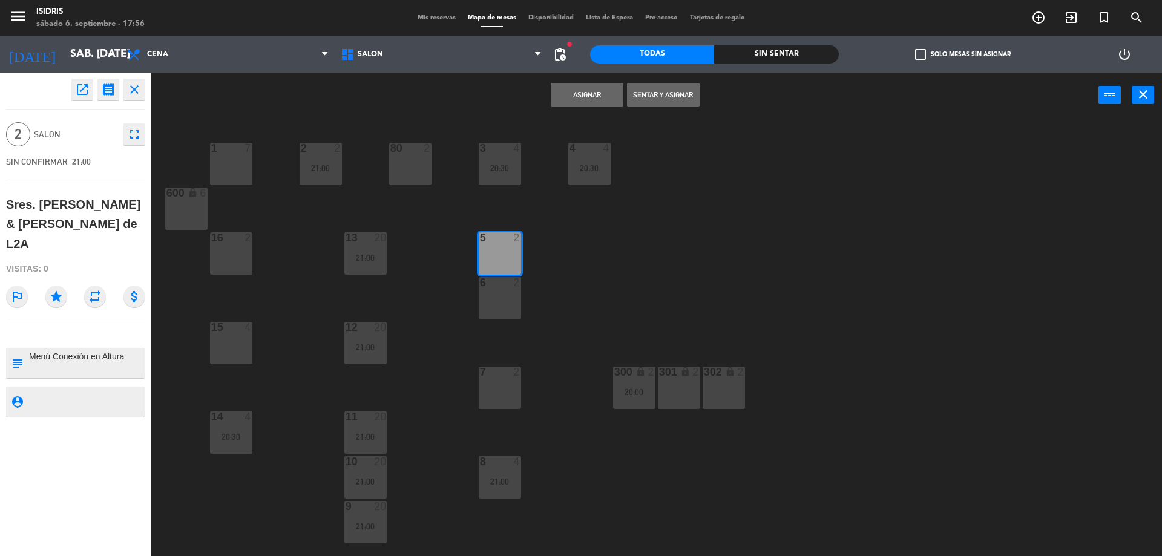
click at [575, 90] on button "Asignar" at bounding box center [587, 95] width 73 height 24
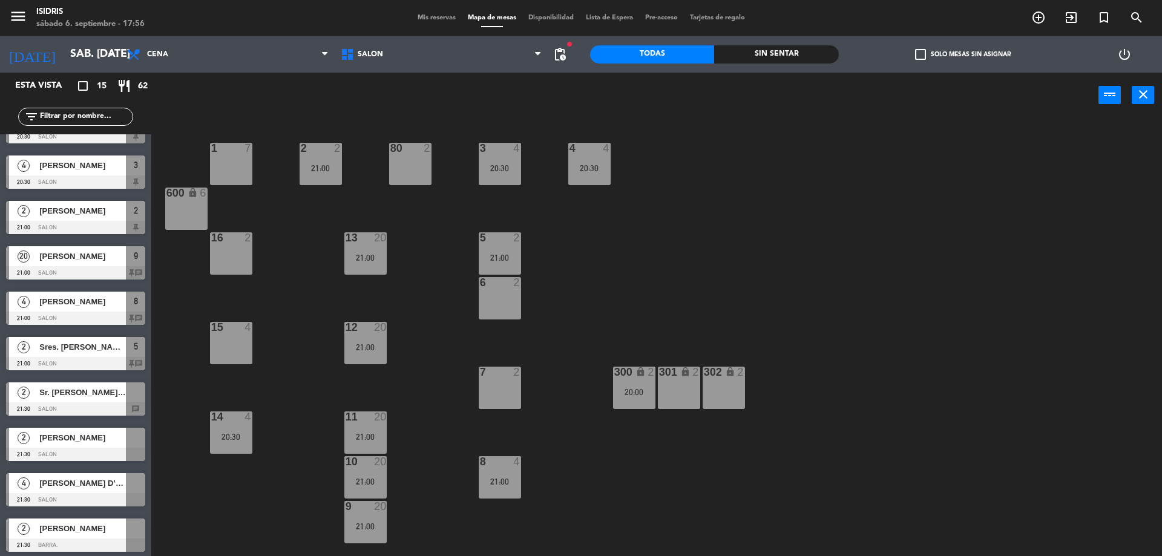
click at [94, 407] on div "2 Sr. [PERSON_NAME] / Huespedes 21:30 SALON chat" at bounding box center [75, 398] width 151 height 45
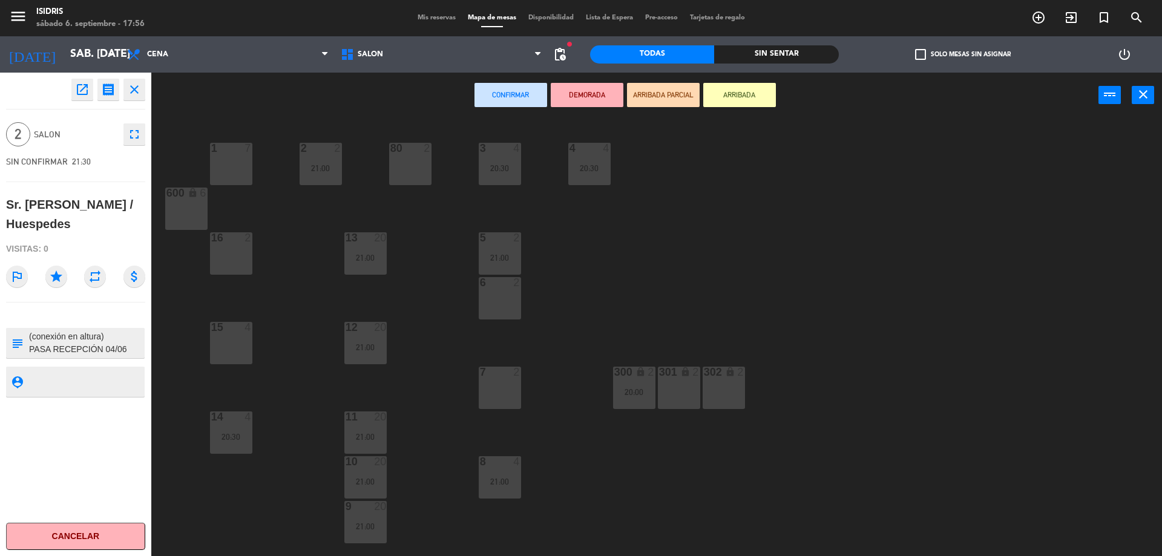
click at [505, 299] on div "6 2" at bounding box center [500, 298] width 42 height 42
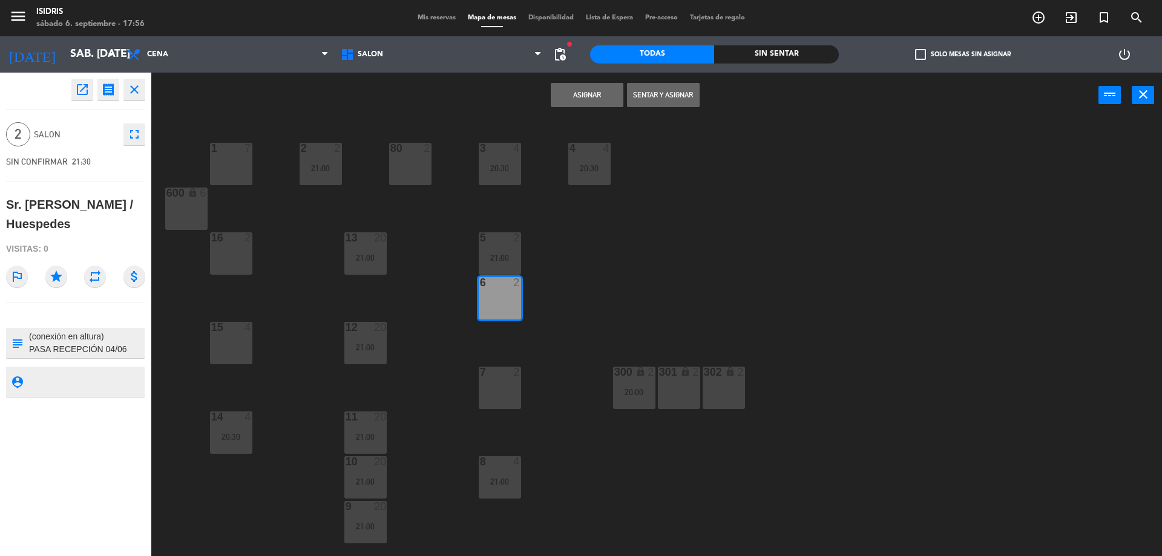
click at [619, 85] on button "Asignar" at bounding box center [587, 95] width 73 height 24
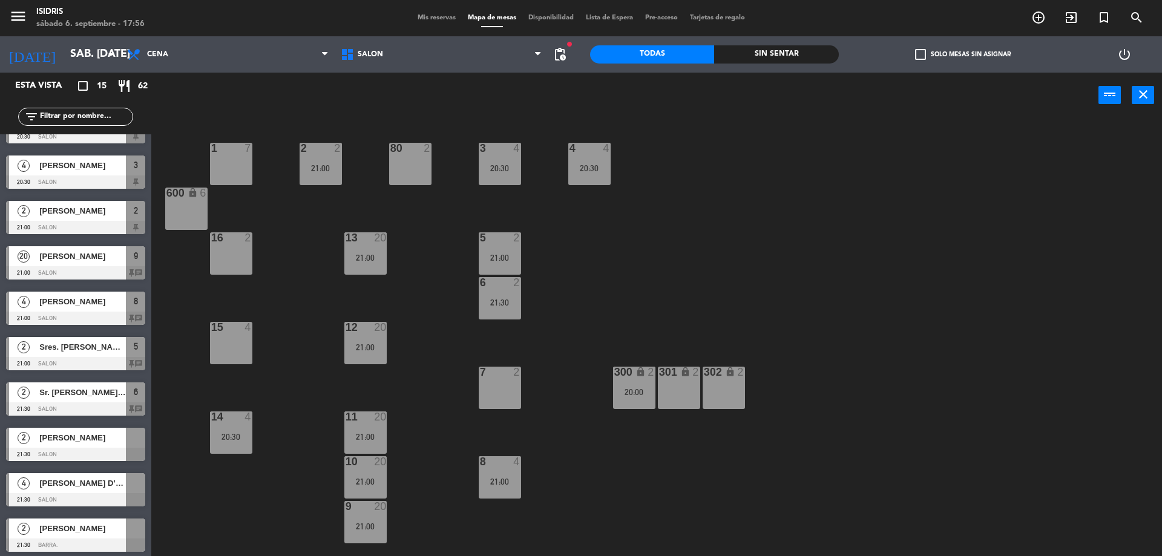
click at [70, 456] on div at bounding box center [75, 454] width 139 height 13
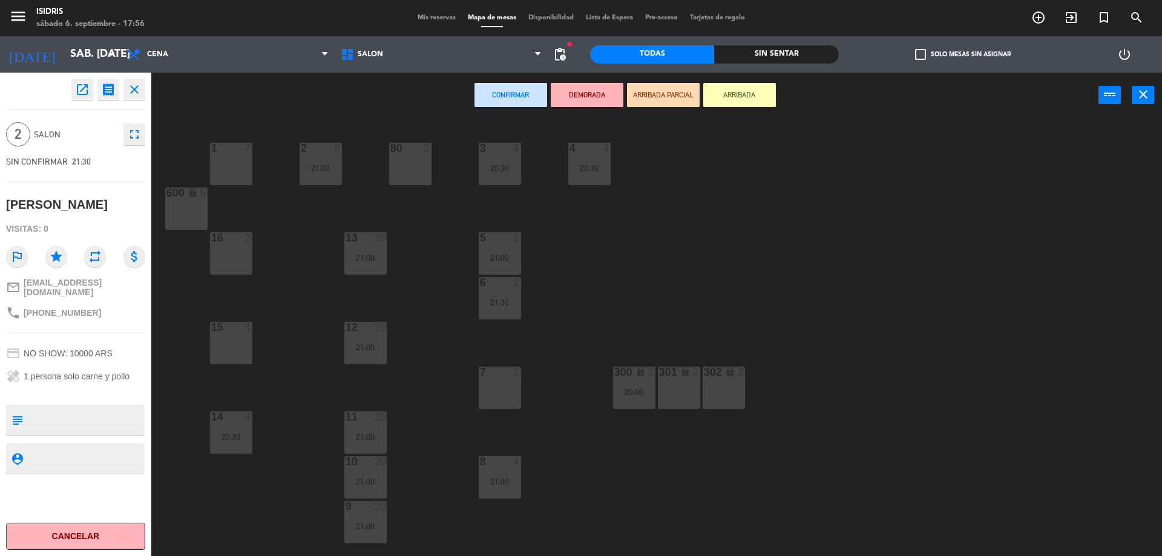
click at [414, 160] on div "80 2" at bounding box center [410, 164] width 42 height 42
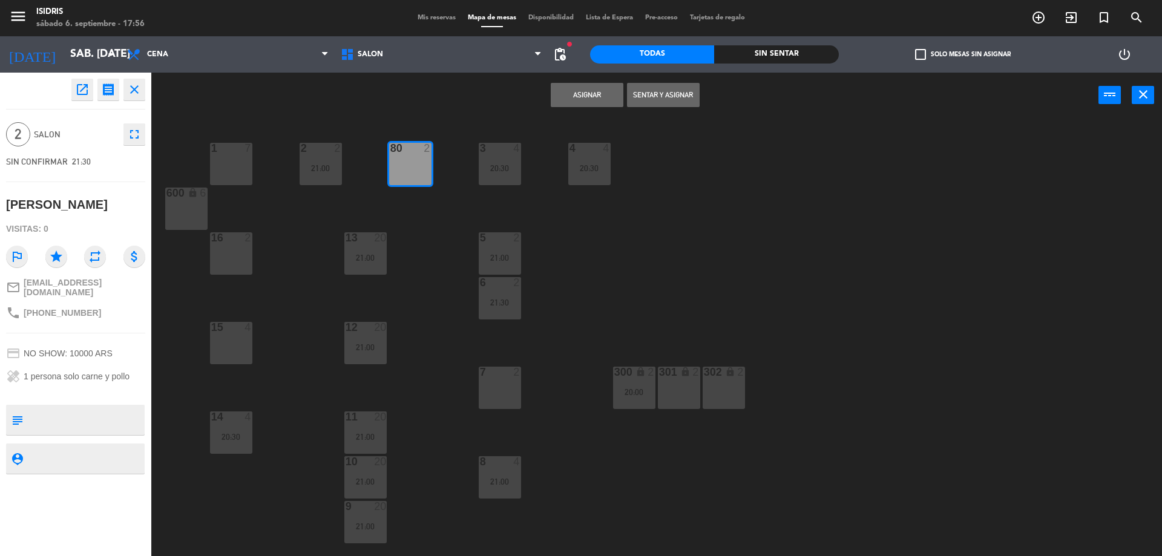
click at [567, 96] on button "Asignar" at bounding box center [587, 95] width 73 height 24
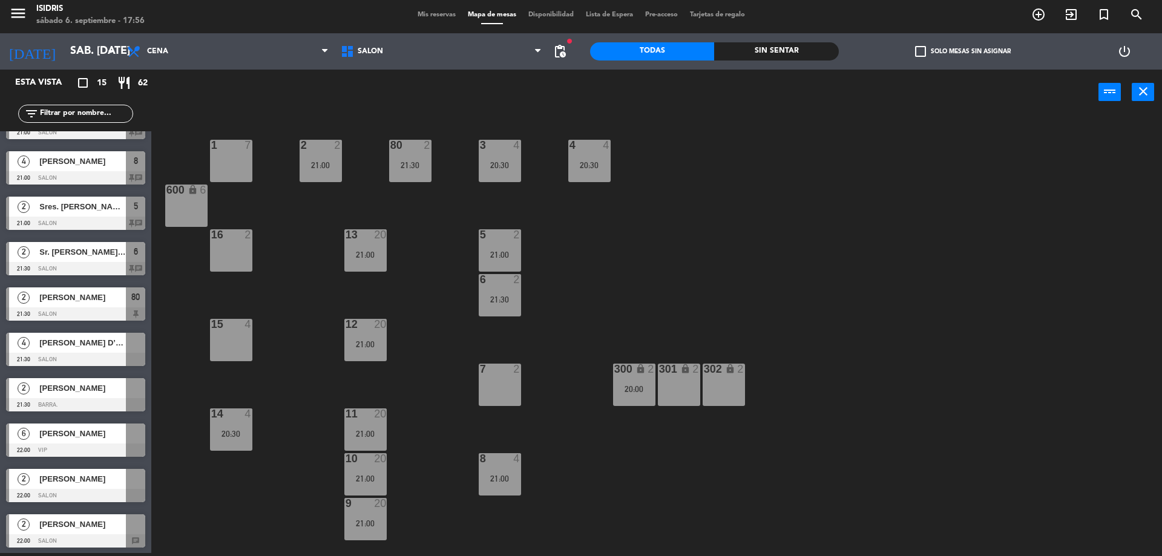
scroll to position [260, 0]
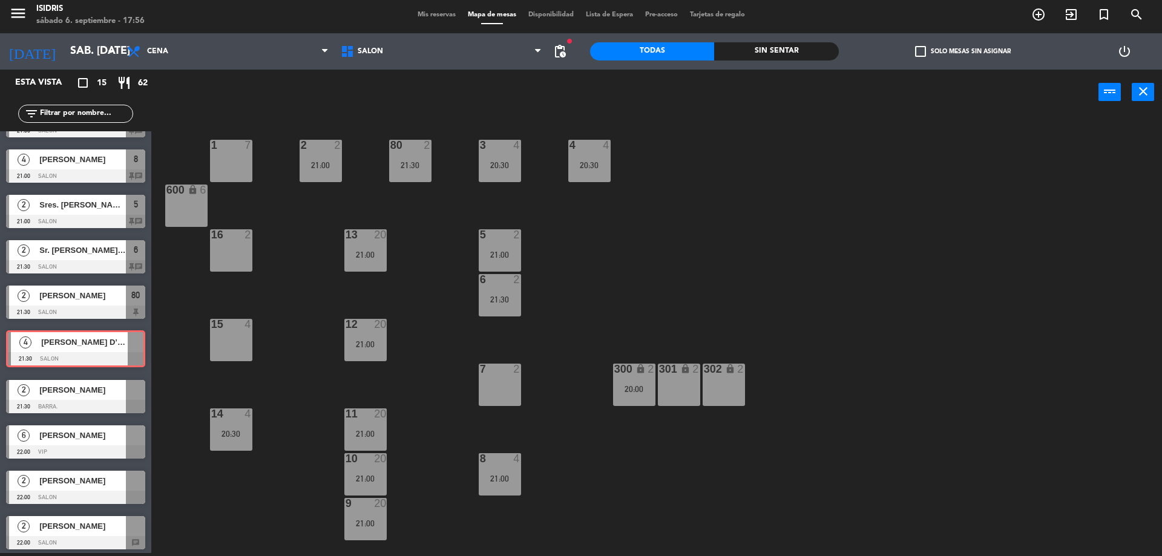
click at [94, 350] on div "4 [PERSON_NAME] D’[PERSON_NAME] [PERSON_NAME] [PERSON_NAME] 21:30 SALON 4 [PERS…" at bounding box center [75, 349] width 151 height 49
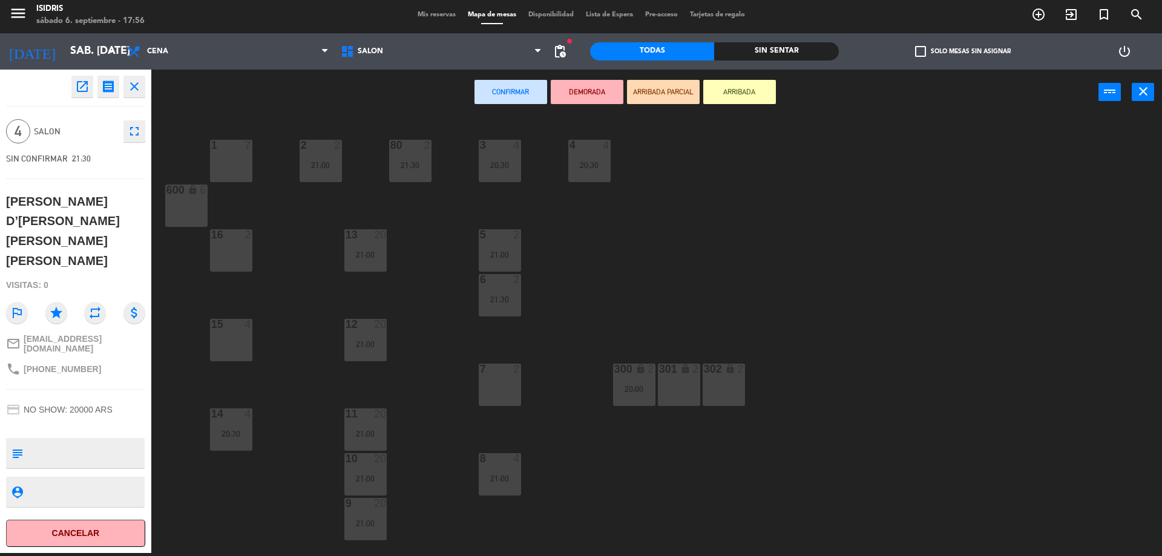
click at [238, 151] on div "1 7" at bounding box center [231, 146] width 42 height 12
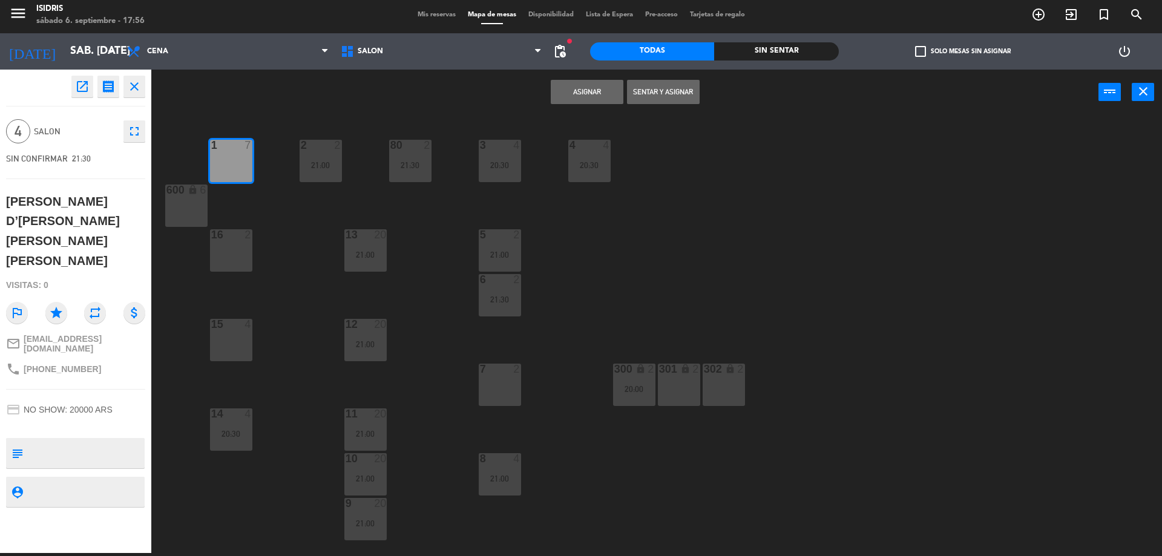
click at [571, 102] on button "Asignar" at bounding box center [587, 92] width 73 height 24
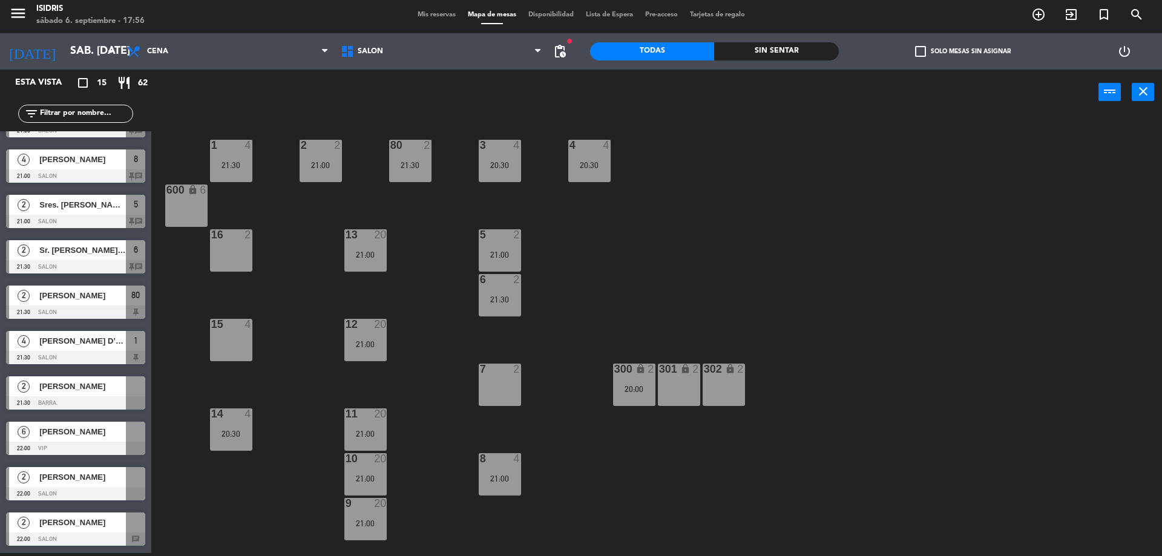
click at [87, 400] on div at bounding box center [75, 402] width 139 height 13
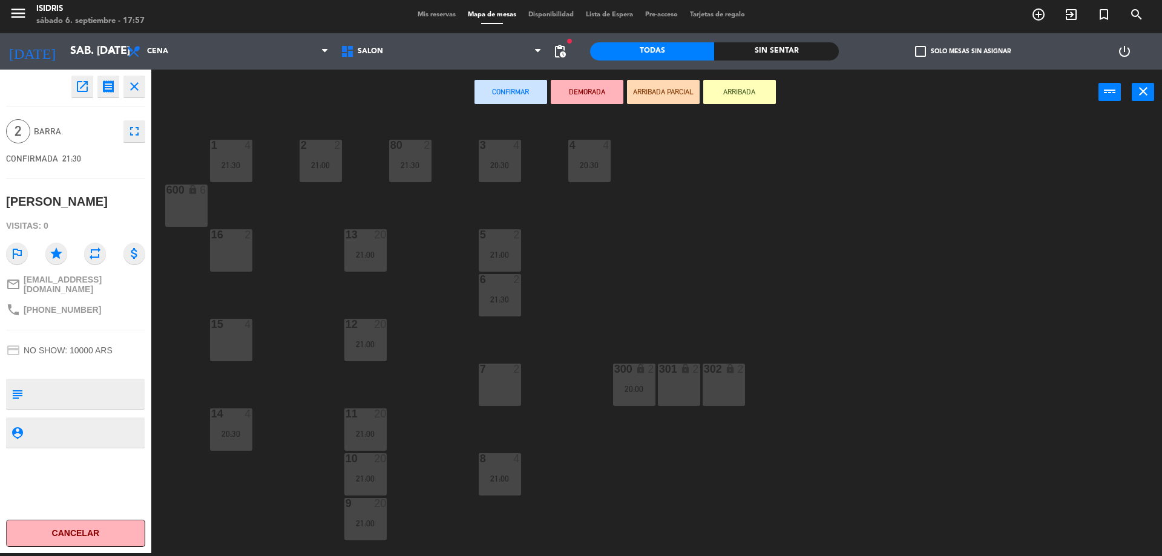
click at [662, 393] on div "301 lock 2" at bounding box center [679, 385] width 42 height 42
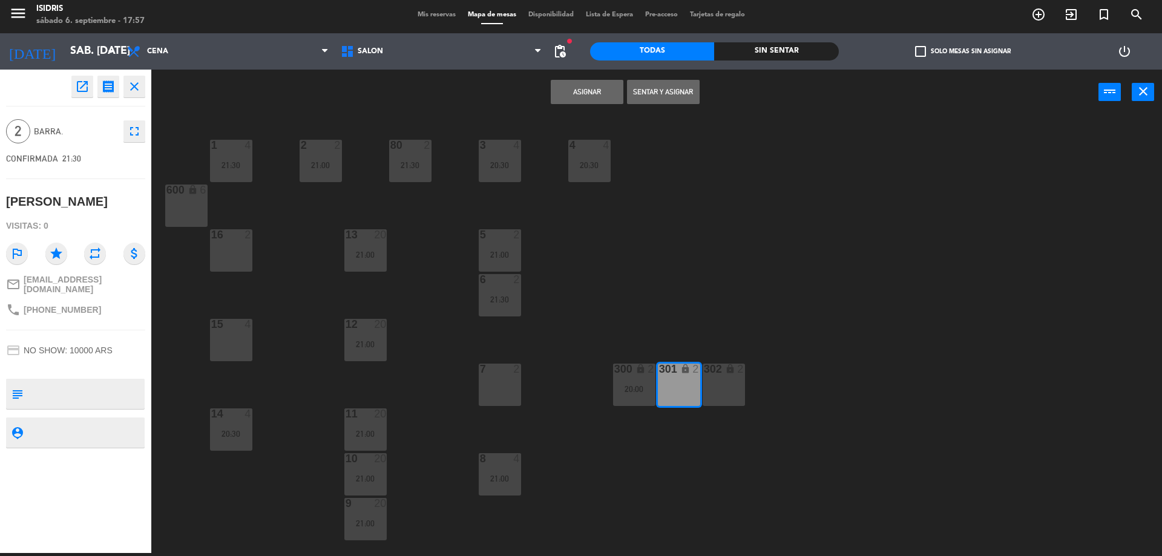
click at [589, 86] on button "Asignar" at bounding box center [587, 92] width 73 height 24
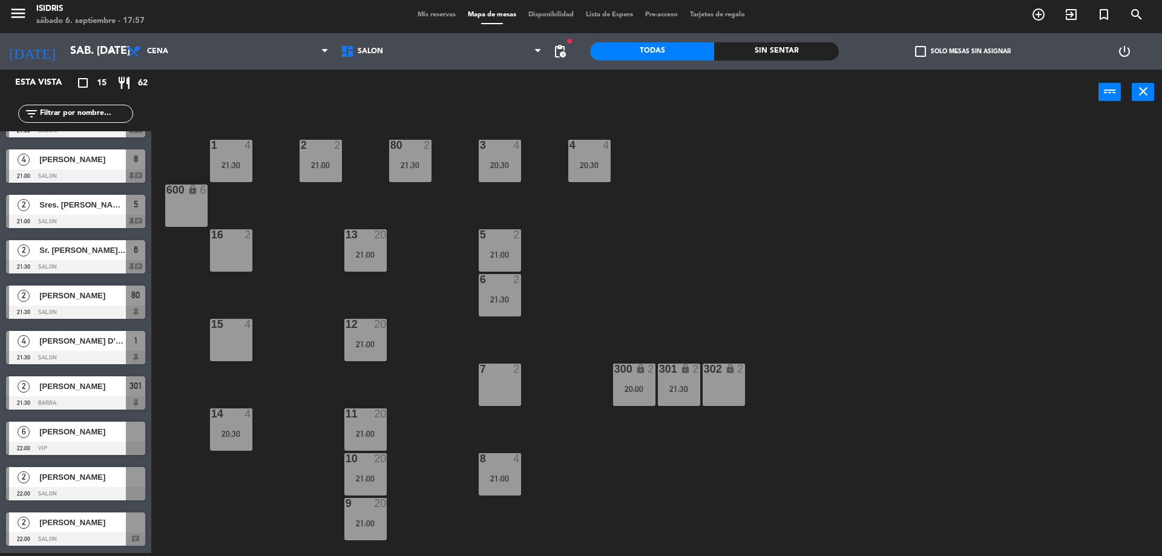
click at [59, 440] on div "[PERSON_NAME]" at bounding box center [82, 432] width 88 height 20
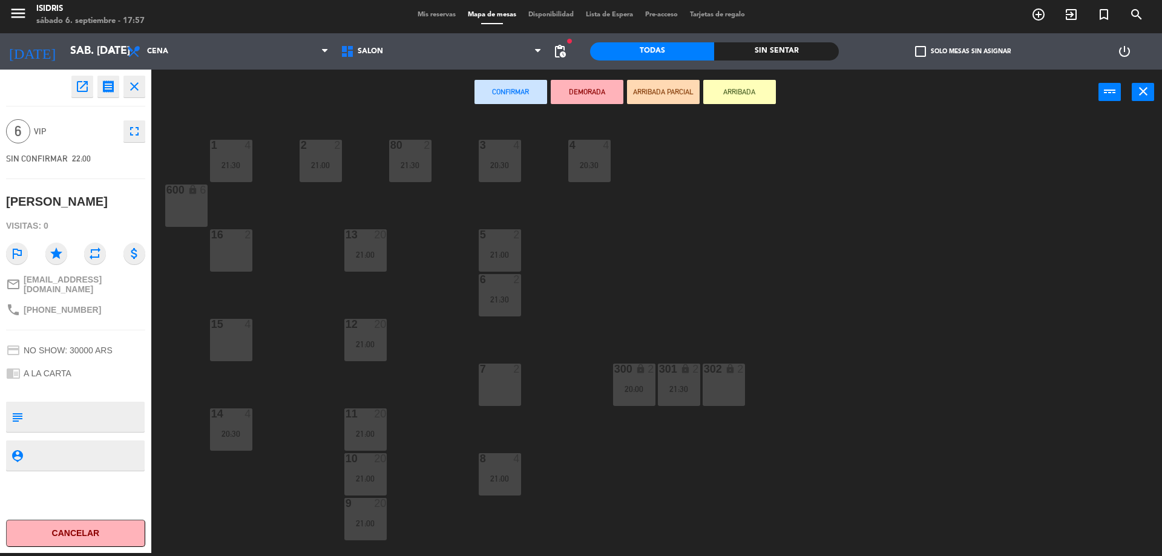
click at [171, 205] on div "600 lock 6" at bounding box center [186, 206] width 42 height 42
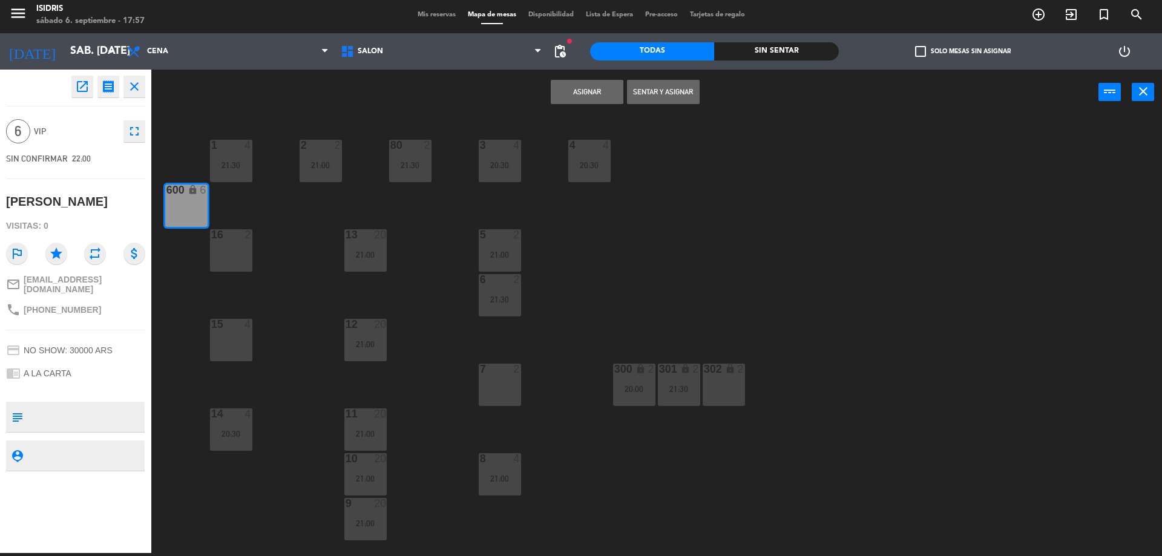
click at [583, 93] on button "Asignar" at bounding box center [587, 92] width 73 height 24
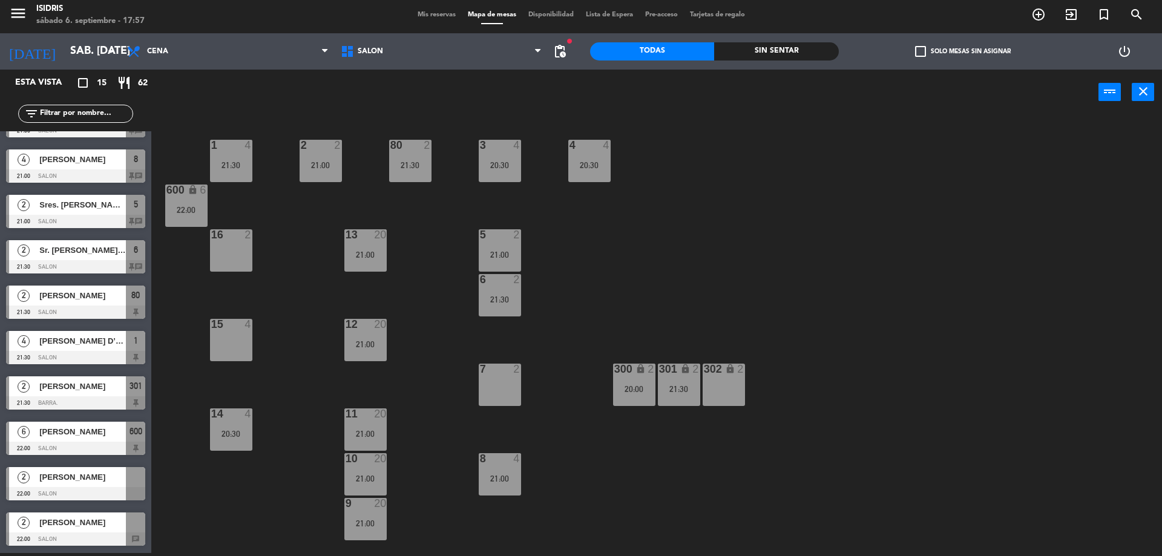
click at [117, 477] on span "[PERSON_NAME]" at bounding box center [82, 477] width 87 height 13
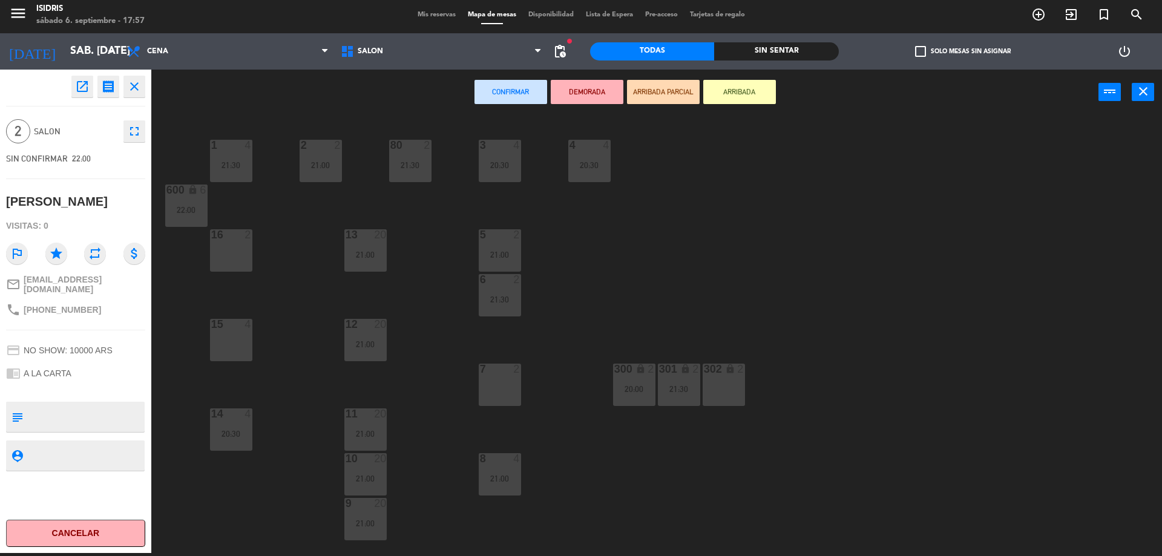
drag, startPoint x: 525, startPoint y: 397, endPoint x: 498, endPoint y: 400, distance: 27.5
click at [515, 404] on div "1 4 21:30 2 2 21:00 3 4 20:30 4 4 20:30 80 2 21:30 600 lock 6 22:00 5 2 21:00 1…" at bounding box center [662, 337] width 999 height 438
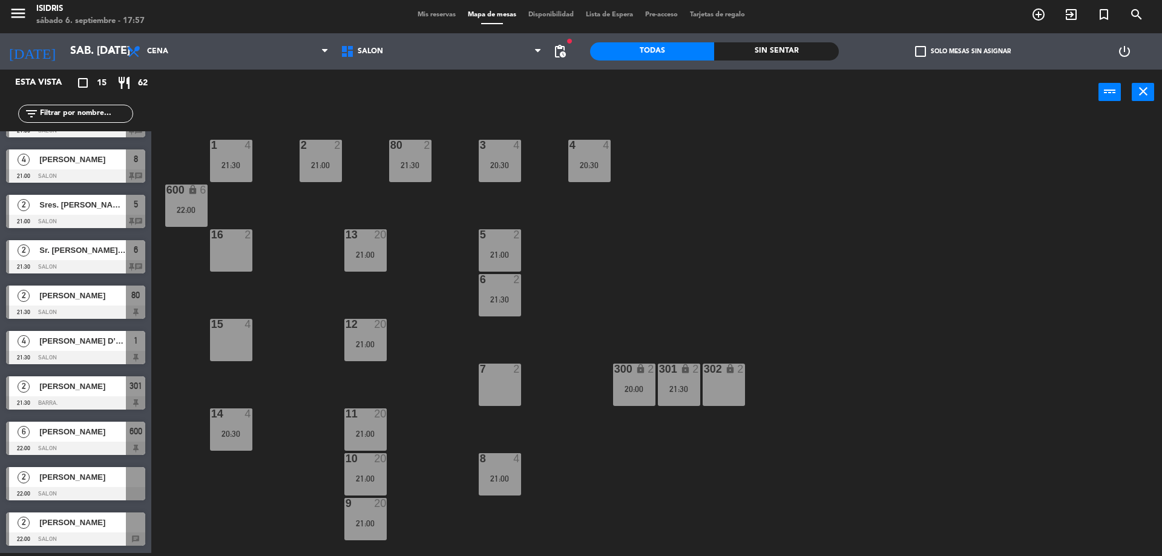
click at [102, 485] on div "[PERSON_NAME]" at bounding box center [82, 477] width 88 height 20
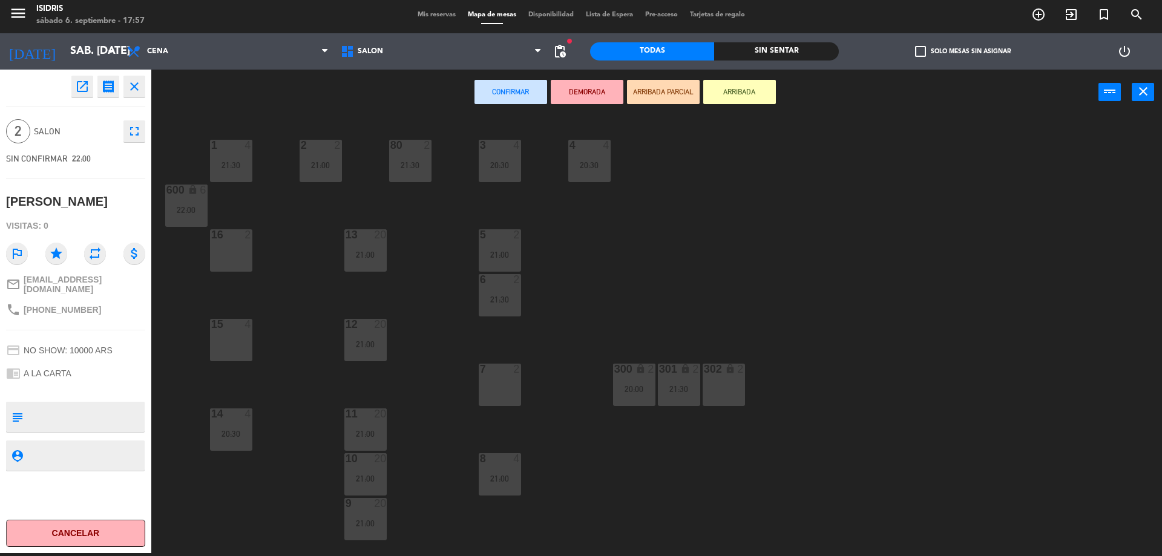
click at [497, 385] on div "7 2" at bounding box center [500, 385] width 42 height 42
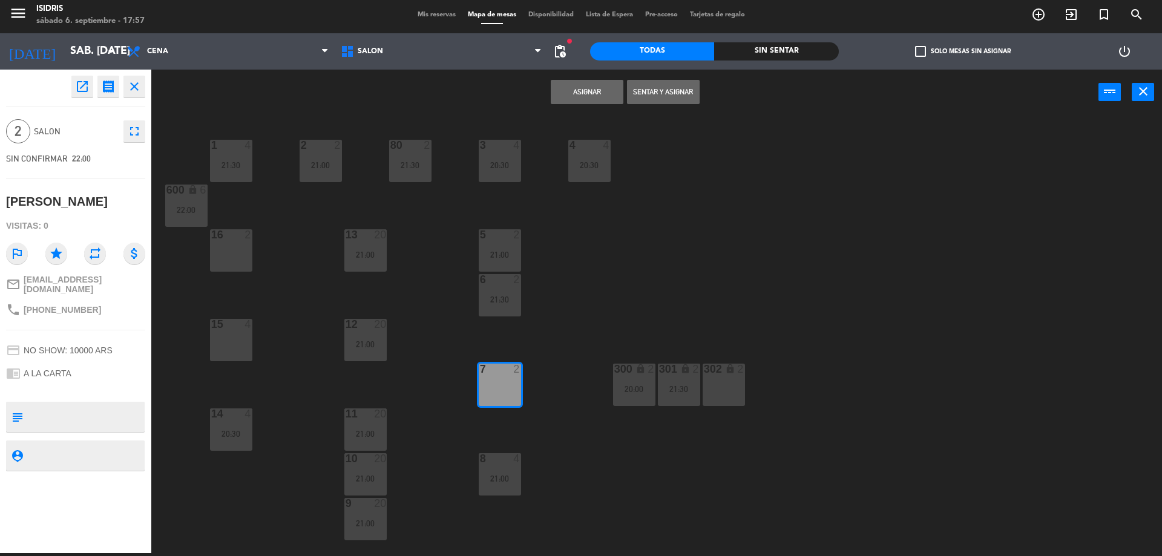
click at [551, 96] on button "Asignar" at bounding box center [587, 92] width 73 height 24
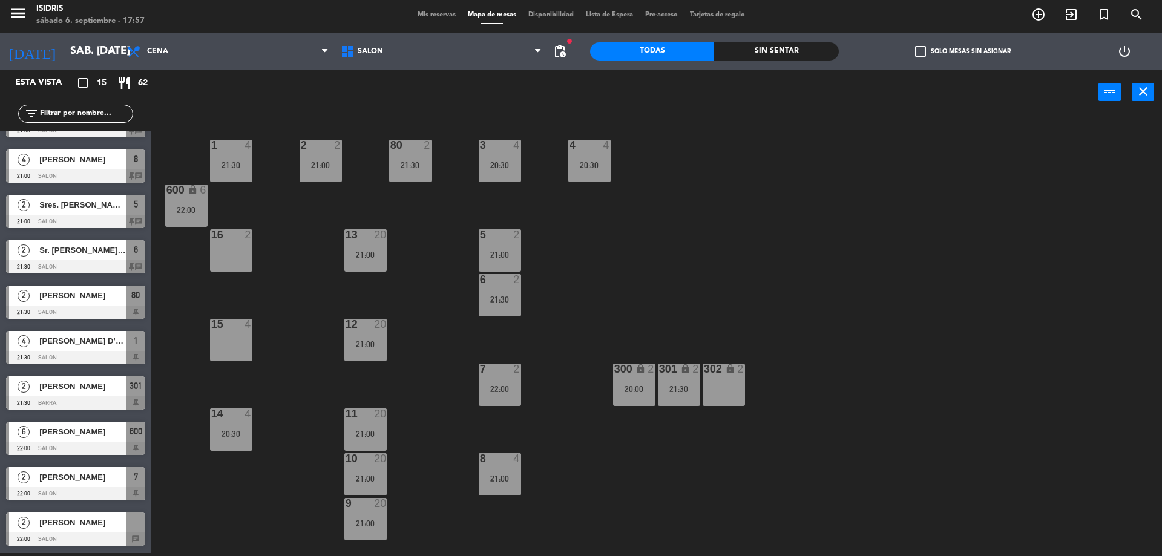
click at [75, 524] on span "[PERSON_NAME]" at bounding box center [82, 522] width 87 height 13
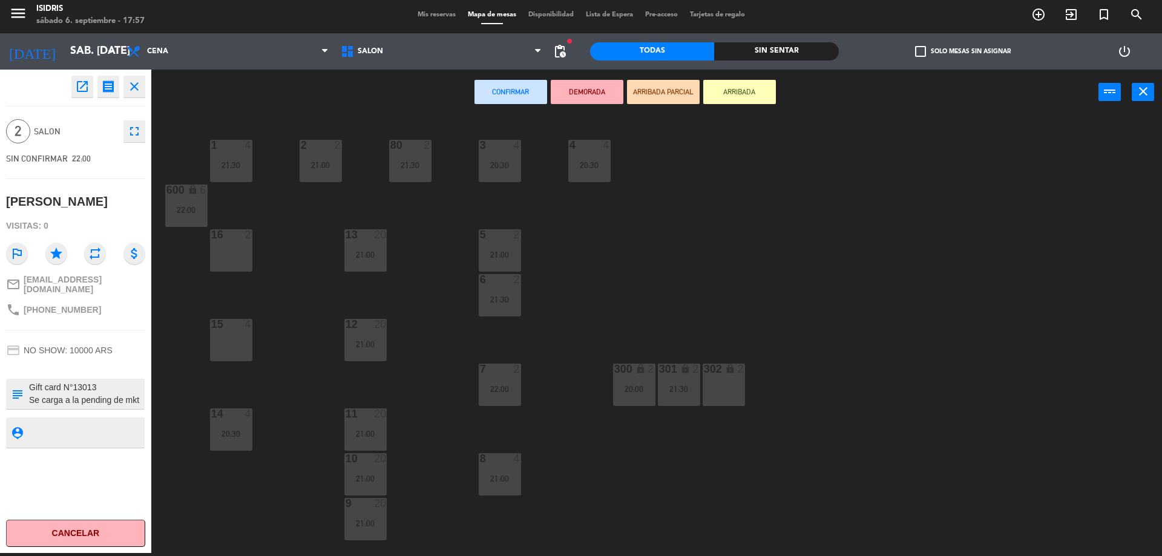
click at [241, 346] on div "15 4" at bounding box center [231, 340] width 42 height 42
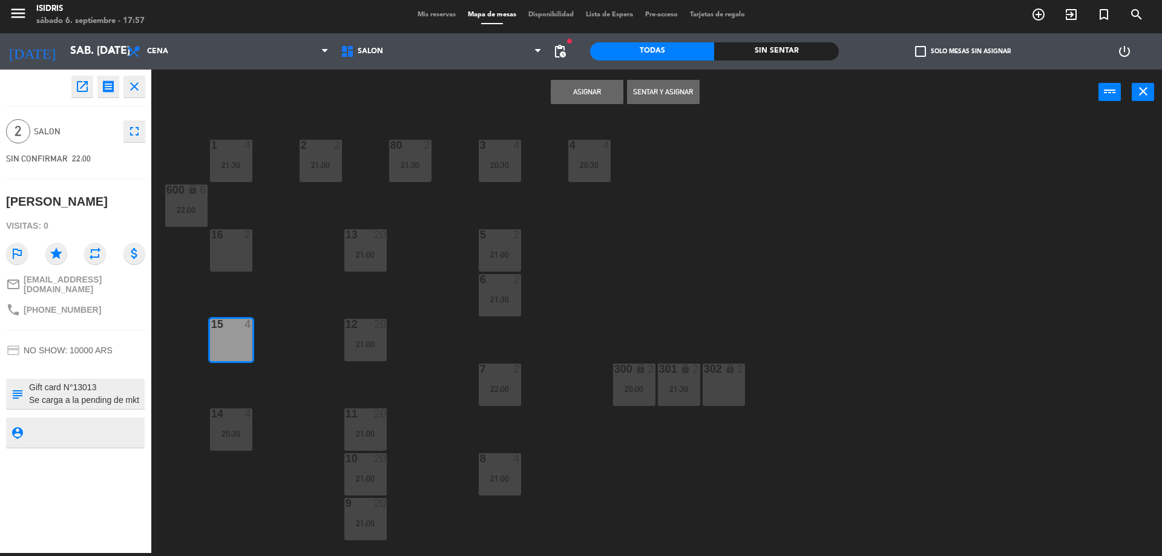
click at [584, 92] on button "Asignar" at bounding box center [587, 92] width 73 height 24
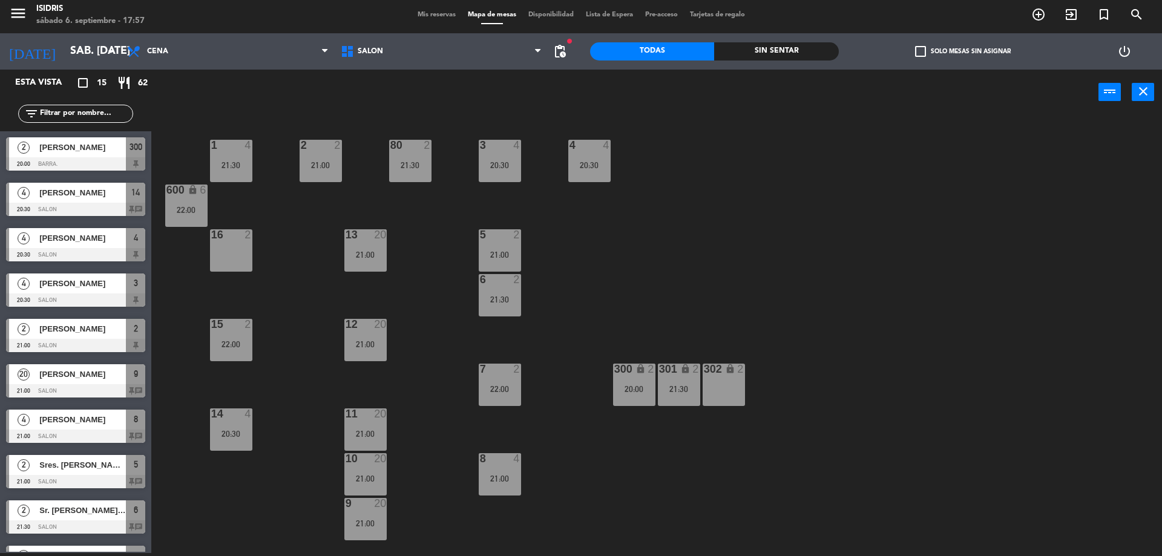
scroll to position [198, 0]
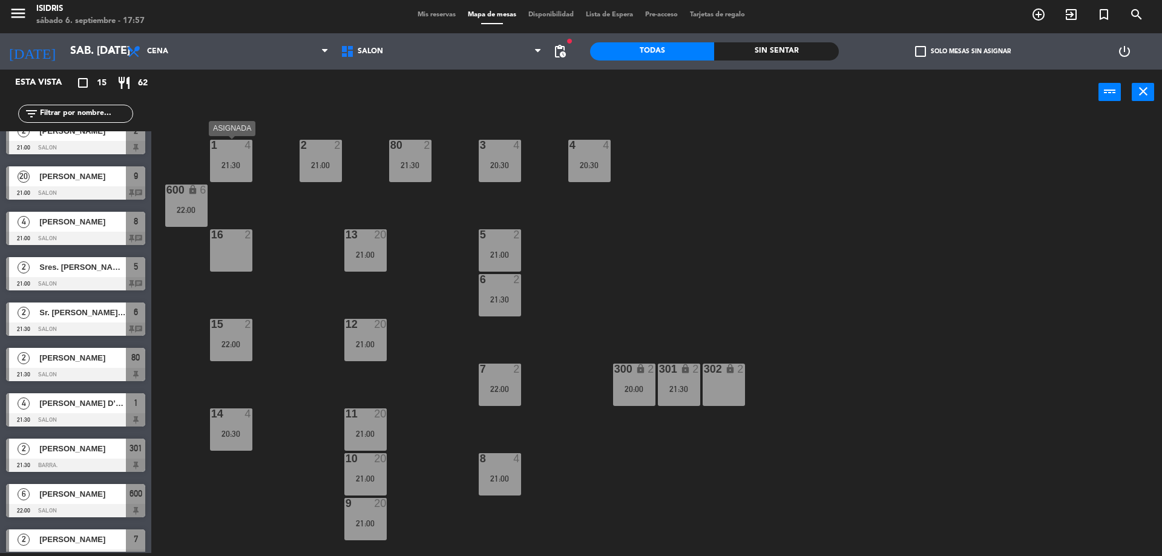
click at [250, 160] on div "21:30" at bounding box center [231, 164] width 42 height 9
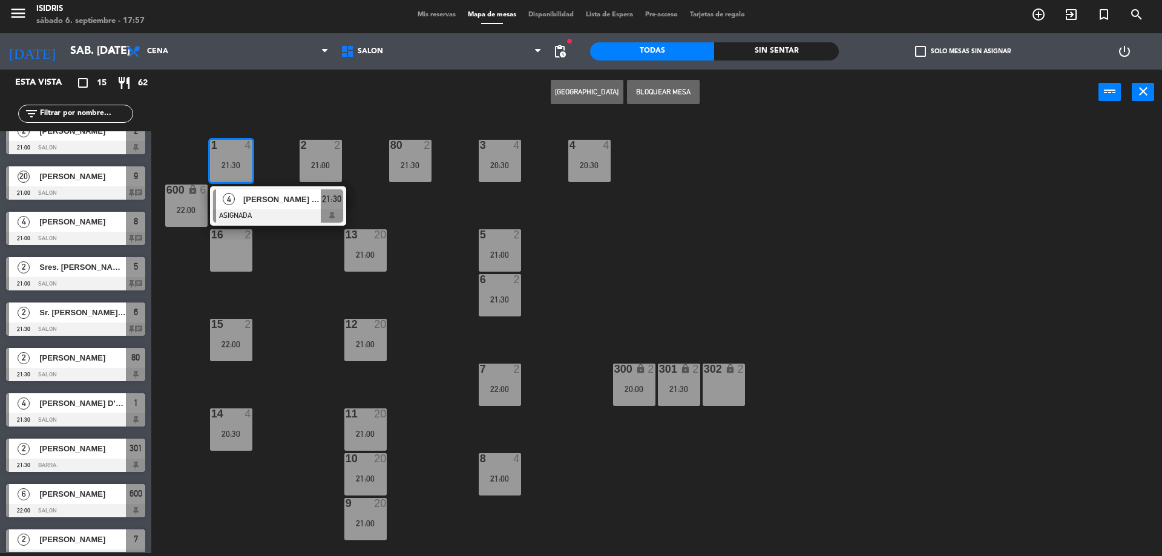
click at [240, 253] on div "16 2" at bounding box center [231, 250] width 42 height 42
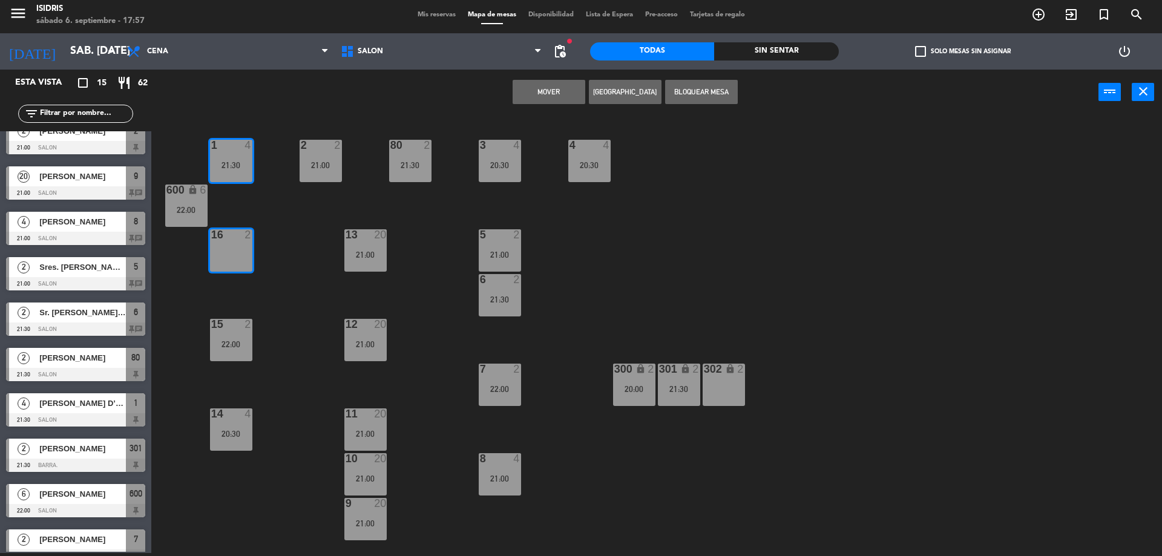
click at [546, 91] on button "Mover" at bounding box center [548, 92] width 73 height 24
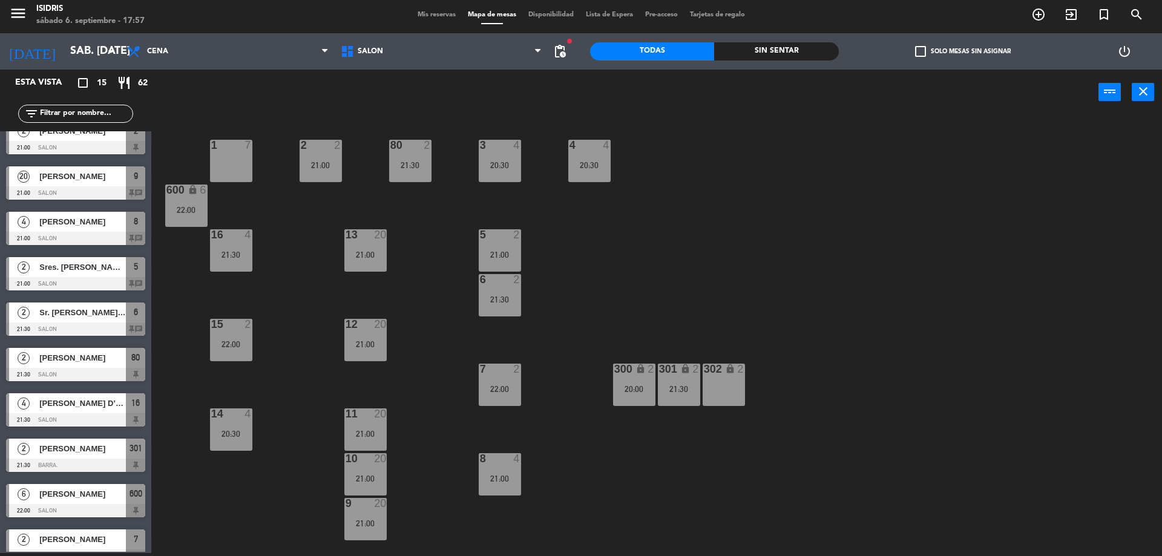
click at [218, 434] on div "20:30" at bounding box center [231, 434] width 42 height 8
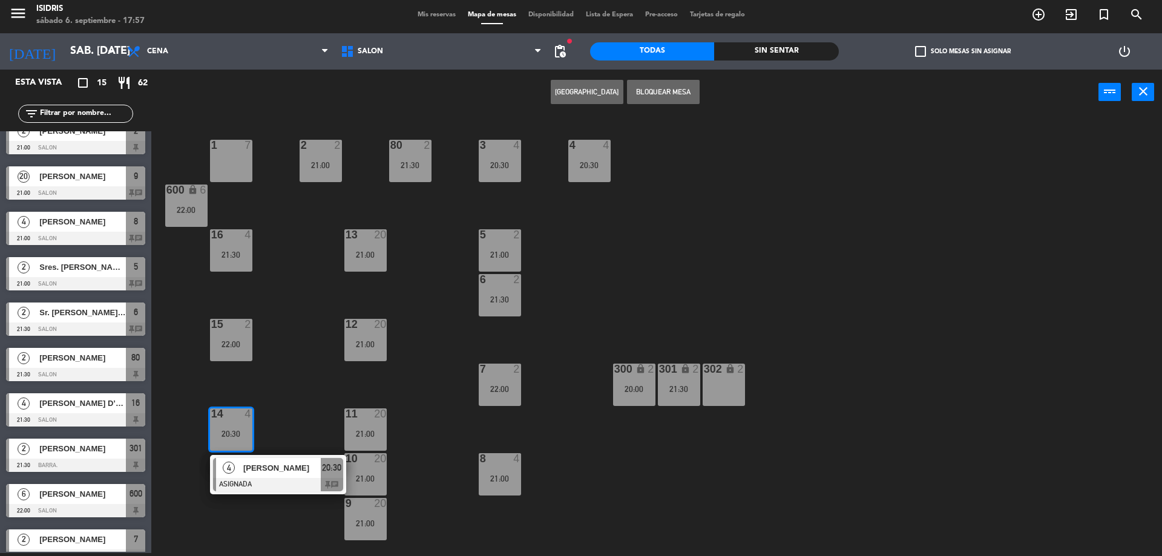
click at [237, 153] on div "1 7" at bounding box center [231, 161] width 42 height 42
click at [514, 78] on div "Mover Crear Reserva Bloquear Mesa power_input close" at bounding box center [624, 93] width 947 height 46
click at [540, 82] on button "Mover" at bounding box center [548, 92] width 73 height 24
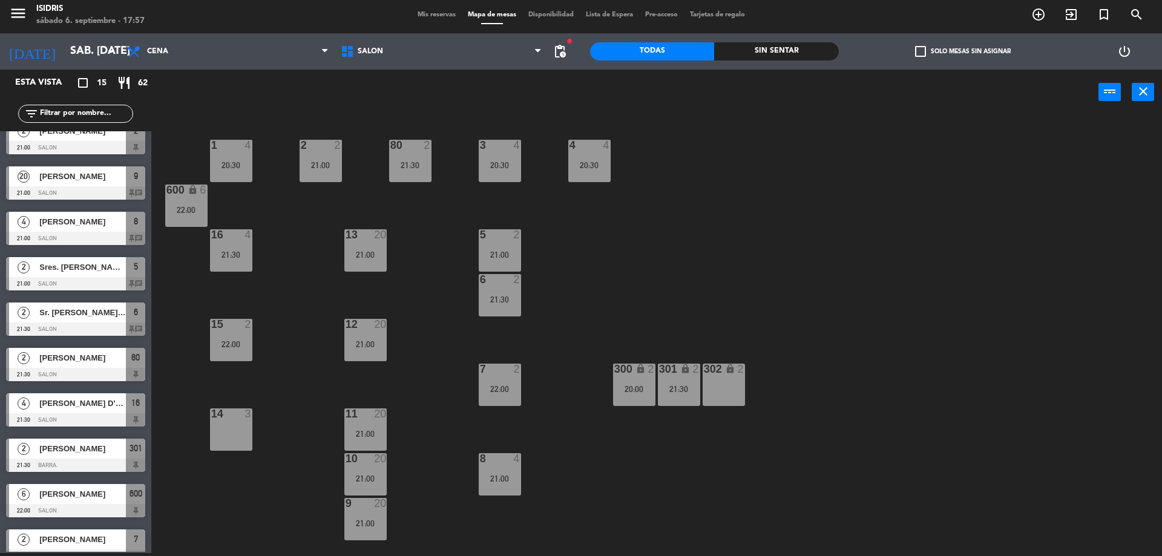
click at [223, 250] on div "21:30" at bounding box center [231, 254] width 42 height 8
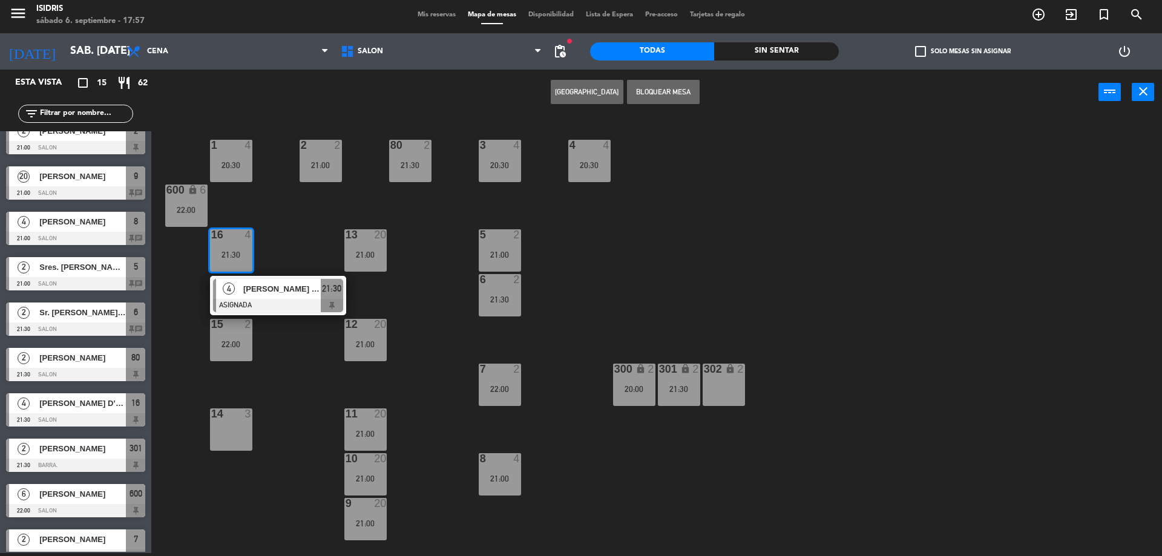
click at [237, 428] on div "14 3" at bounding box center [231, 429] width 42 height 42
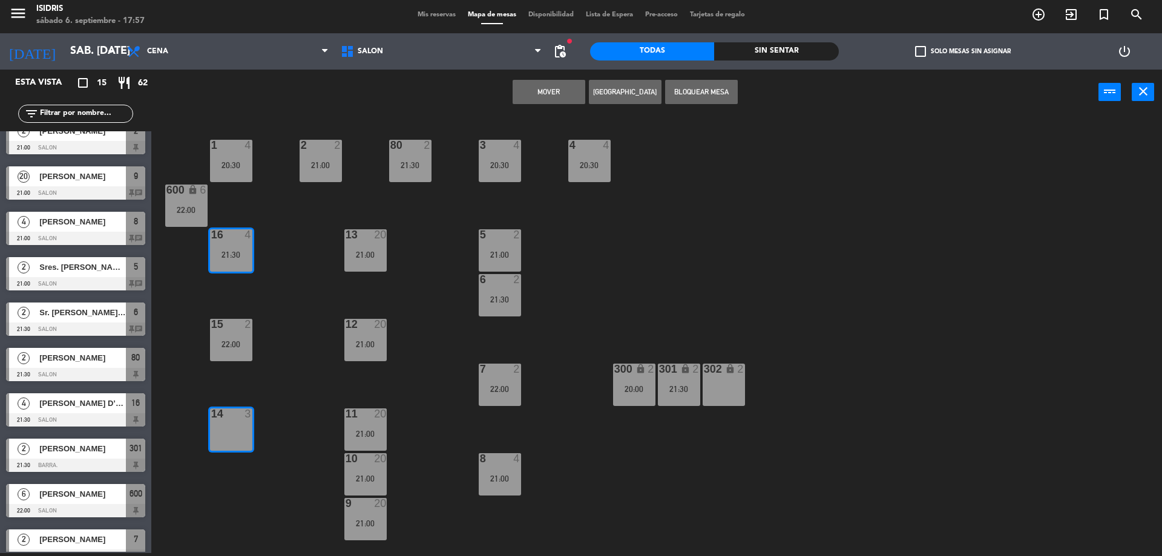
click at [564, 90] on button "Mover" at bounding box center [548, 92] width 73 height 24
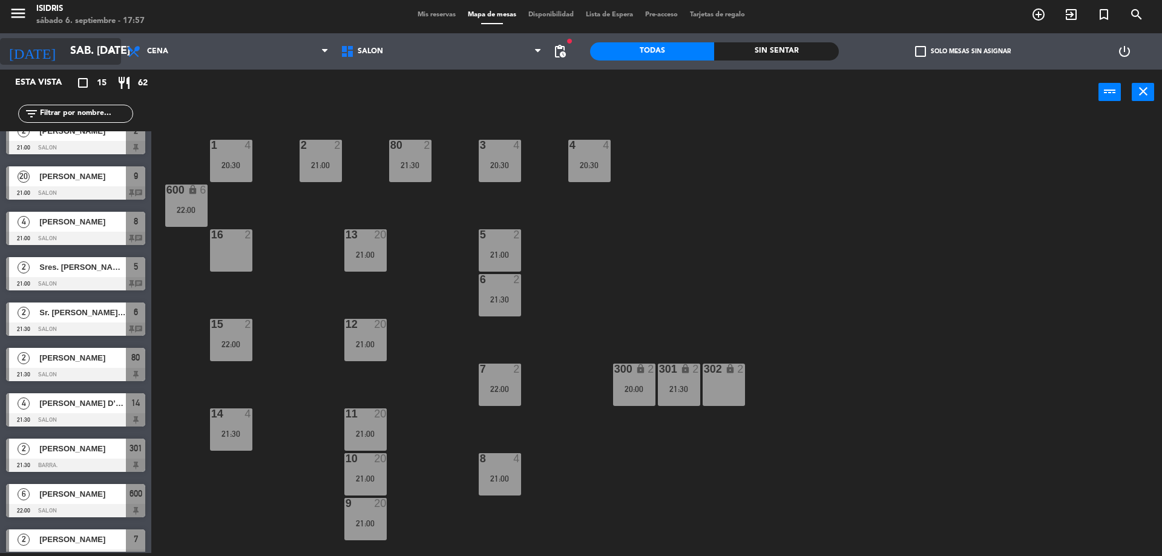
click at [94, 42] on input "sáb. [DATE]" at bounding box center [134, 51] width 140 height 24
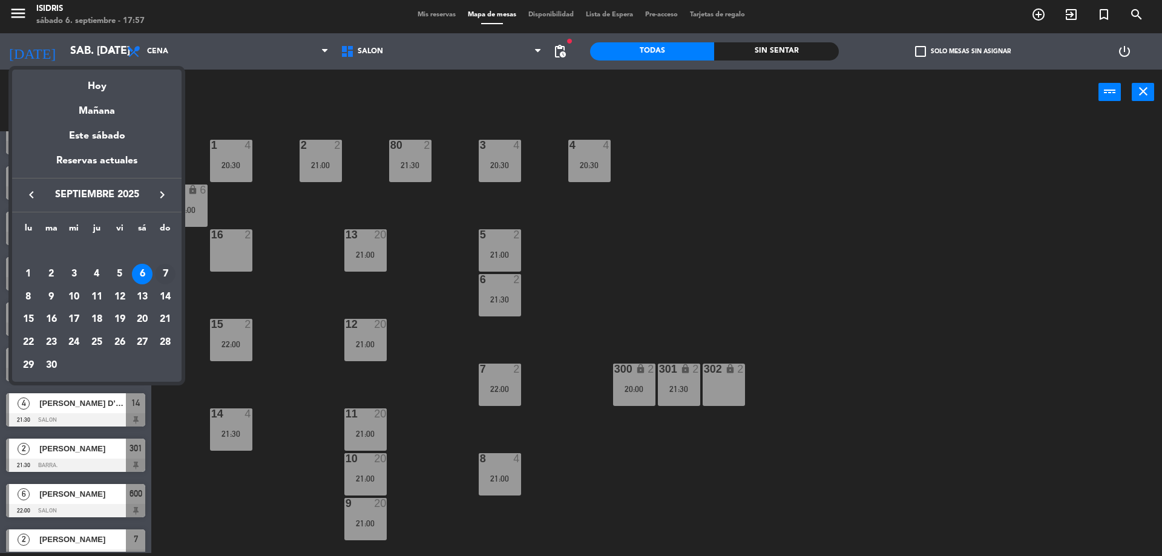
click at [170, 275] on div "7" at bounding box center [165, 274] width 21 height 21
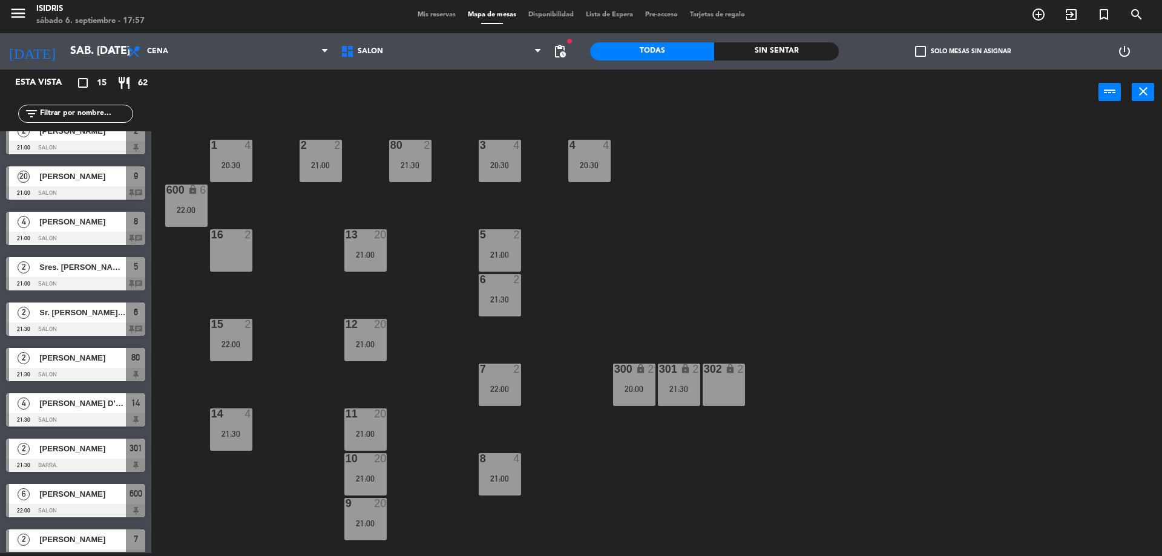
type input "dom. [DATE]"
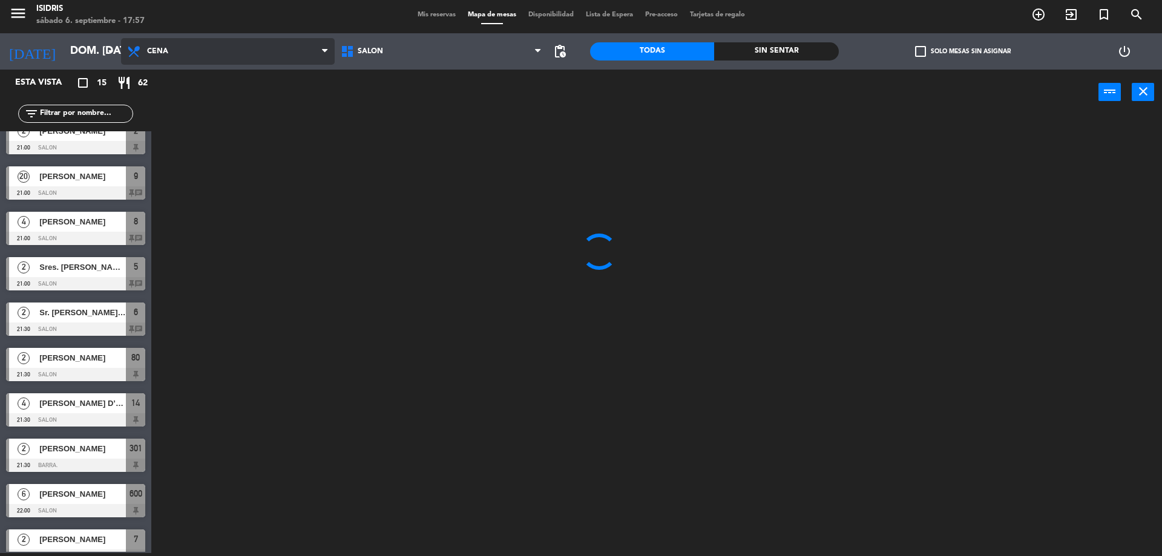
click at [204, 60] on span "Cena" at bounding box center [228, 51] width 214 height 27
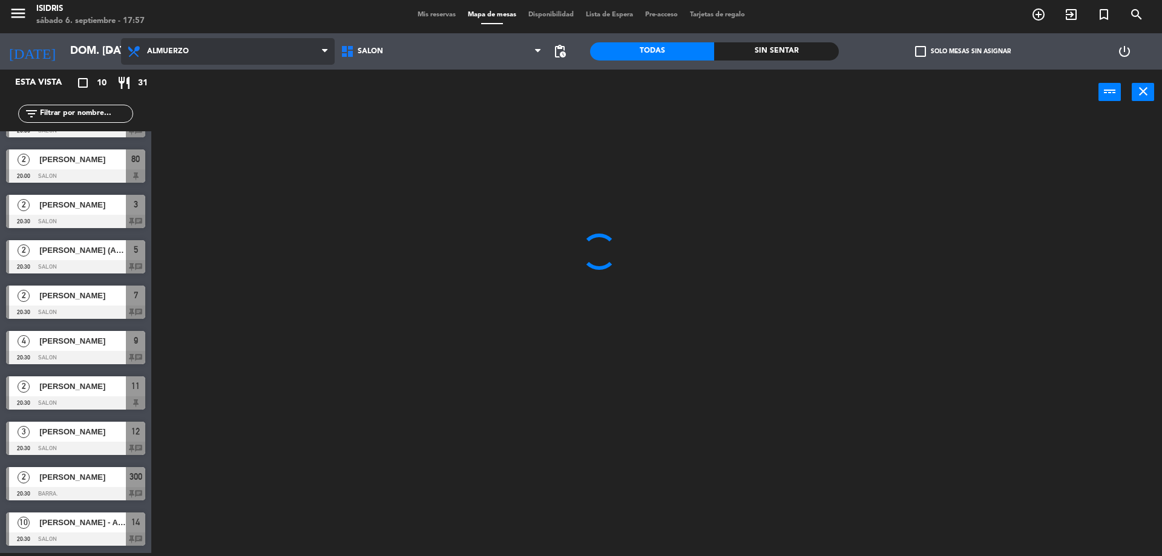
click at [209, 103] on ng-component "menu isidris sábado 6. septiembre - 17:57 Mis reservas Mapa de mesas Disponibil…" at bounding box center [581, 276] width 1162 height 559
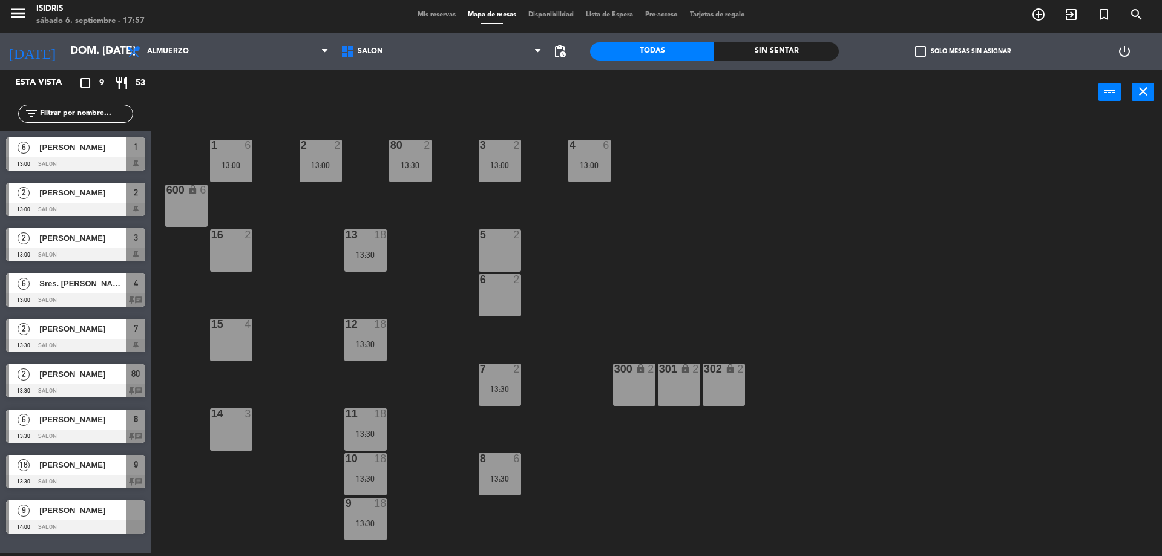
click at [91, 521] on div "9 ⁠[PERSON_NAME] 14:00 SALON" at bounding box center [75, 516] width 151 height 45
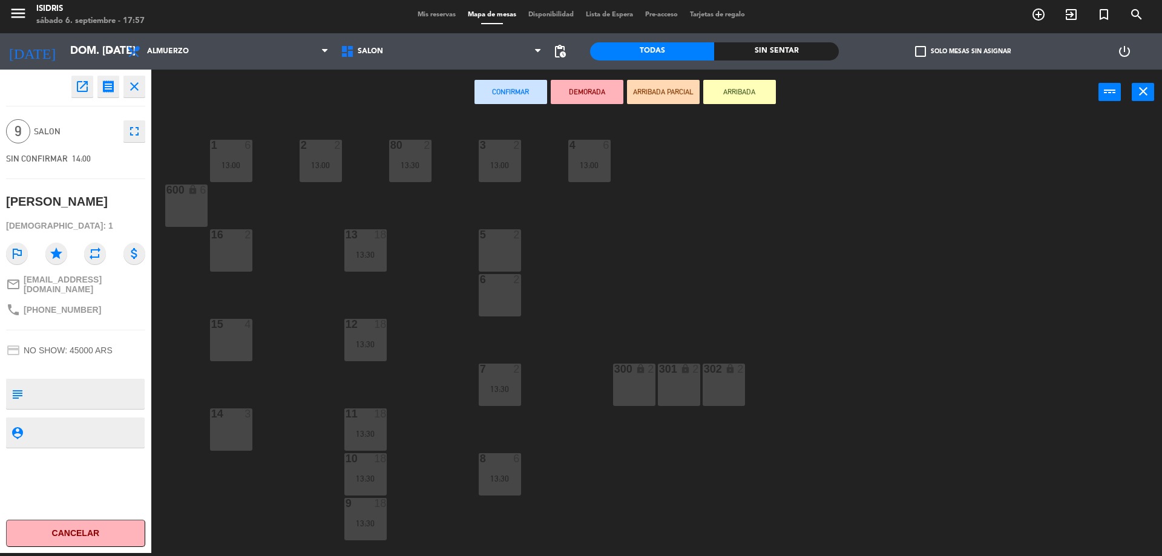
click at [243, 237] on div "2" at bounding box center [251, 234] width 20 height 11
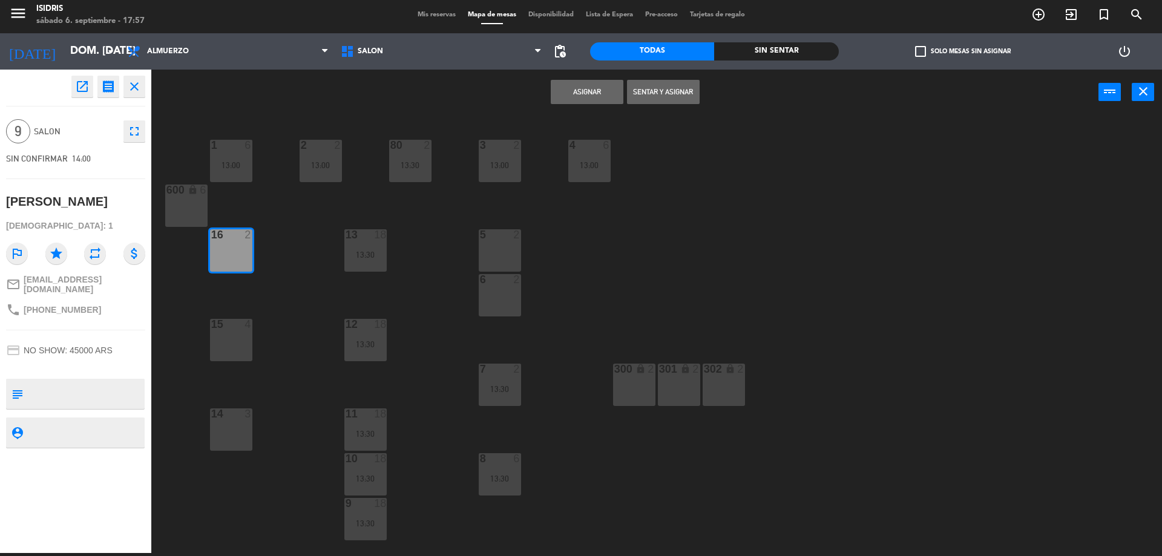
click at [224, 345] on div "15 4" at bounding box center [231, 340] width 42 height 42
click at [236, 428] on div "14 3" at bounding box center [231, 429] width 42 height 42
click at [601, 91] on button "Asignar" at bounding box center [587, 92] width 73 height 24
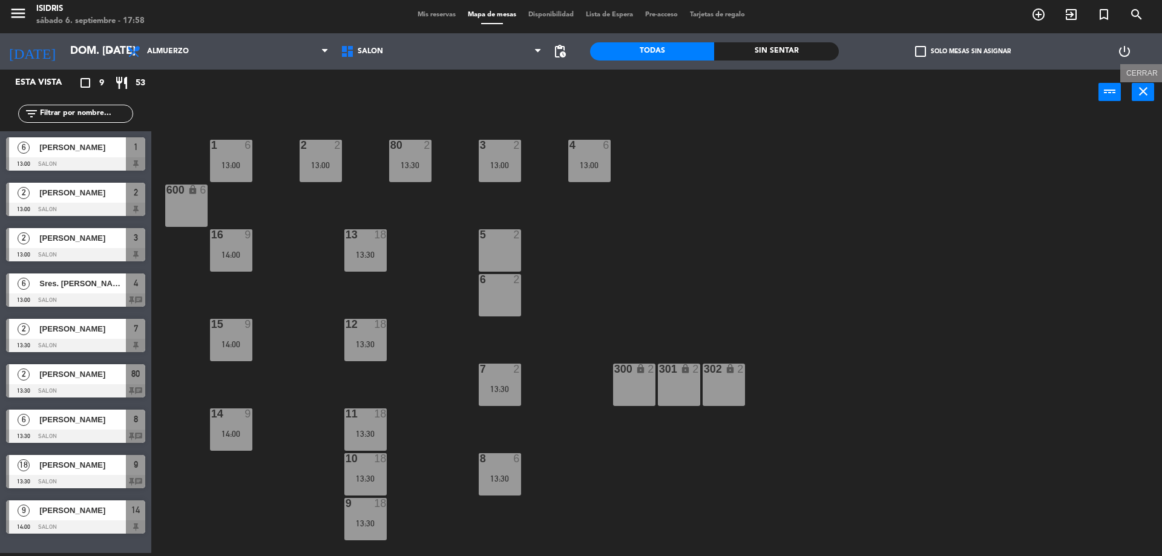
click at [1145, 94] on icon "close" at bounding box center [1143, 91] width 15 height 15
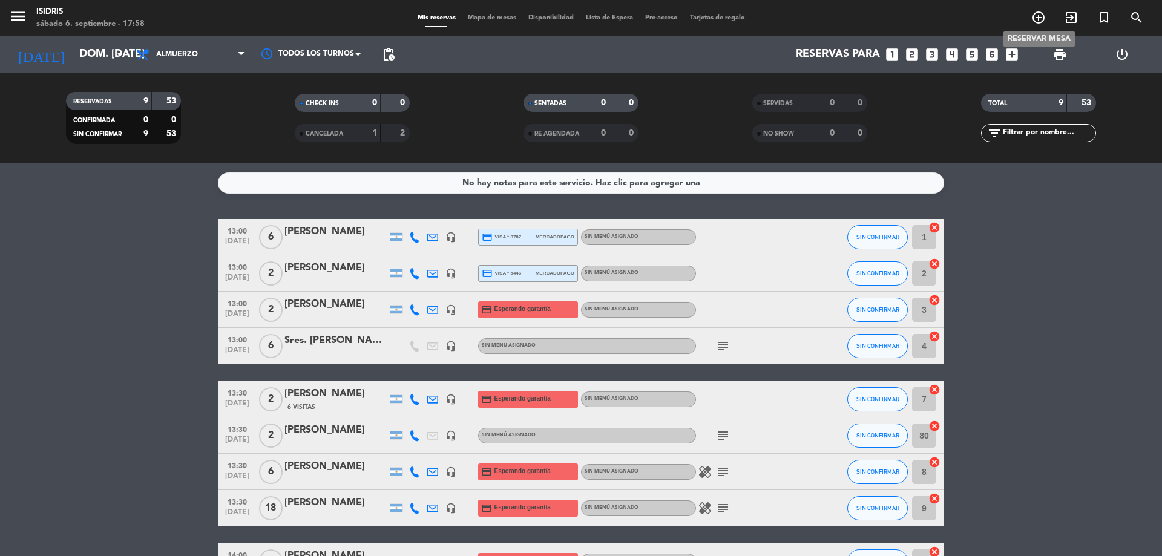
click at [1047, 14] on span "add_circle_outline" at bounding box center [1038, 17] width 33 height 21
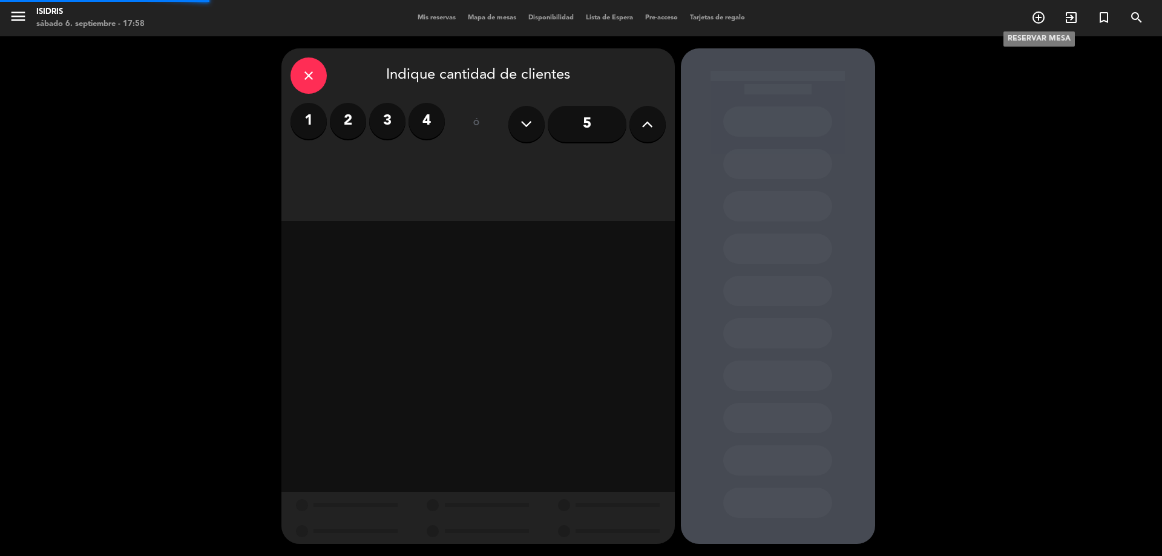
click at [1034, 22] on icon "add_circle_outline" at bounding box center [1038, 17] width 15 height 15
click at [359, 129] on label "2" at bounding box center [348, 121] width 36 height 36
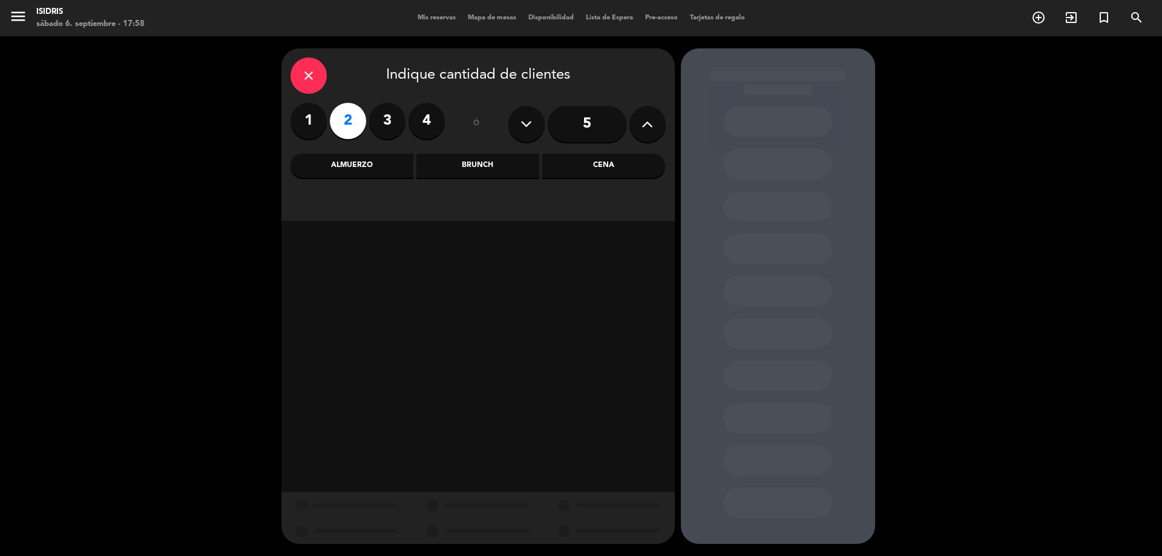
click at [369, 157] on div "Almuerzo" at bounding box center [351, 166] width 123 height 24
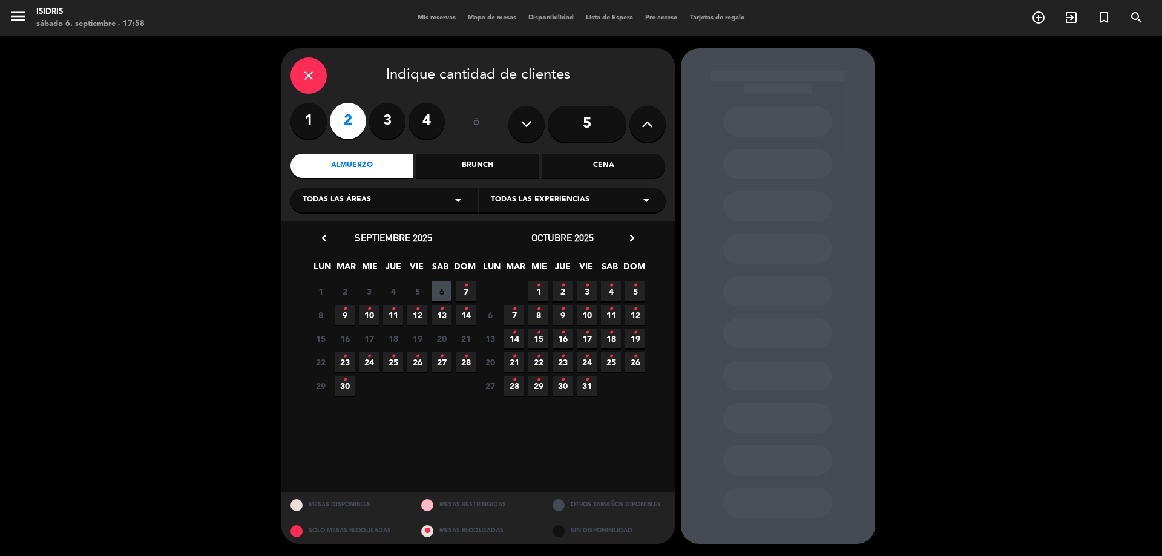
click at [465, 294] on icon "•" at bounding box center [465, 285] width 4 height 19
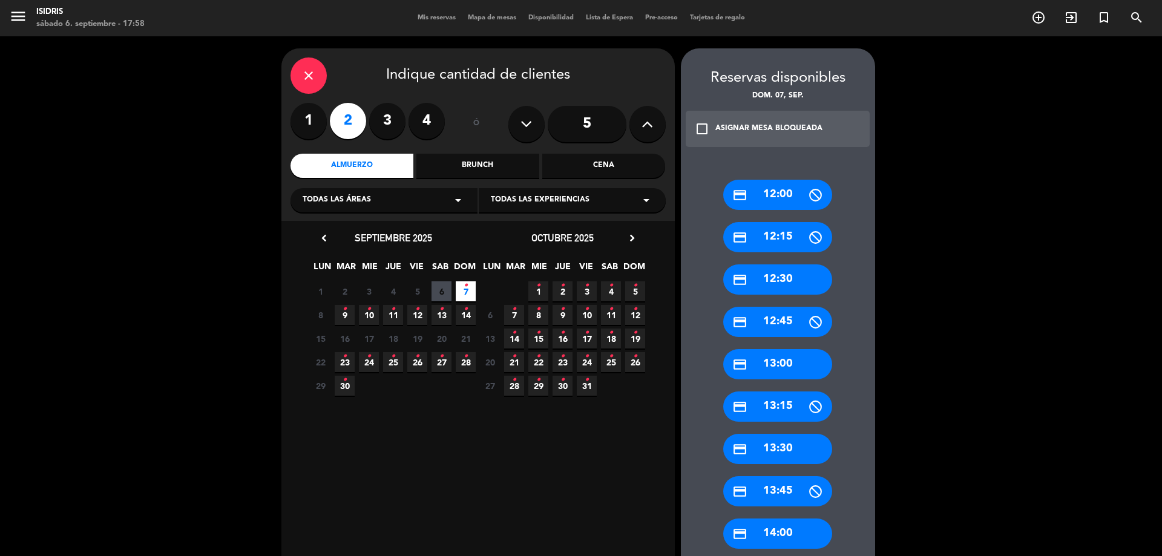
click at [776, 338] on div "credit_card 12:00 credit_card 12:15 credit_card 12:30 credit_card 12:45 credit_…" at bounding box center [778, 400] width 194 height 490
click at [776, 351] on div "credit_card 13:00" at bounding box center [777, 364] width 109 height 30
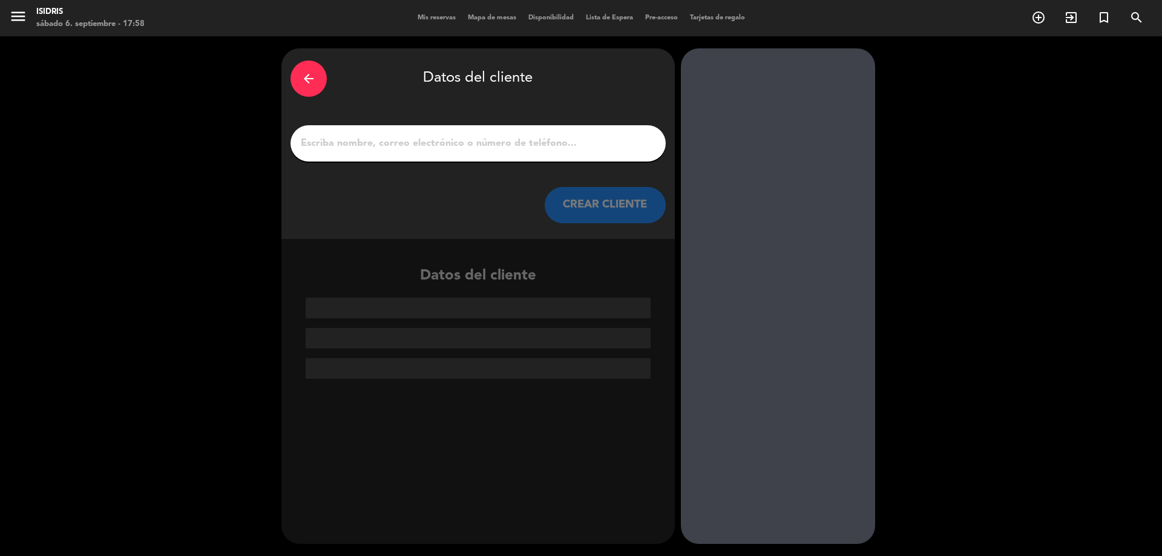
paste input "[PERSON_NAME]"
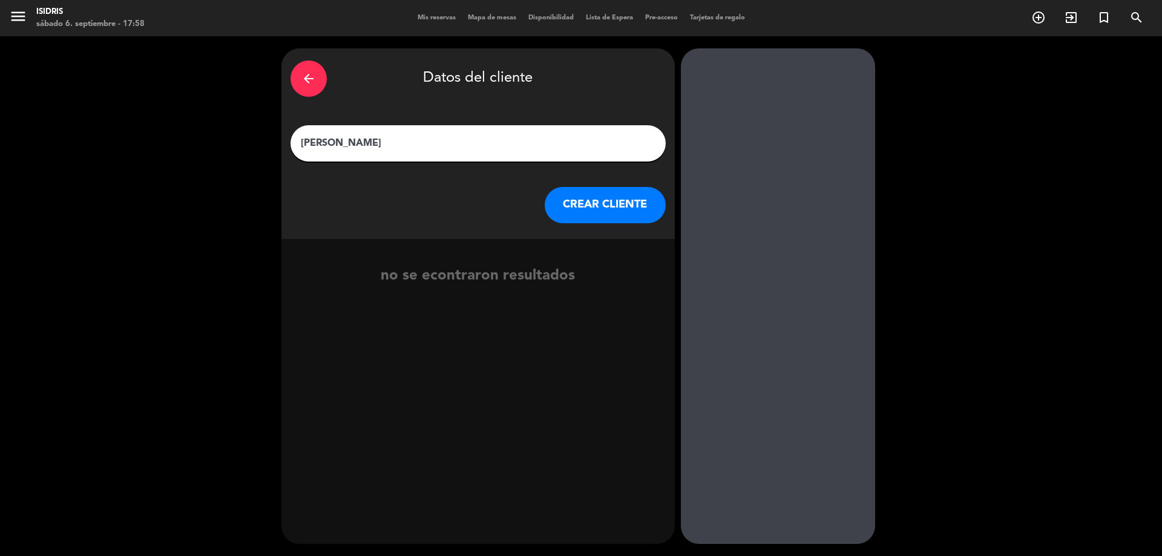
type input "[PERSON_NAME]"
click at [609, 206] on button "CREAR CLIENTE" at bounding box center [604, 205] width 121 height 36
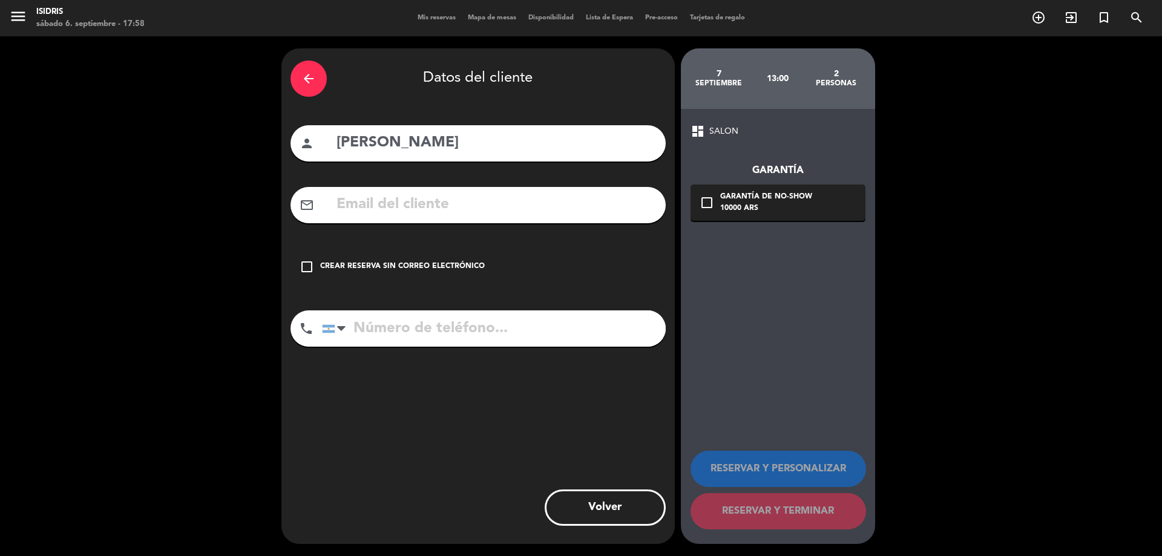
paste input "[EMAIL_ADDRESS][DOMAIN_NAME]"
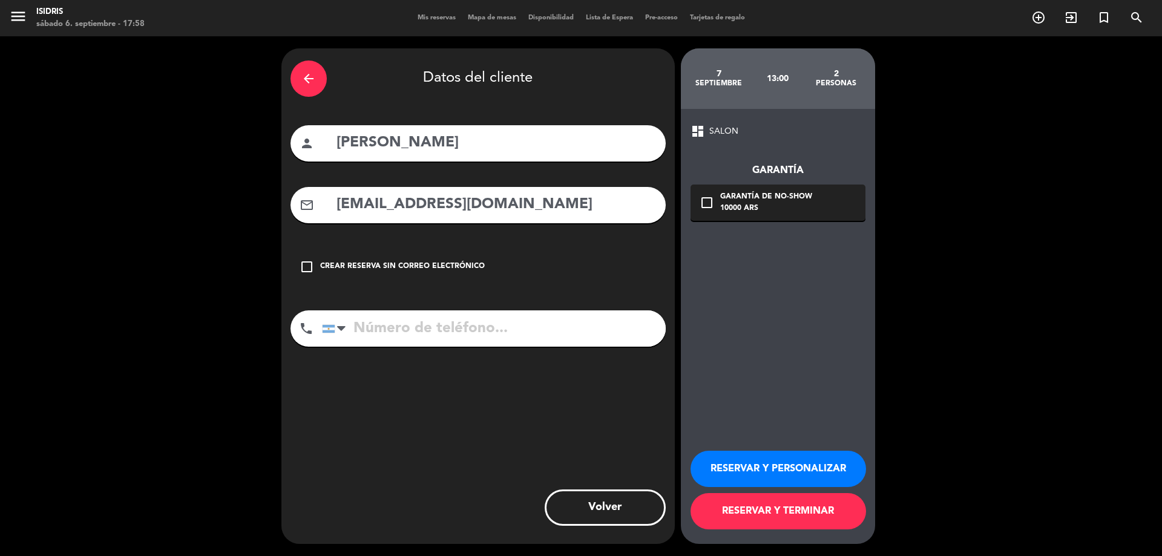
type input "[EMAIL_ADDRESS][DOMAIN_NAME]"
click at [747, 205] on div "10000 ARS" at bounding box center [766, 209] width 92 height 12
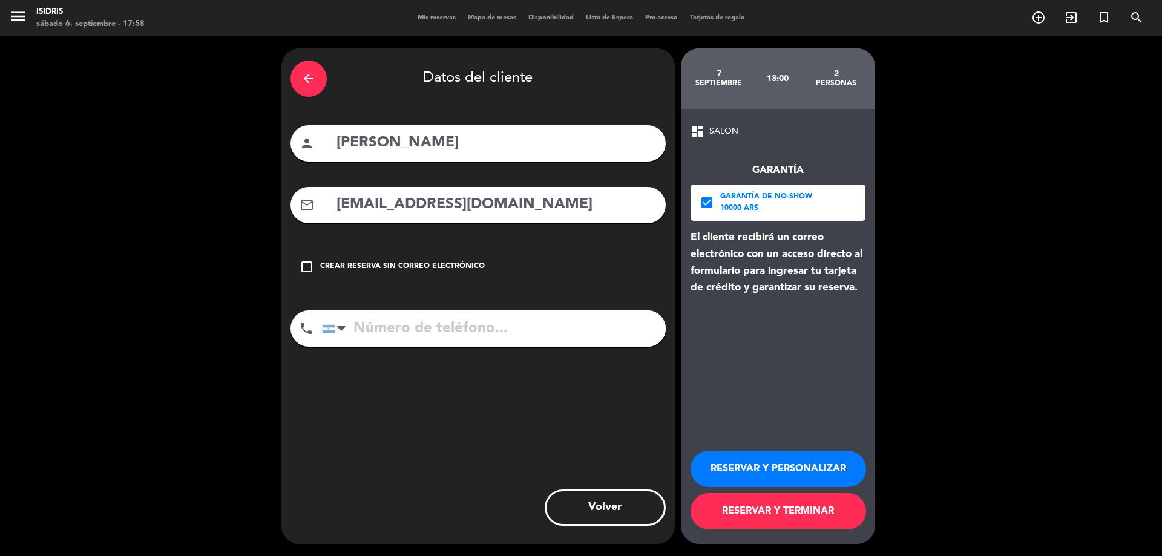
click at [406, 332] on input "tel" at bounding box center [494, 328] width 344 height 36
click at [407, 329] on input "tel" at bounding box center [494, 328] width 344 height 36
paste input "[PHONE_NUMBER]"
type input "[PHONE_NUMBER]"
click at [816, 512] on button "RESERVAR Y TERMINAR" at bounding box center [777, 511] width 175 height 36
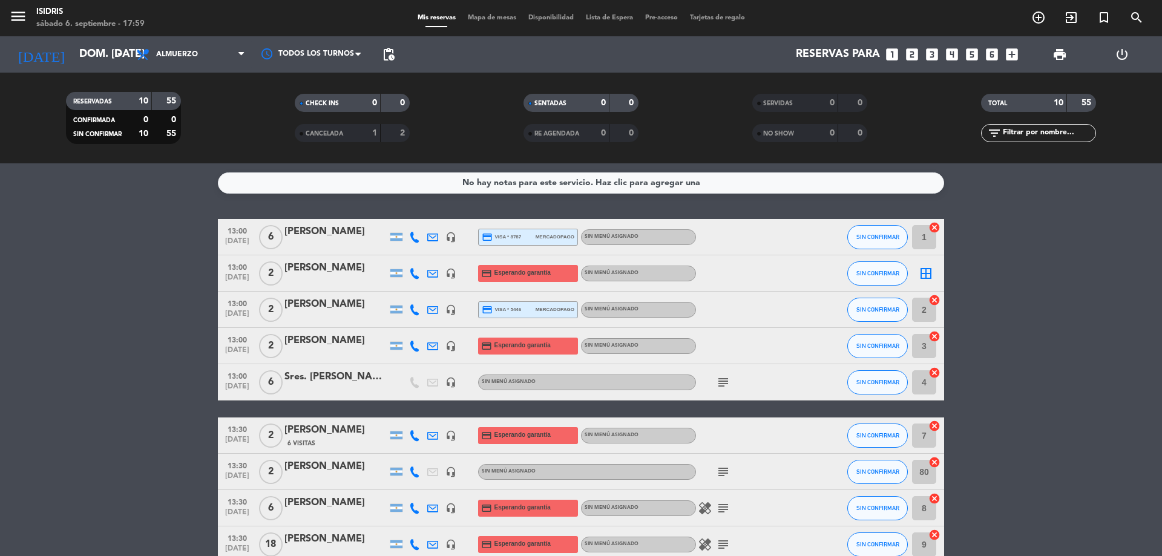
click at [931, 277] on icon "border_all" at bounding box center [925, 273] width 15 height 15
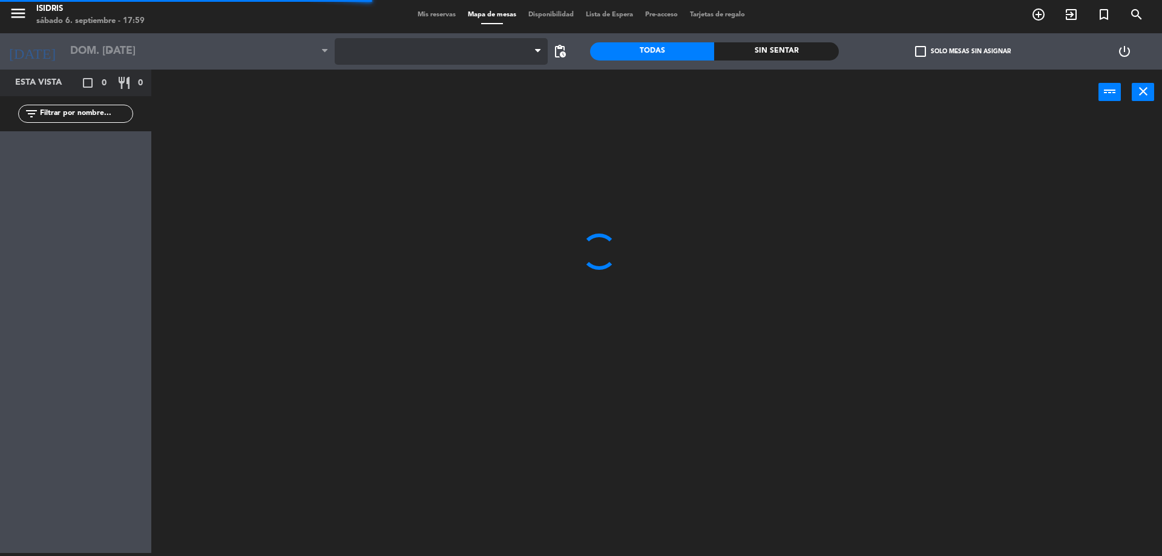
click at [408, 48] on span at bounding box center [442, 51] width 214 height 27
click at [432, 45] on span "CAVA" at bounding box center [442, 51] width 214 height 27
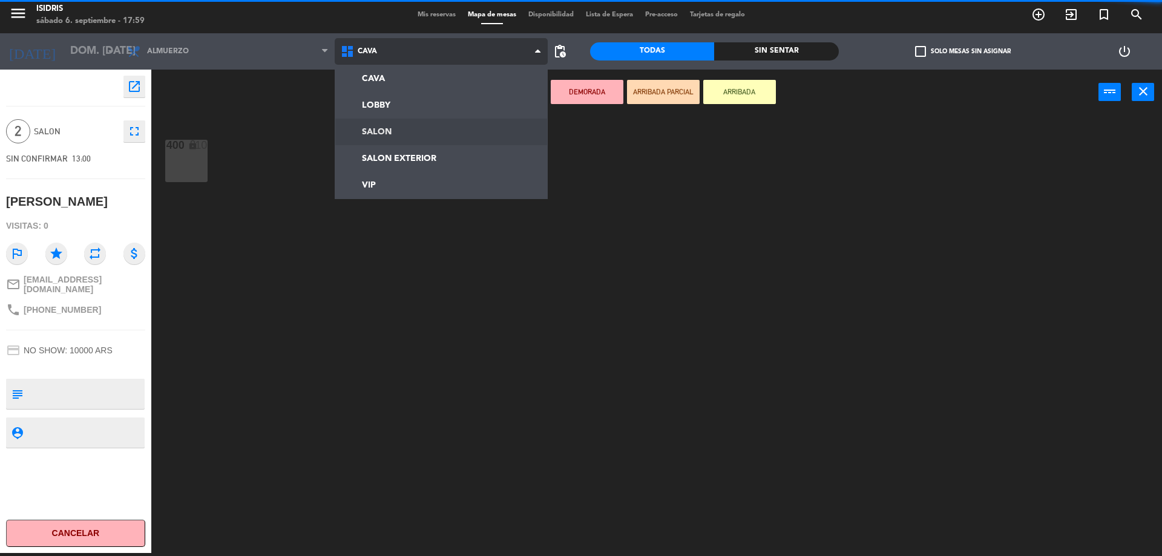
click at [402, 130] on ng-component "menu isidris sábado 6. septiembre - 17:59 Mis reservas Mapa de mesas Disponibil…" at bounding box center [581, 276] width 1162 height 559
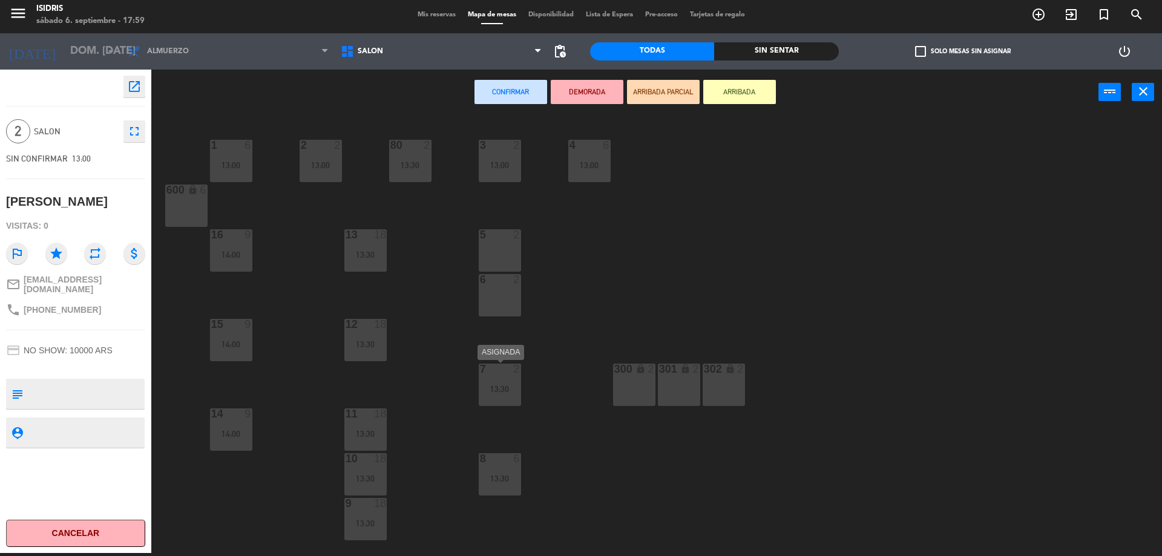
click at [514, 387] on div "13:30" at bounding box center [500, 389] width 42 height 8
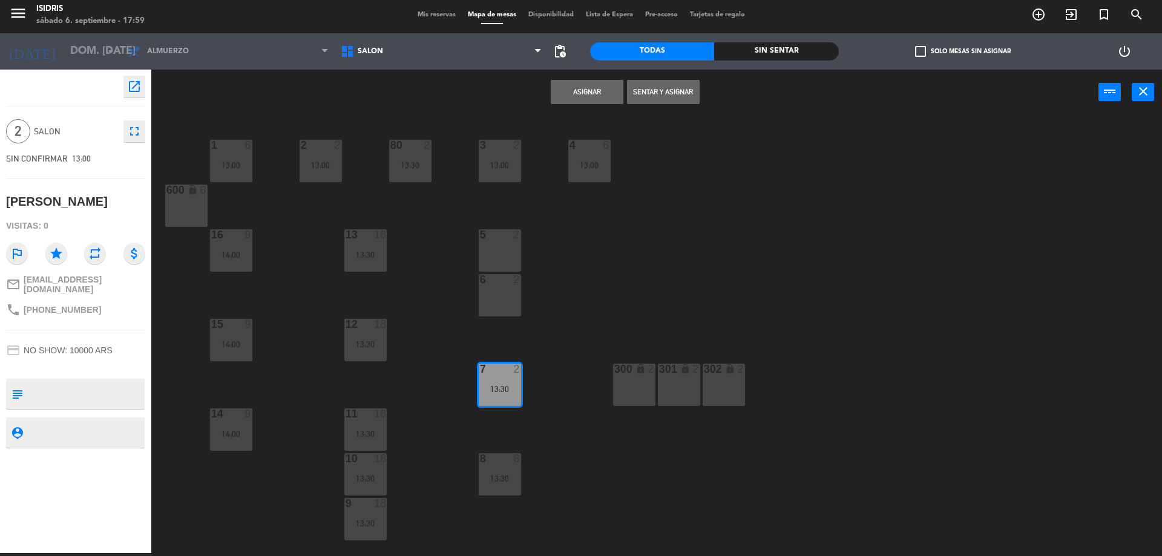
click at [646, 388] on div "300 lock 2" at bounding box center [634, 385] width 42 height 42
click at [624, 87] on button "Sentar y Asignar" at bounding box center [625, 92] width 73 height 24
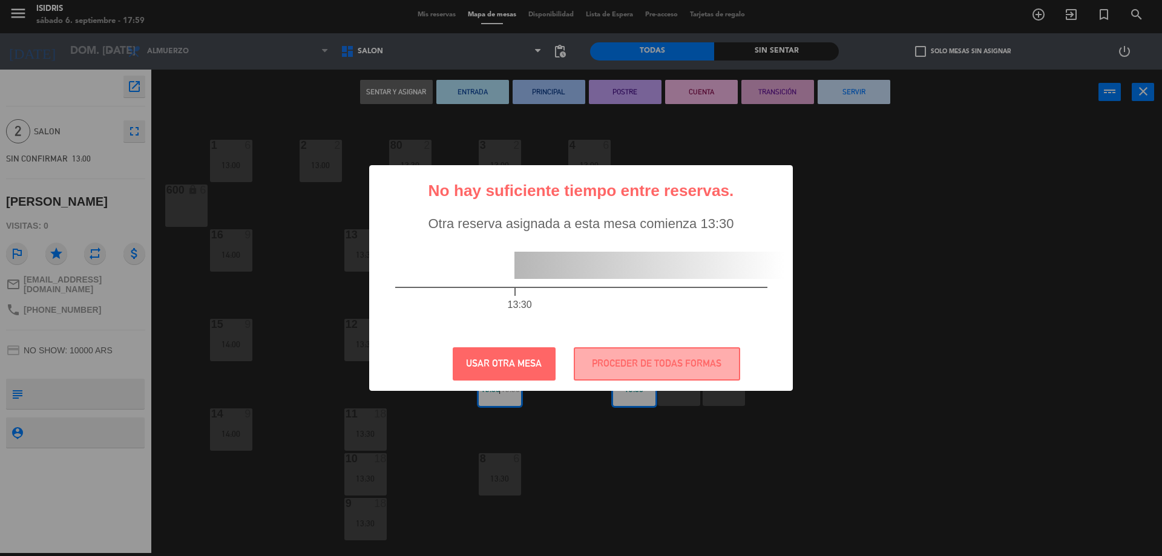
click at [930, 230] on div "? ! i No hay suficiente tiempo entre reservas. × Otra reserva asignada a esta m…" at bounding box center [581, 278] width 1162 height 556
drag, startPoint x: 262, startPoint y: 219, endPoint x: 247, endPoint y: 197, distance: 26.7
click at [261, 218] on div "? ! i No hay suficiente tiempo entre reservas. × Otra reserva asignada a esta m…" at bounding box center [581, 278] width 1162 height 556
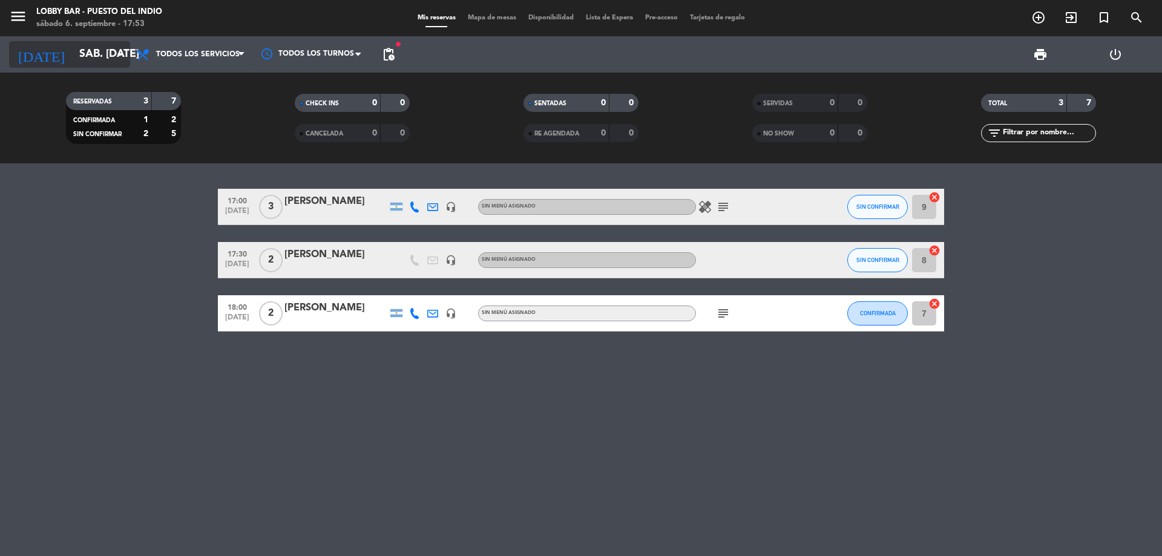
click at [108, 54] on input "[DATE]" at bounding box center [143, 54] width 140 height 24
